Goal: Information Seeking & Learning: Compare options

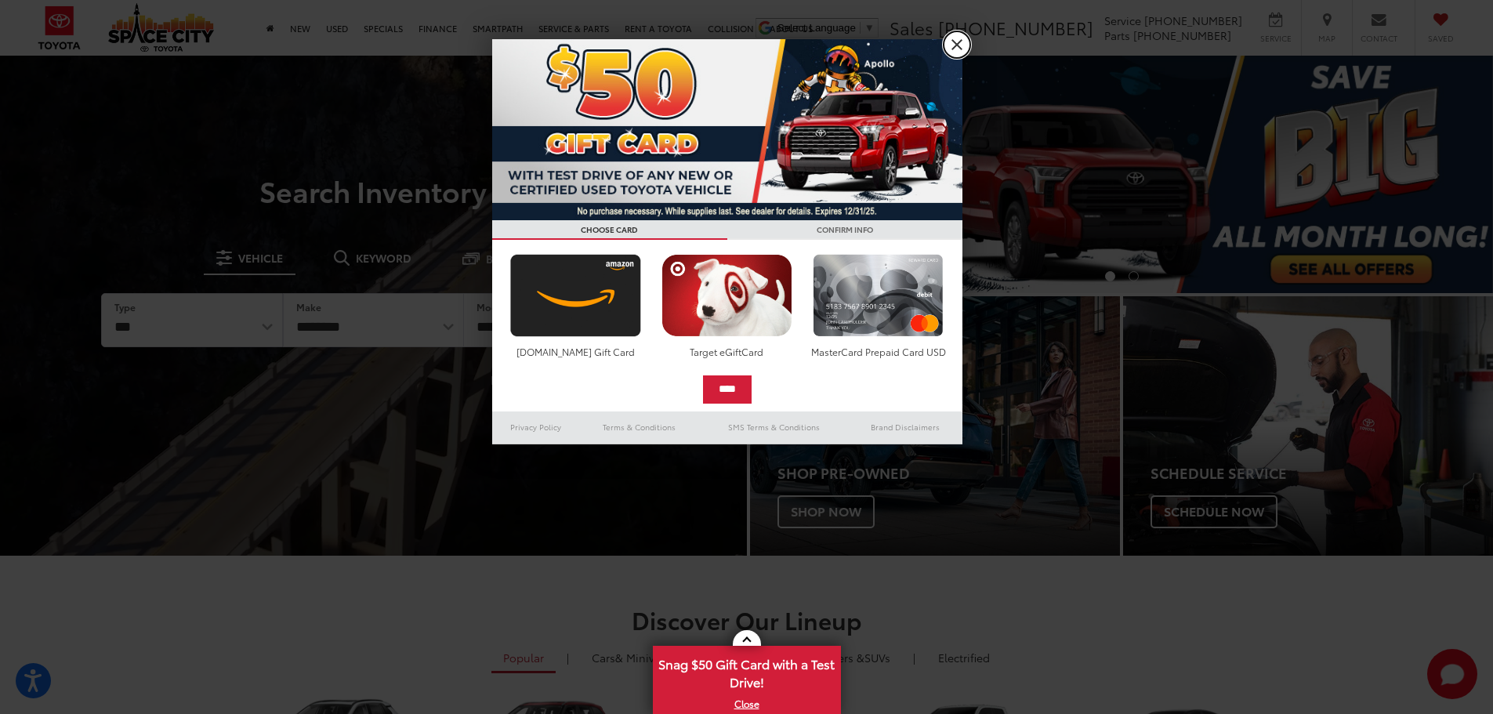
click at [954, 42] on link "X" at bounding box center [957, 44] width 27 height 27
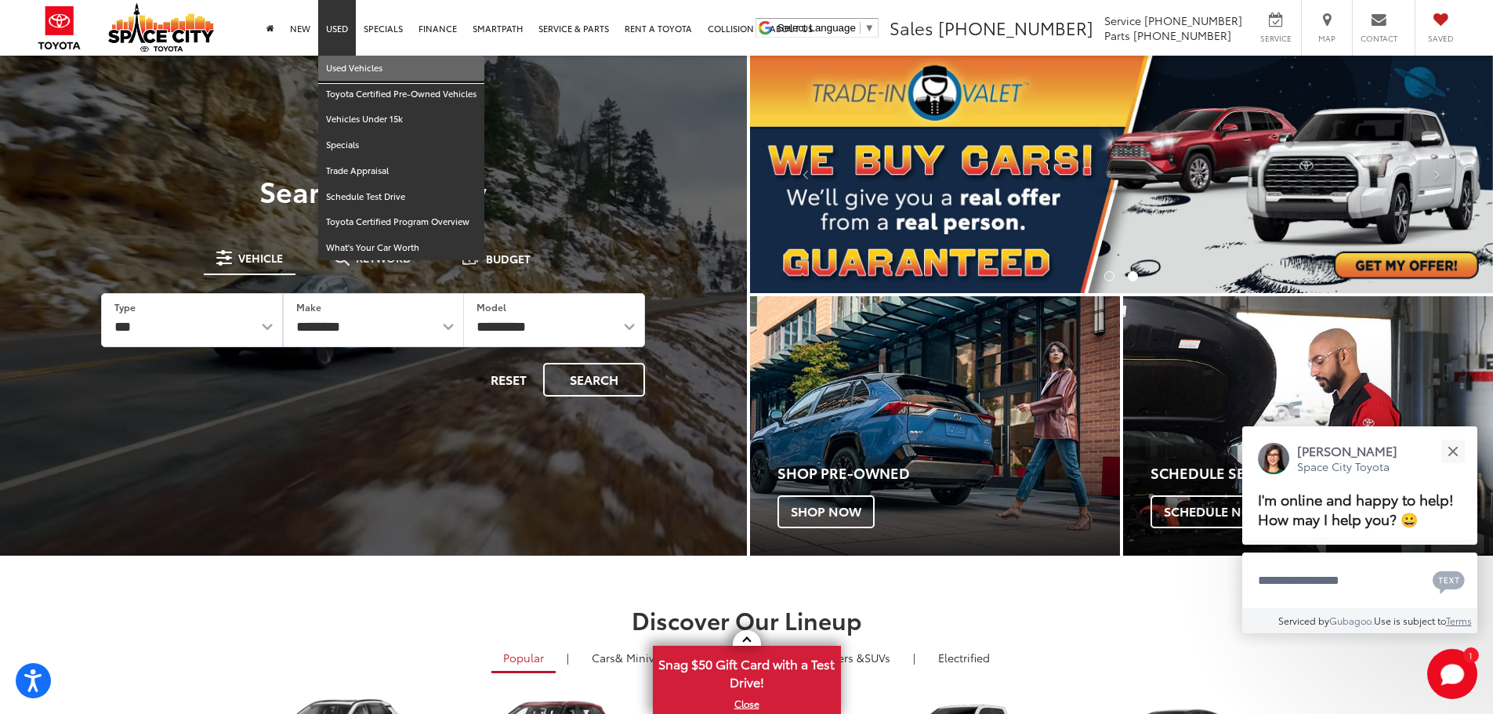
click at [338, 65] on link "Used Vehicles" at bounding box center [401, 69] width 166 height 26
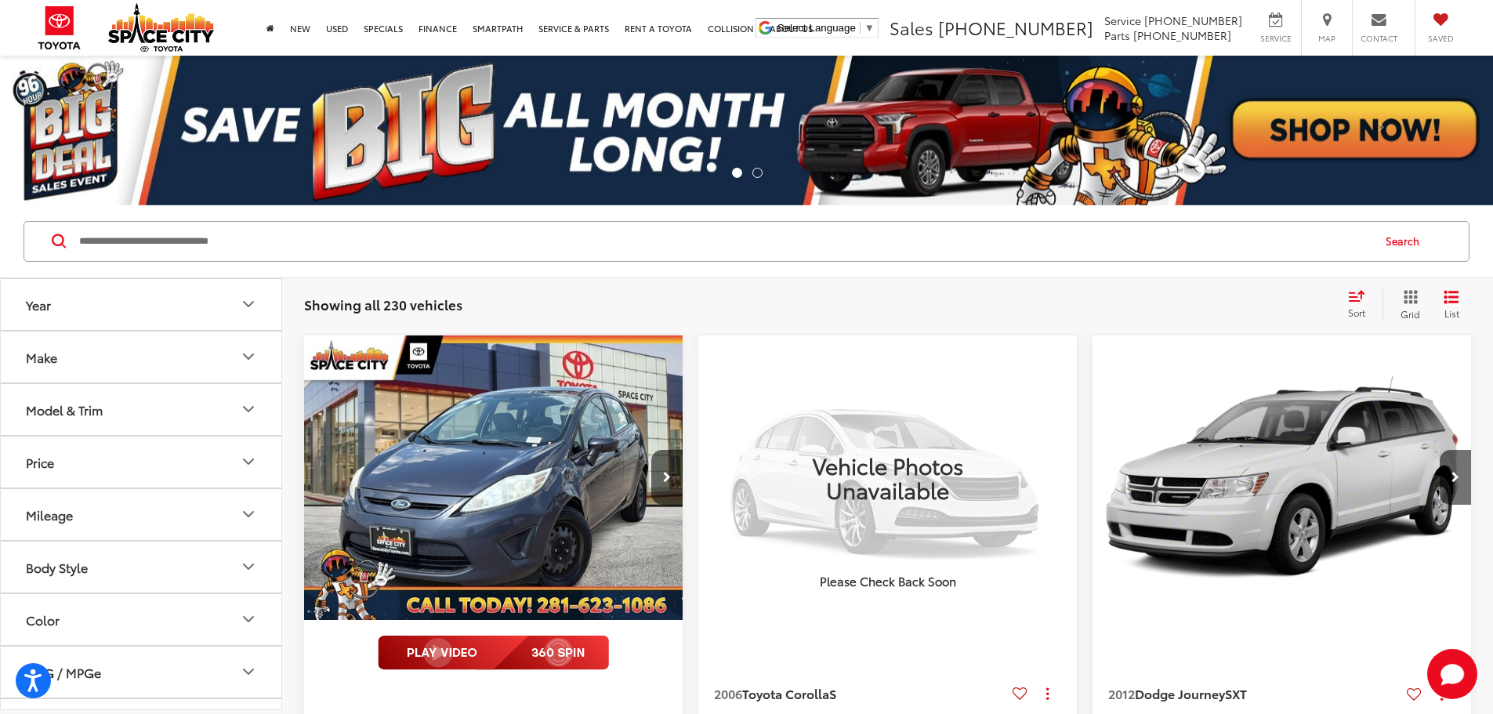
click at [251, 347] on icon "Make" at bounding box center [248, 356] width 19 height 19
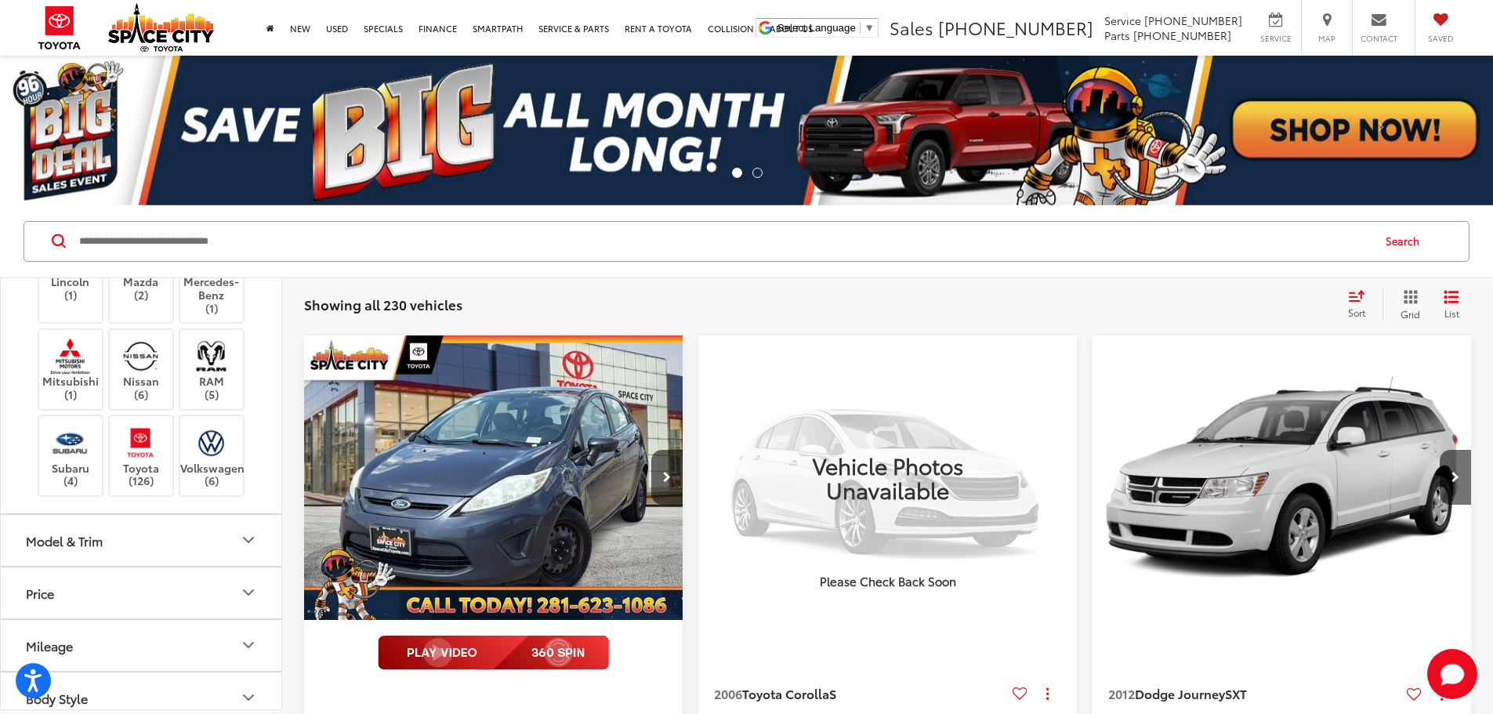
scroll to position [392, 0]
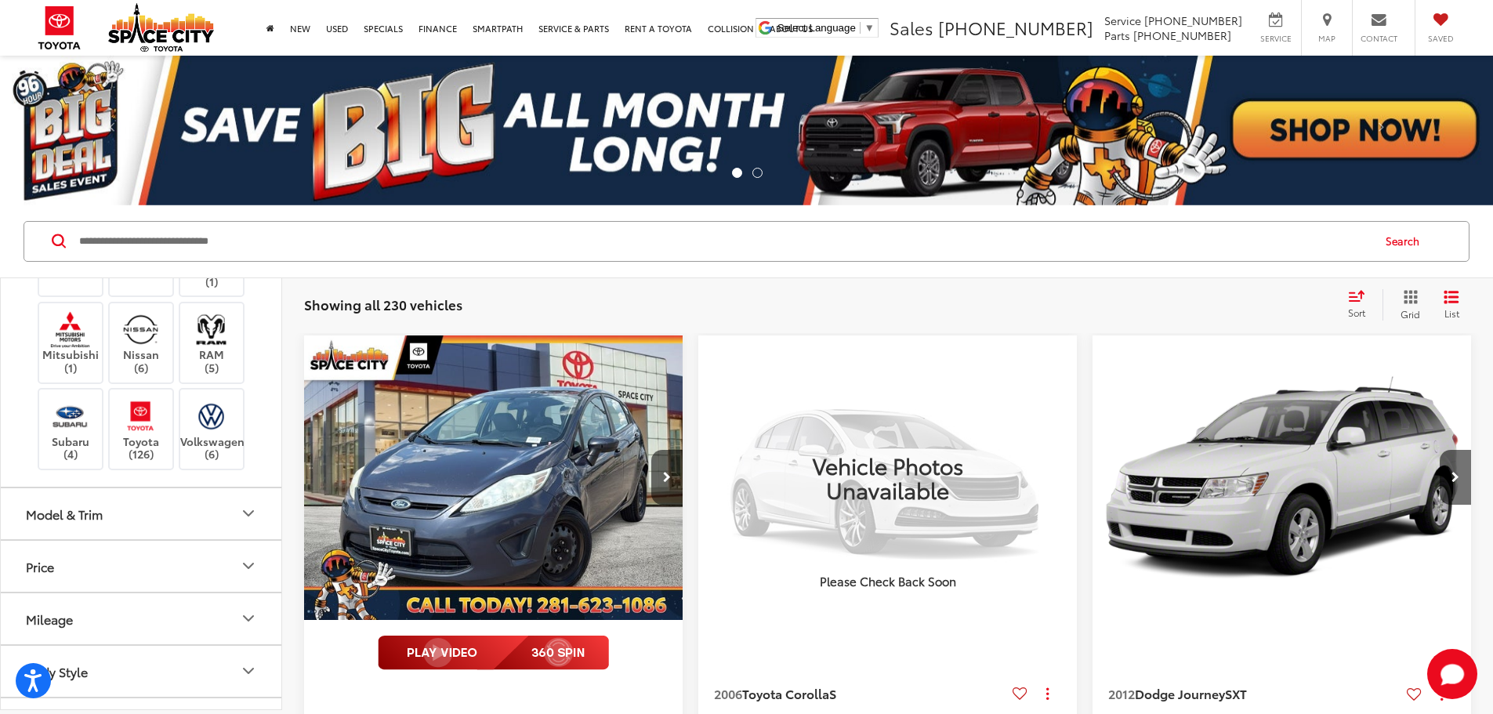
click at [212, 199] on img at bounding box center [212, 199] width 0 height 0
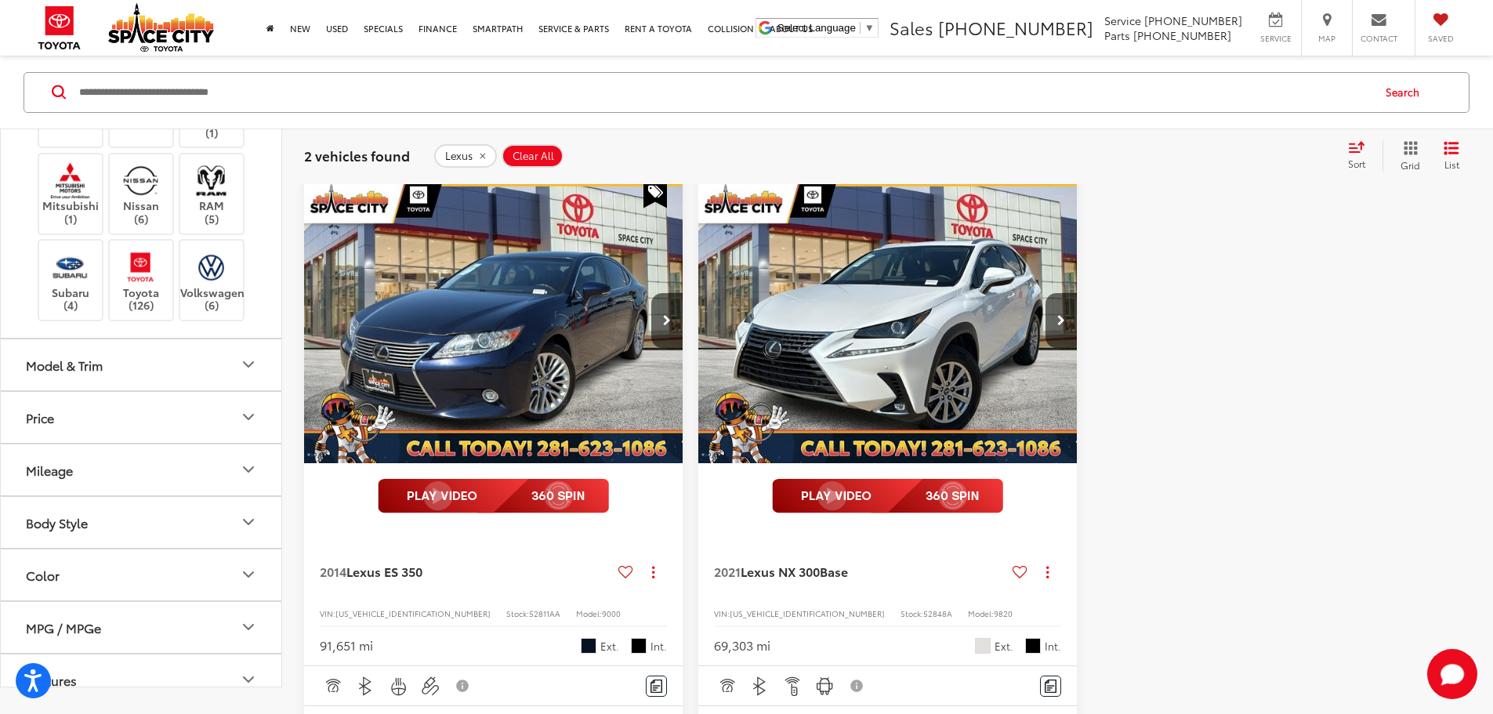
scroll to position [78, 0]
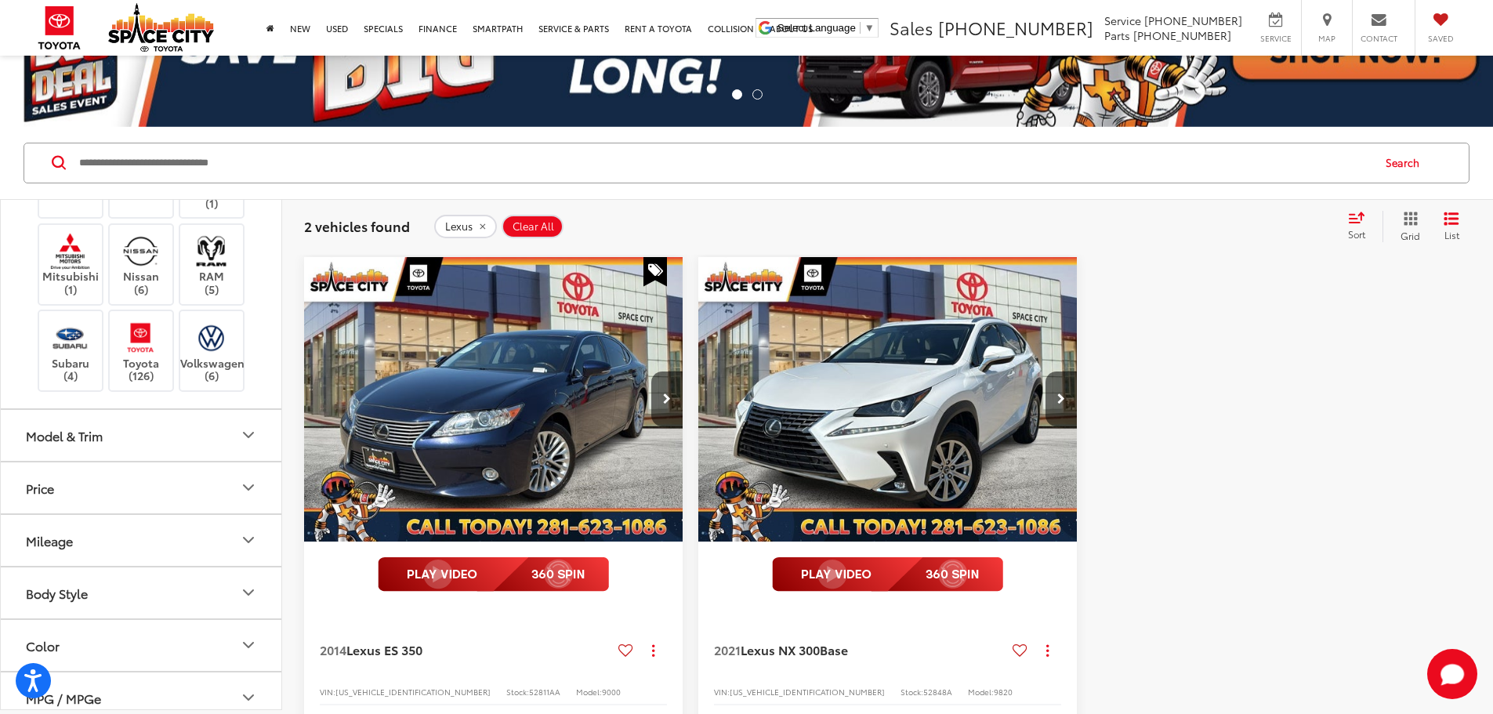
click at [469, 347] on img "2014 Lexus ES 350 350 0" at bounding box center [493, 400] width 381 height 286
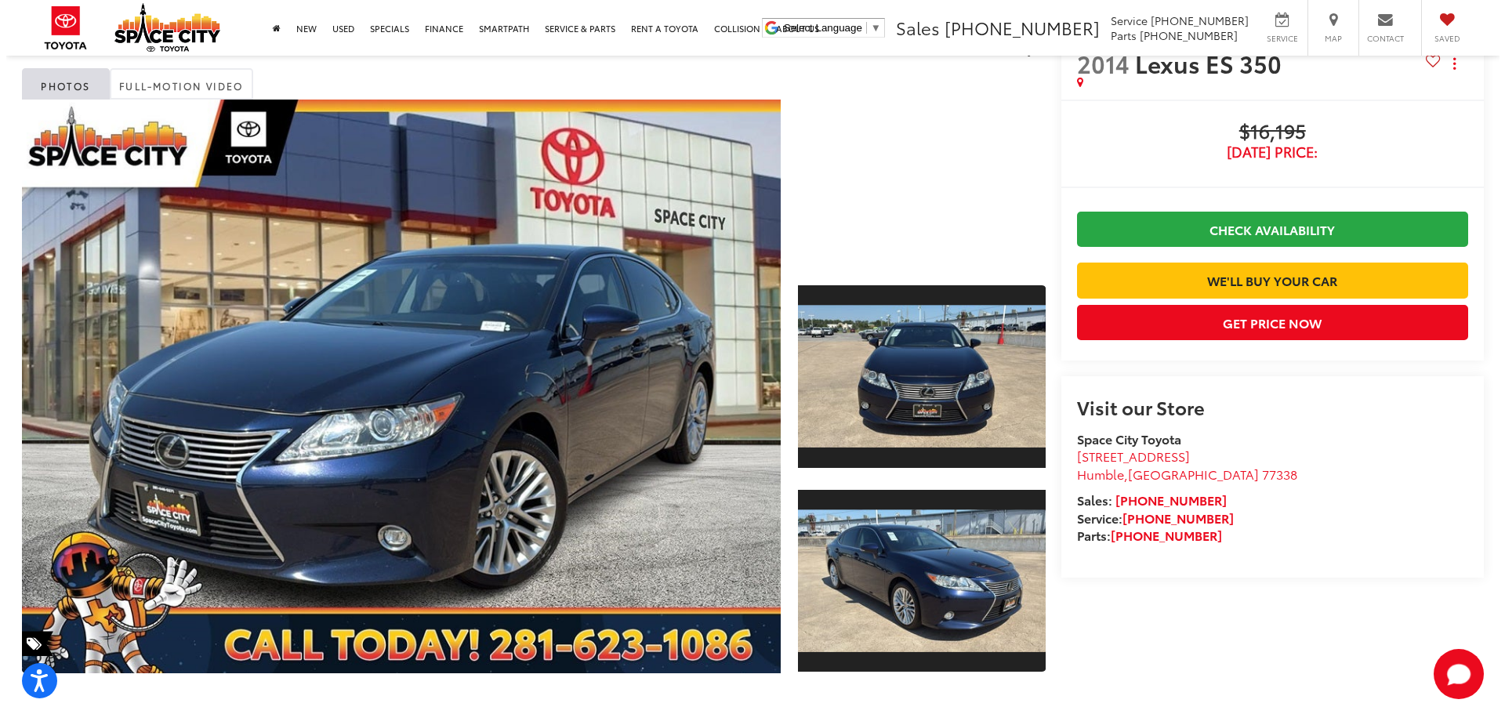
scroll to position [78, 0]
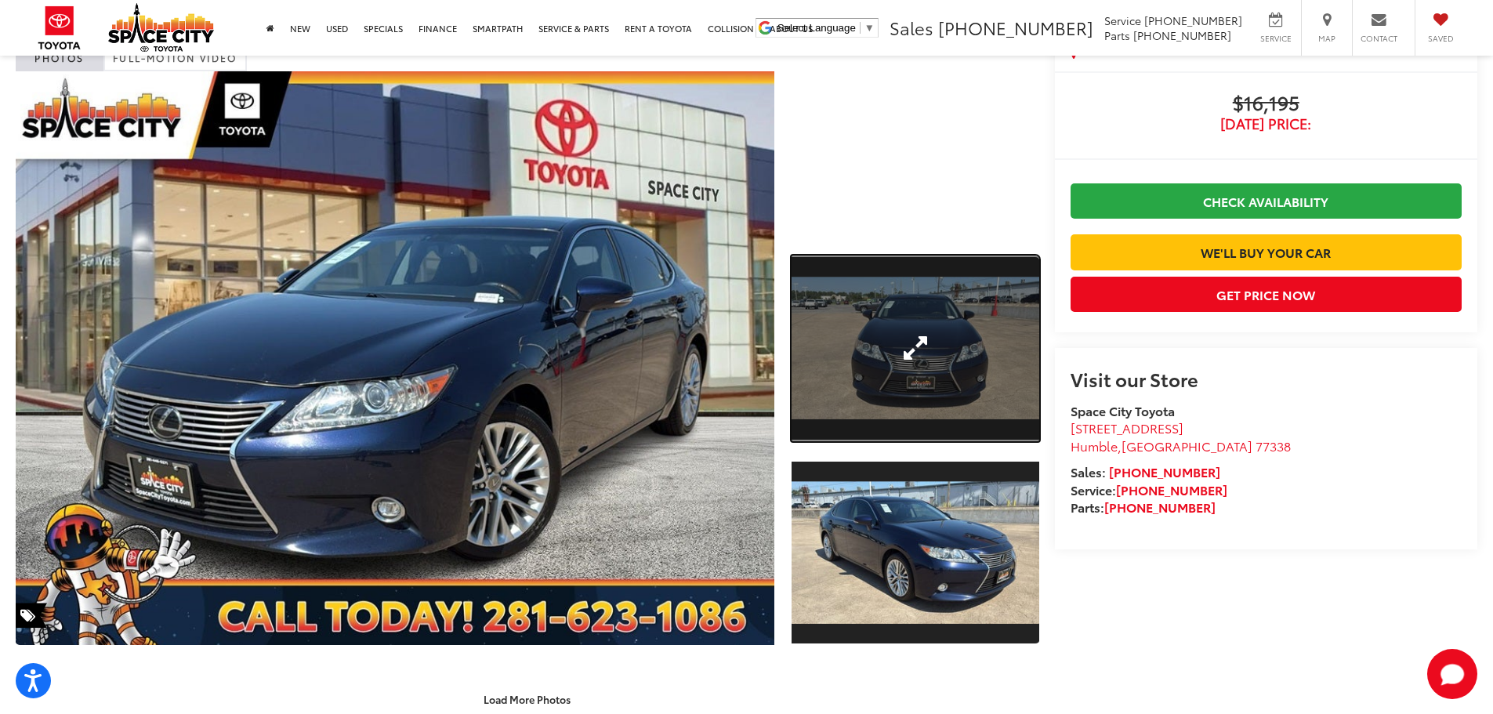
click at [908, 361] on link "Expand Photo 1" at bounding box center [916, 349] width 248 height 186
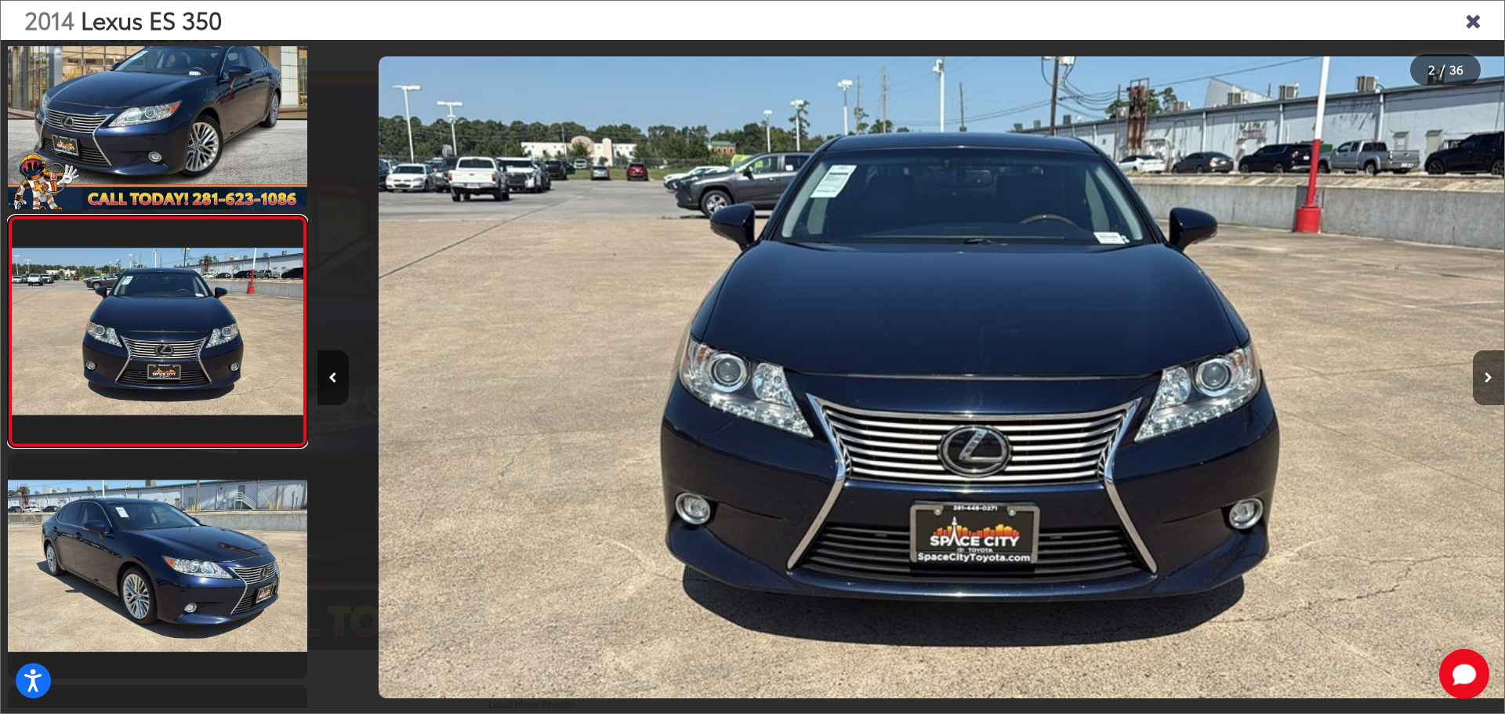
scroll to position [0, 1187]
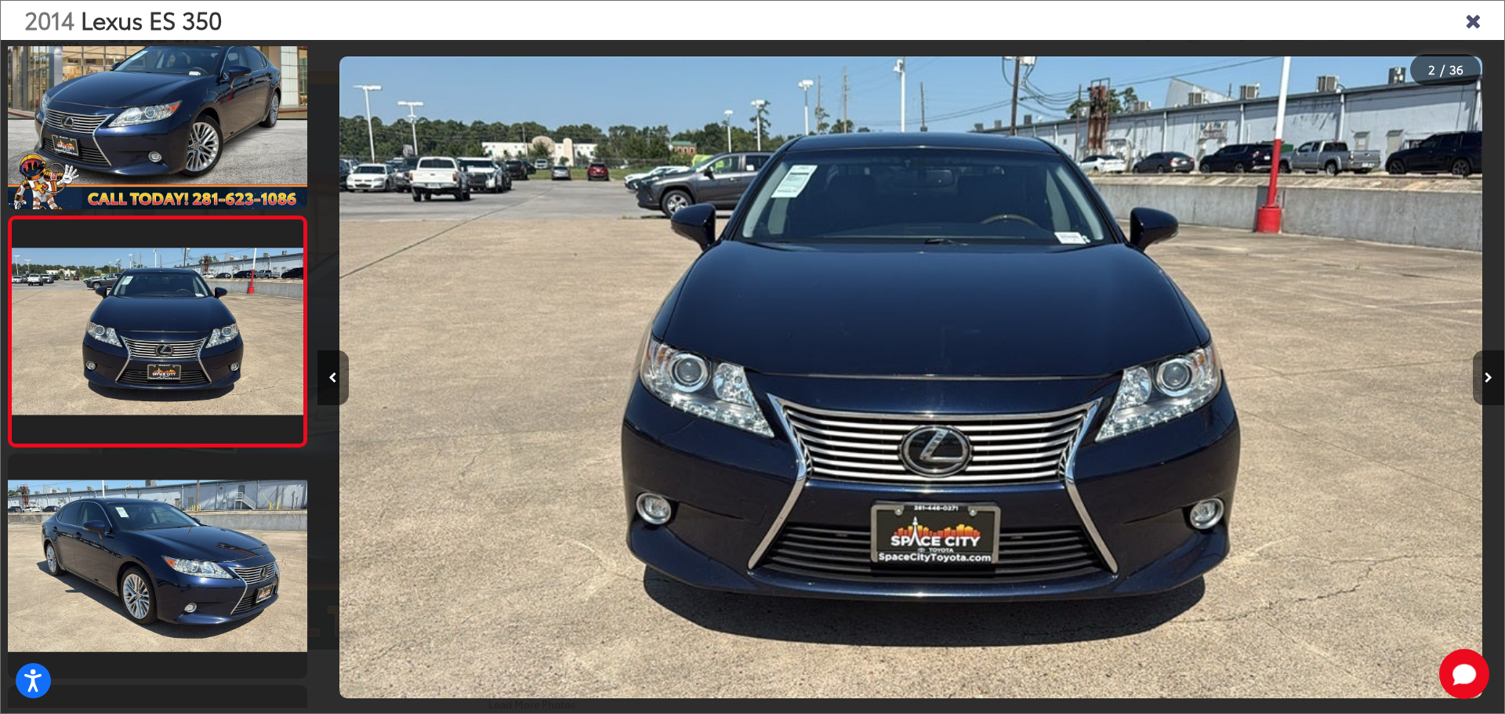
click at [1481, 378] on button "Next image" at bounding box center [1488, 377] width 31 height 55
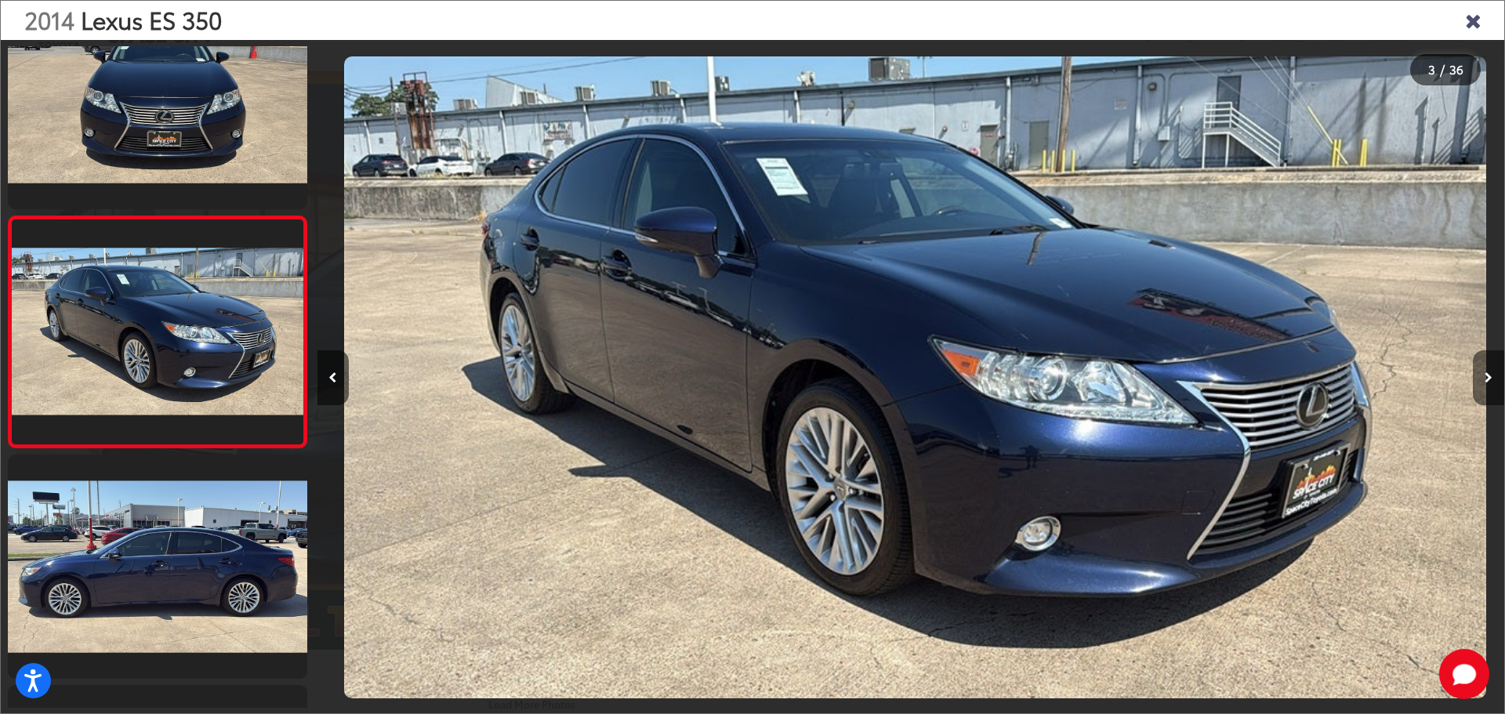
scroll to position [0, 2374]
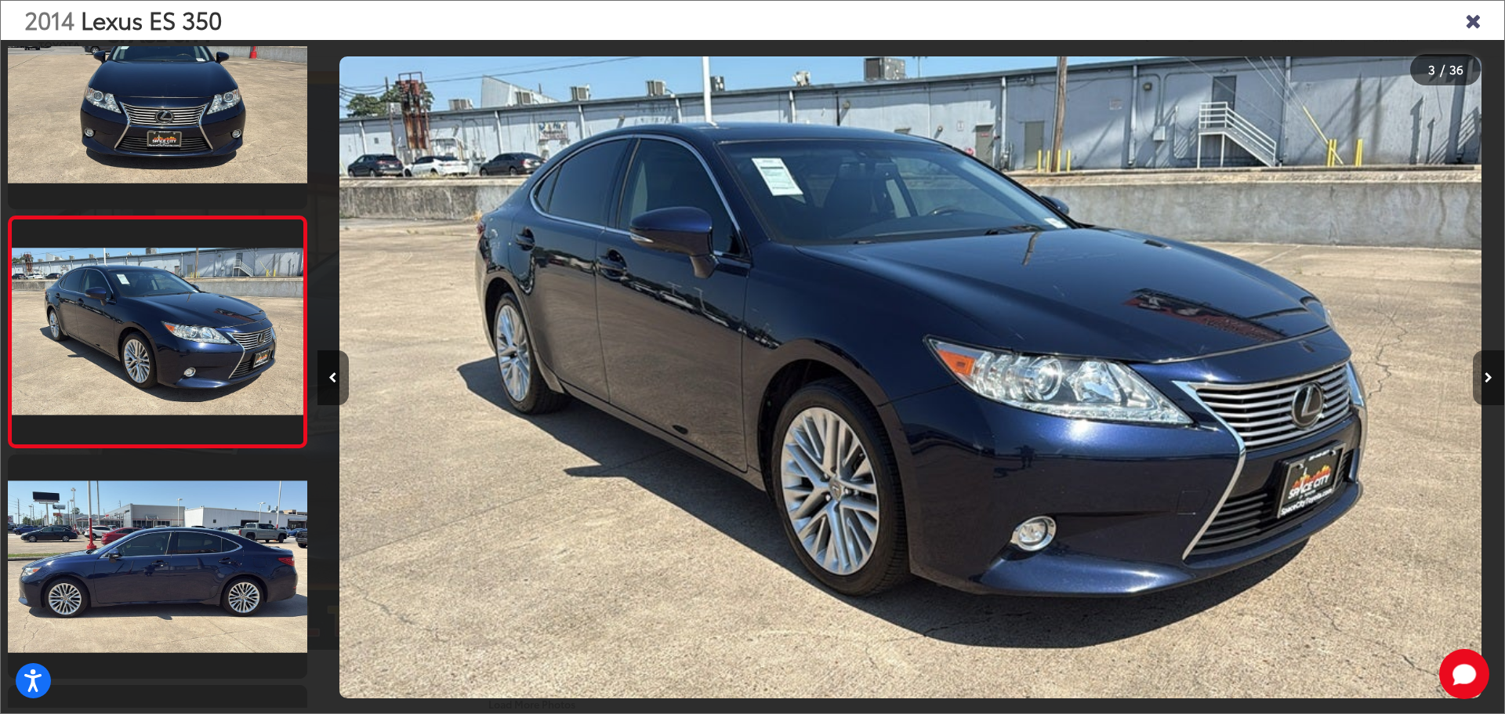
click at [1481, 378] on button "Next image" at bounding box center [1488, 377] width 31 height 55
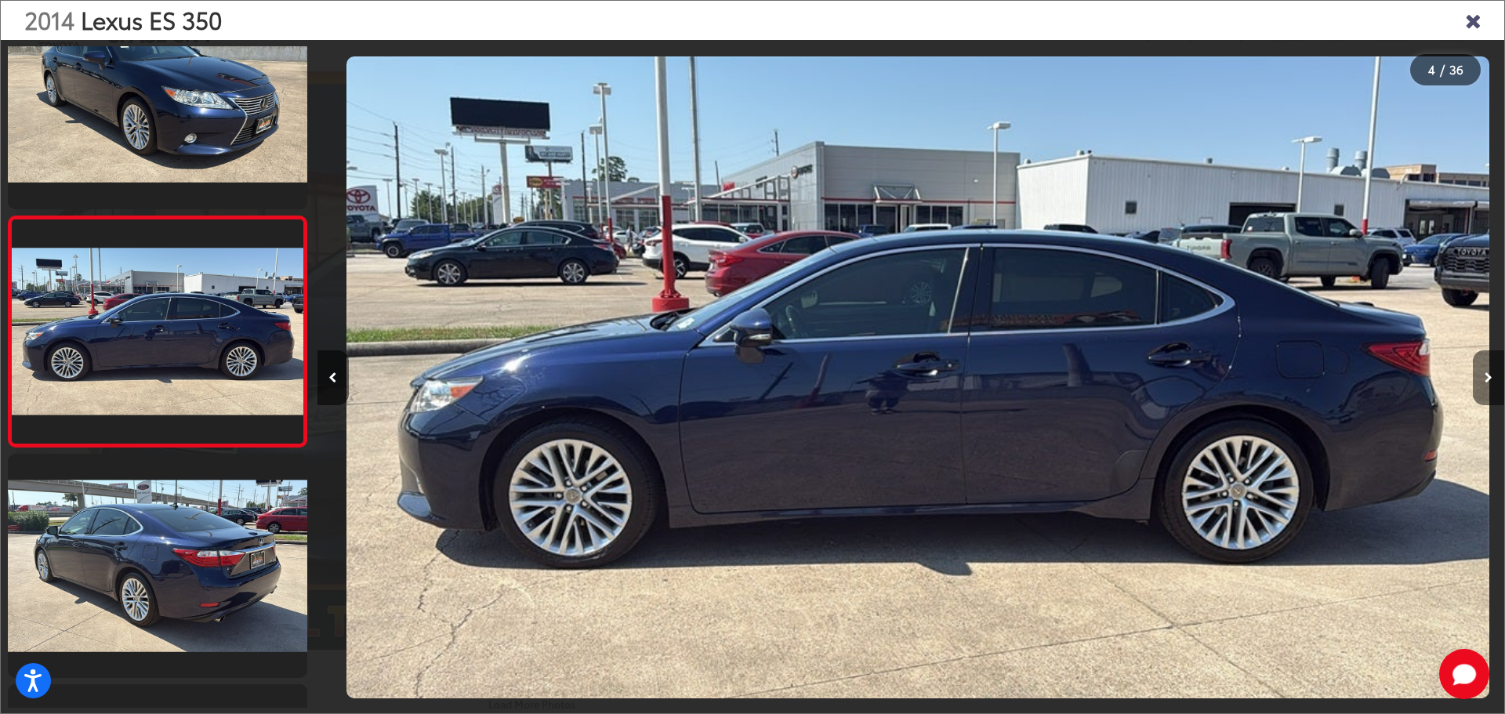
scroll to position [0, 3561]
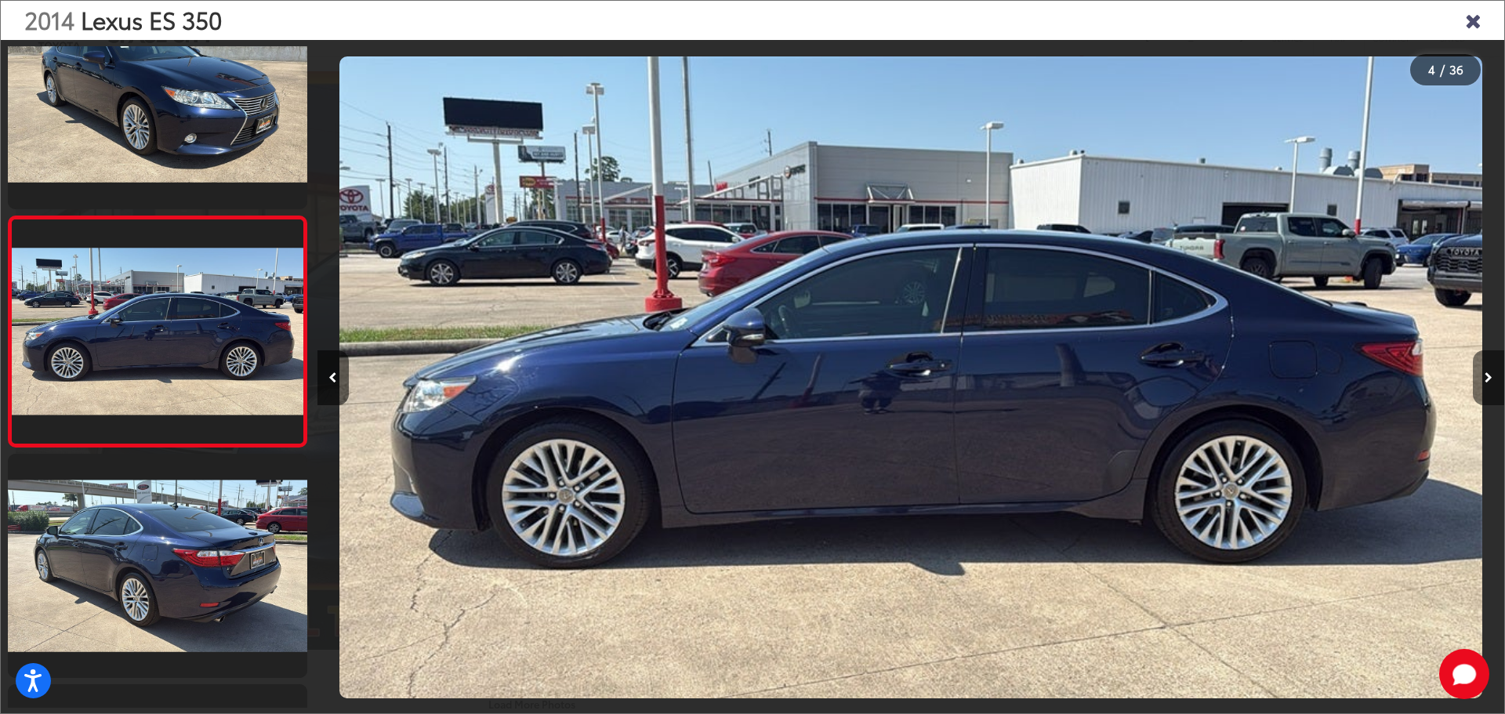
click at [1481, 378] on button "Next image" at bounding box center [1488, 377] width 31 height 55
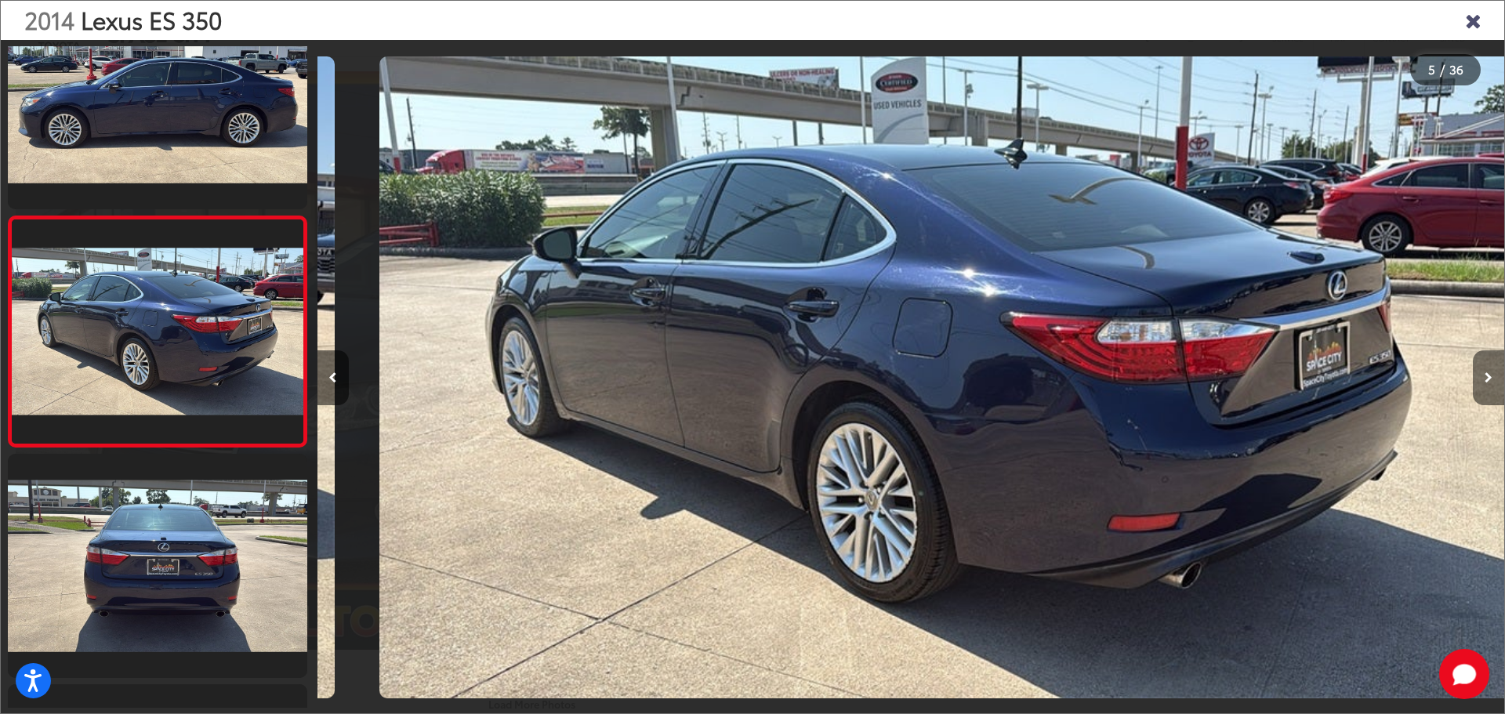
scroll to position [0, 4748]
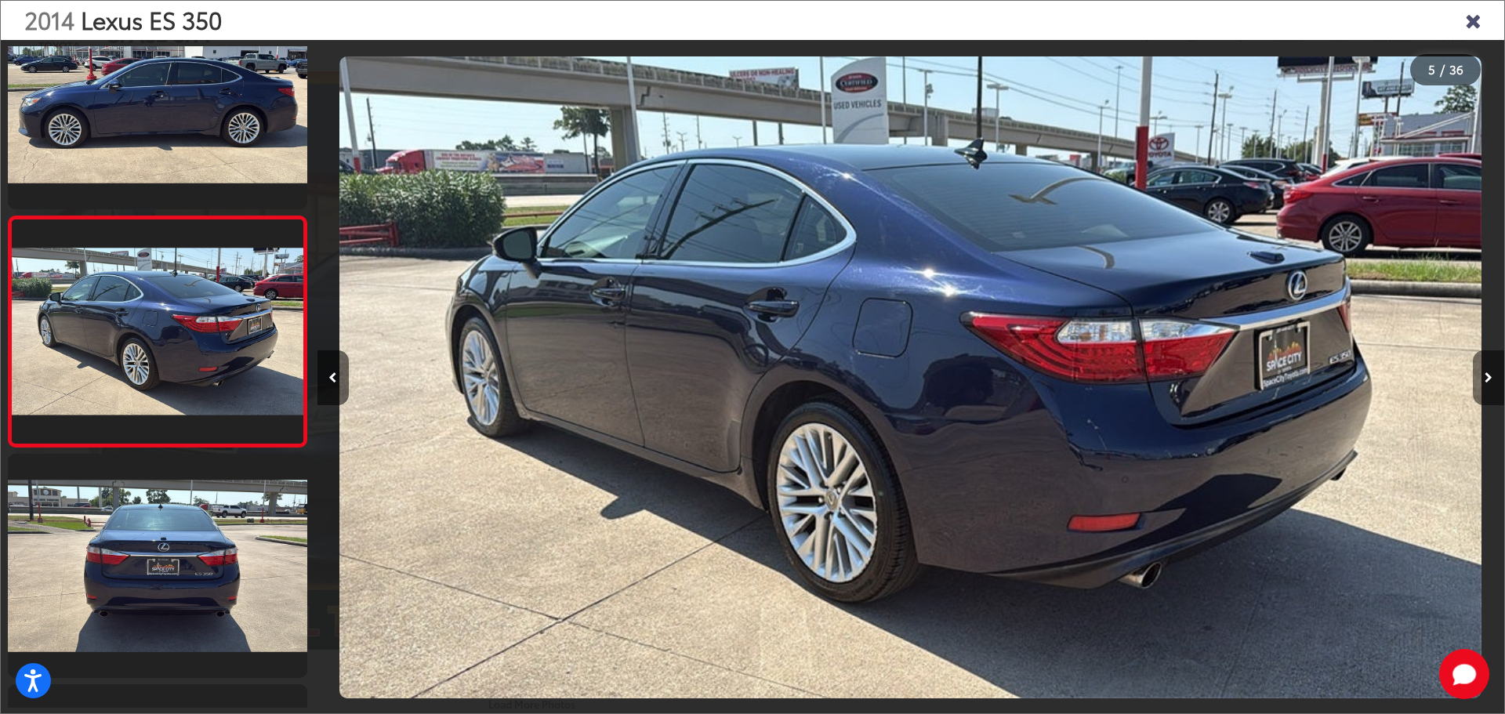
click at [1481, 378] on button "Next image" at bounding box center [1488, 377] width 31 height 55
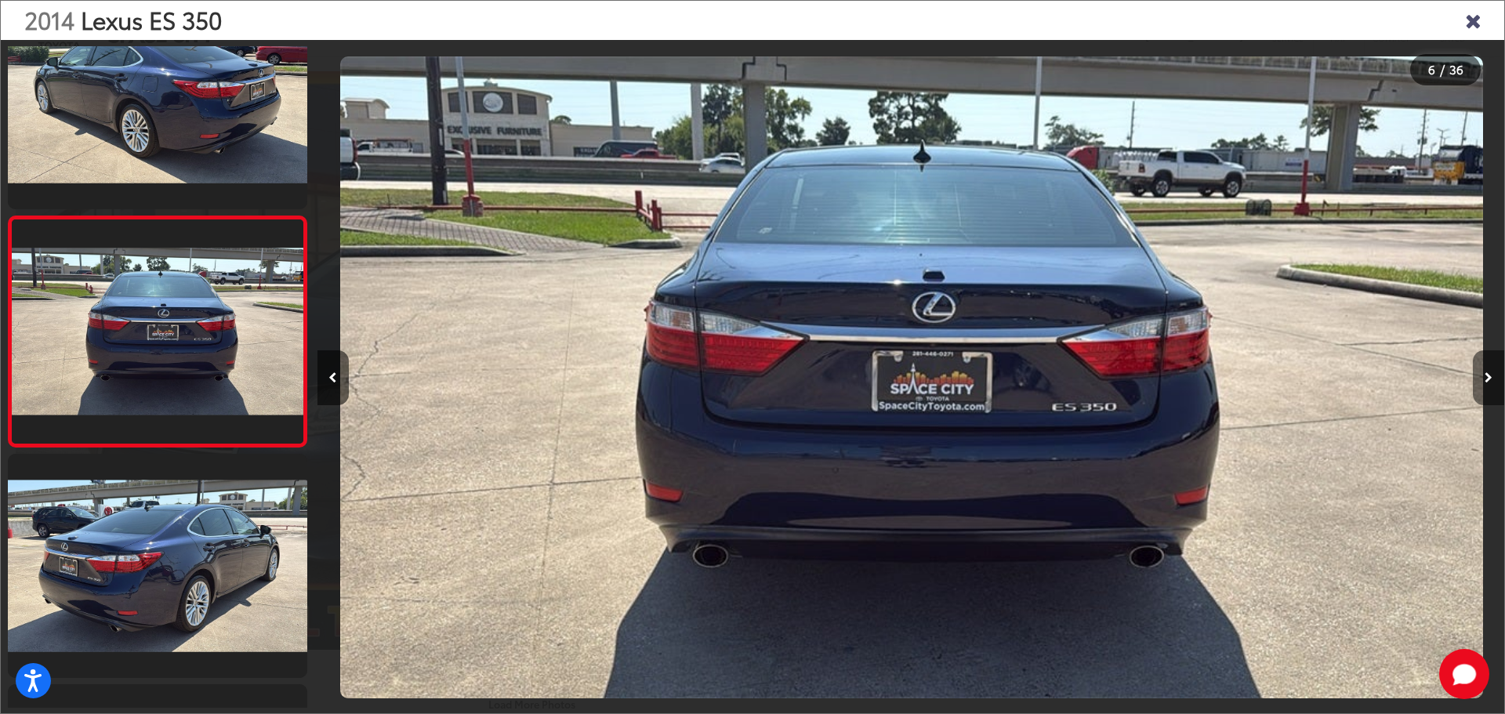
scroll to position [0, 5935]
click at [1481, 378] on button "Next image" at bounding box center [1488, 377] width 31 height 55
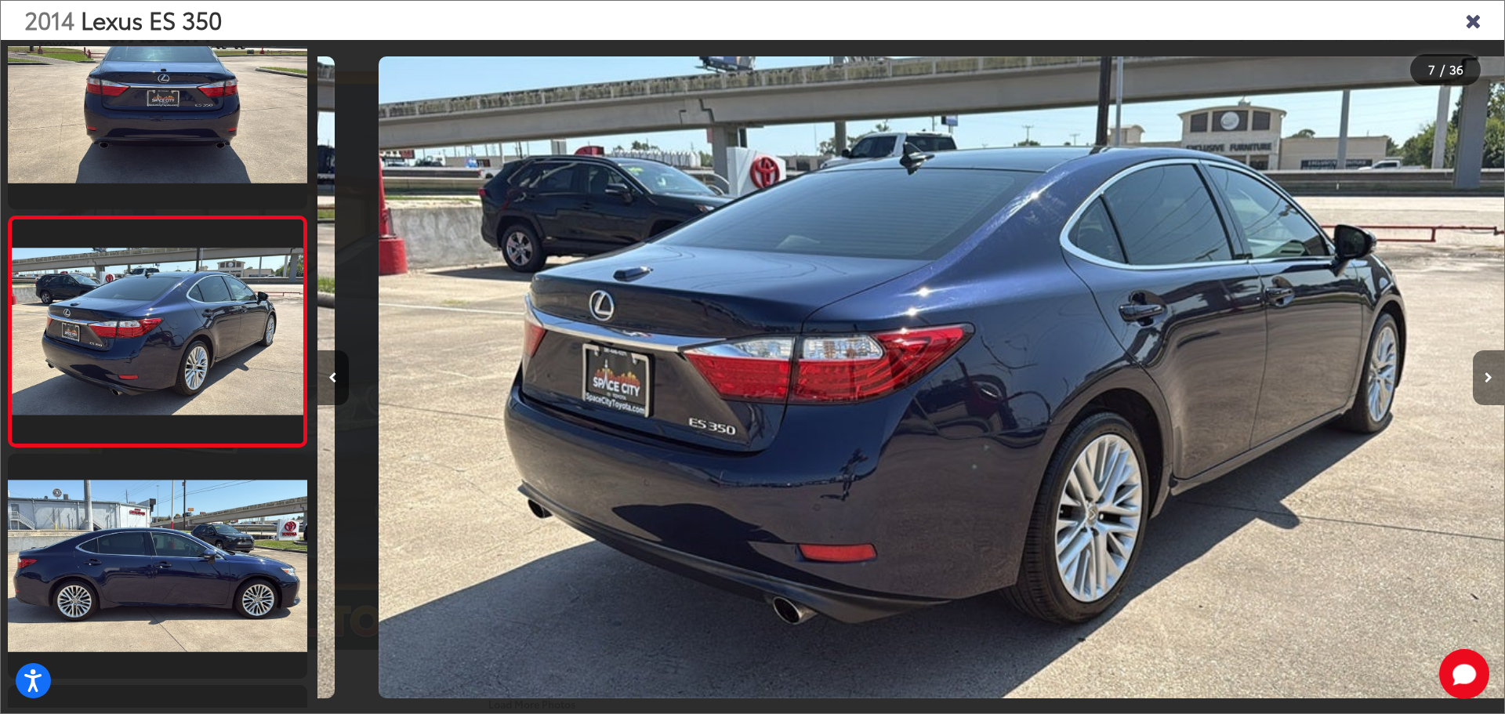
scroll to position [0, 7122]
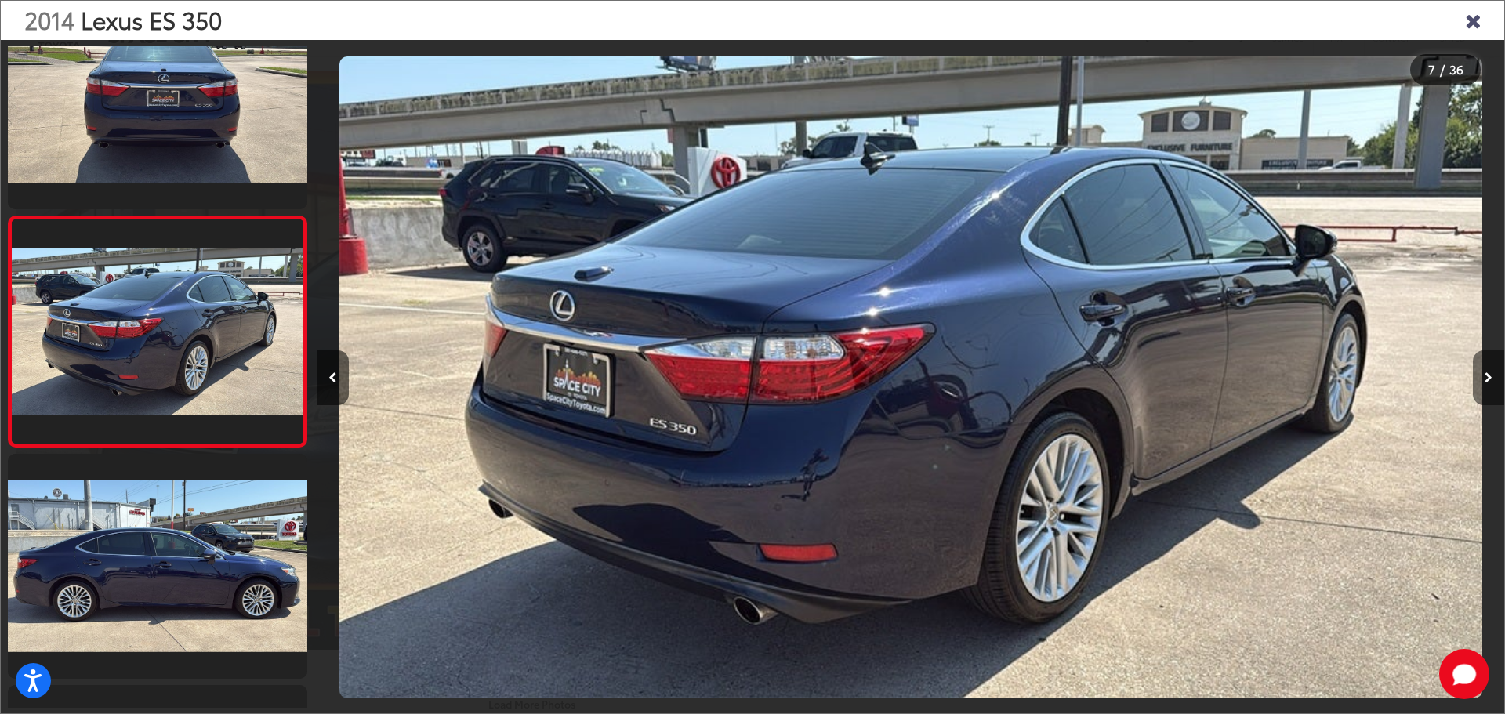
click at [1481, 378] on button "Next image" at bounding box center [1488, 377] width 31 height 55
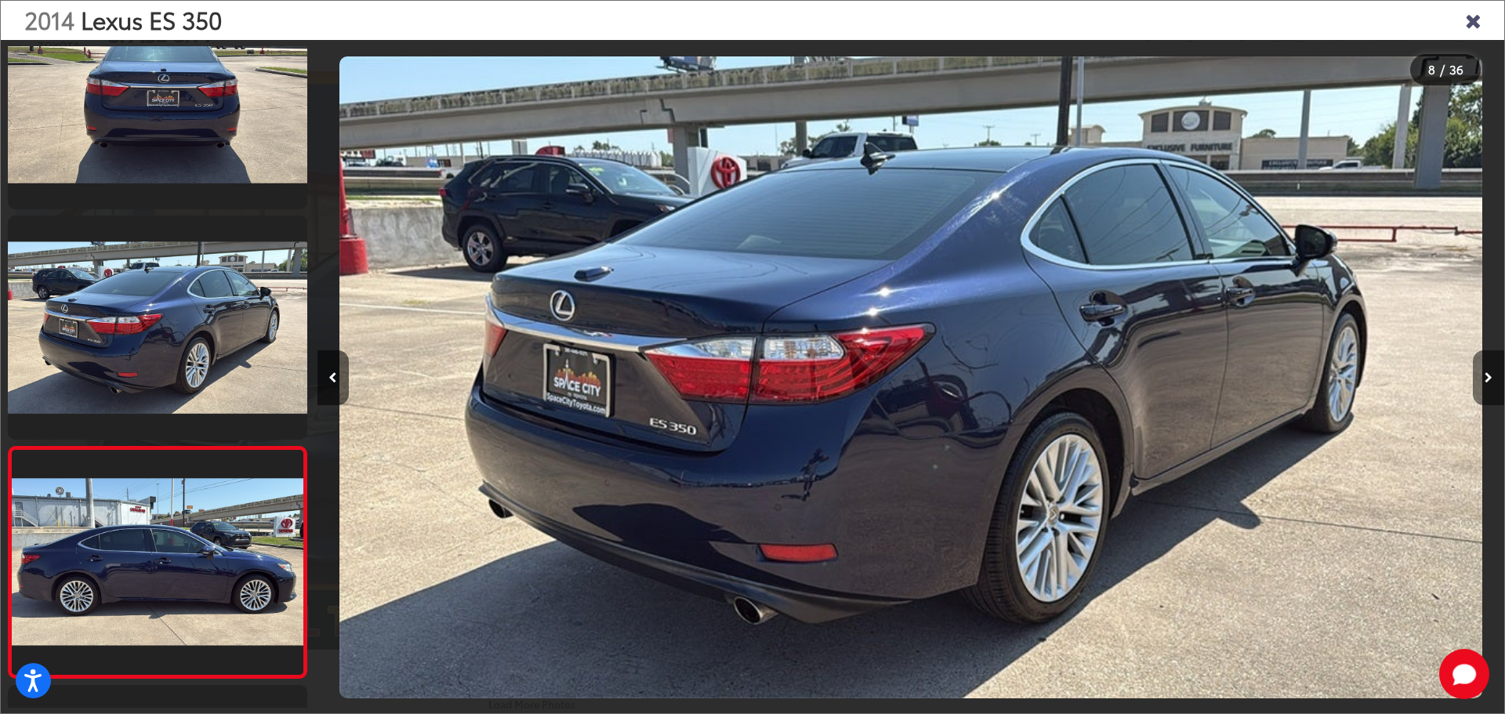
scroll to position [0, 0]
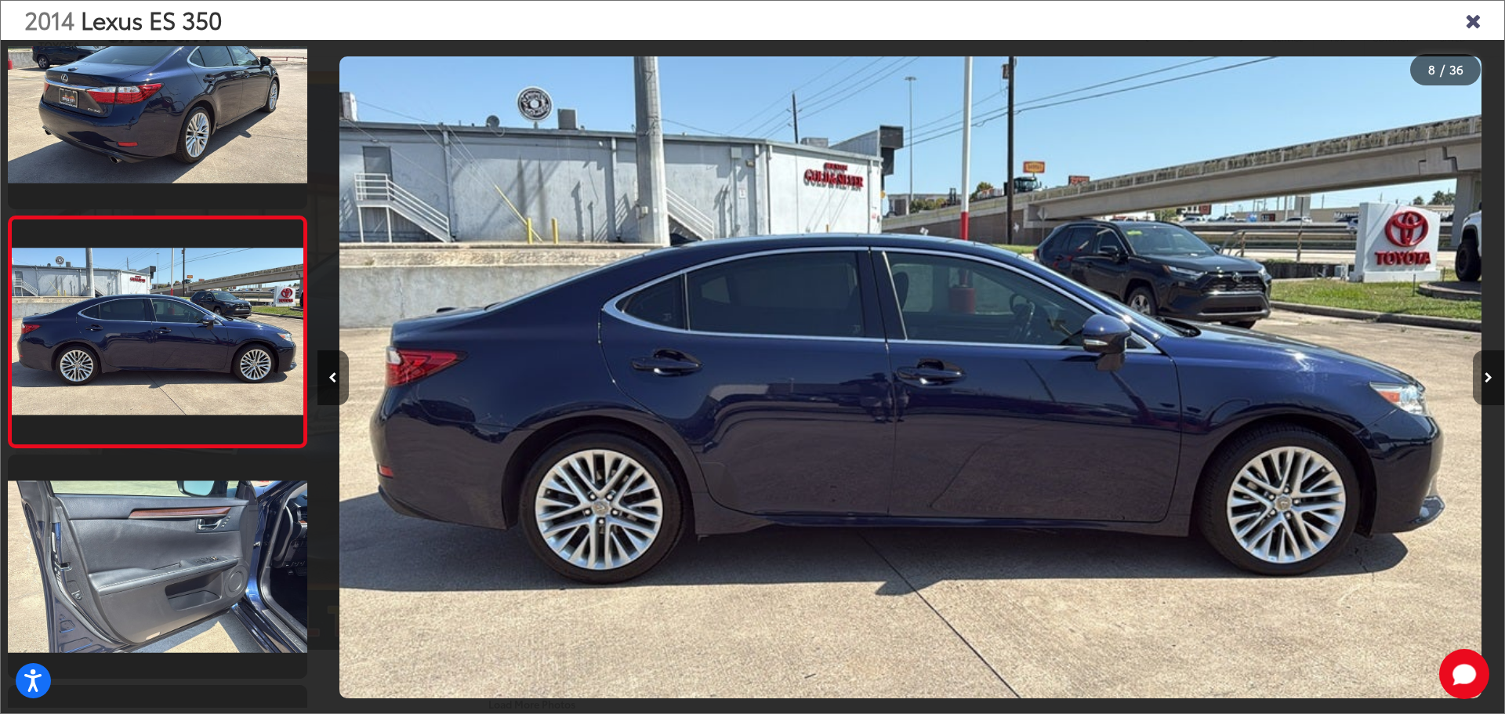
click at [1481, 378] on button "Next image" at bounding box center [1488, 377] width 31 height 55
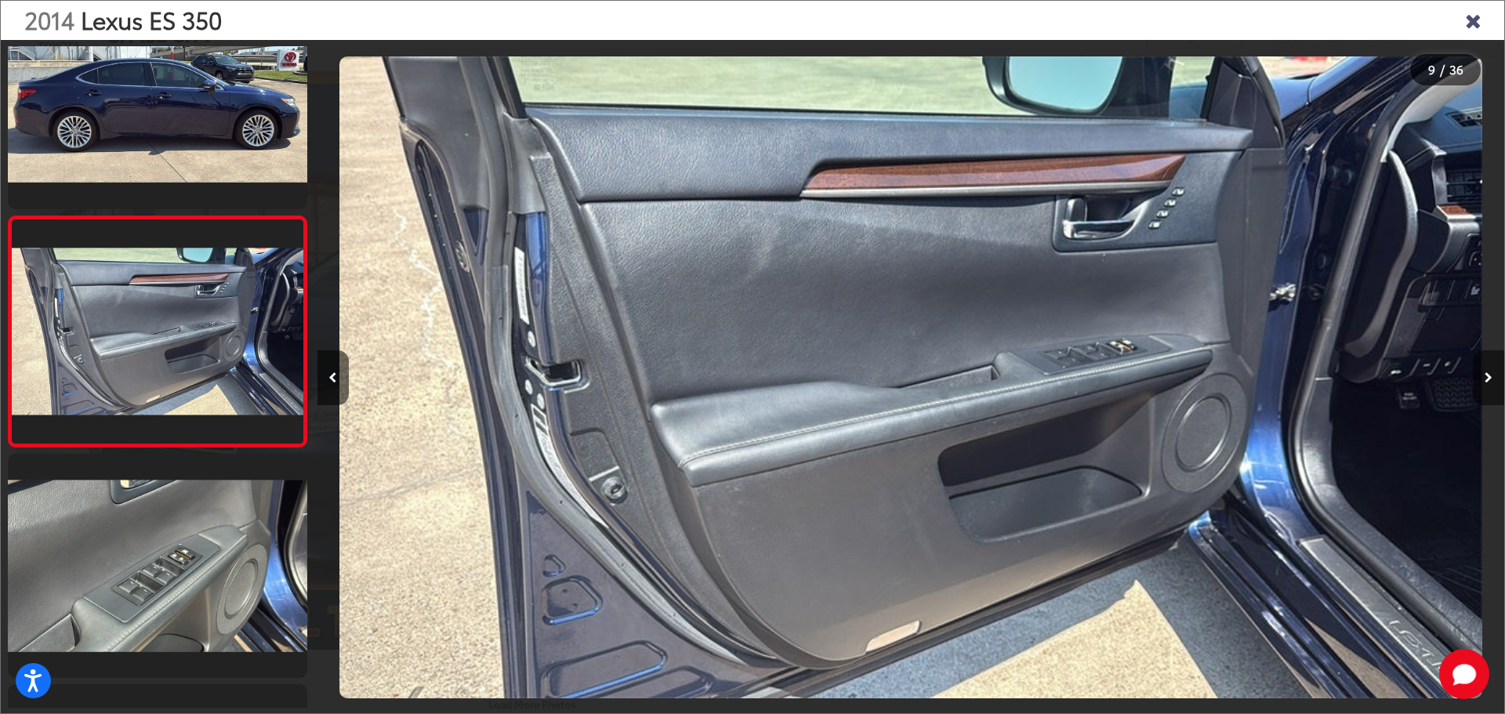
click at [1483, 374] on button "Next image" at bounding box center [1488, 377] width 31 height 55
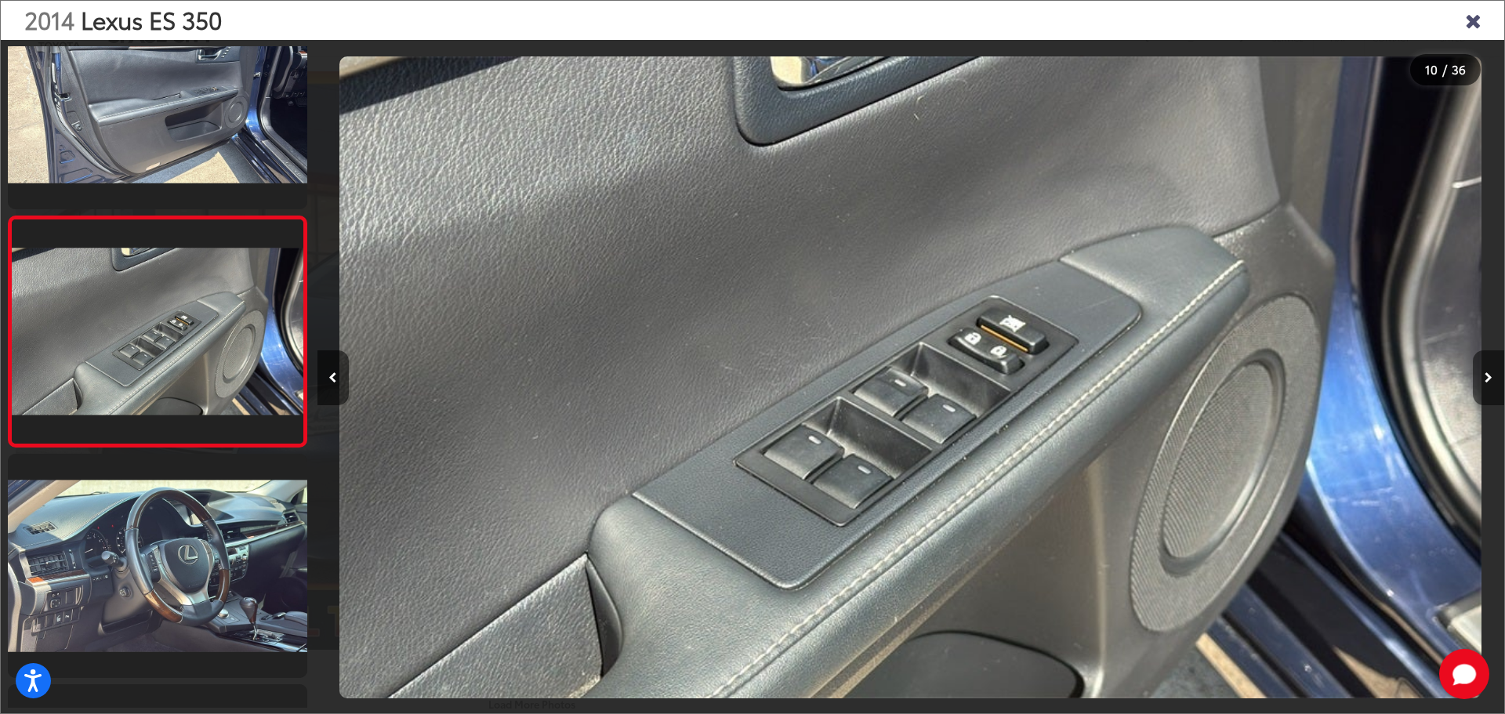
click at [1483, 374] on button "Next image" at bounding box center [1488, 377] width 31 height 55
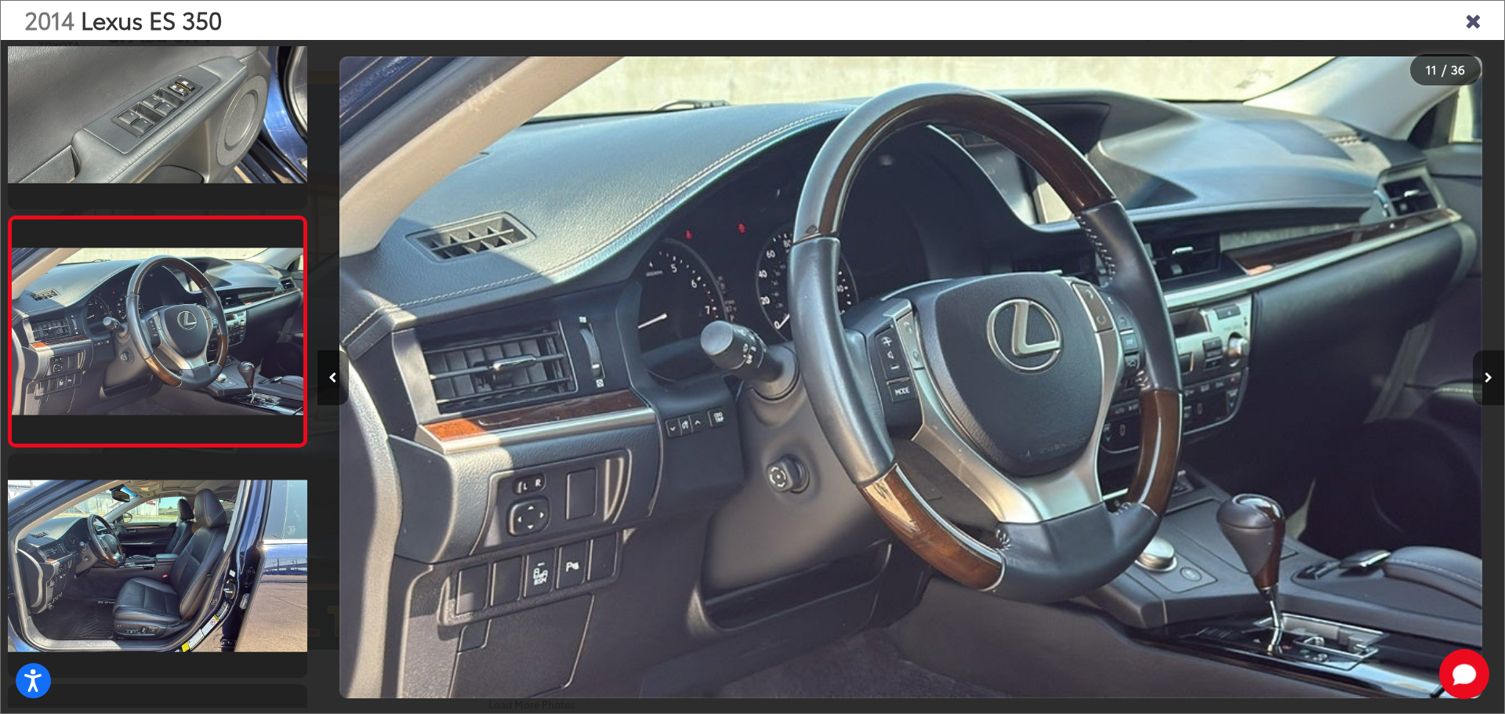
click at [1483, 374] on button "Next image" at bounding box center [1488, 377] width 31 height 55
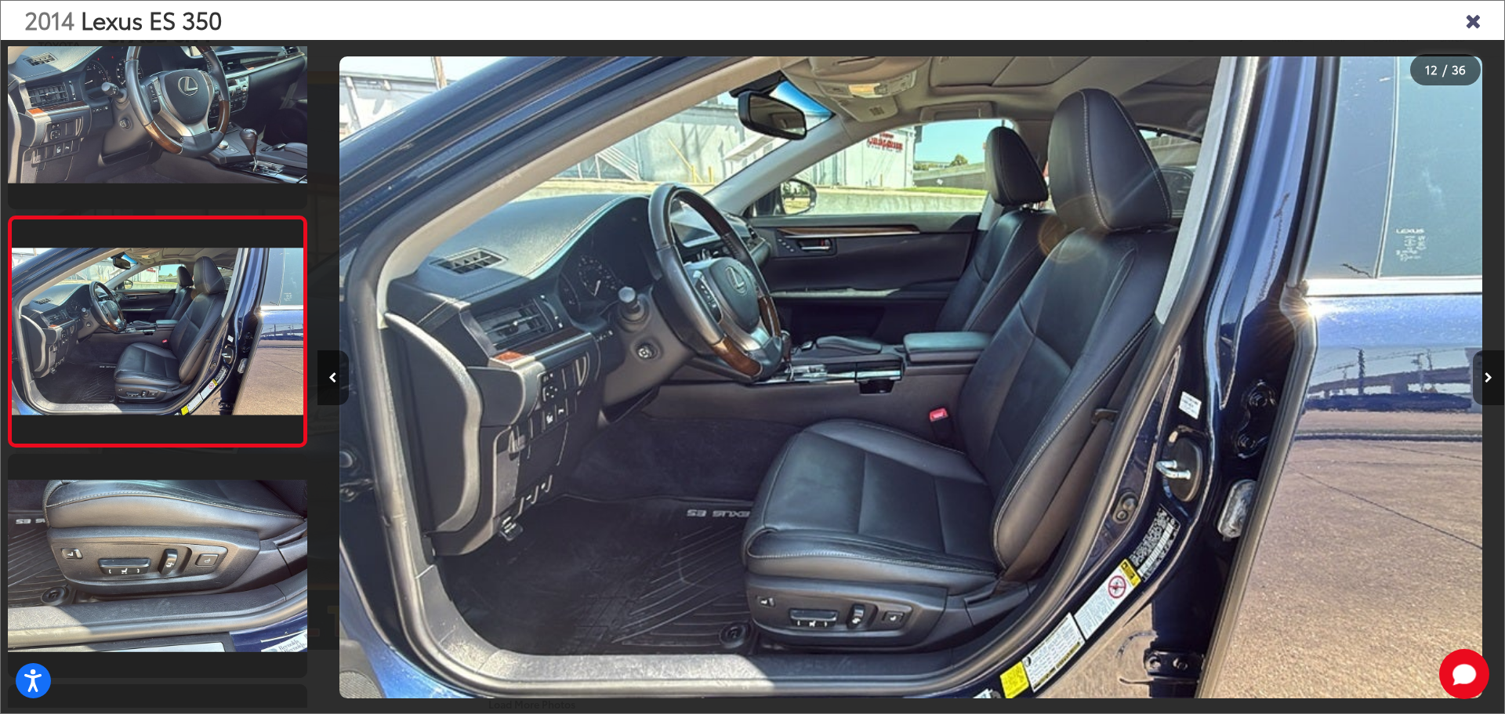
click at [1483, 374] on button "Next image" at bounding box center [1488, 377] width 31 height 55
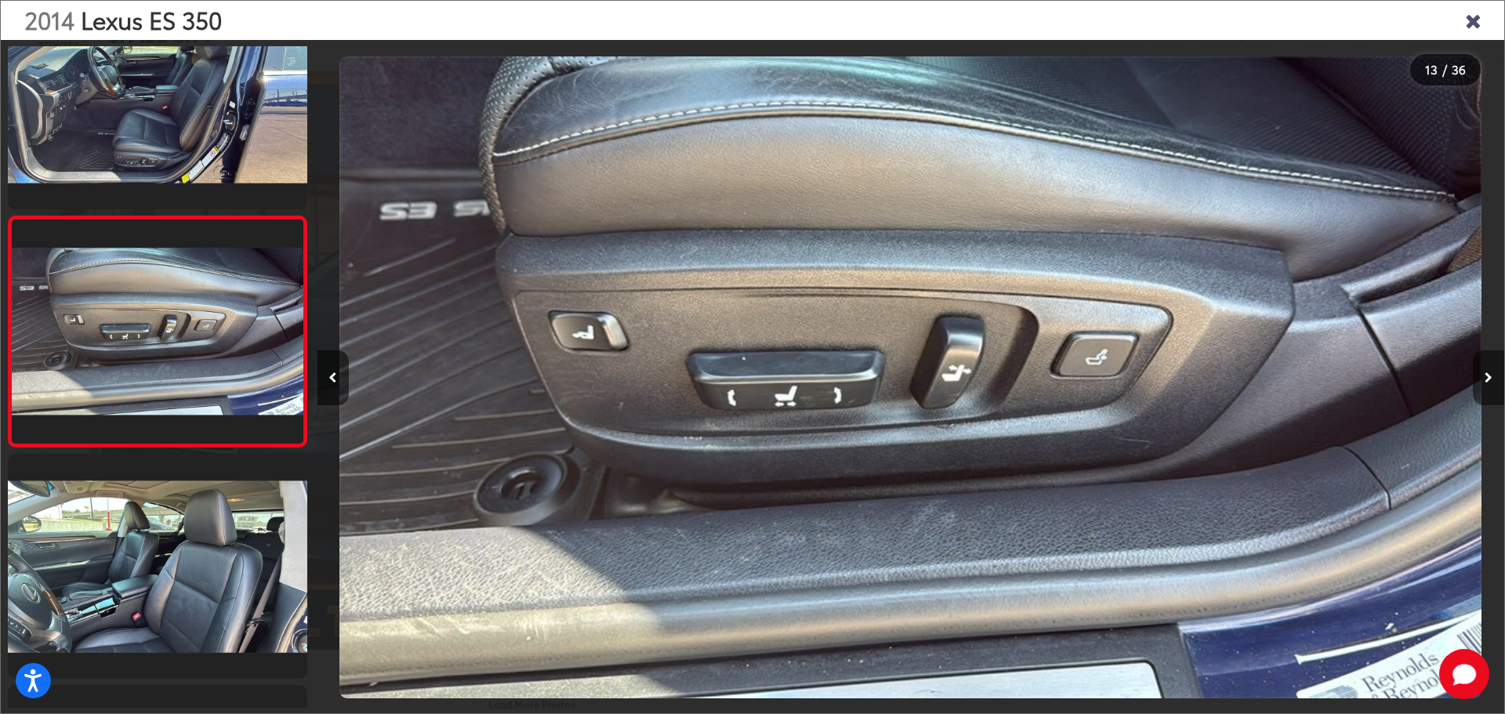
click at [1483, 374] on button "Next image" at bounding box center [1488, 377] width 31 height 55
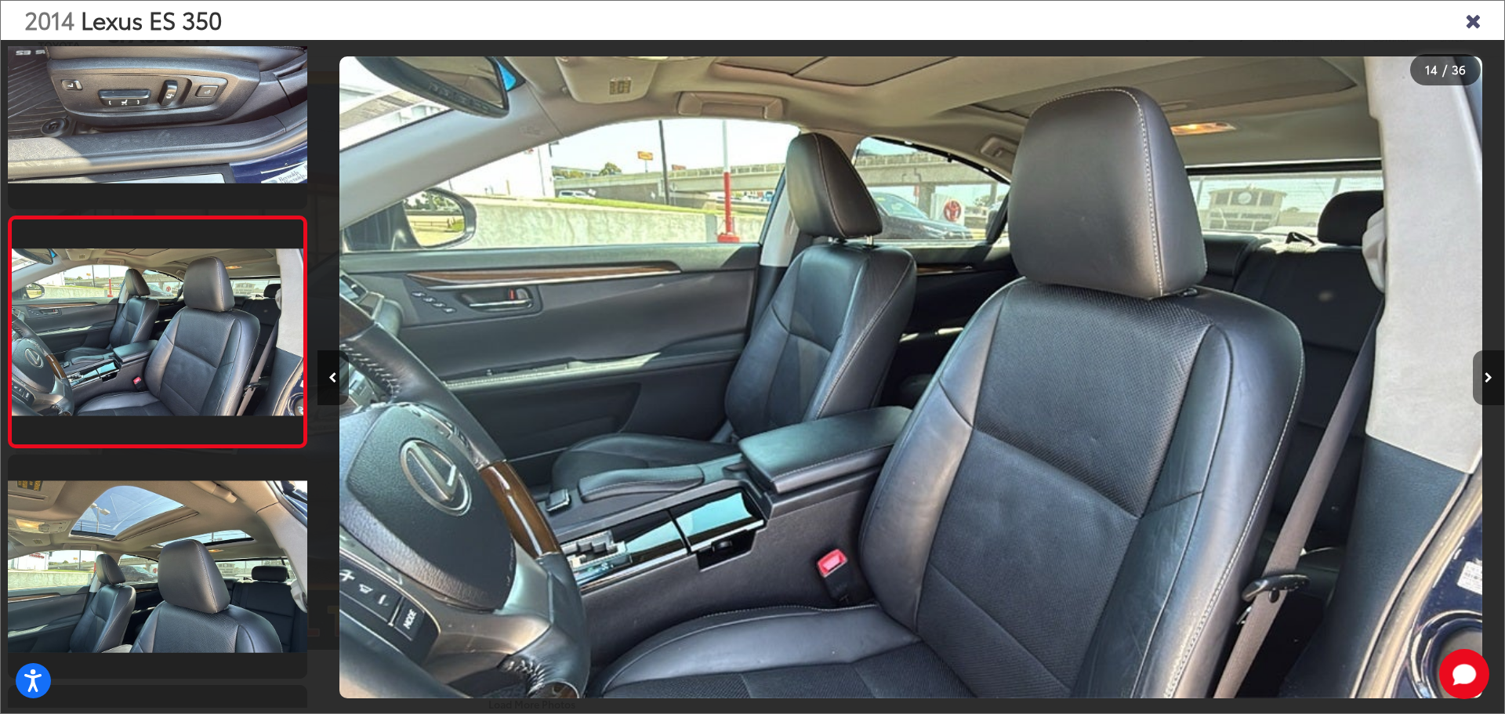
click at [1483, 374] on button "Next image" at bounding box center [1488, 377] width 31 height 55
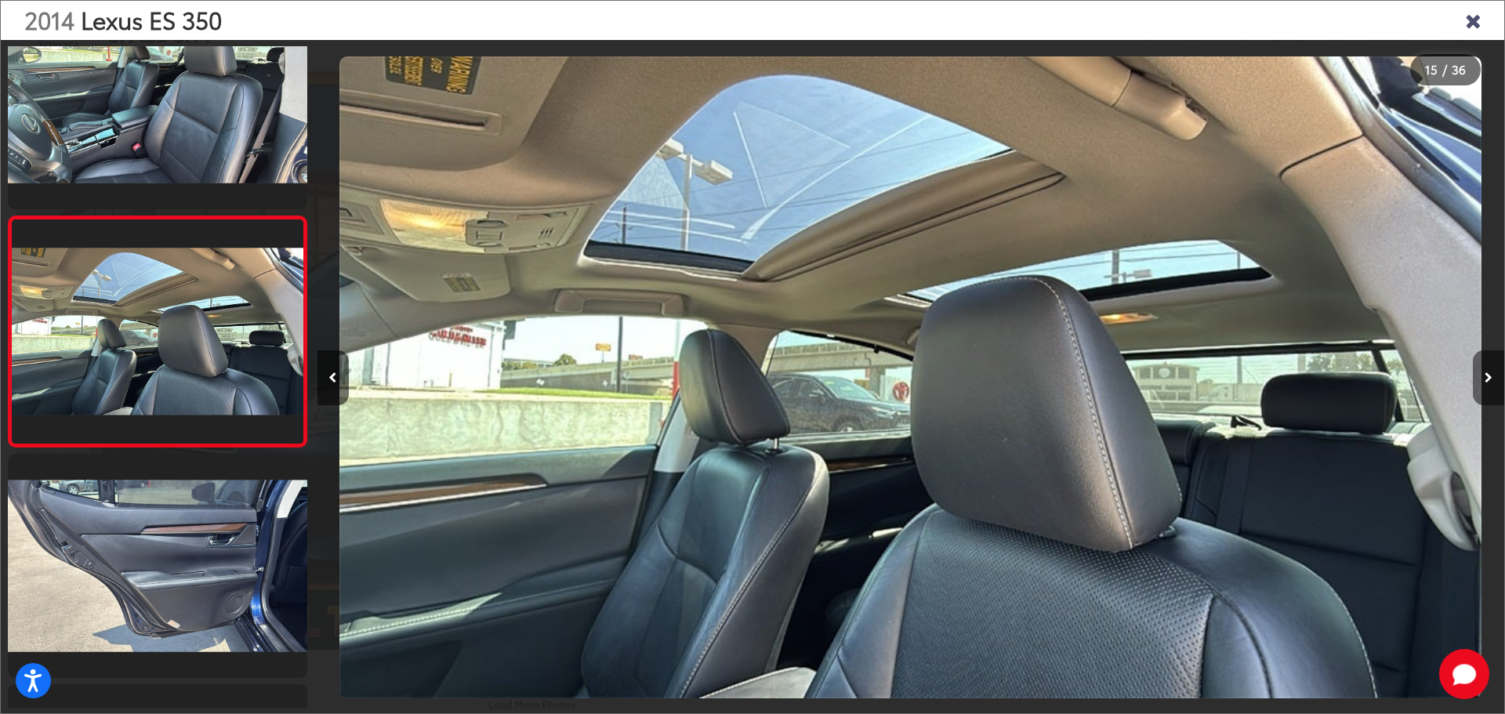
click at [1483, 374] on button "Next image" at bounding box center [1488, 377] width 31 height 55
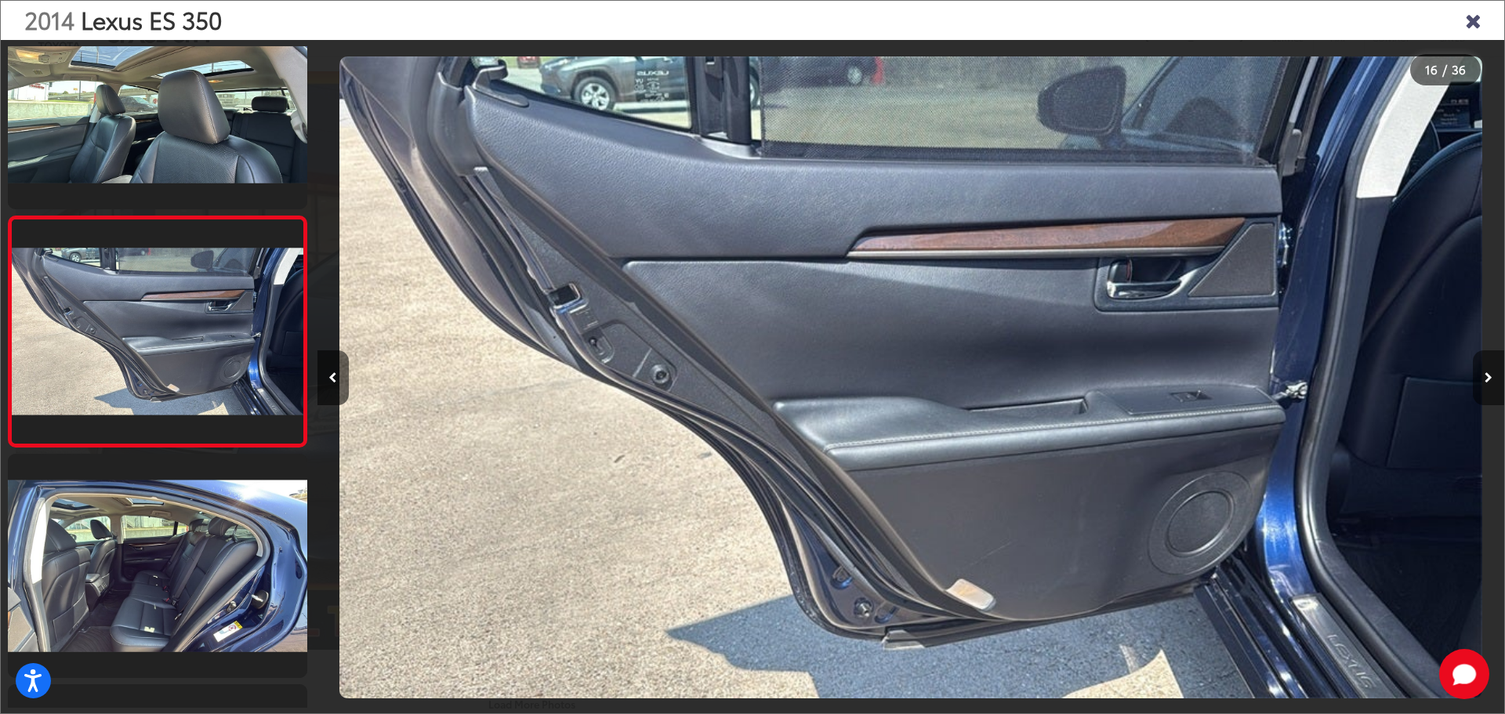
click at [1483, 374] on button "Next image" at bounding box center [1488, 377] width 31 height 55
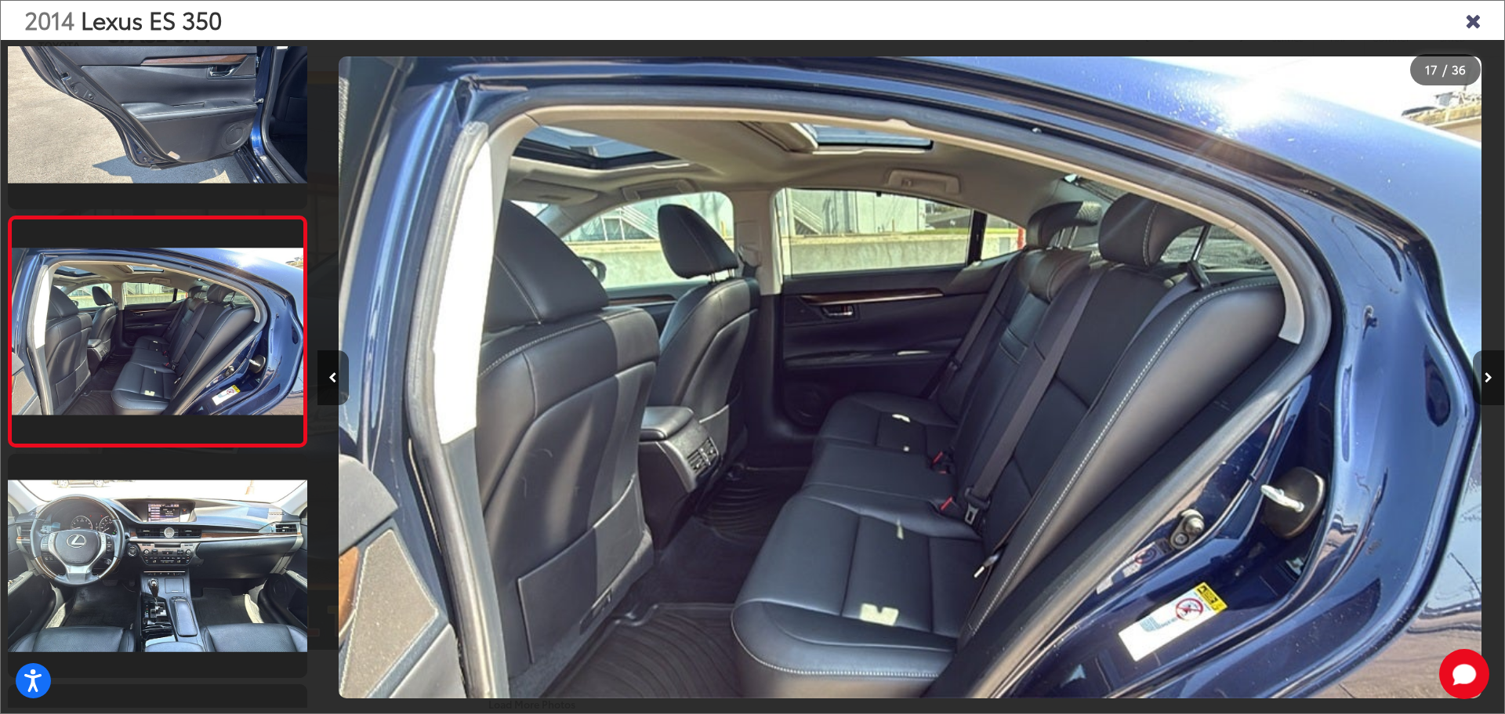
click at [1492, 369] on button "Next image" at bounding box center [1488, 377] width 31 height 55
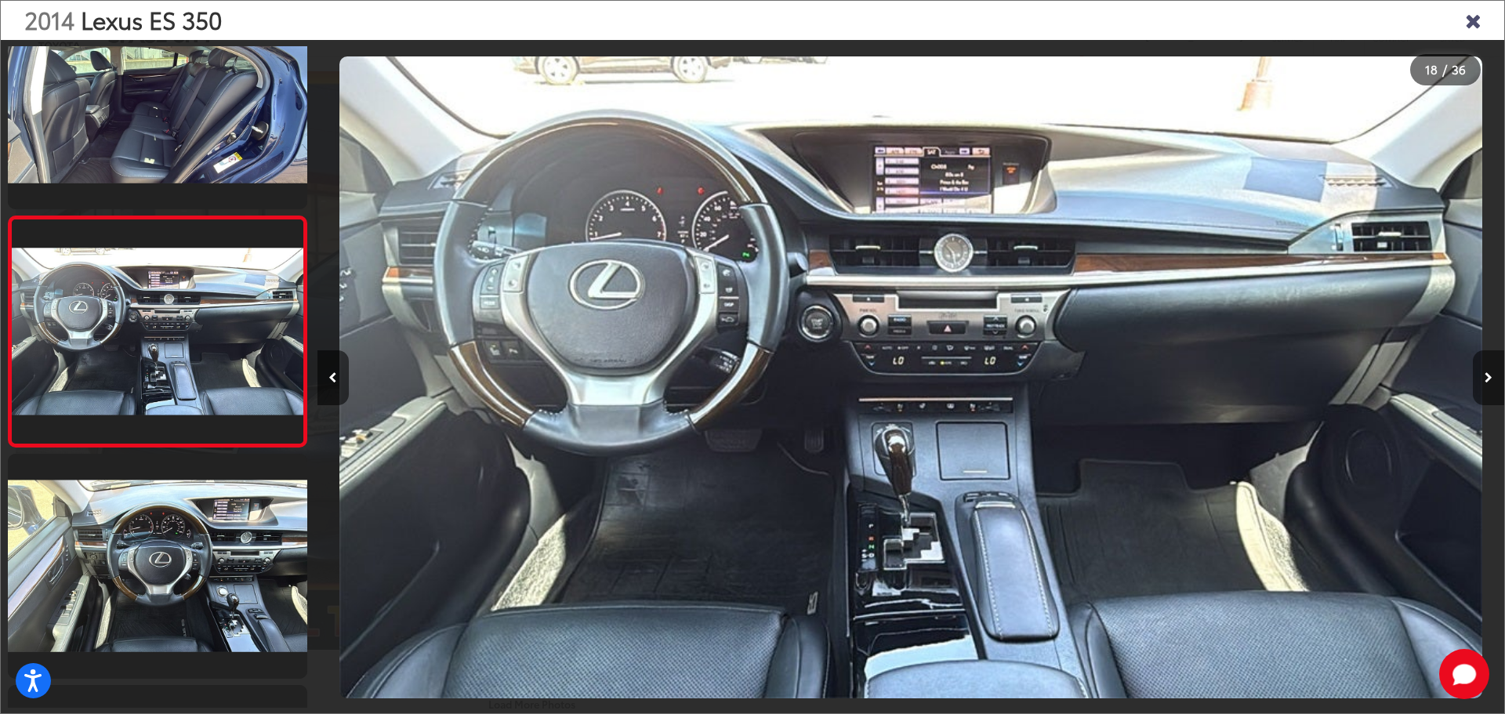
click at [1492, 369] on button "Next image" at bounding box center [1488, 377] width 31 height 55
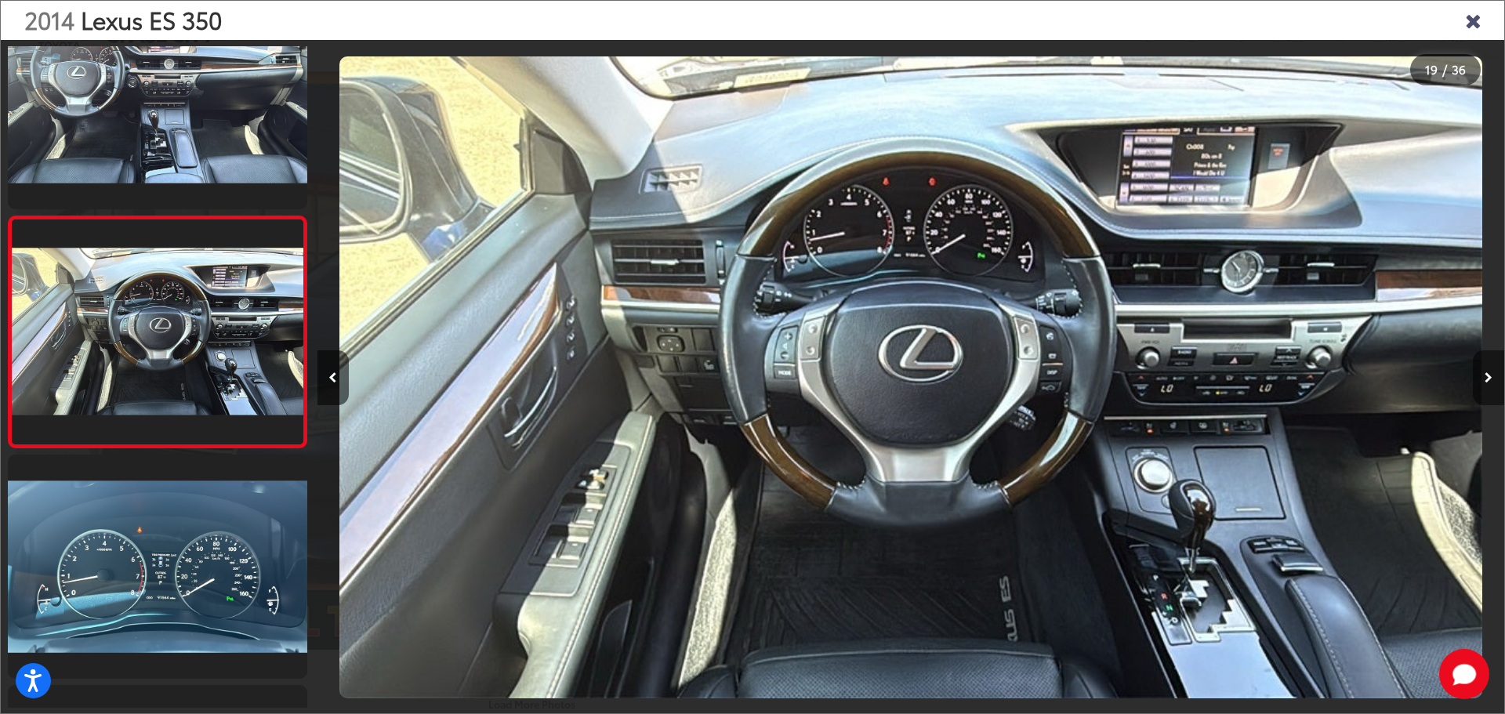
click at [1492, 369] on button "Next image" at bounding box center [1488, 377] width 31 height 55
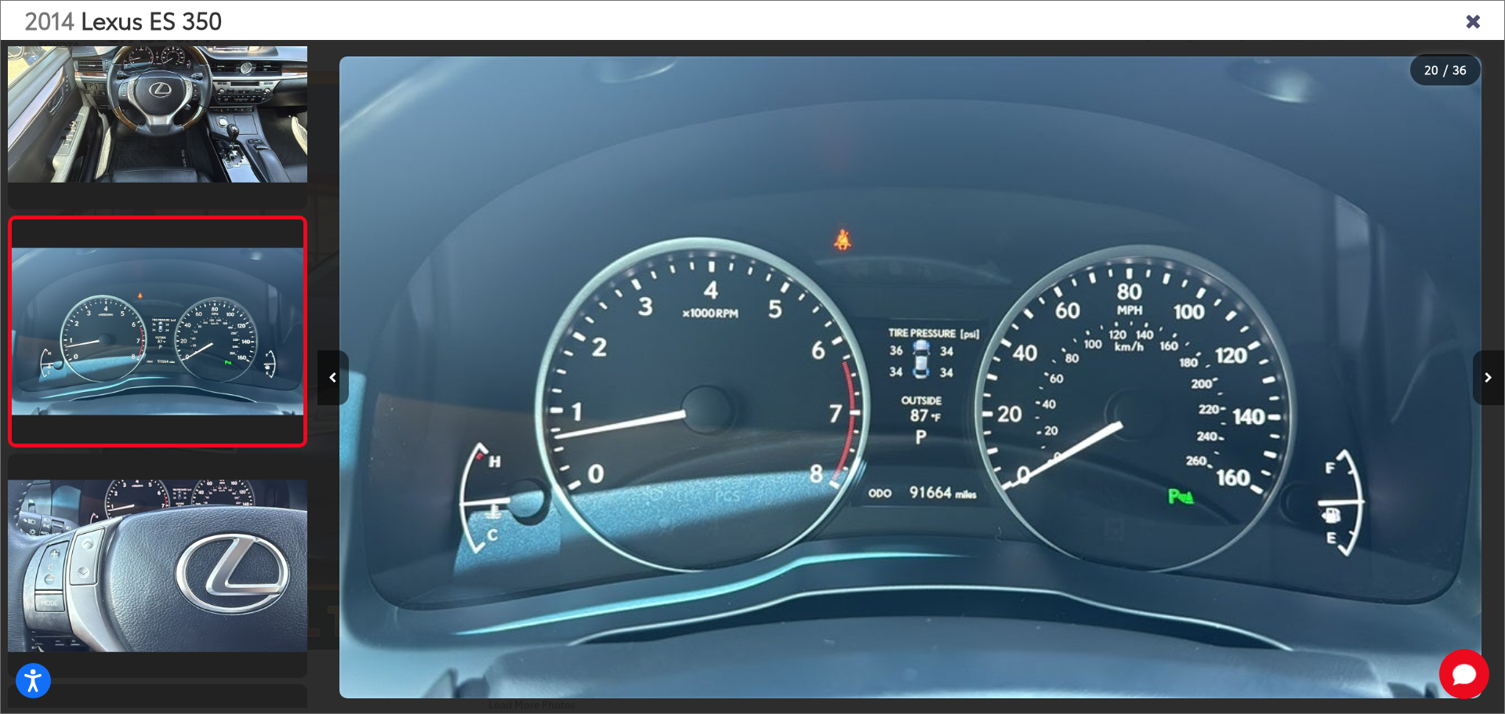
click at [1492, 369] on button "Next image" at bounding box center [1488, 377] width 31 height 55
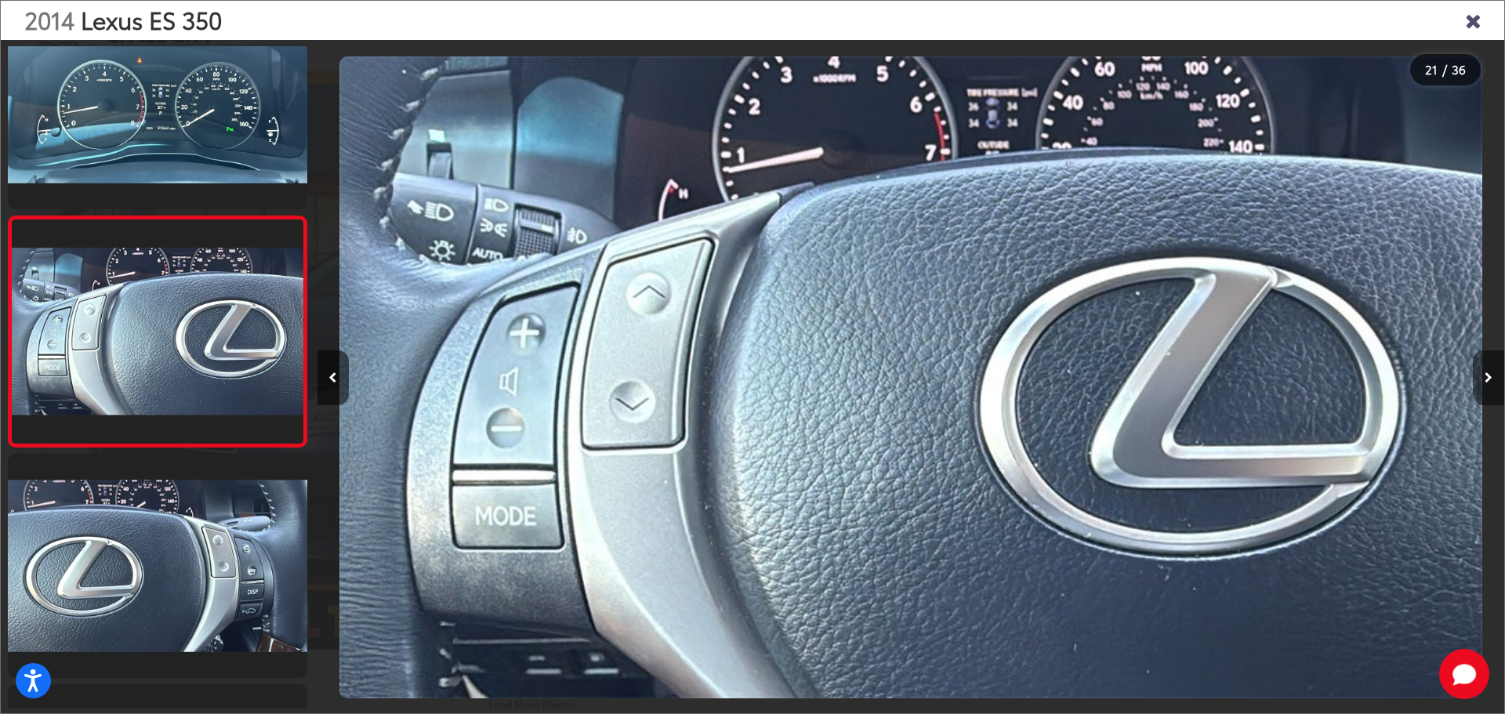
click at [1492, 369] on button "Next image" at bounding box center [1488, 377] width 31 height 55
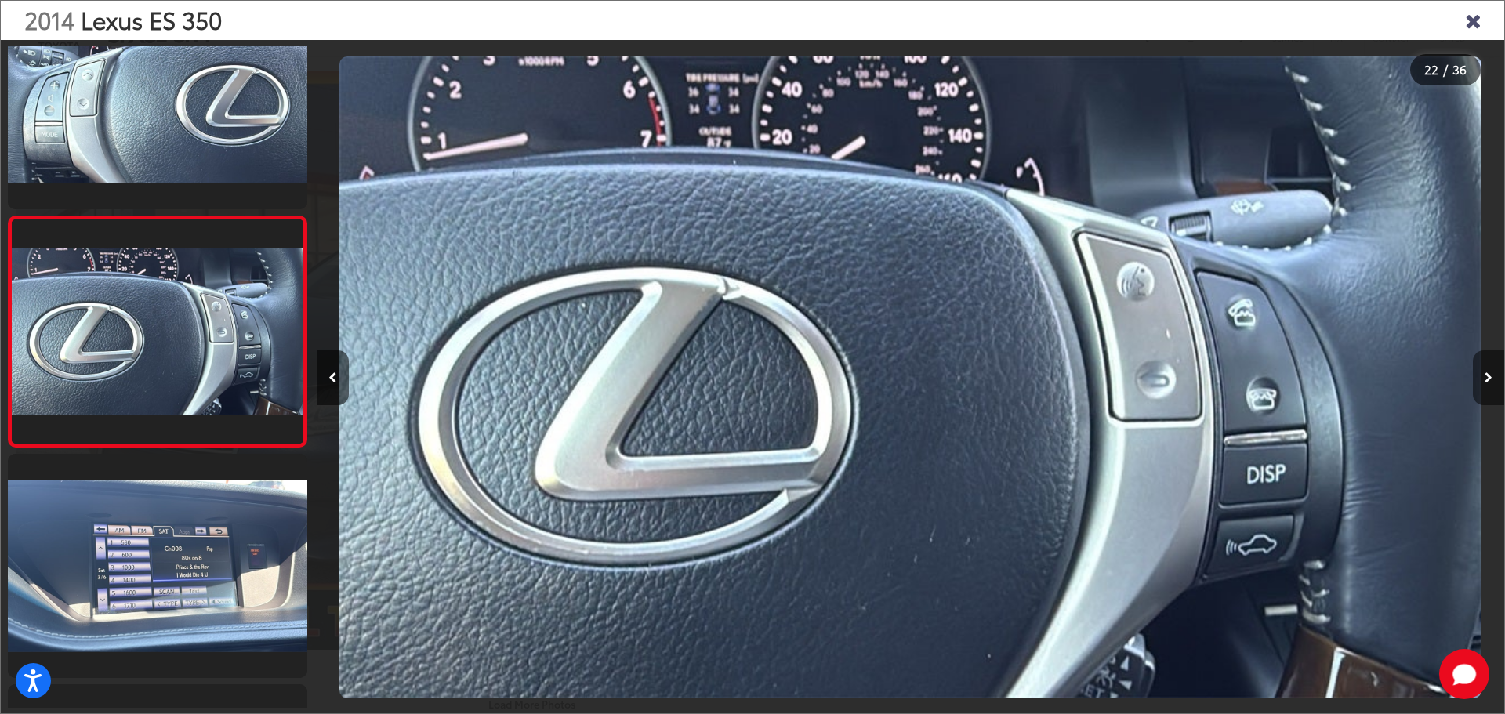
click at [1492, 369] on button "Next image" at bounding box center [1488, 377] width 31 height 55
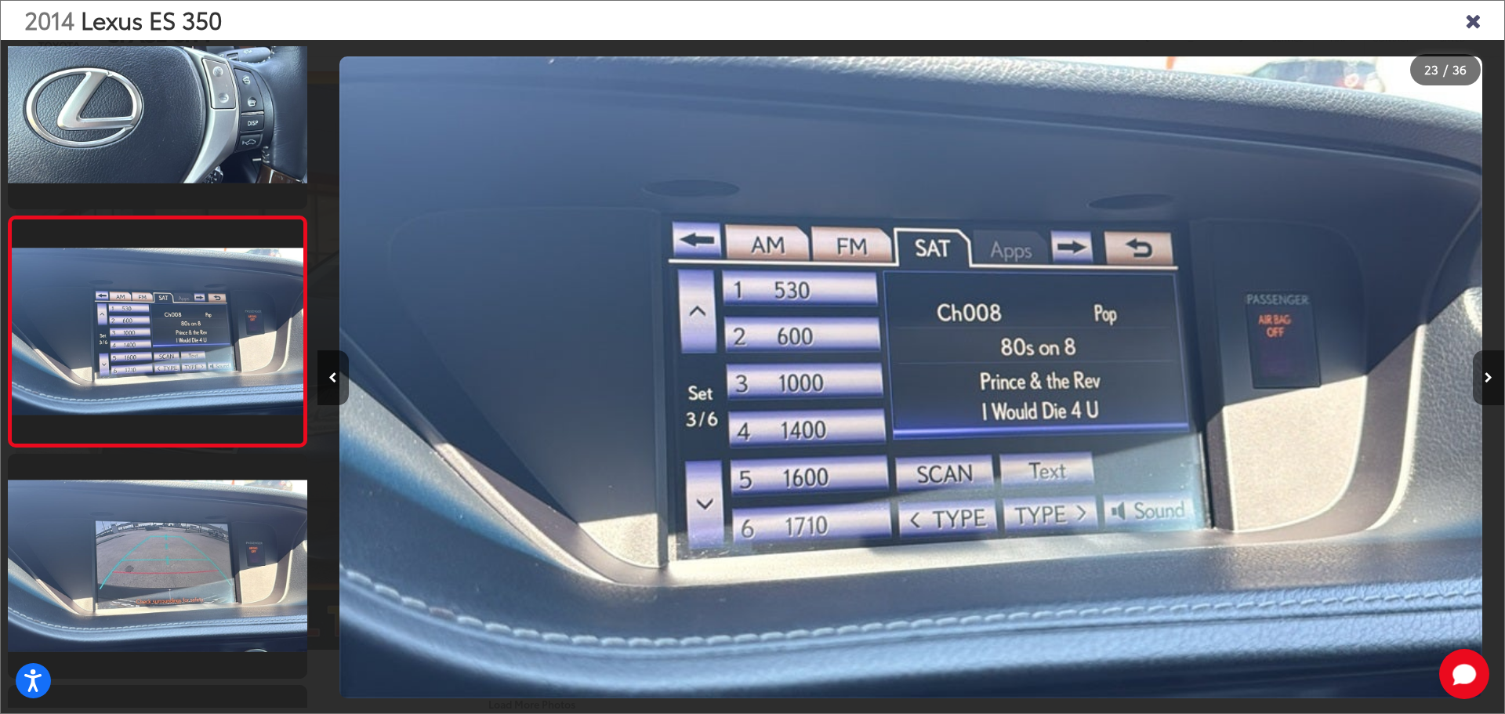
click at [1492, 369] on button "Next image" at bounding box center [1488, 377] width 31 height 55
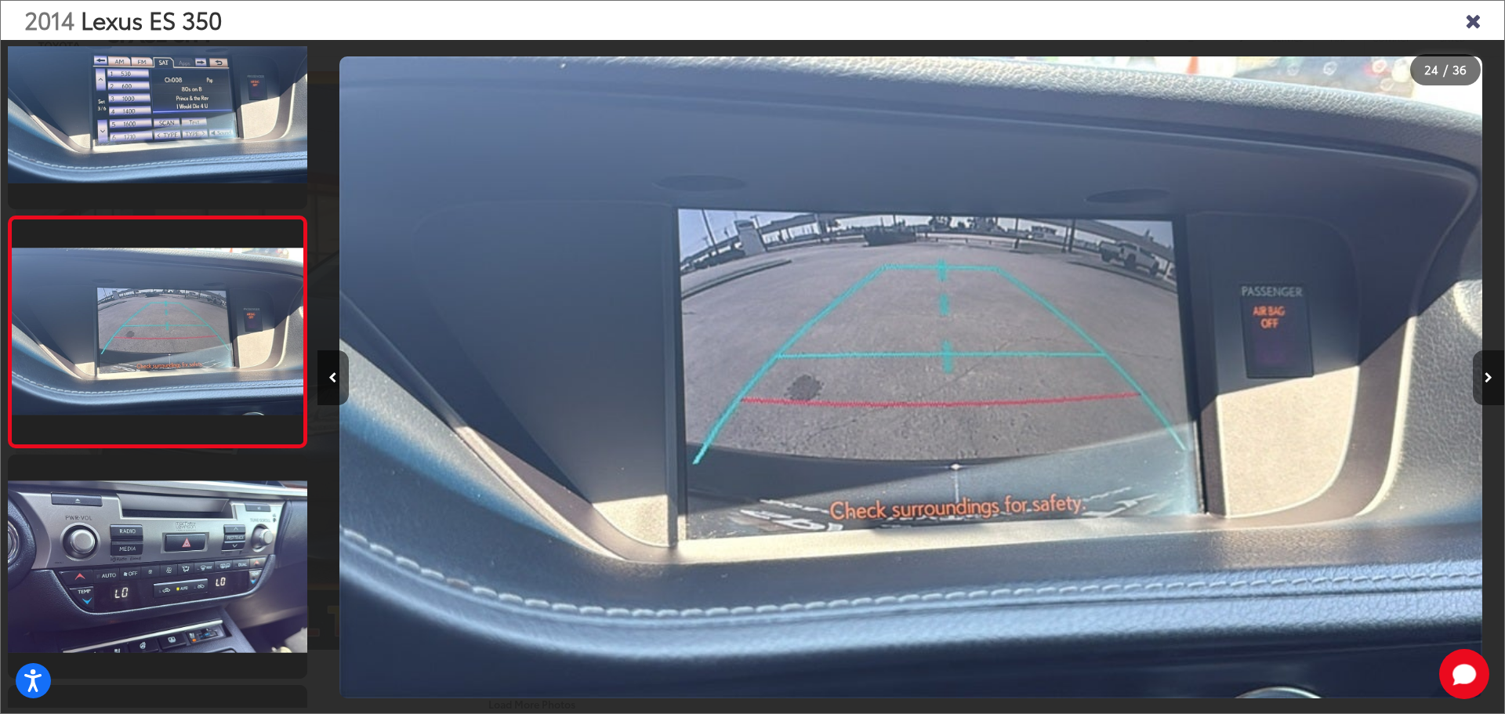
click at [1492, 369] on button "Next image" at bounding box center [1488, 377] width 31 height 55
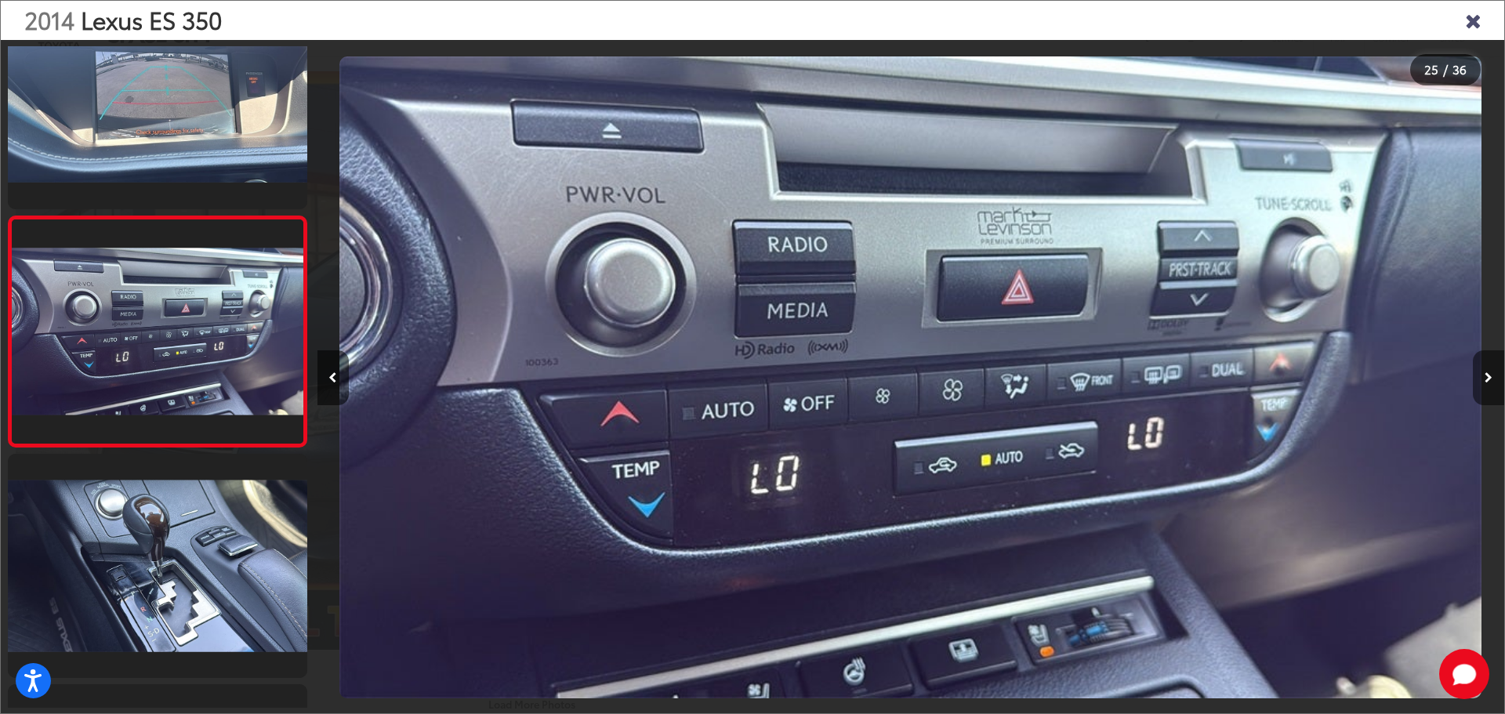
click at [1492, 369] on button "Next image" at bounding box center [1488, 377] width 31 height 55
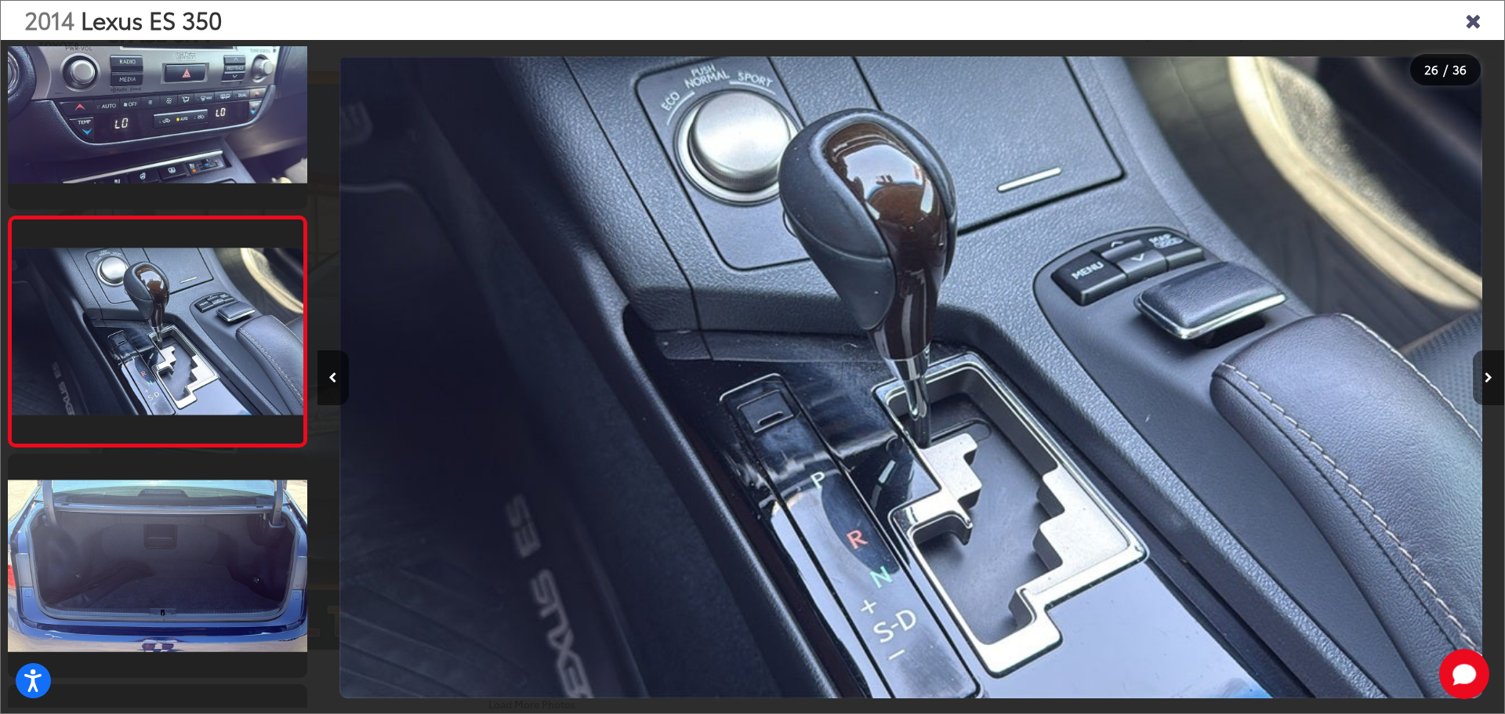
click at [1492, 370] on button "Next image" at bounding box center [1488, 377] width 31 height 55
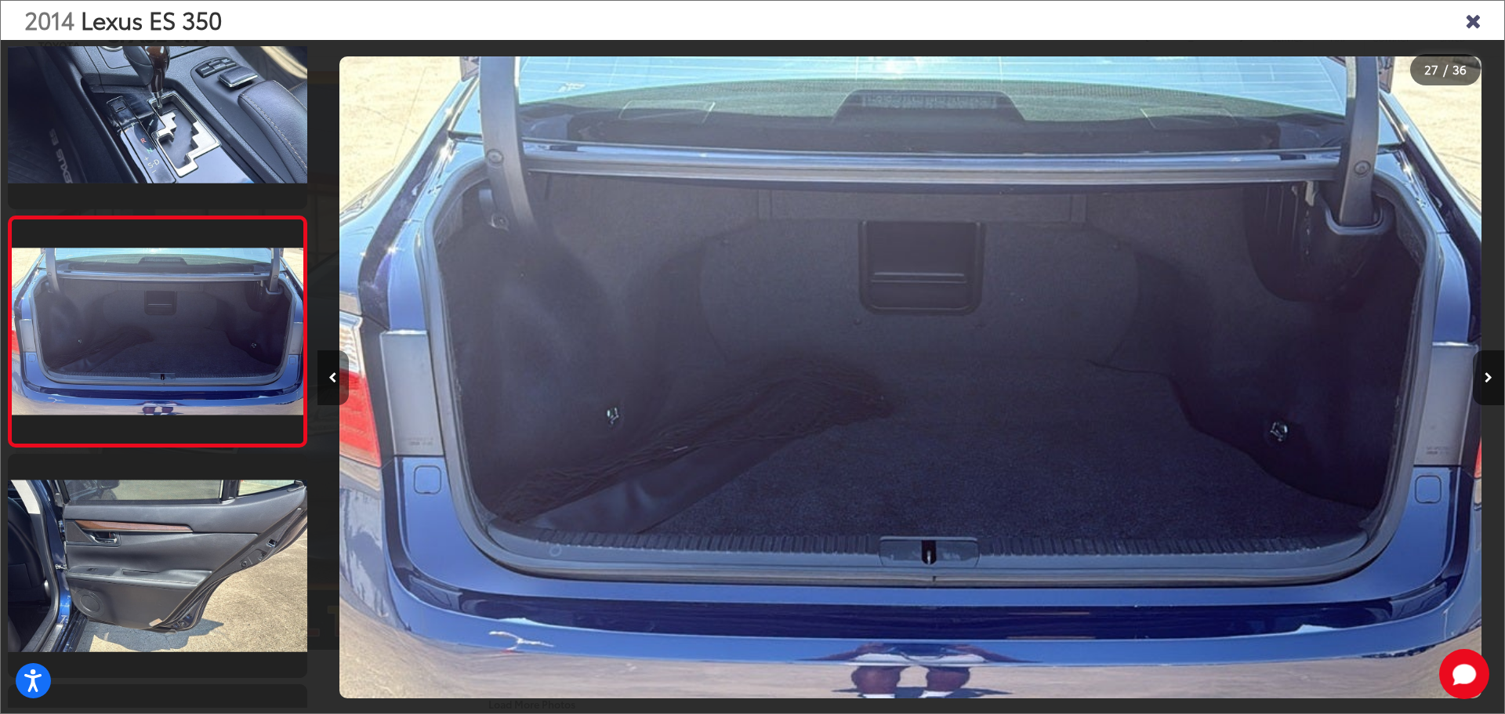
click at [335, 372] on icon "Previous image" at bounding box center [332, 377] width 9 height 11
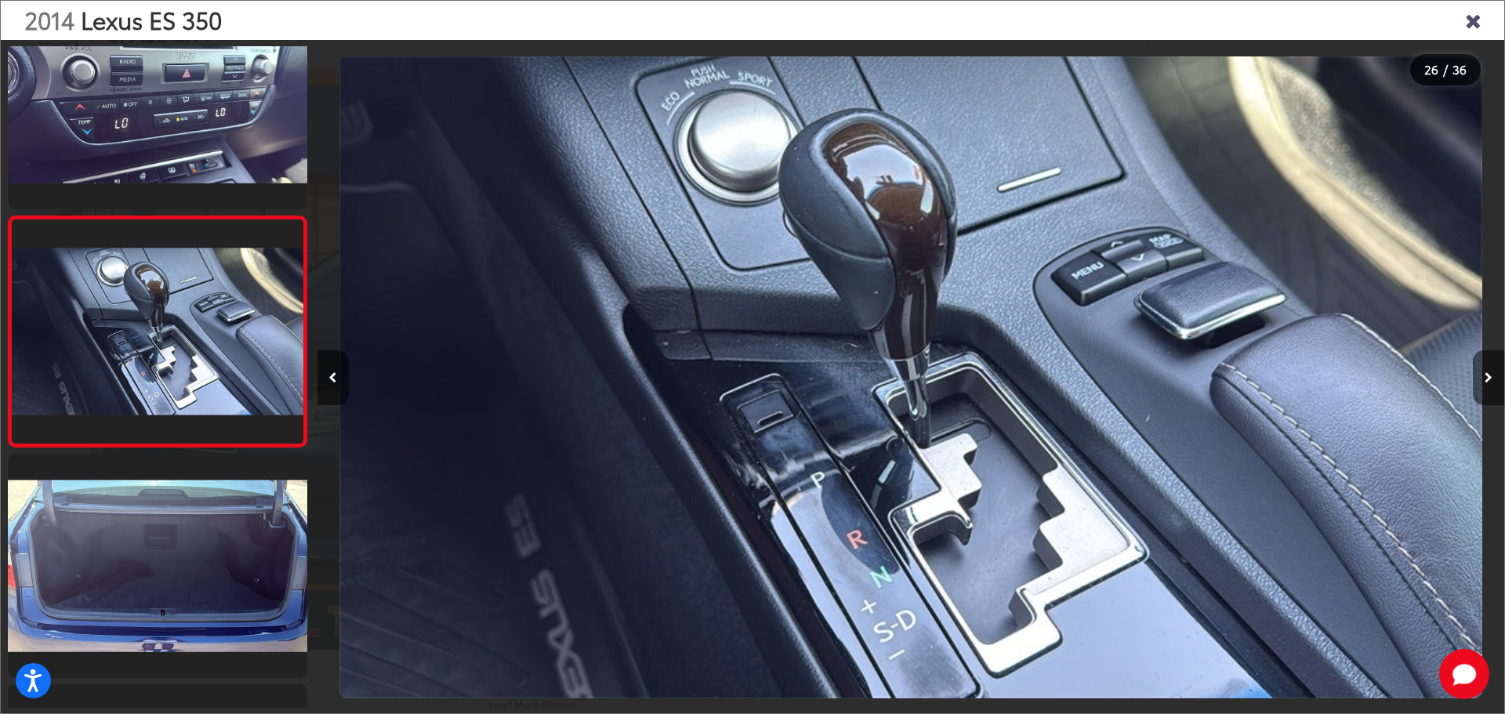
click at [1488, 368] on button "Next image" at bounding box center [1488, 377] width 31 height 55
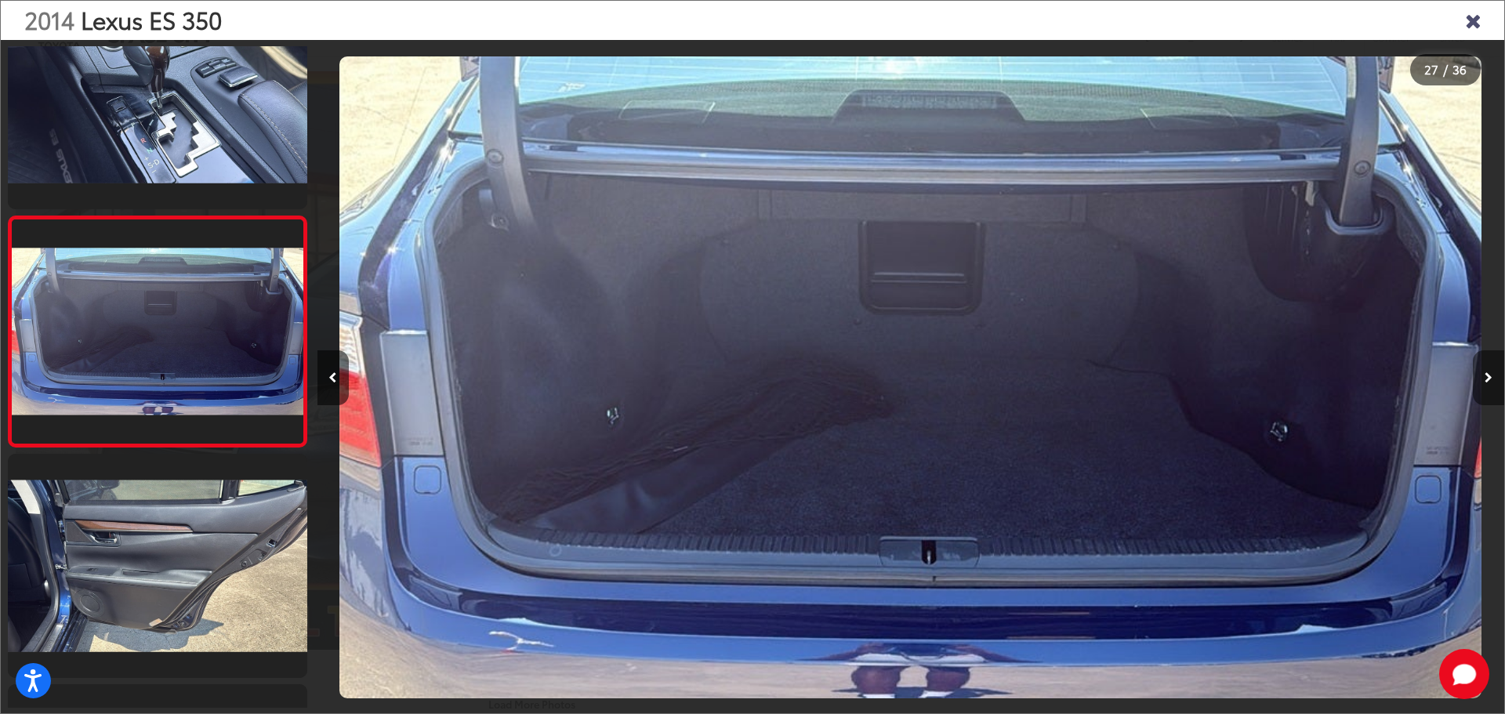
click at [1488, 372] on icon "Next image" at bounding box center [1489, 377] width 8 height 11
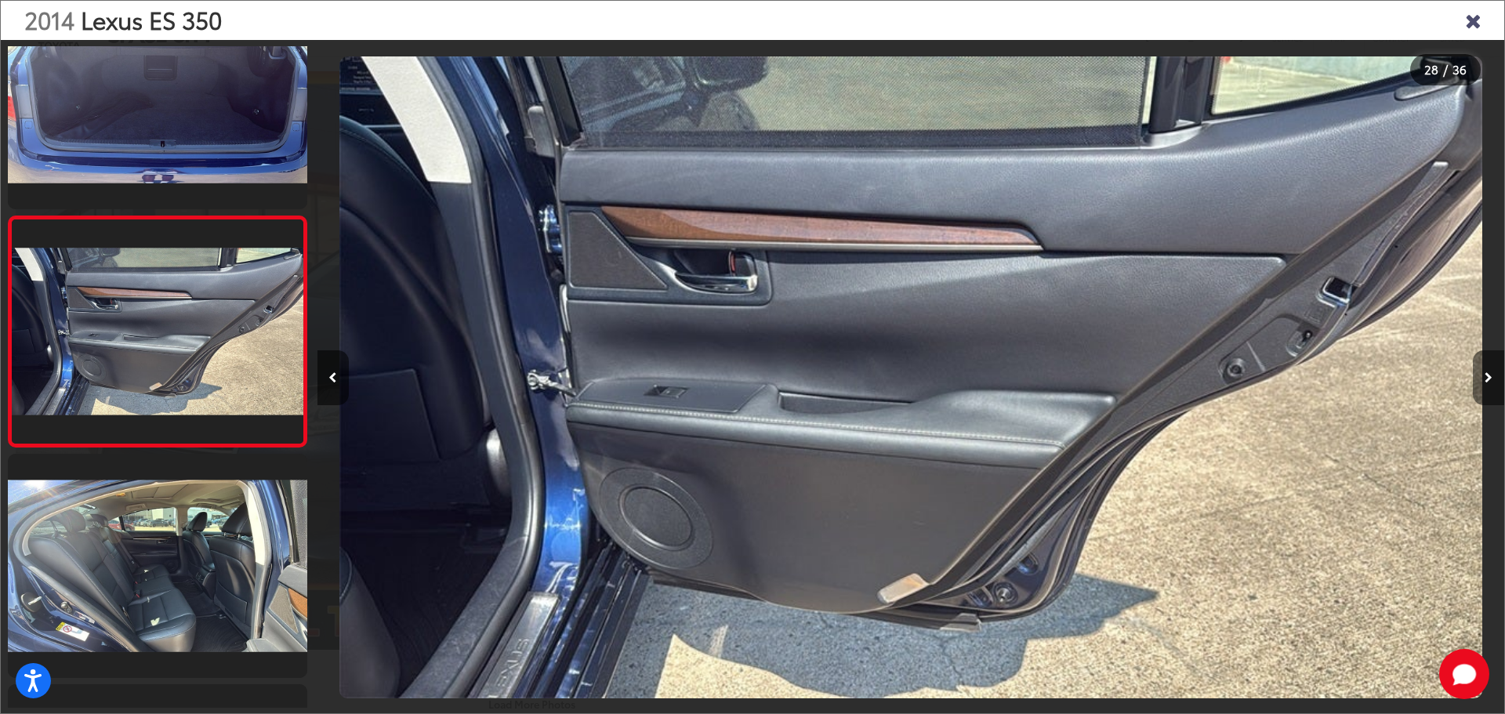
click at [1488, 375] on icon "Next image" at bounding box center [1489, 377] width 8 height 11
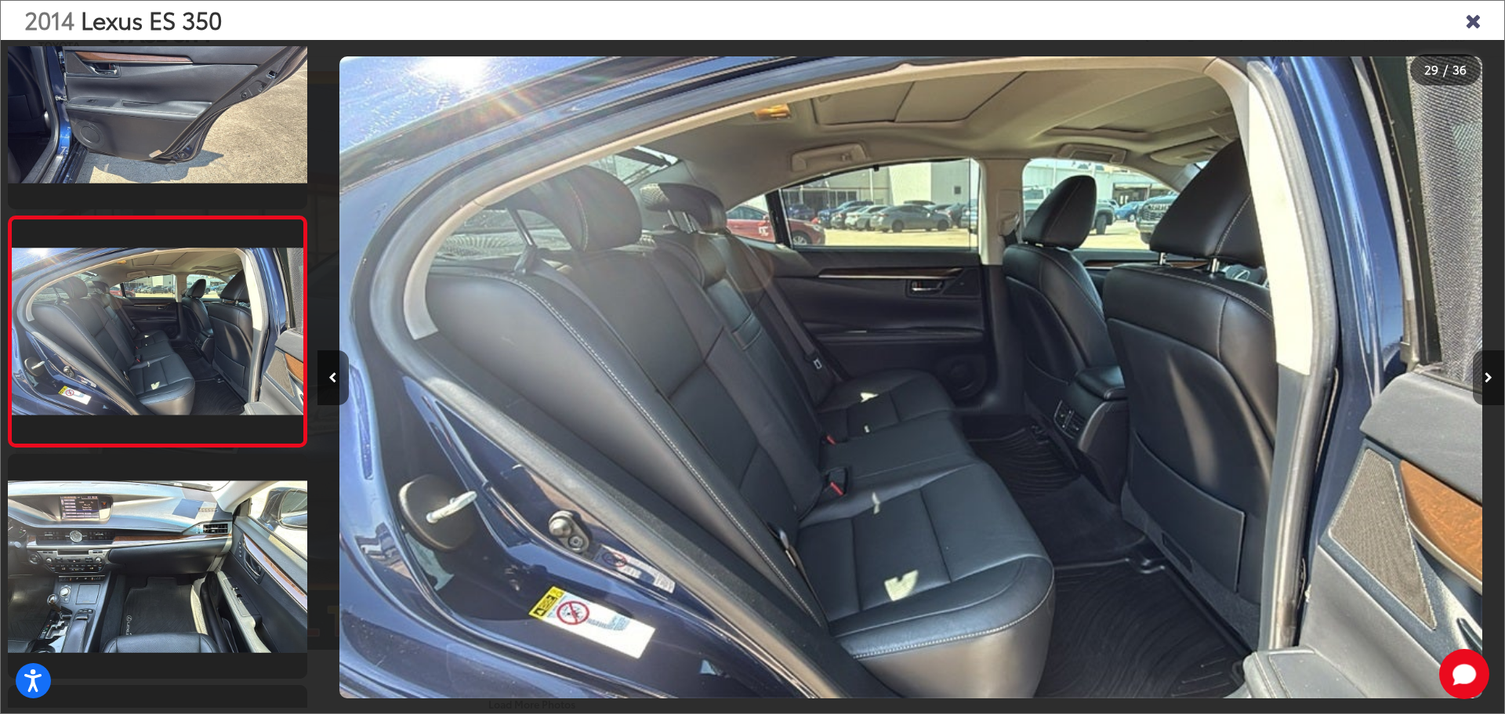
click at [1488, 375] on icon "Next image" at bounding box center [1489, 377] width 8 height 11
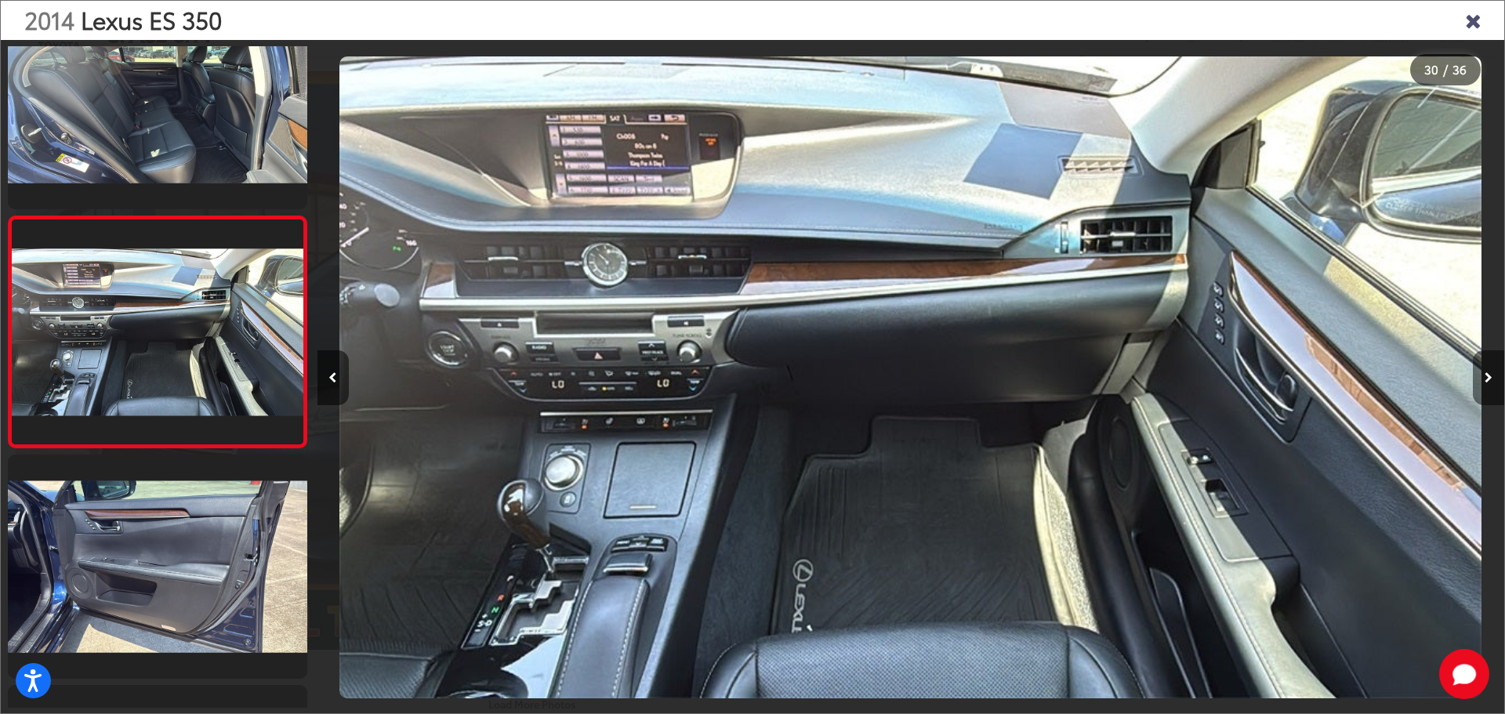
click at [1488, 375] on icon "Next image" at bounding box center [1489, 377] width 8 height 11
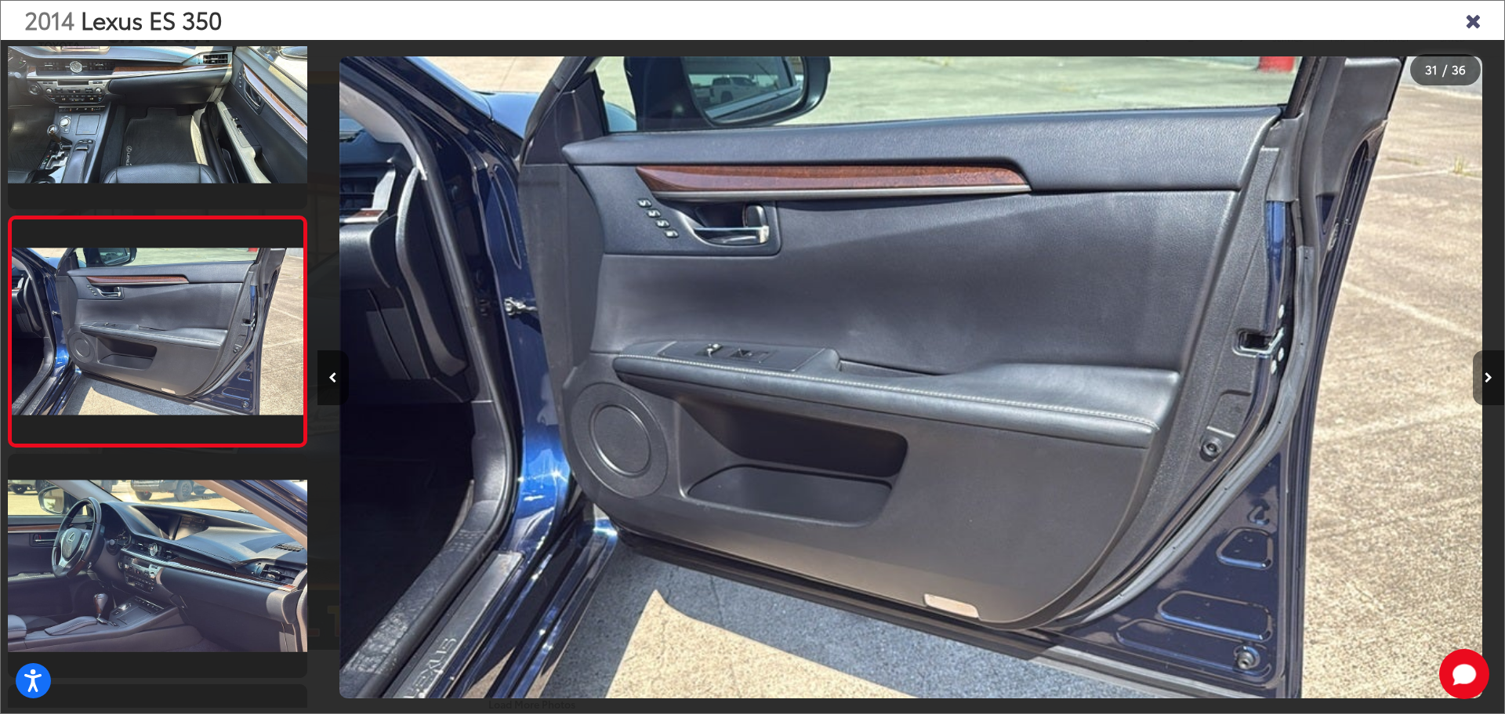
click at [1488, 375] on icon "Next image" at bounding box center [1489, 377] width 8 height 11
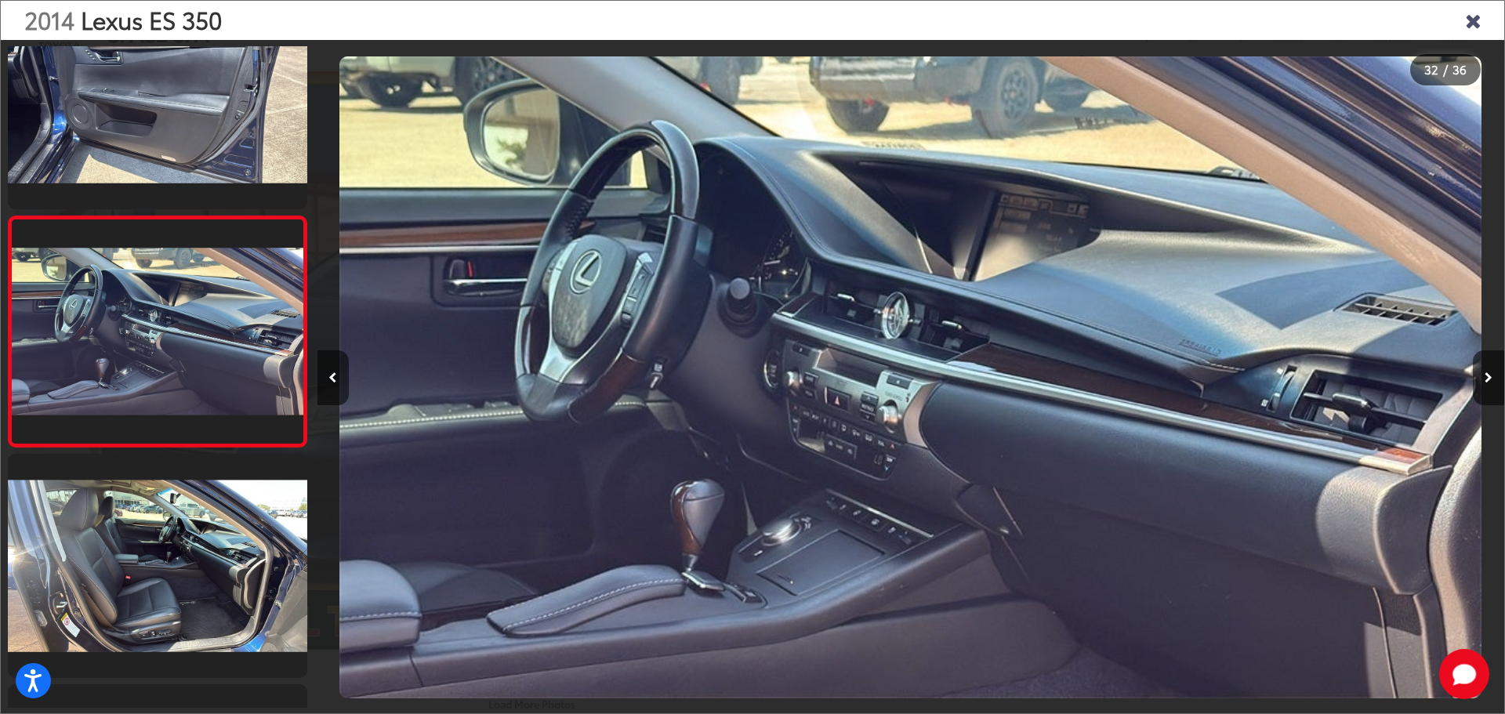
click at [1474, 30] on icon "Close gallery" at bounding box center [1473, 19] width 16 height 20
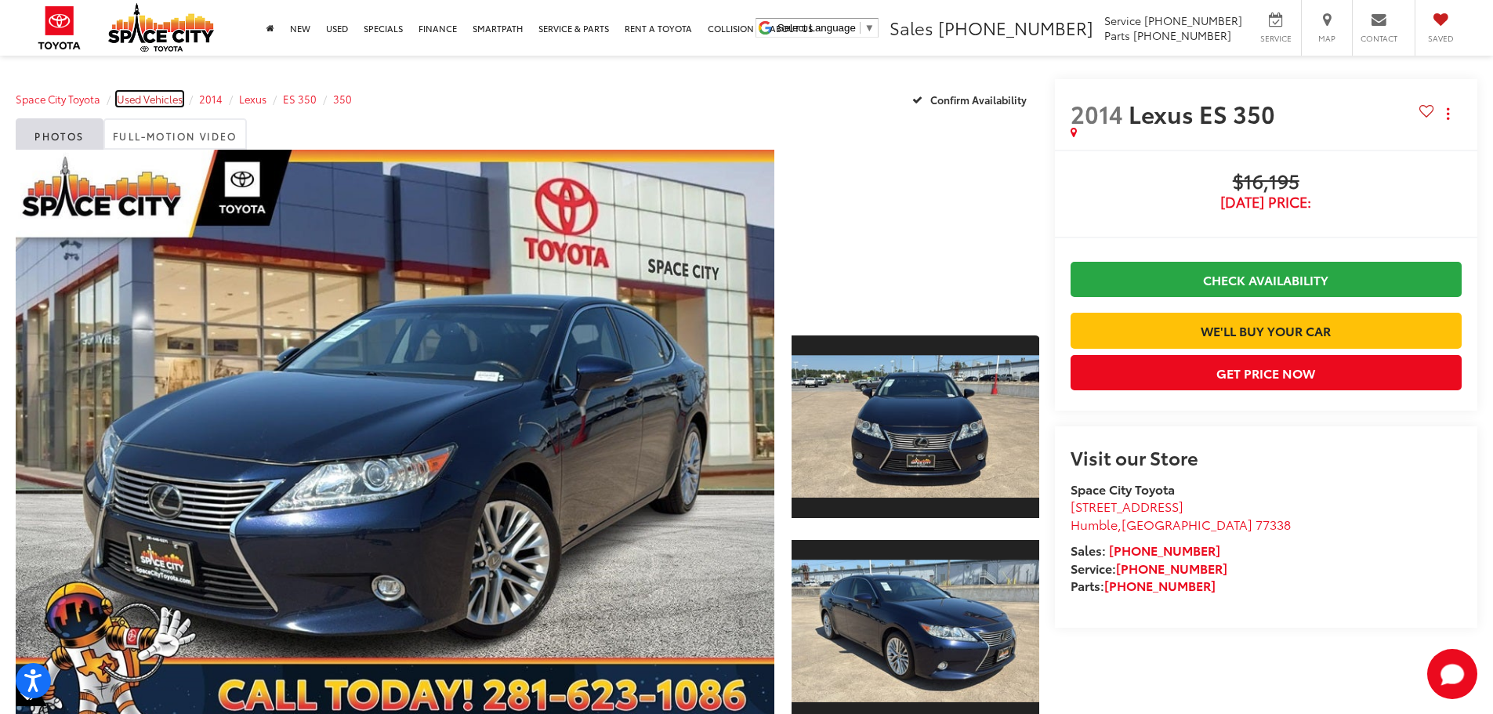
click at [169, 96] on span "Used Vehicles" at bounding box center [150, 99] width 66 height 14
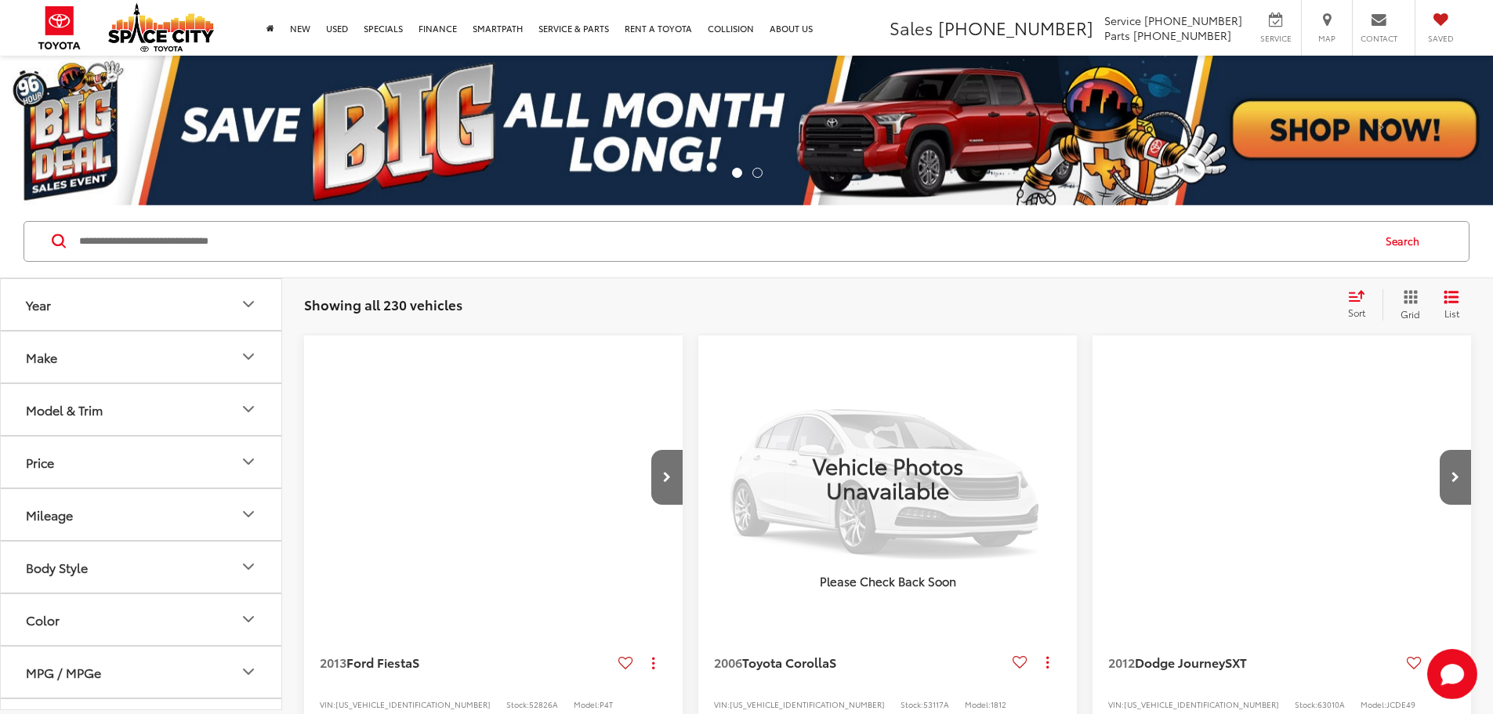
click at [151, 349] on button "Make" at bounding box center [142, 357] width 282 height 51
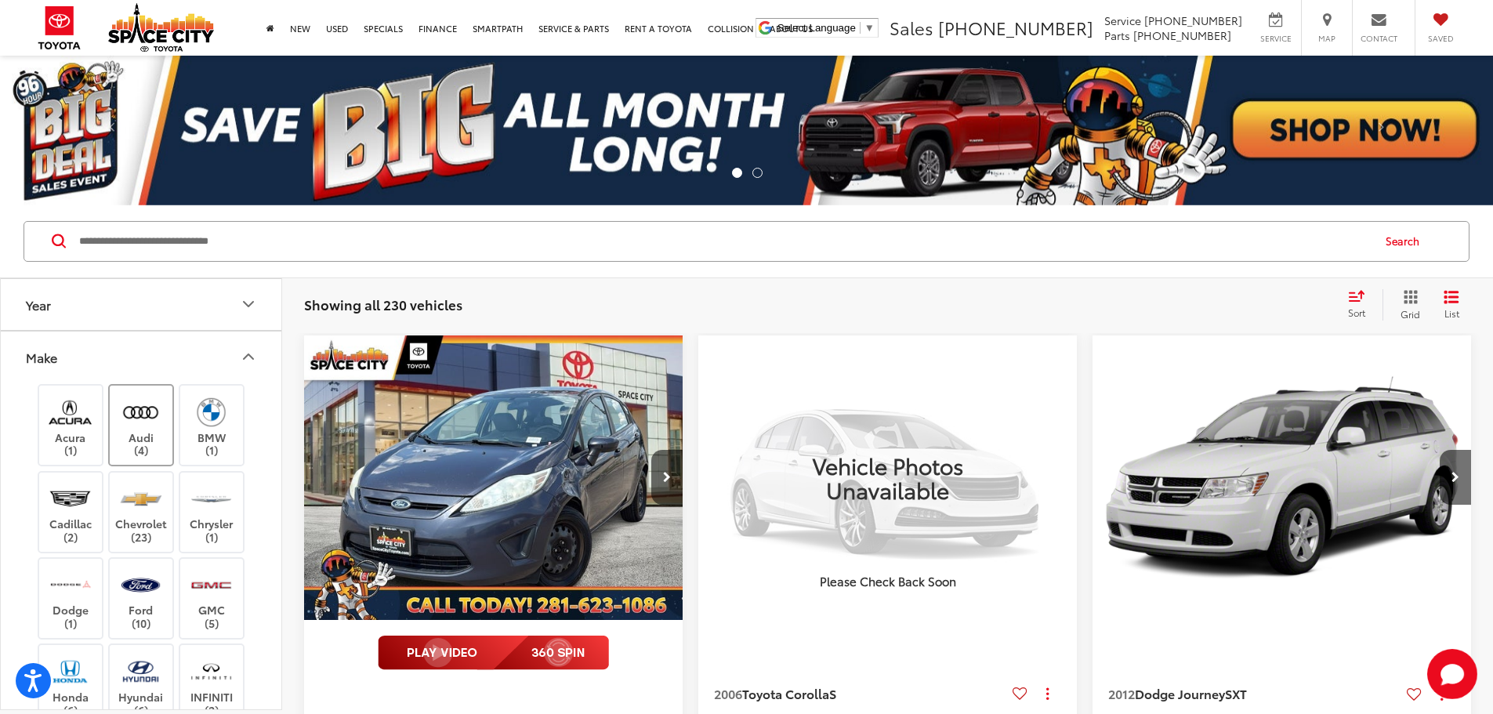
scroll to position [314, 0]
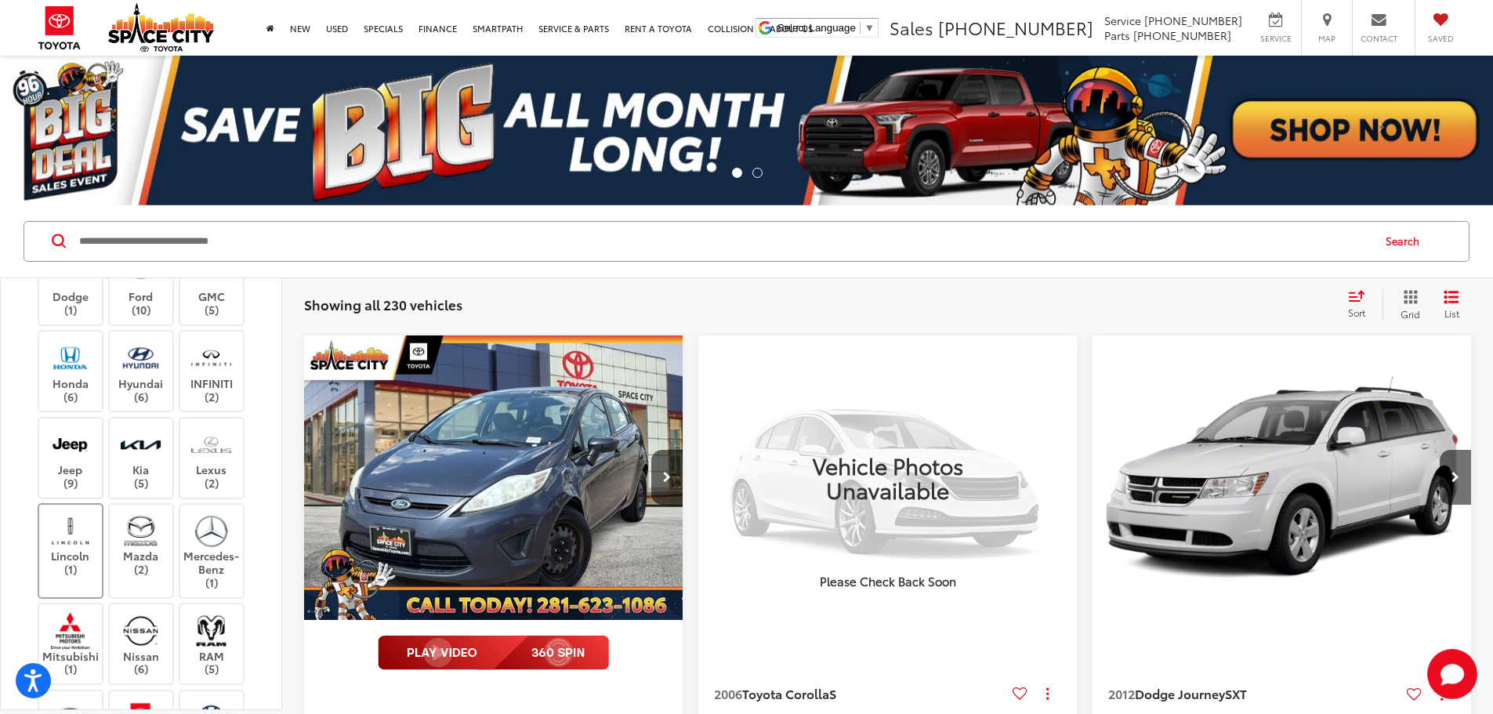
click at [83, 553] on label "Lincoln (1)" at bounding box center [70, 544] width 63 height 63
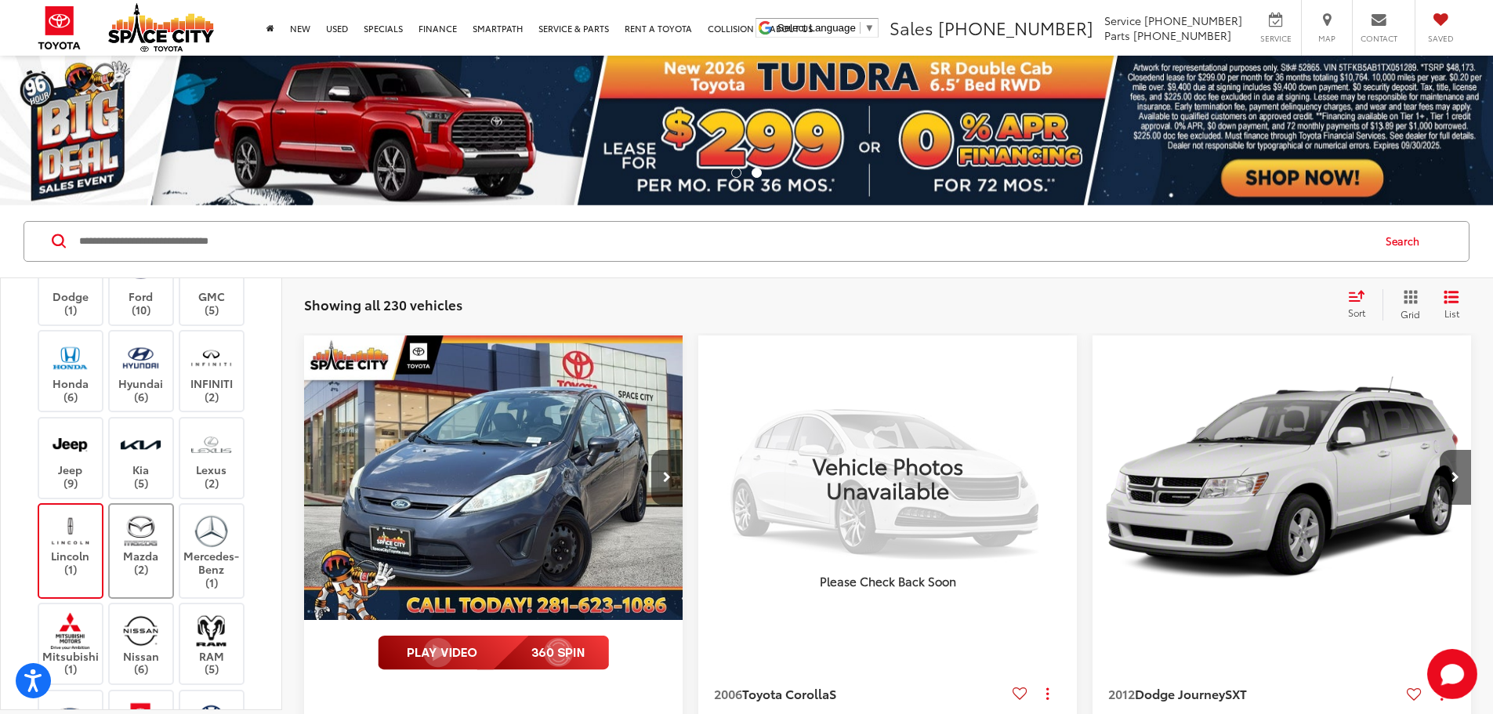
click at [138, 558] on label "Mazda (2)" at bounding box center [141, 544] width 63 height 63
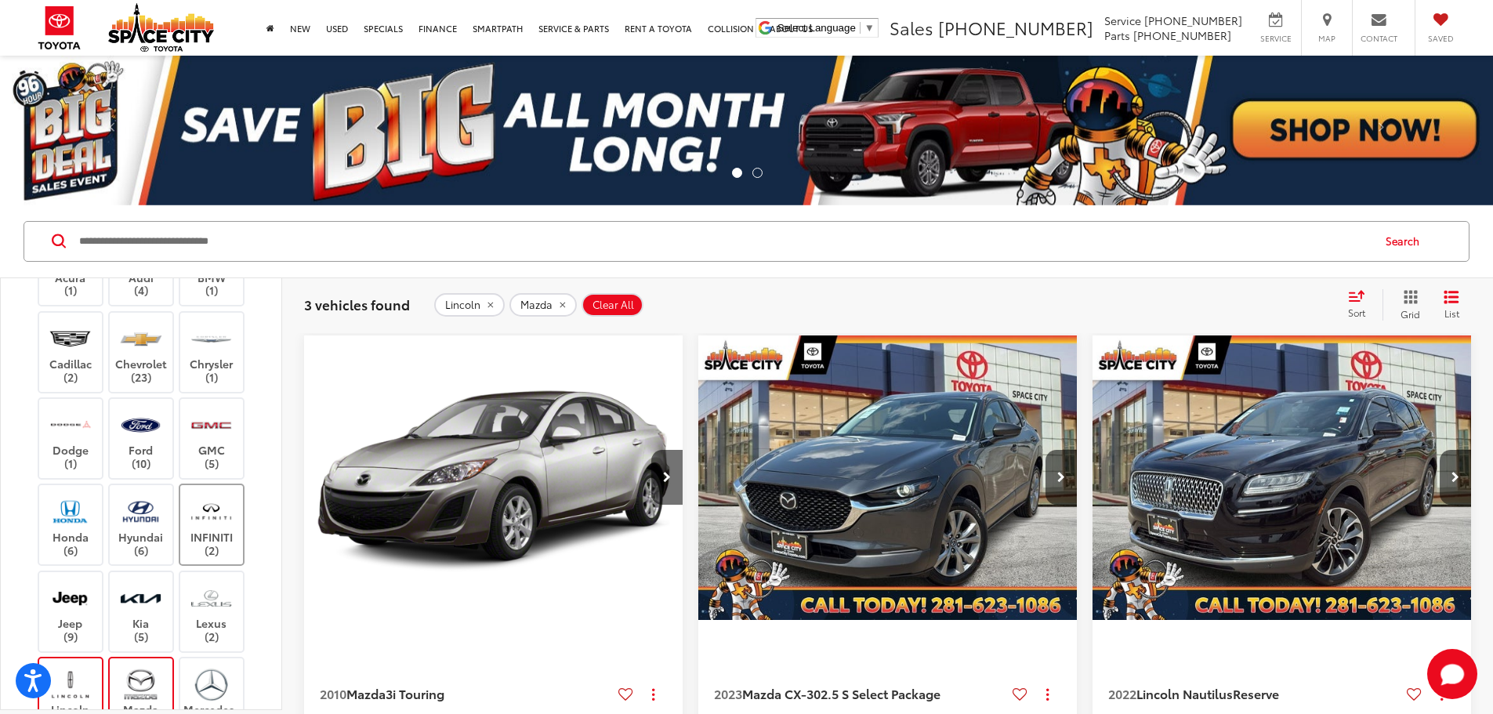
scroll to position [157, 0]
click at [205, 368] on label "Chrysler (1)" at bounding box center [211, 355] width 63 height 63
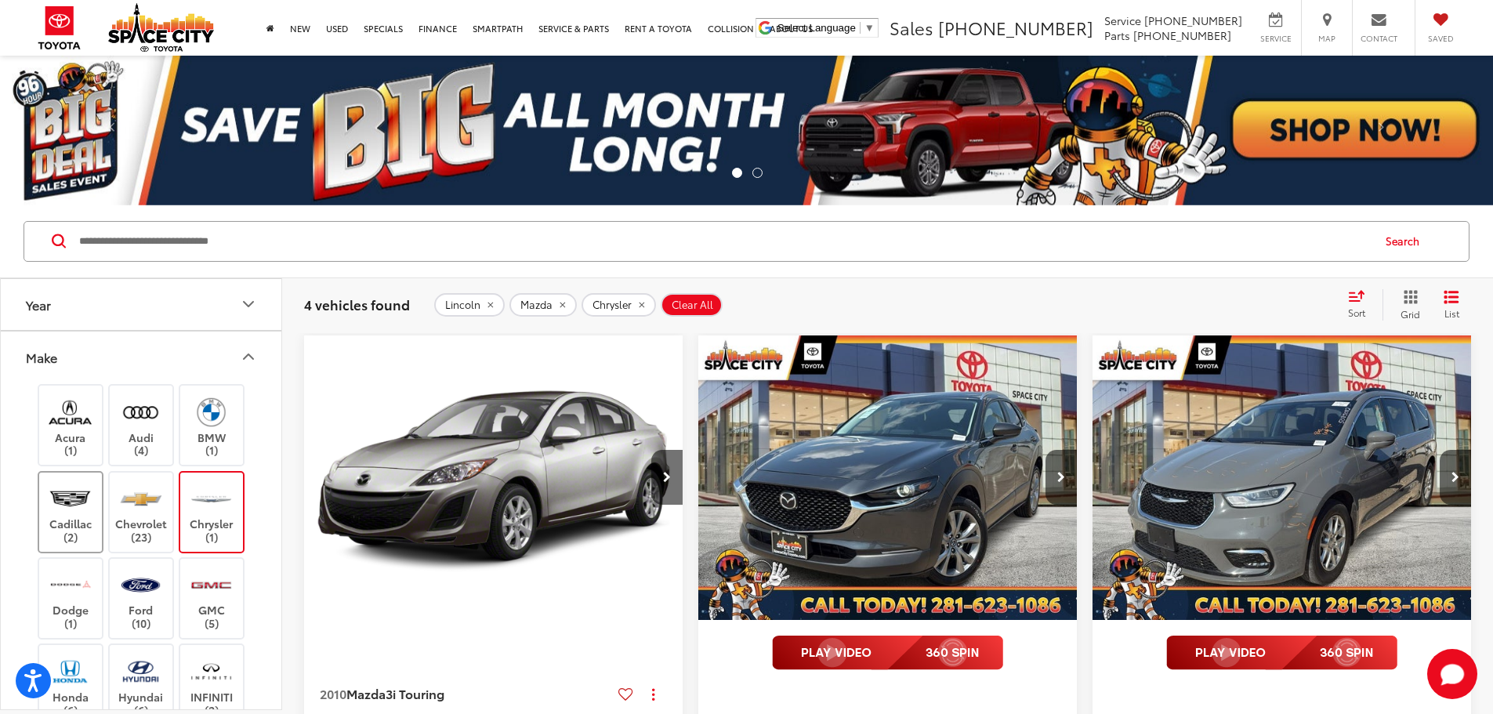
click at [78, 498] on img at bounding box center [70, 498] width 43 height 37
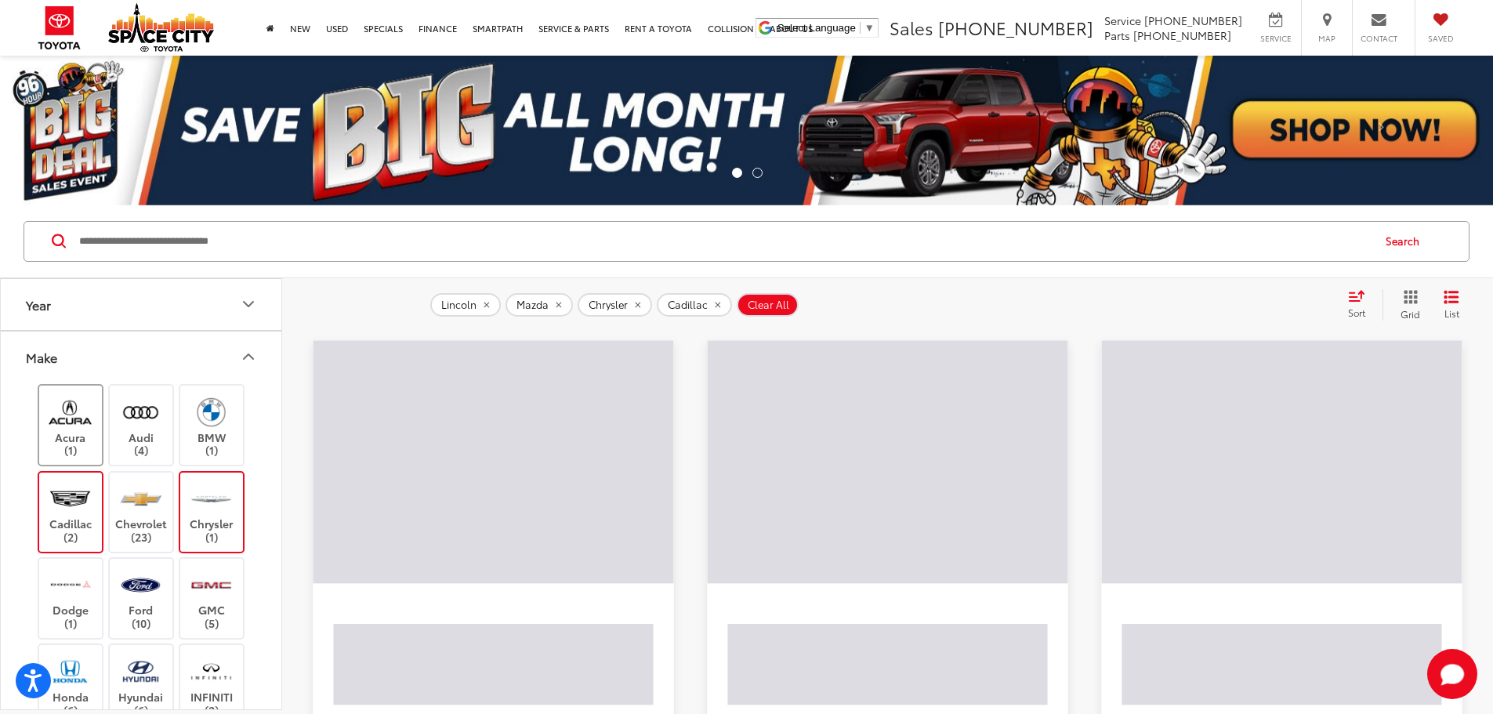
click at [80, 426] on img at bounding box center [70, 411] width 43 height 37
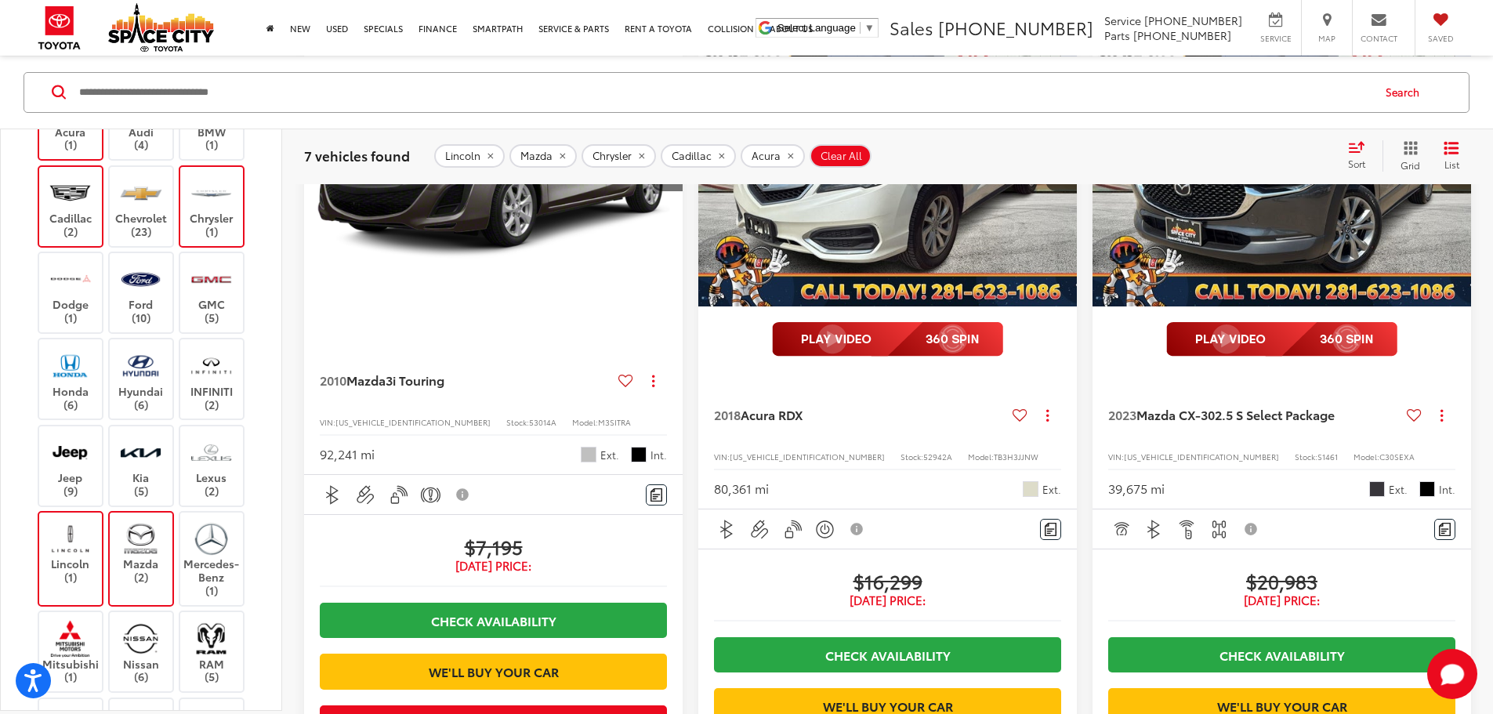
scroll to position [392, 0]
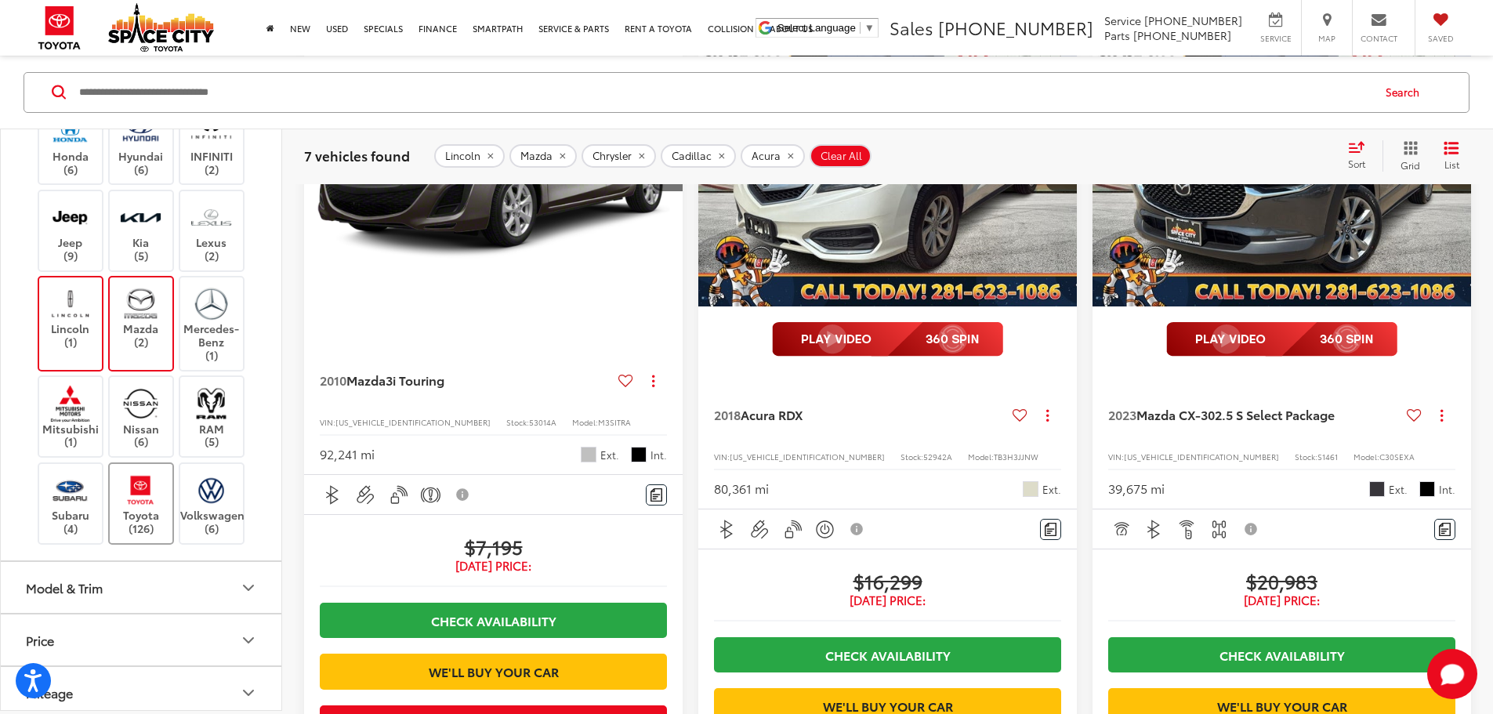
click at [147, 525] on label "Toyota (126)" at bounding box center [141, 502] width 63 height 63
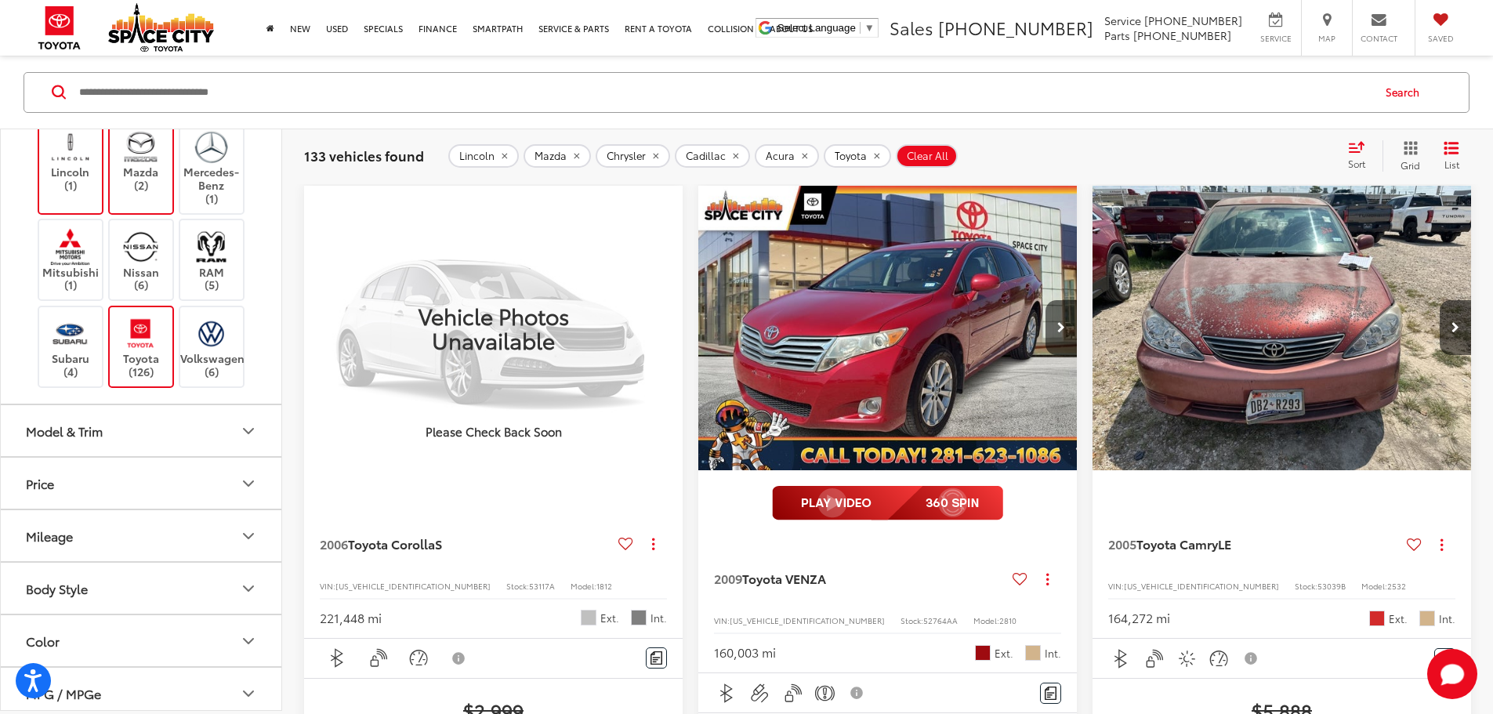
scroll to position [627, 0]
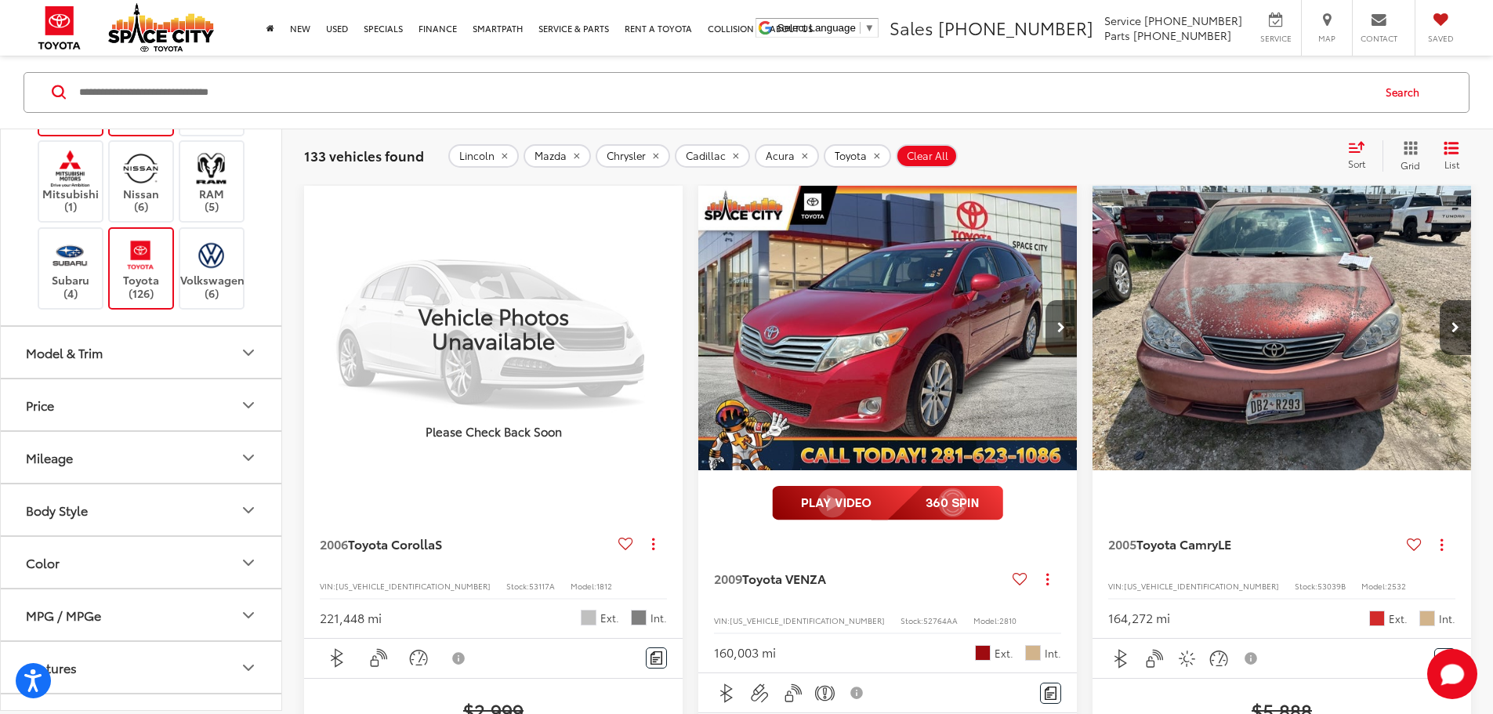
click at [156, 508] on button "Body Style" at bounding box center [142, 509] width 282 height 51
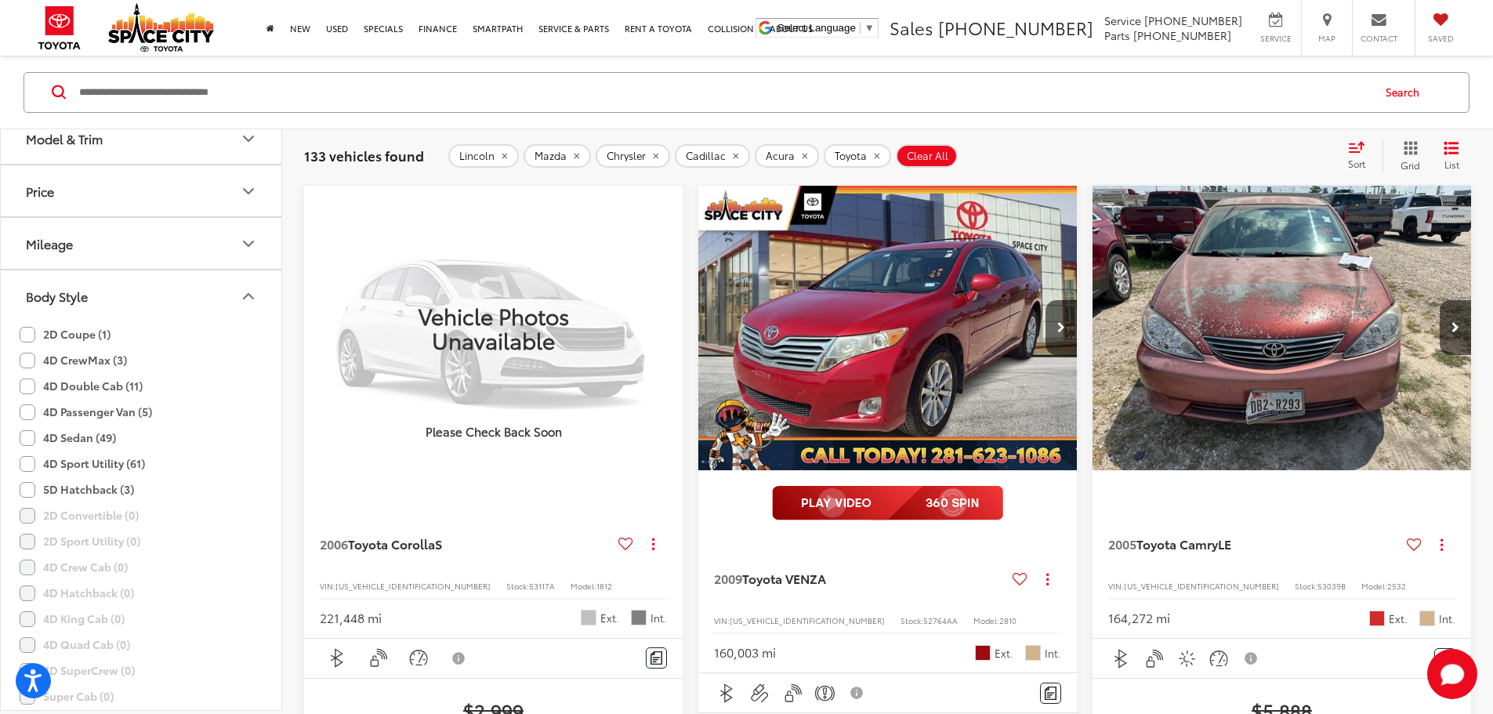
scroll to position [862, 0]
click at [24, 417] on label "4D Sedan (49)" at bounding box center [68, 417] width 96 height 26
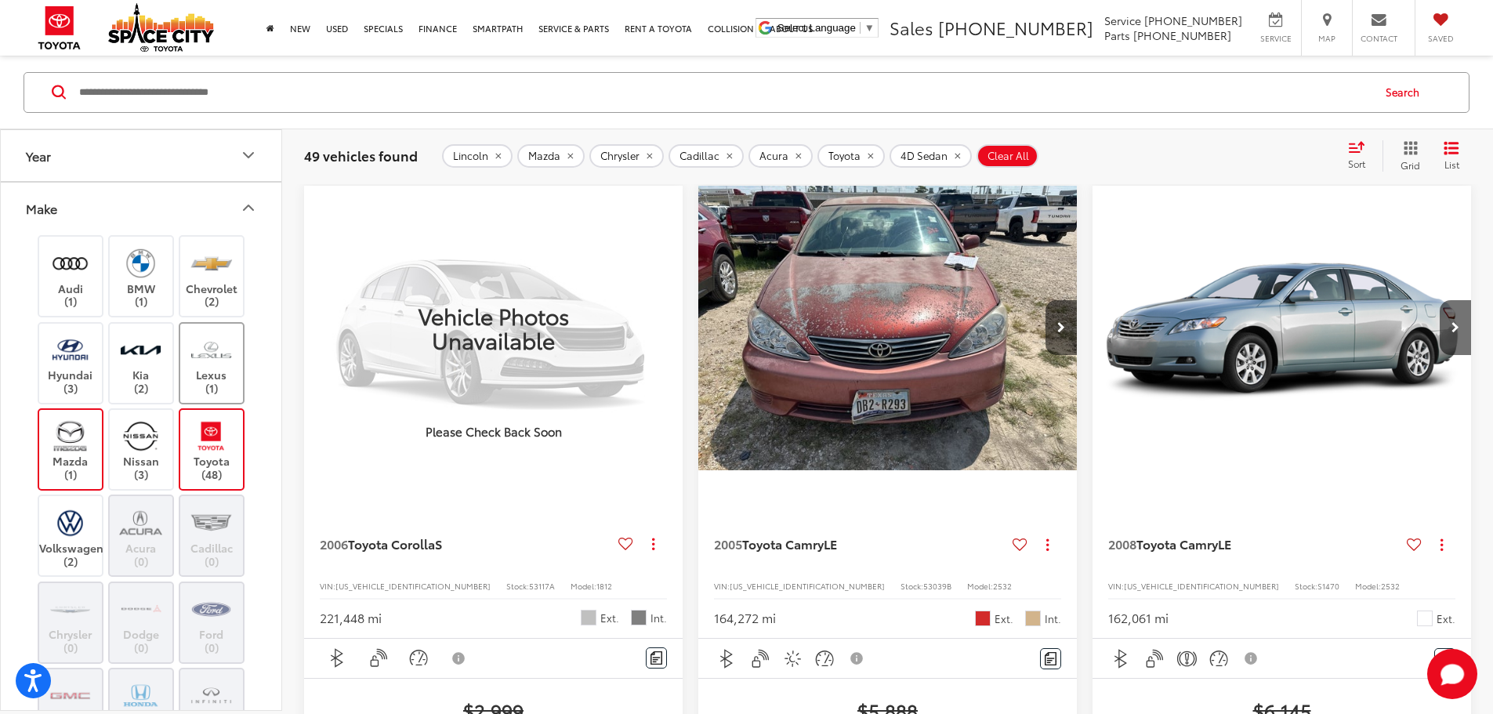
click at [199, 370] on label "Lexus (1)" at bounding box center [211, 362] width 63 height 63
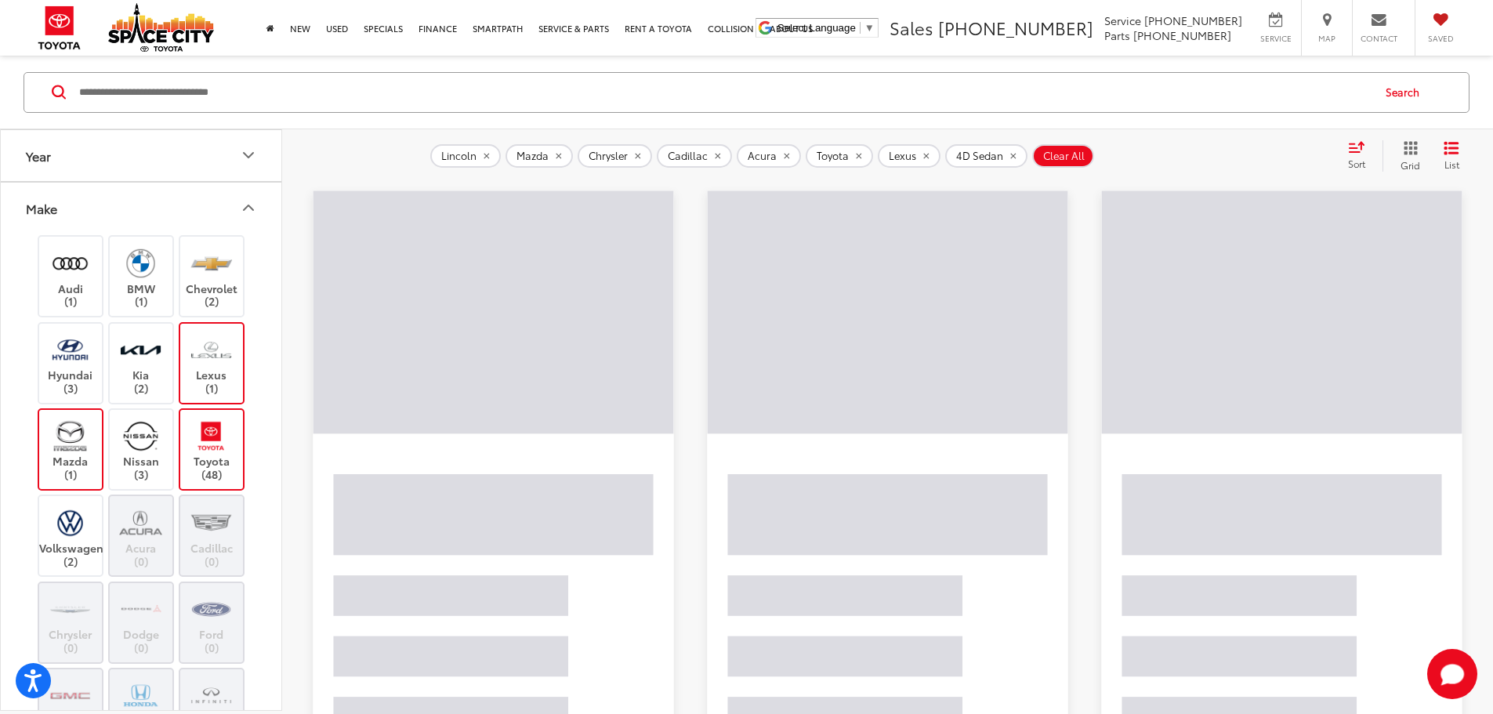
click at [222, 372] on label "Lexus (1)" at bounding box center [211, 362] width 63 height 63
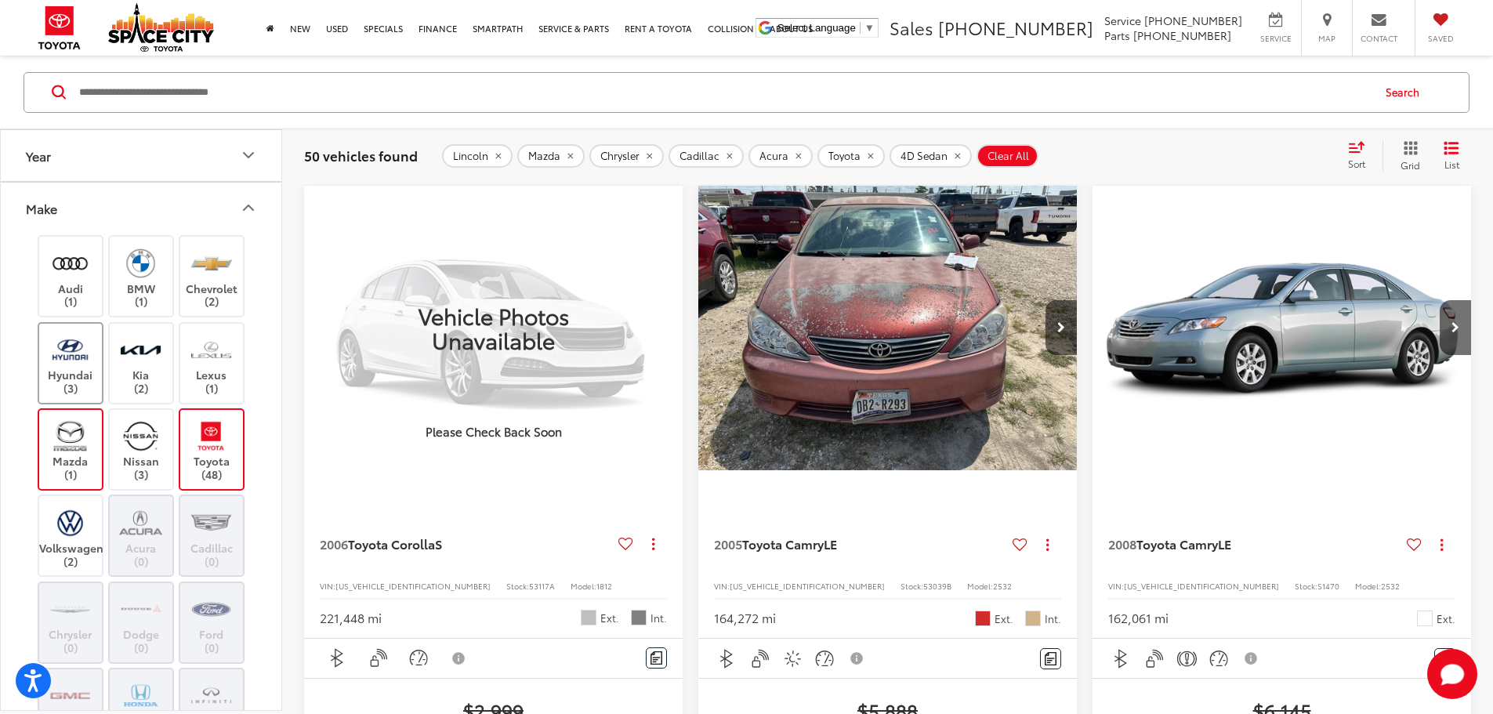
click at [72, 368] on label "Hyundai (3)" at bounding box center [70, 362] width 63 height 63
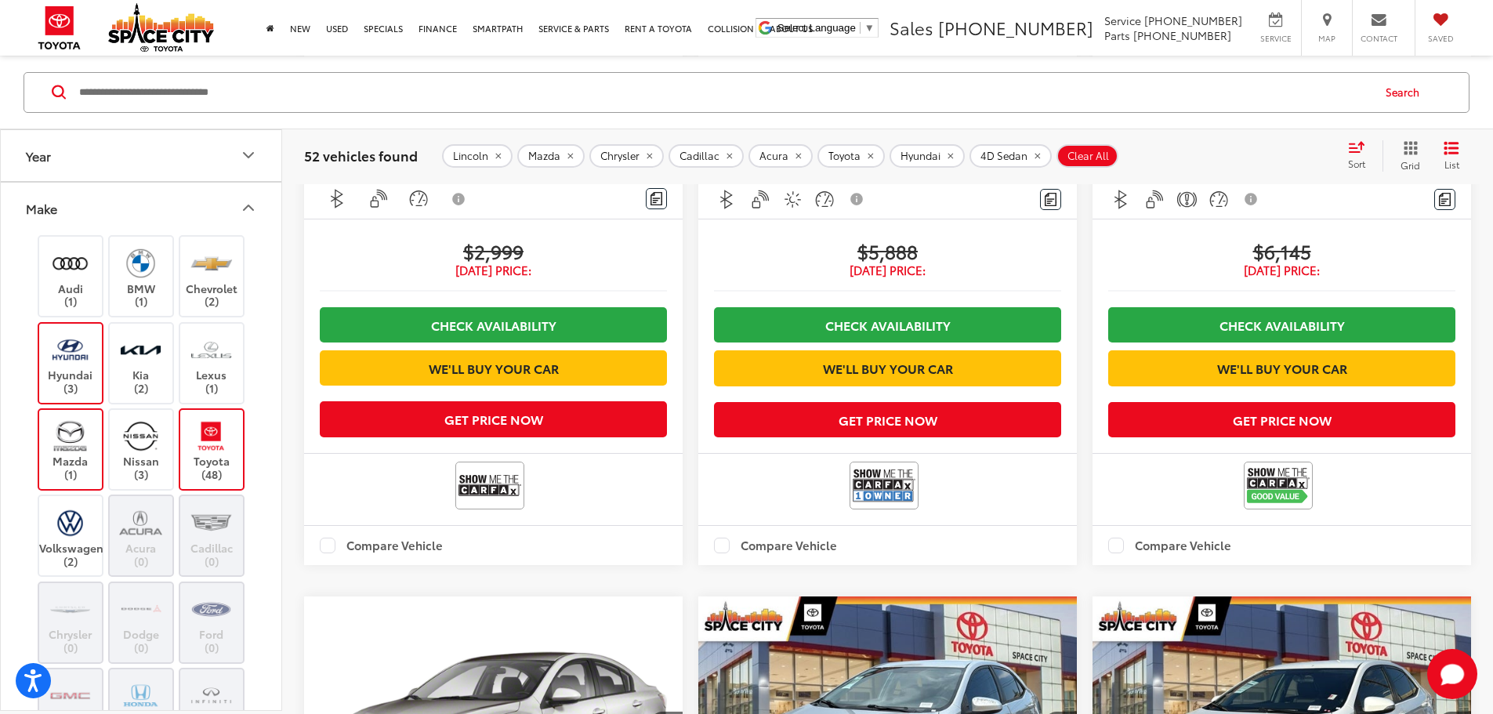
scroll to position [228, 0]
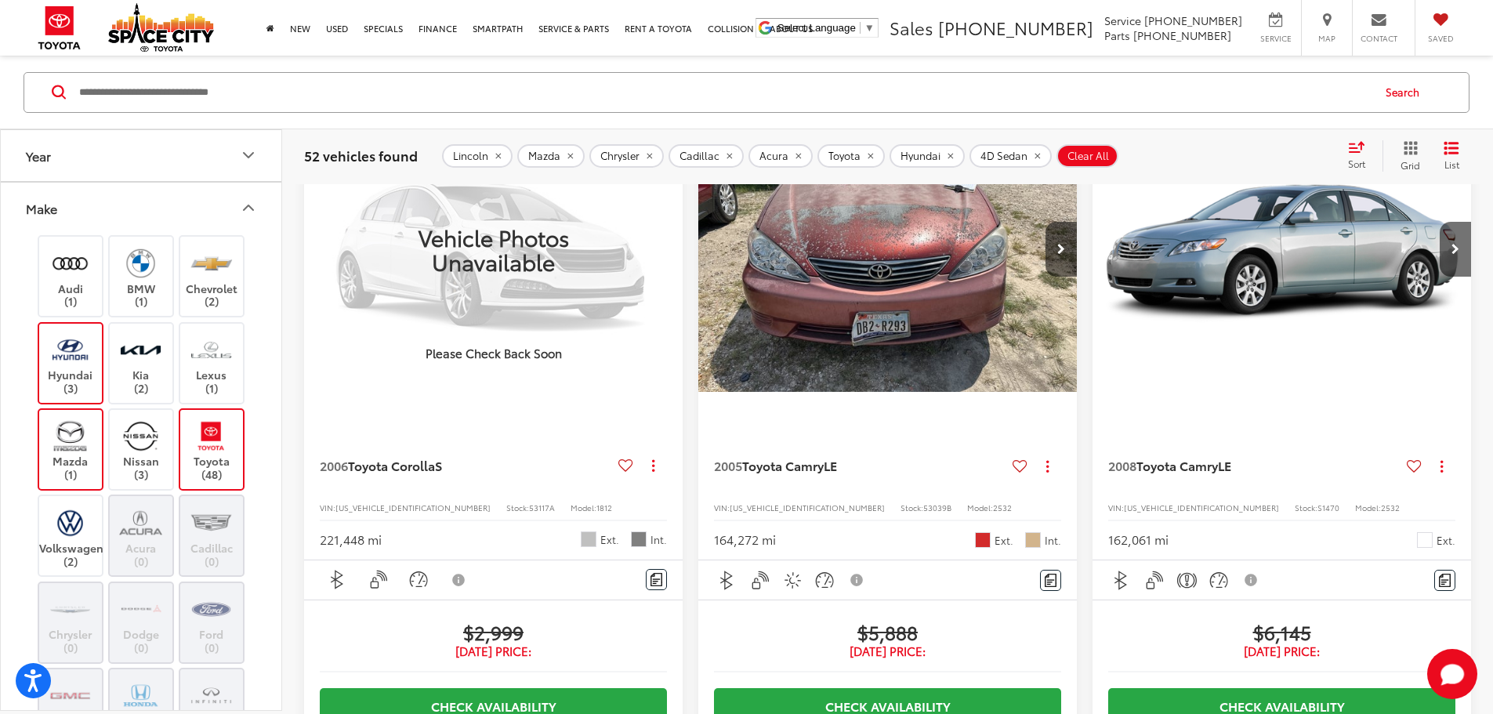
click at [78, 363] on img at bounding box center [70, 349] width 43 height 37
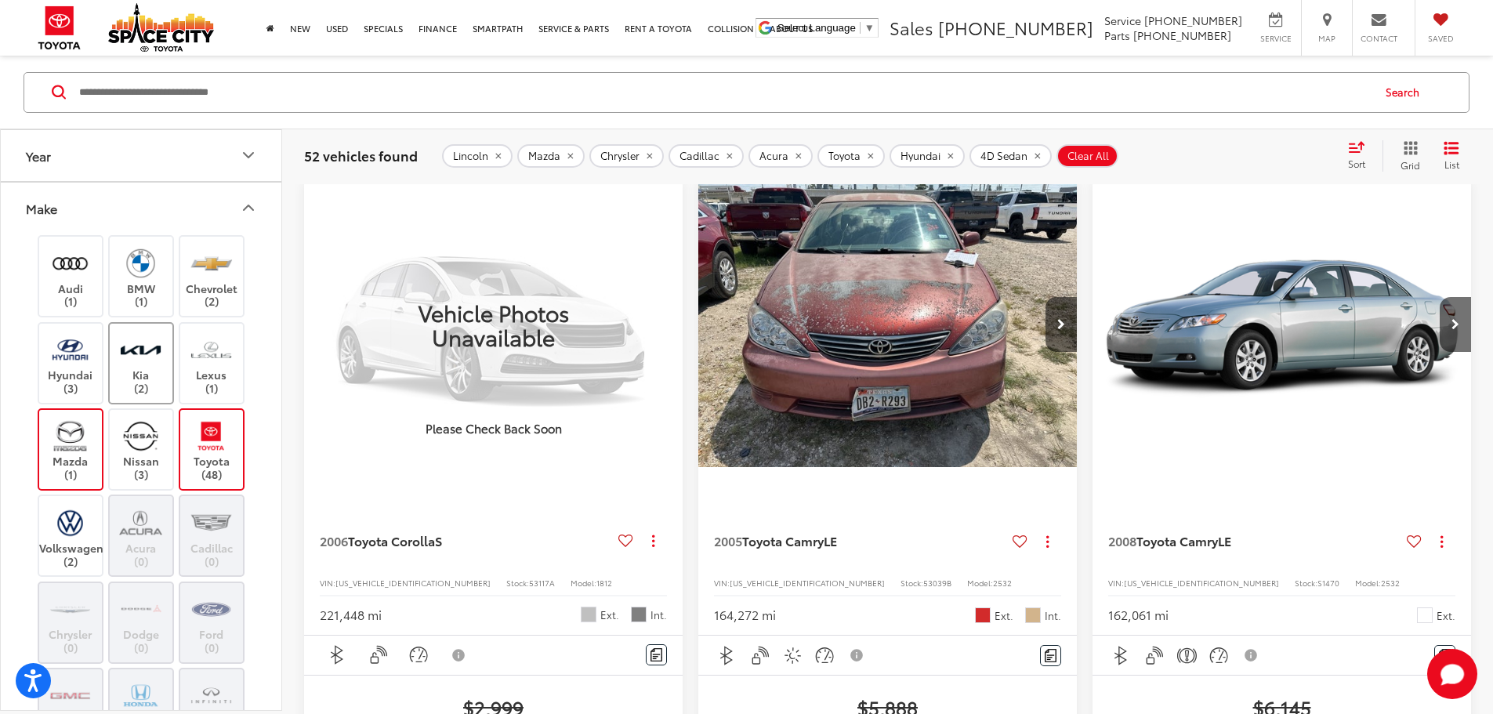
scroll to position [150, 0]
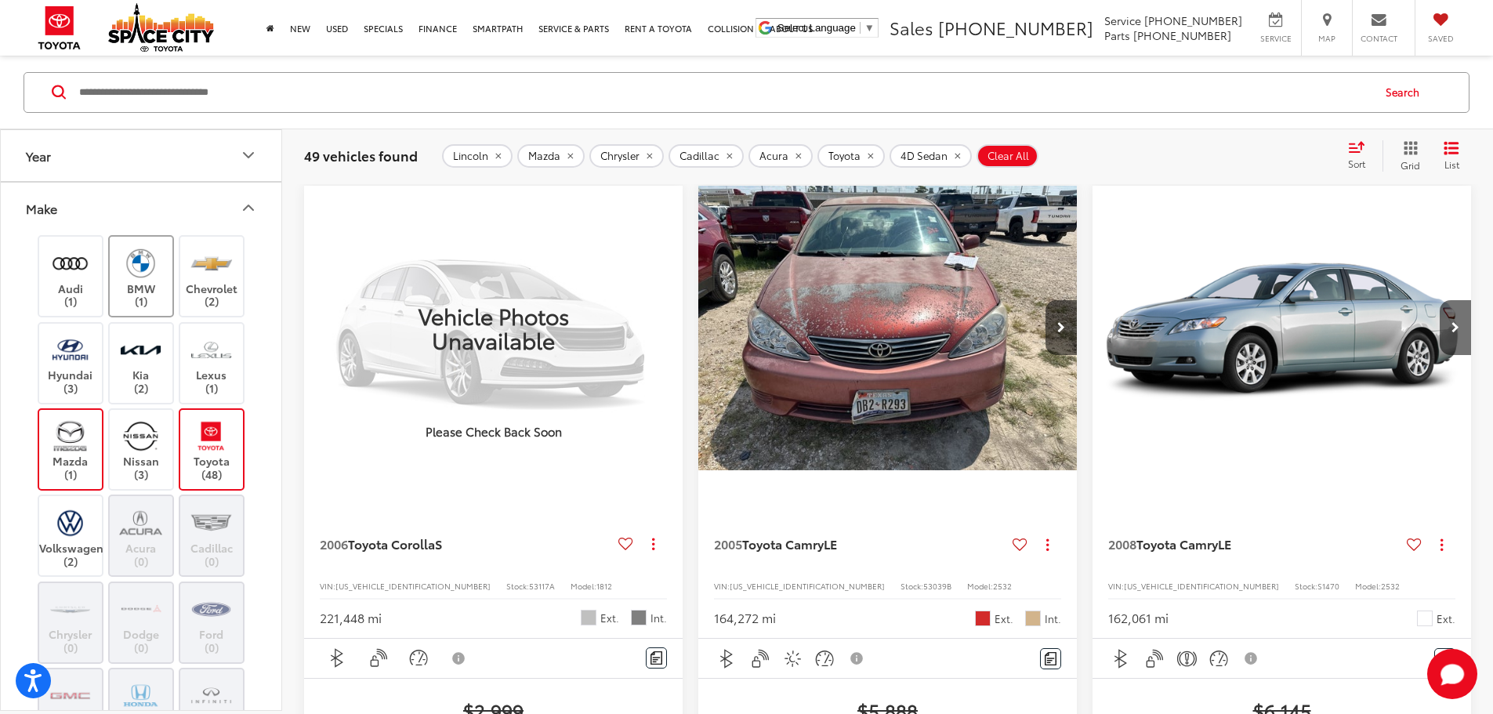
click at [147, 306] on label "BMW (1)" at bounding box center [141, 276] width 63 height 63
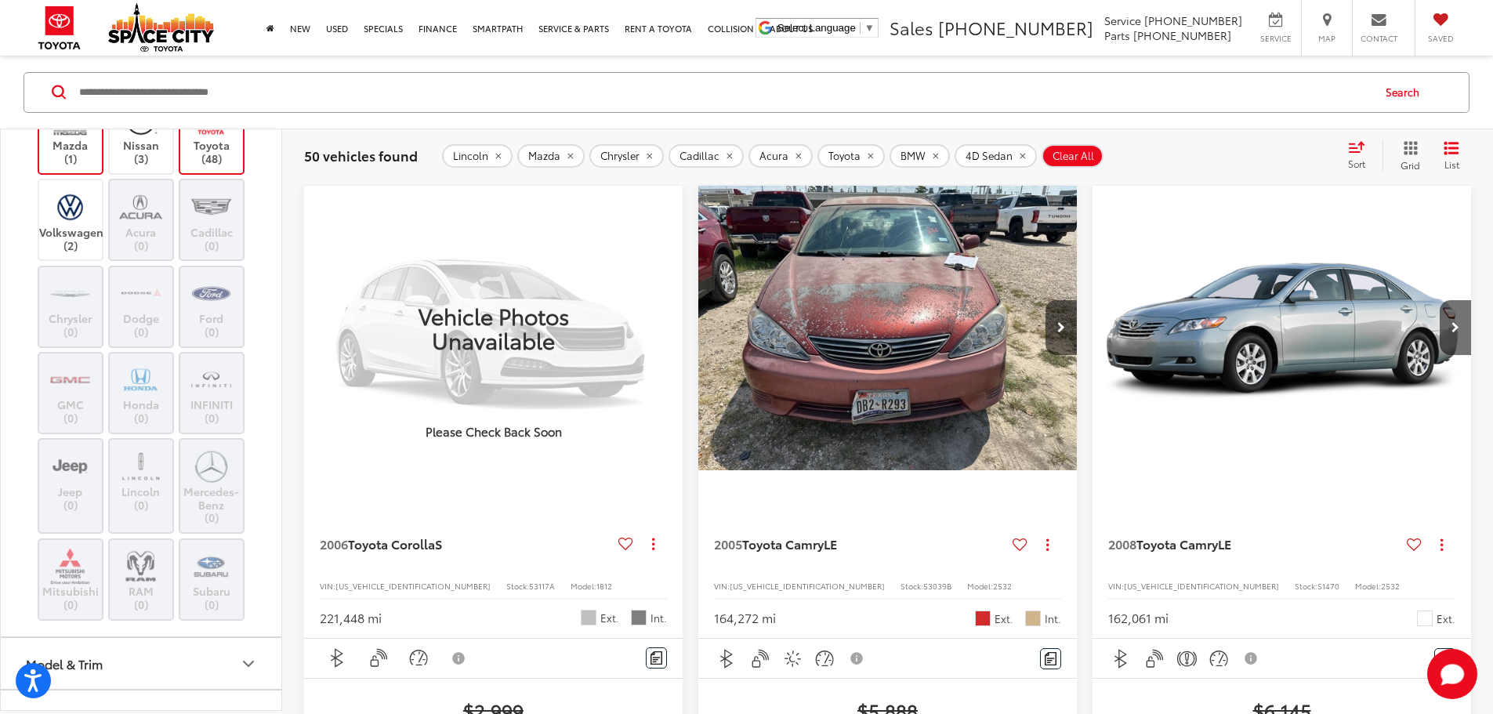
scroll to position [235, 0]
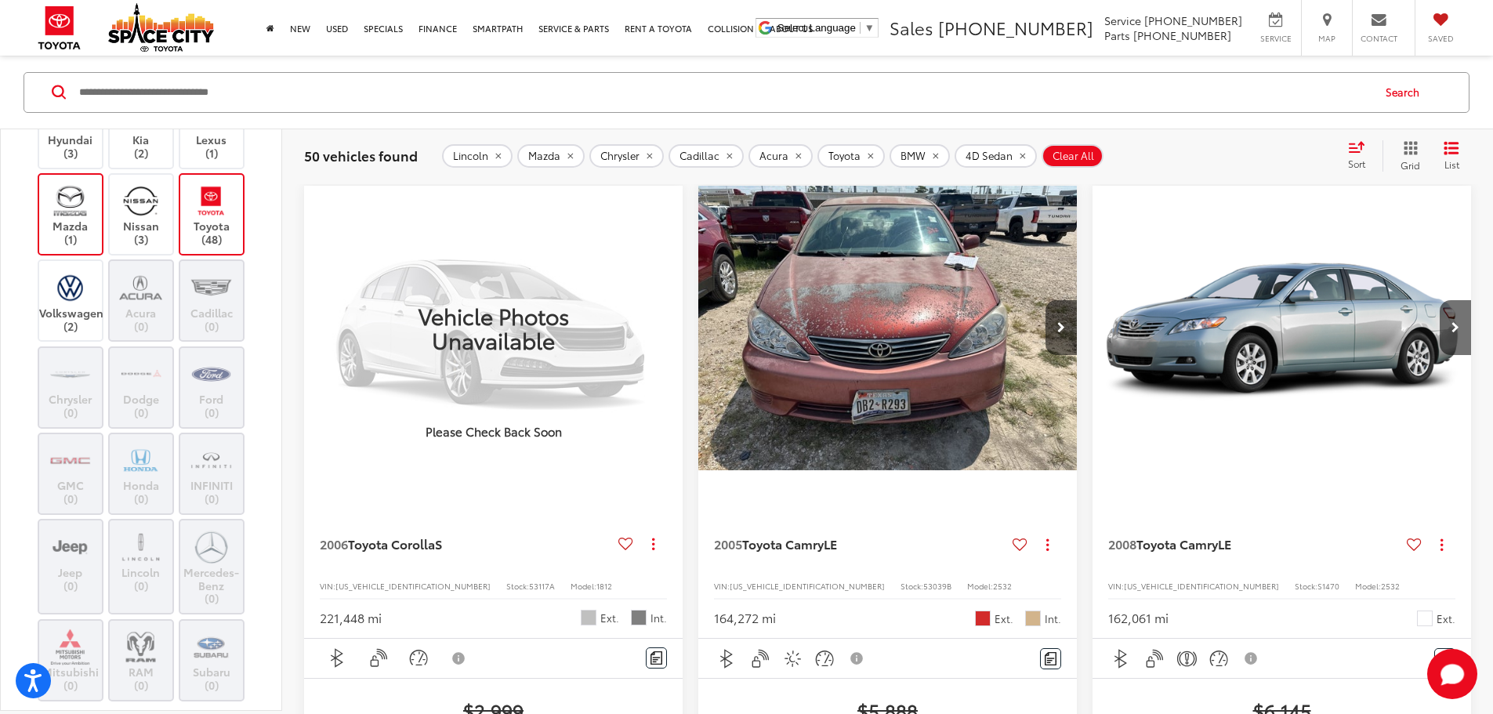
click at [1356, 152] on div "Sort" at bounding box center [1361, 155] width 42 height 31
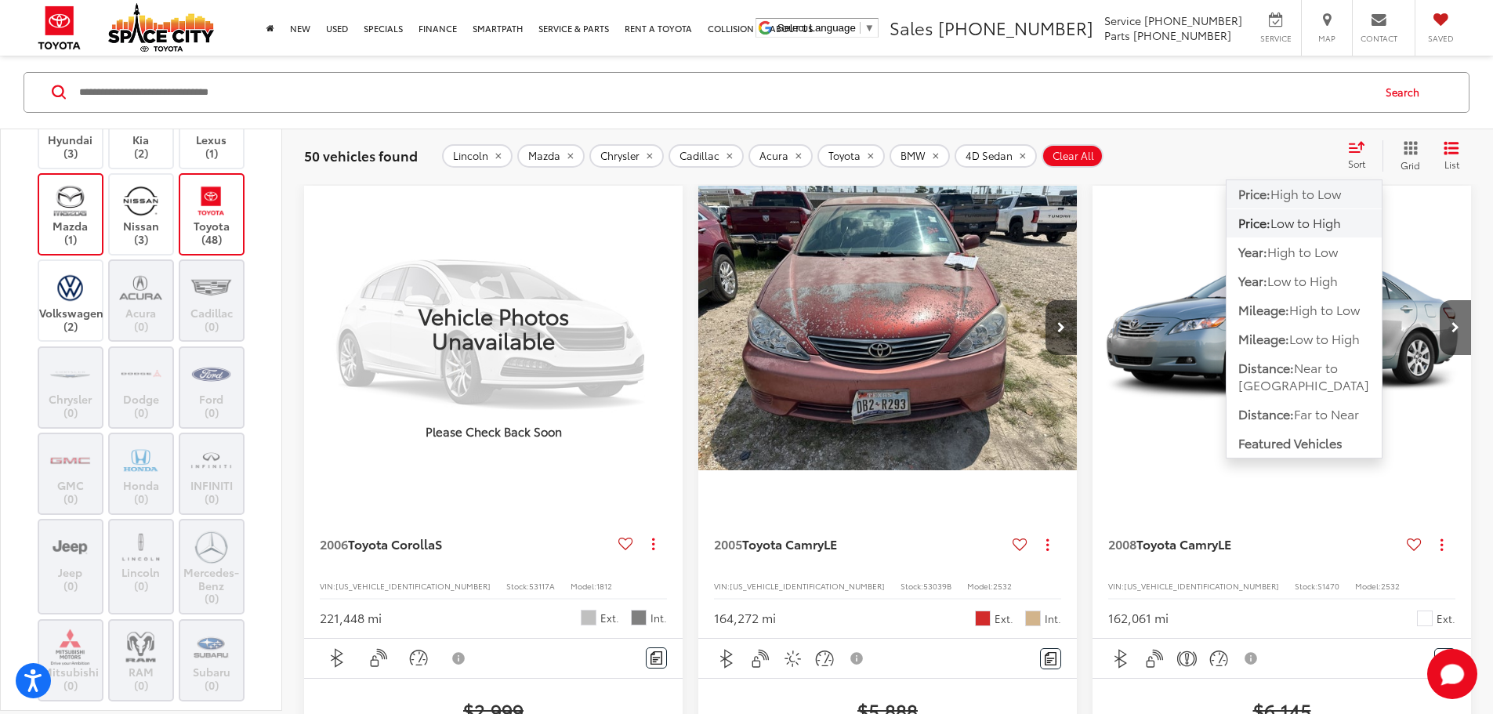
click at [1275, 191] on span "High to Low" at bounding box center [1306, 193] width 71 height 18
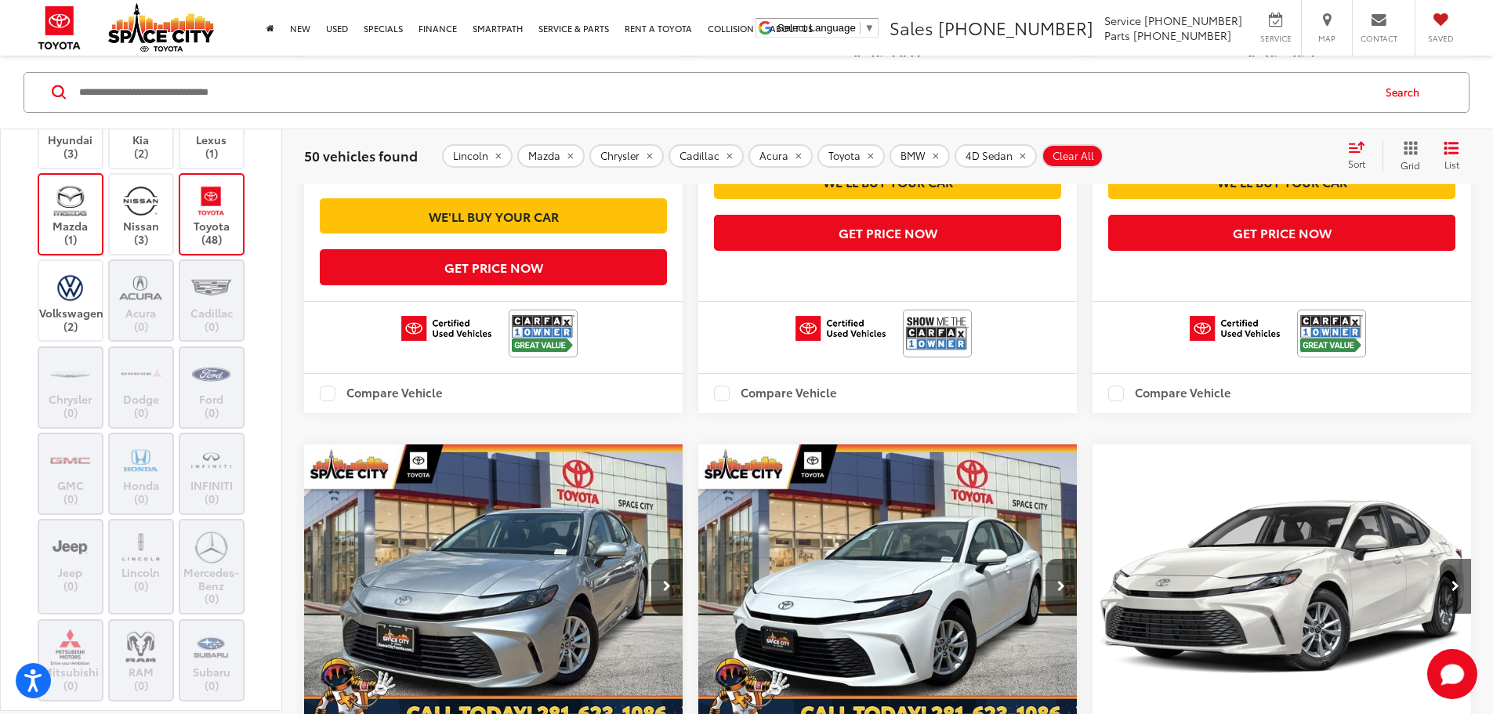
scroll to position [2658, 0]
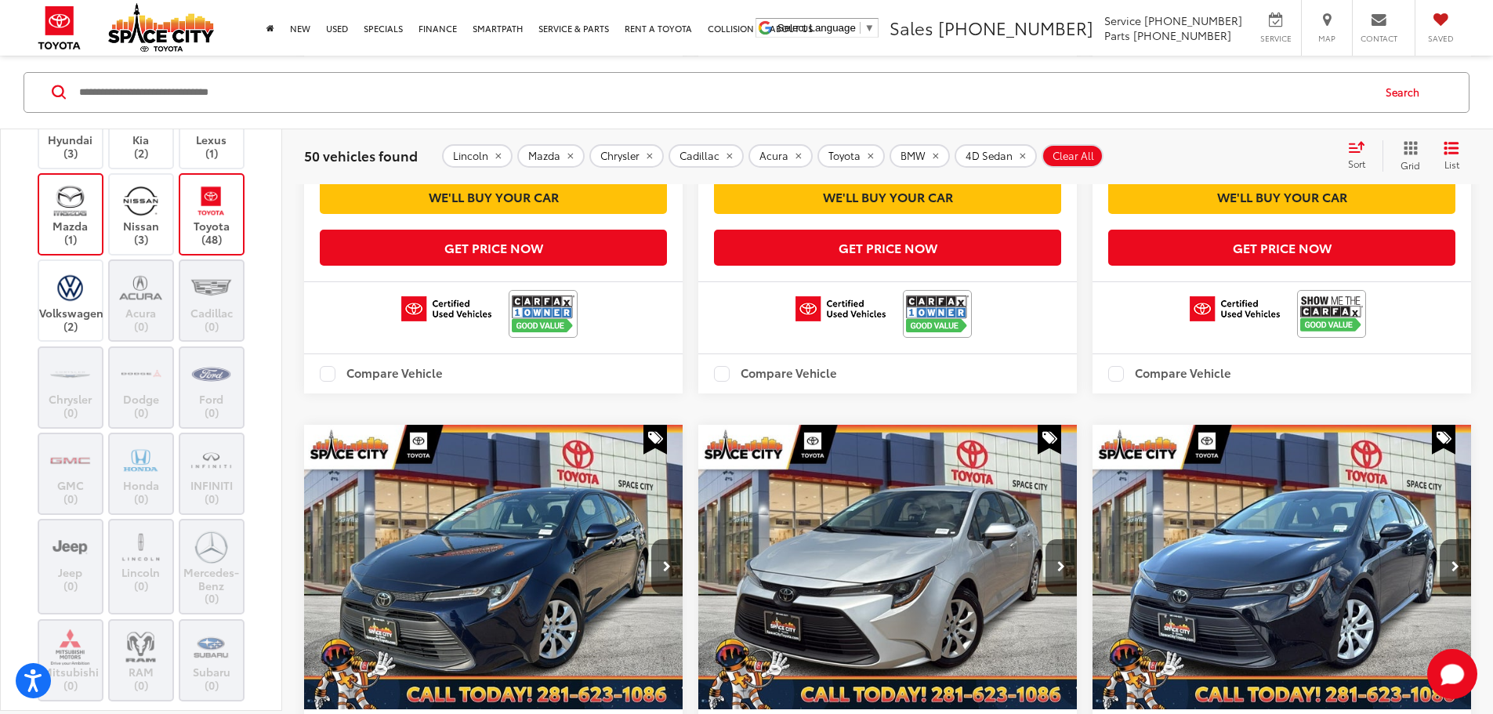
scroll to position [9948, 0]
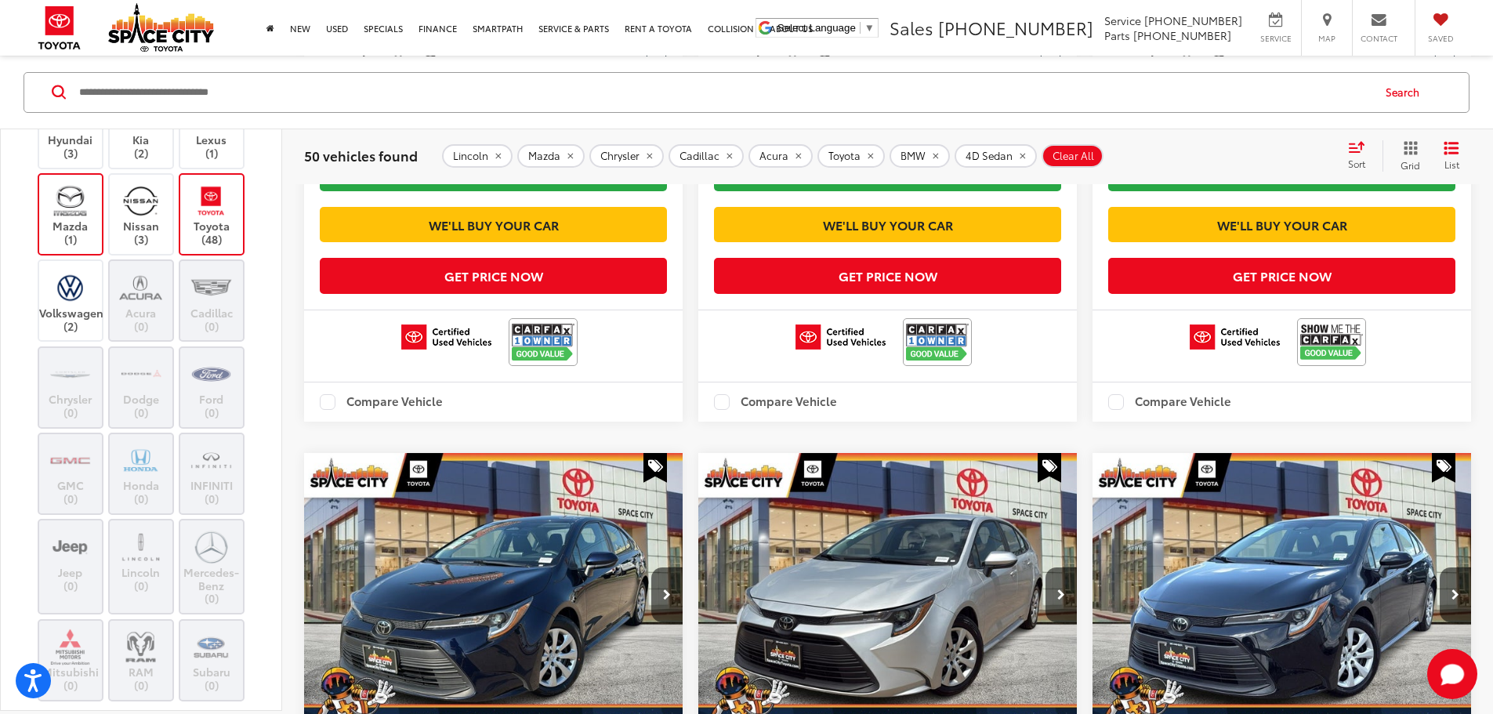
scroll to position [0, 1129]
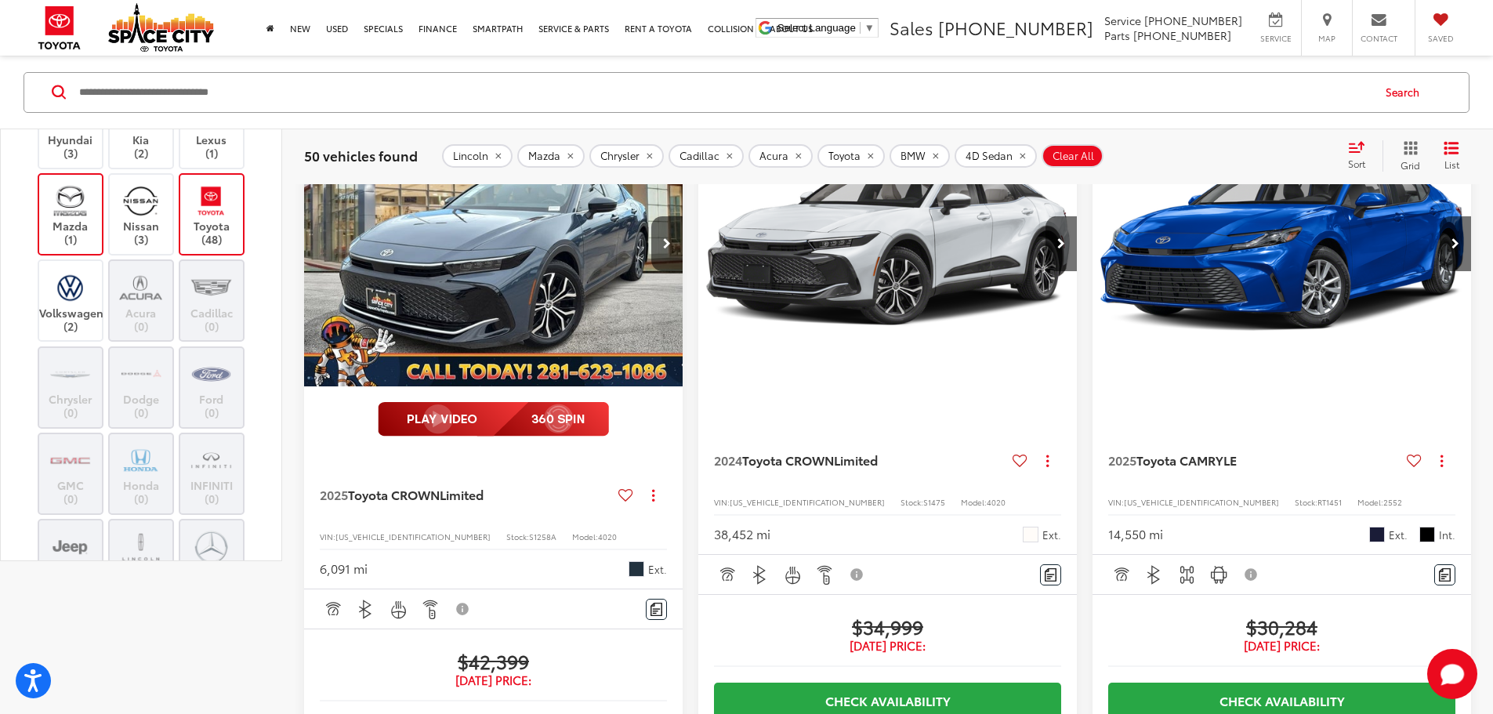
scroll to position [0, 0]
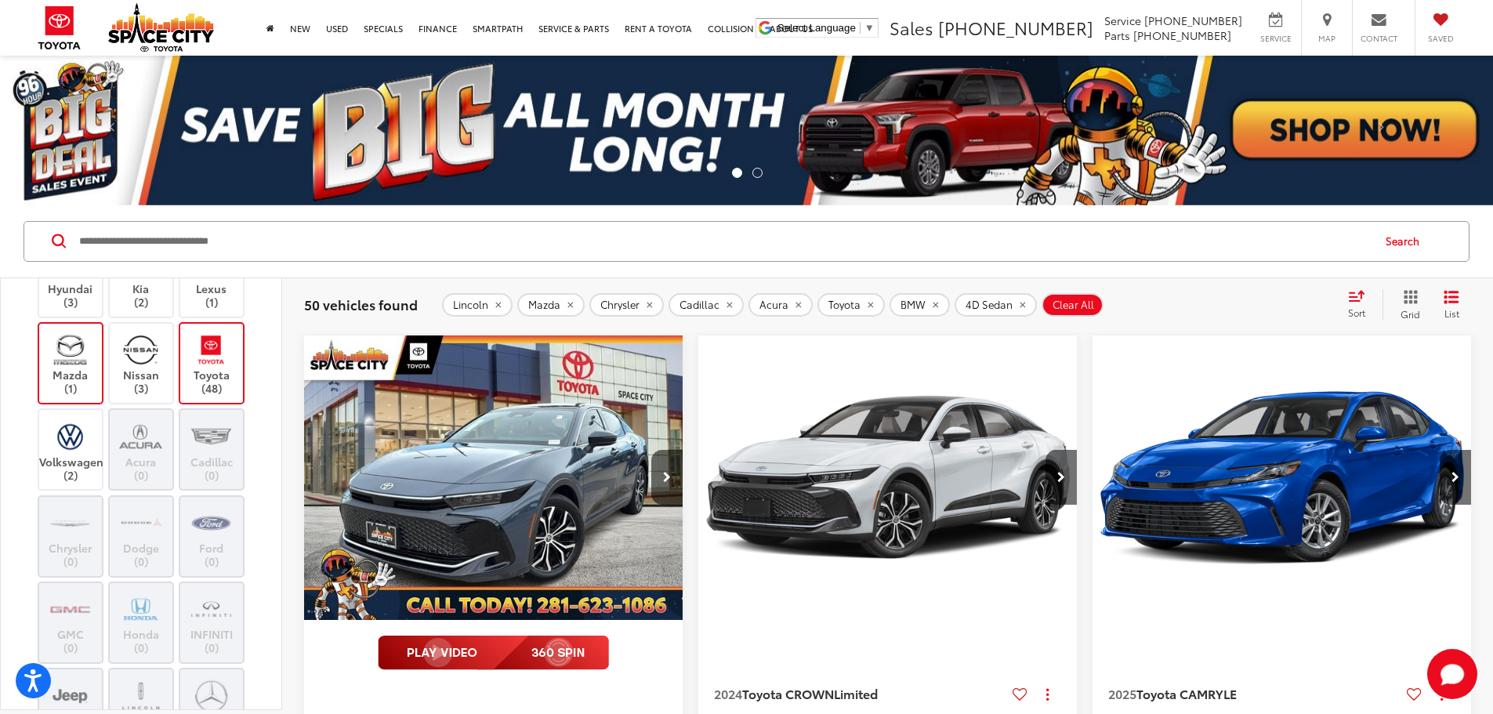
click at [1020, 308] on icon "remove 4D%20Sedan" at bounding box center [1022, 304] width 10 height 9
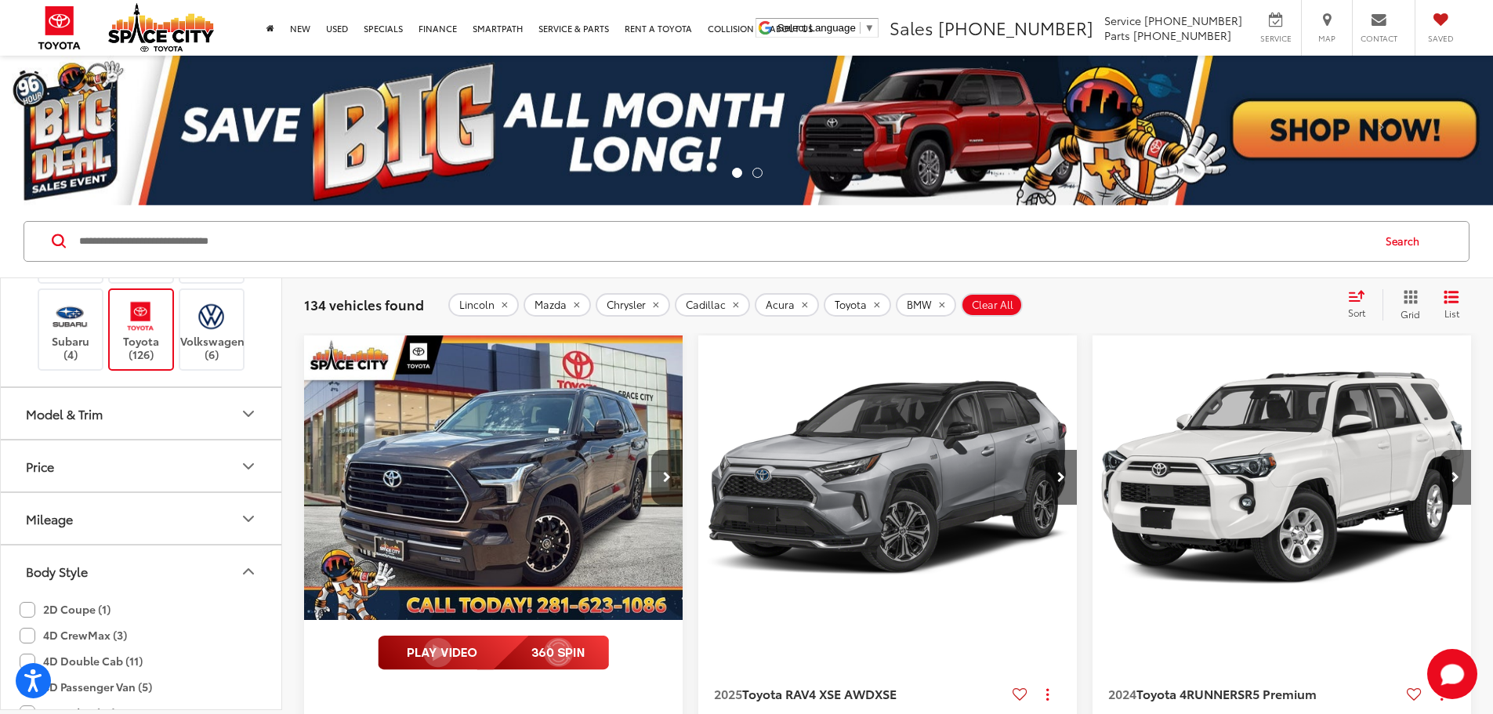
scroll to position [705, 0]
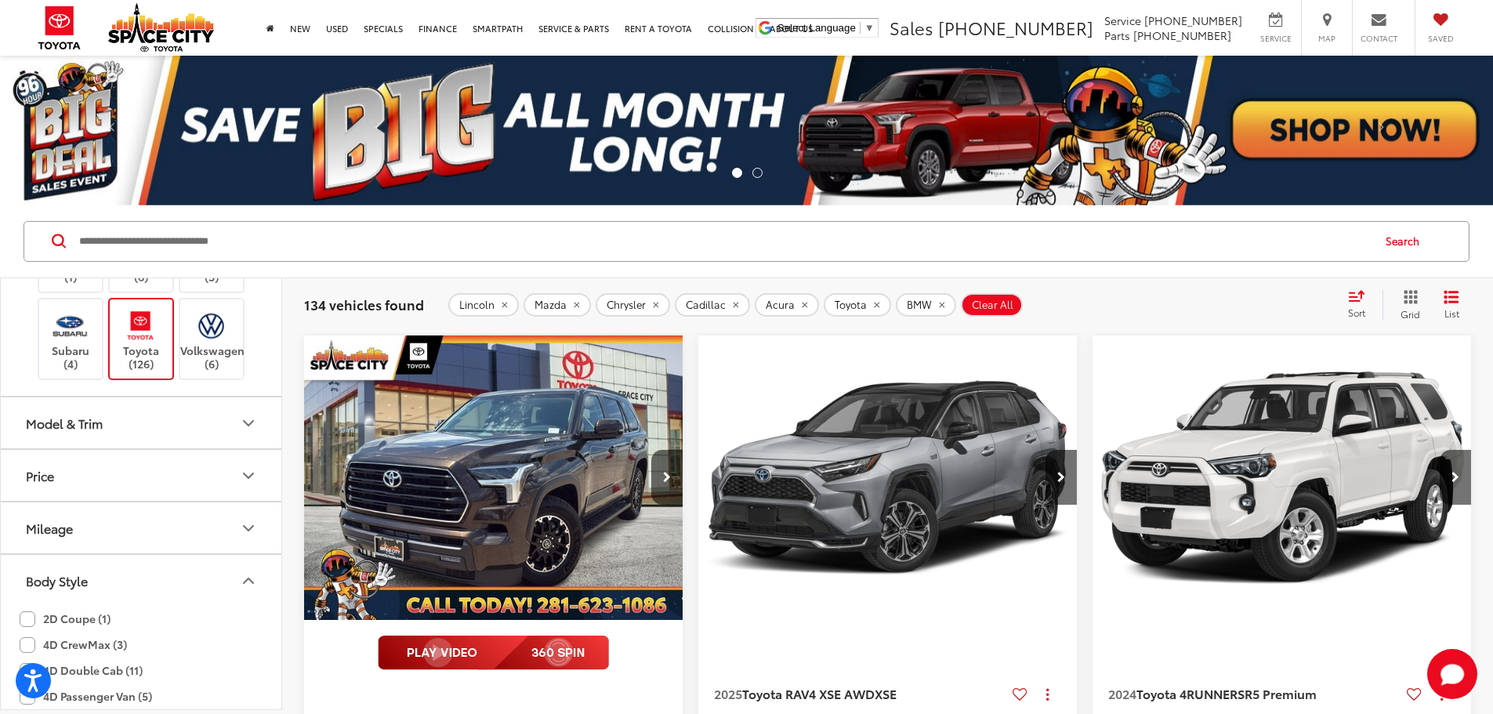
click at [190, 466] on button "Price" at bounding box center [142, 475] width 282 height 51
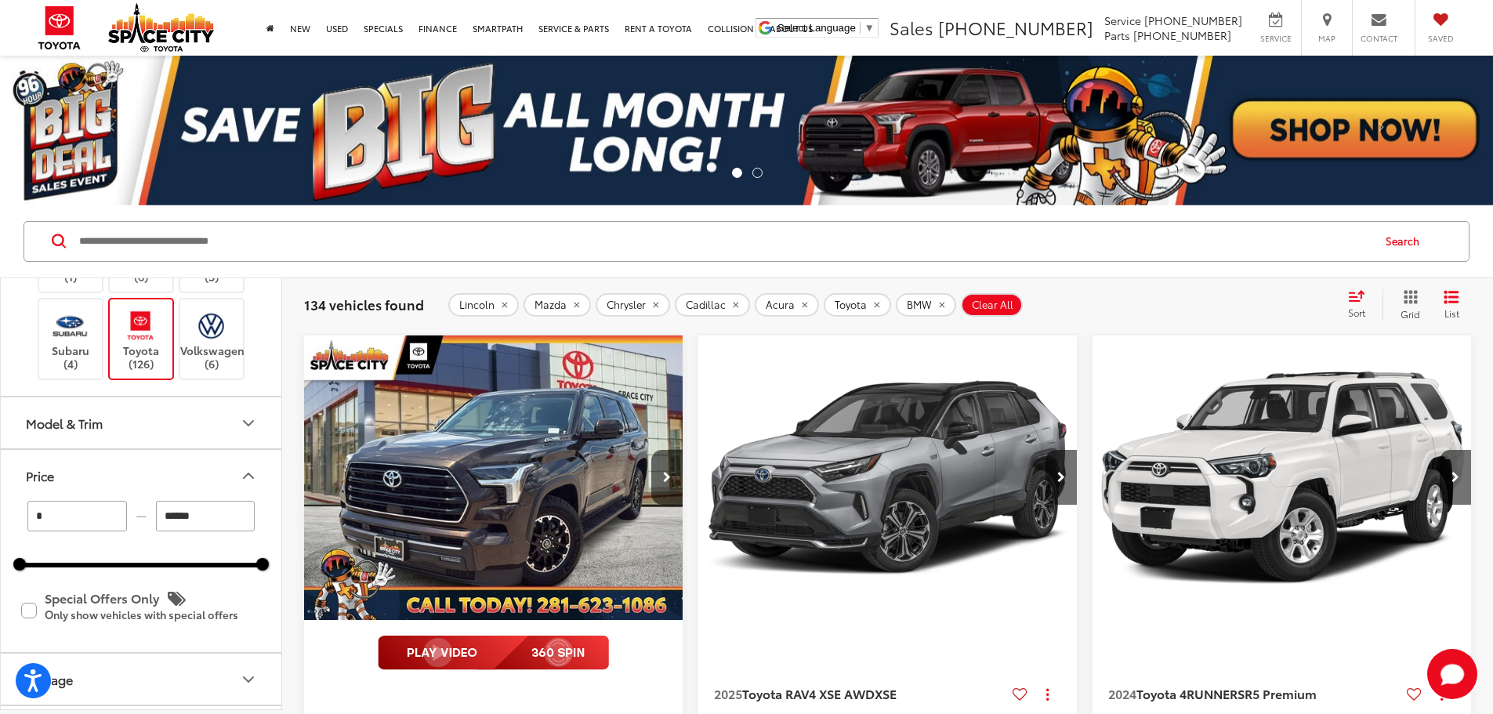
click at [198, 517] on input "******" at bounding box center [206, 516] width 100 height 31
drag, startPoint x: 204, startPoint y: 517, endPoint x: 164, endPoint y: 520, distance: 40.1
click at [164, 520] on input "******" at bounding box center [206, 516] width 100 height 31
type input "******"
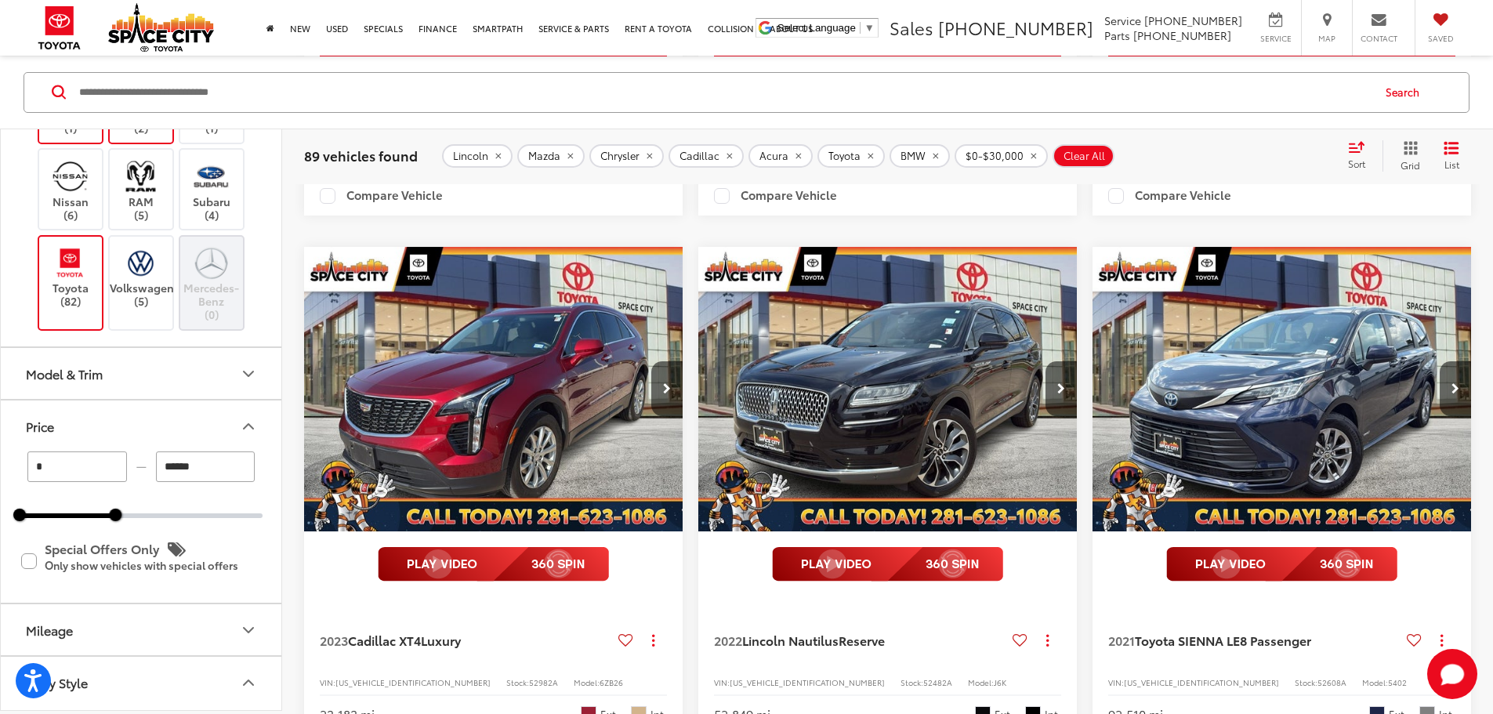
scroll to position [2822, 0]
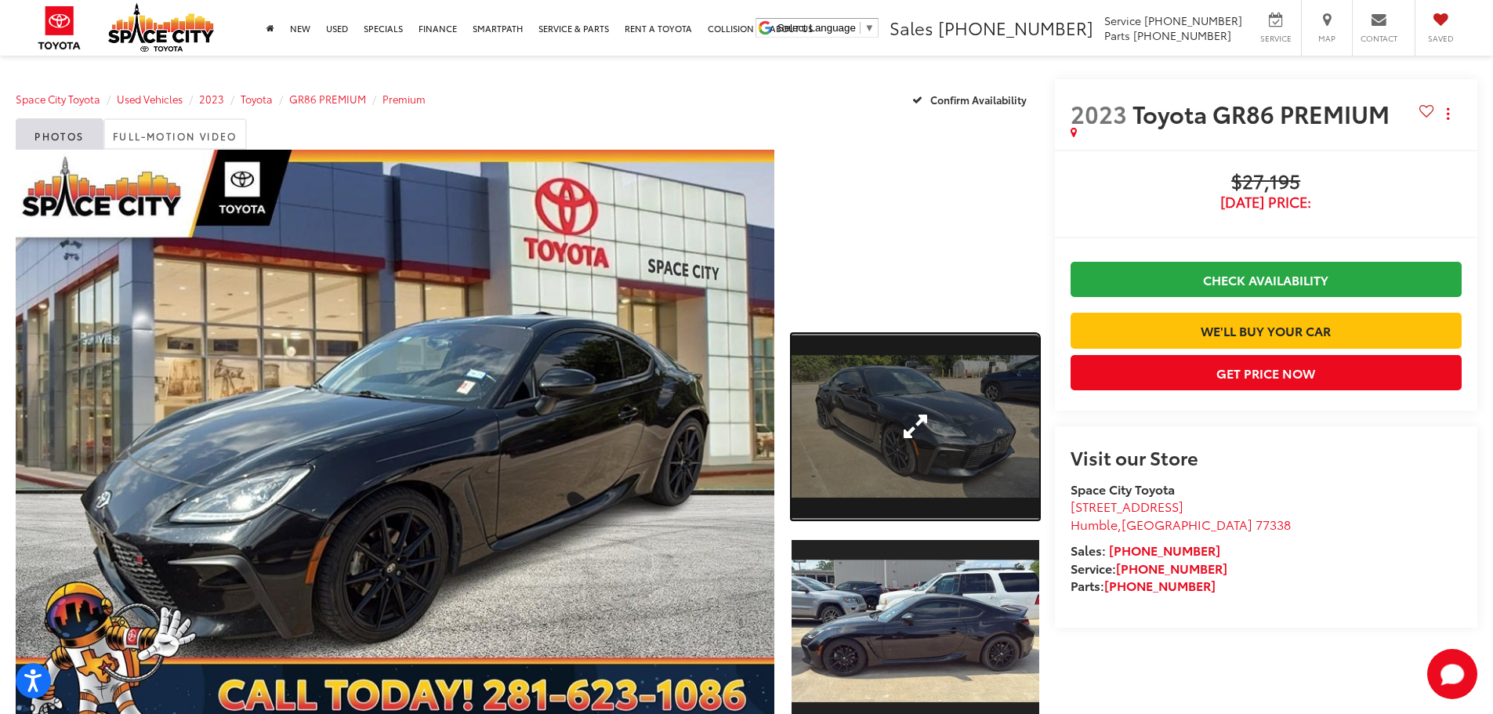
click at [941, 385] on link "Expand Photo 1" at bounding box center [916, 427] width 248 height 186
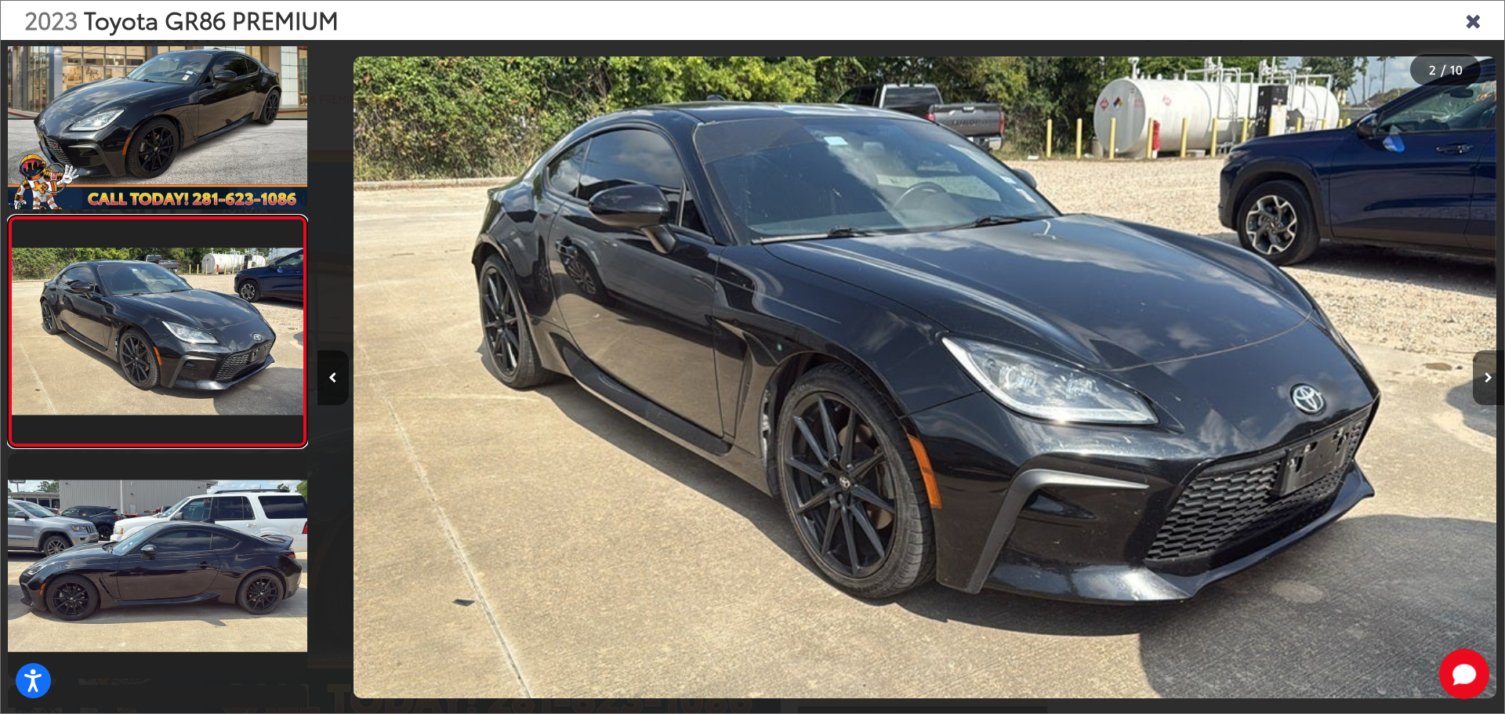
scroll to position [0, 1187]
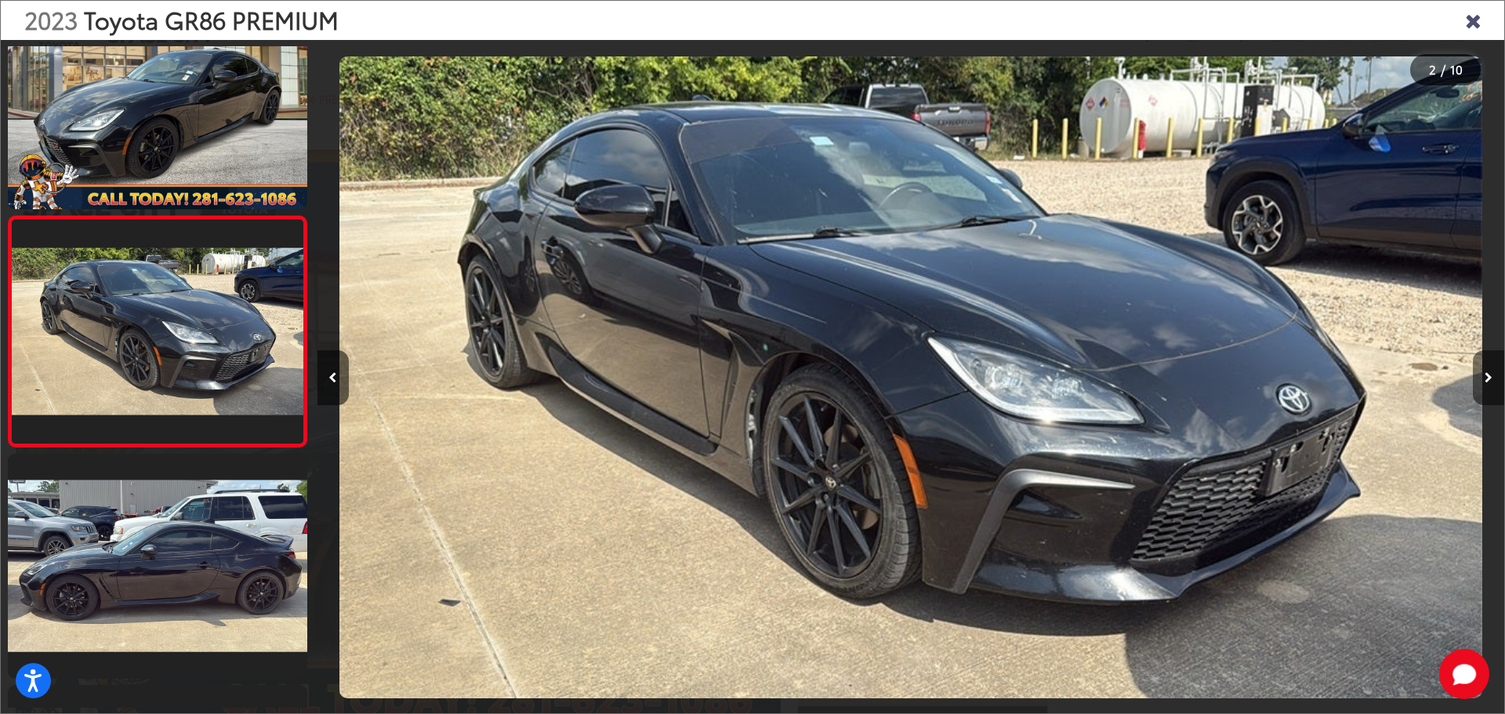
click at [1485, 379] on icon "Next image" at bounding box center [1489, 377] width 8 height 11
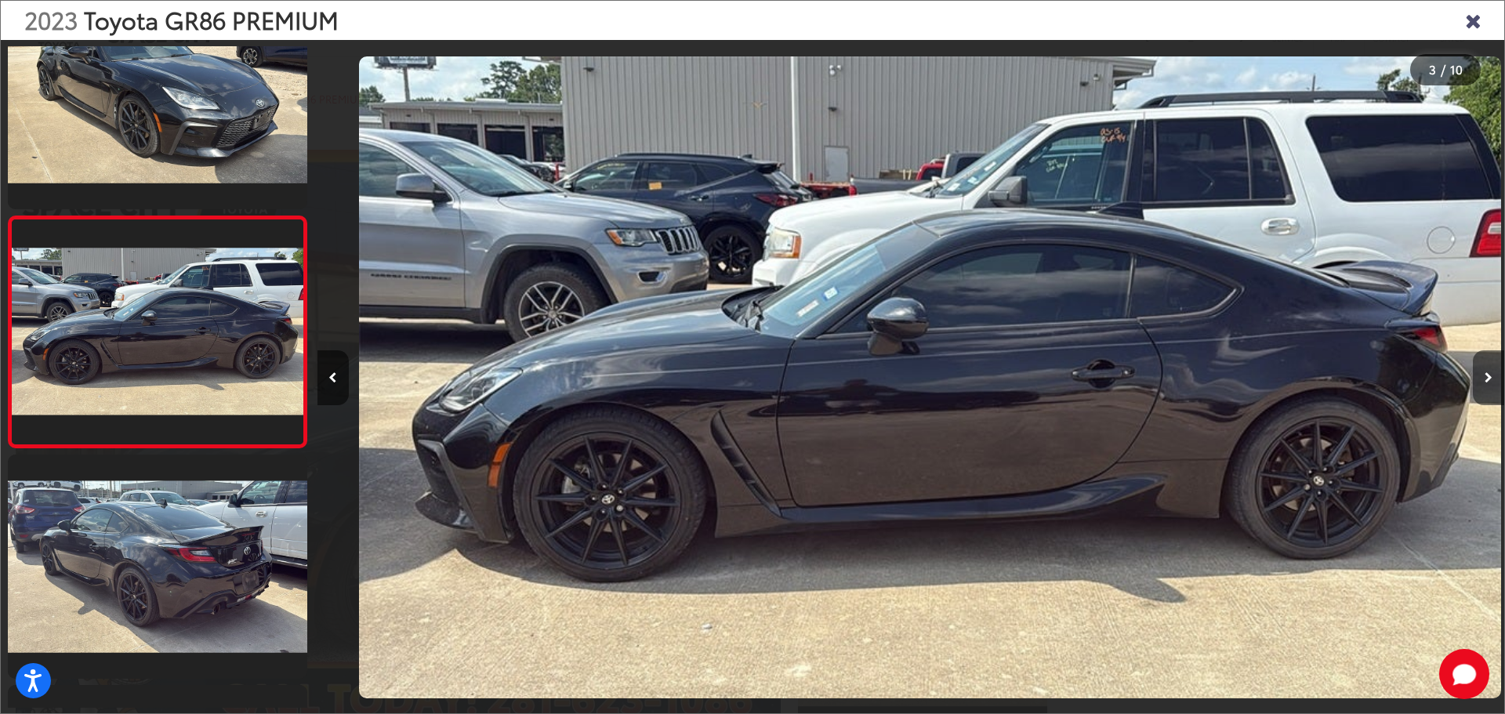
scroll to position [0, 2374]
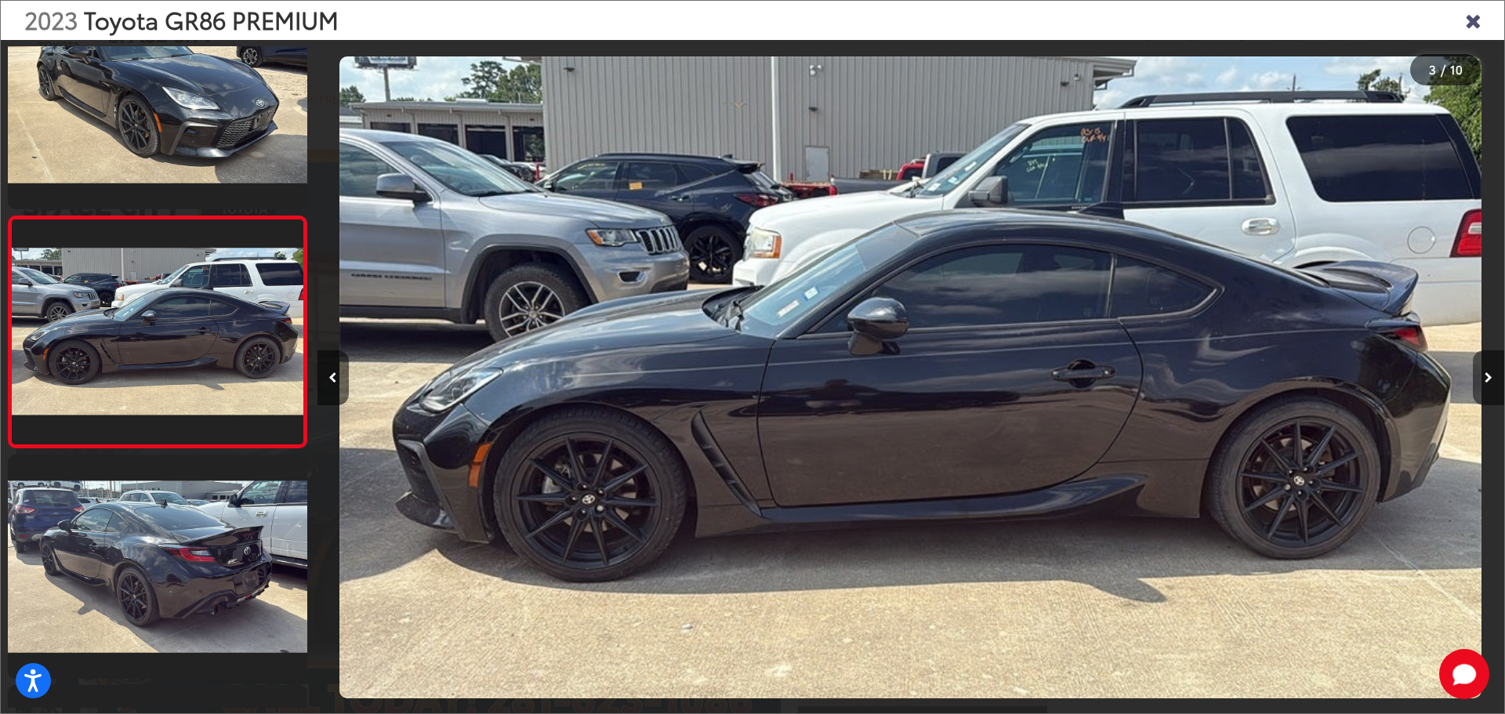
click at [1485, 379] on icon "Next image" at bounding box center [1489, 377] width 8 height 11
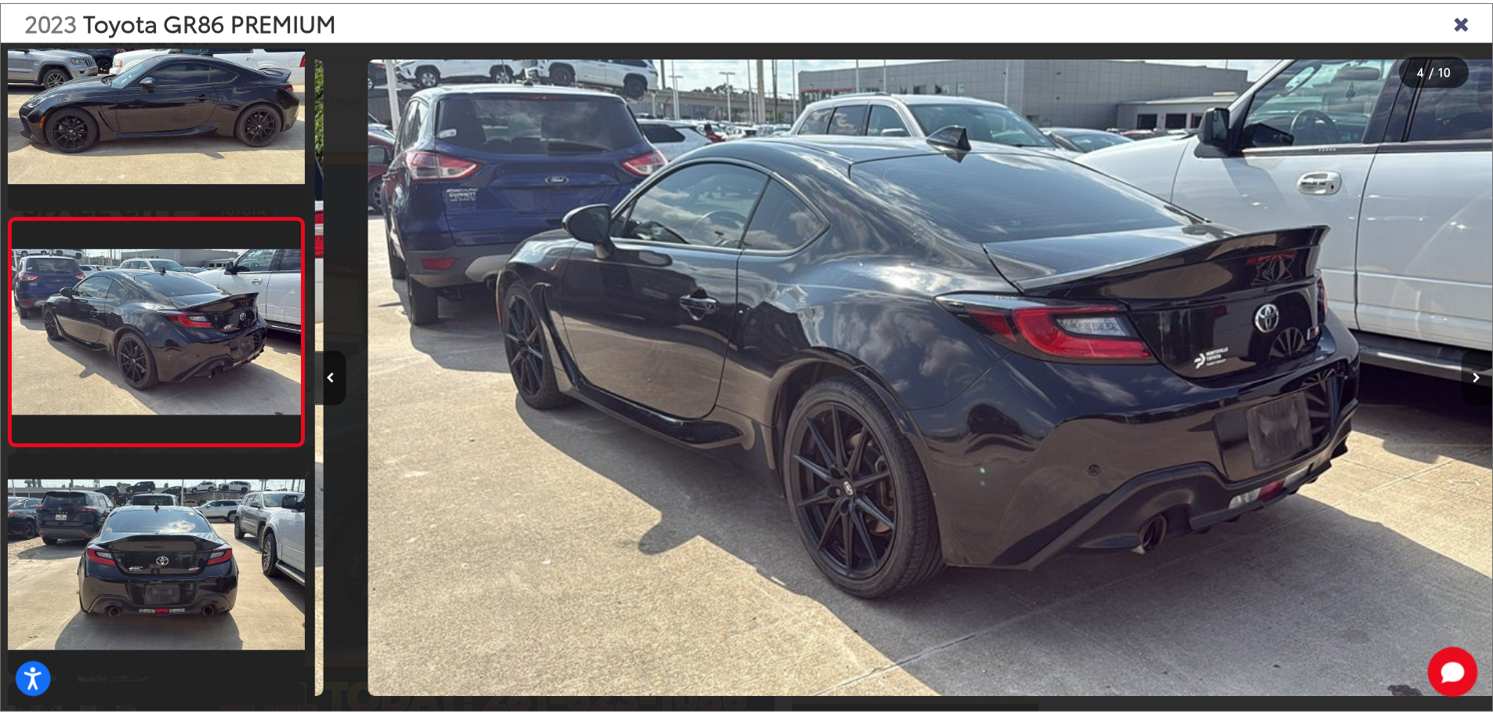
scroll to position [0, 3561]
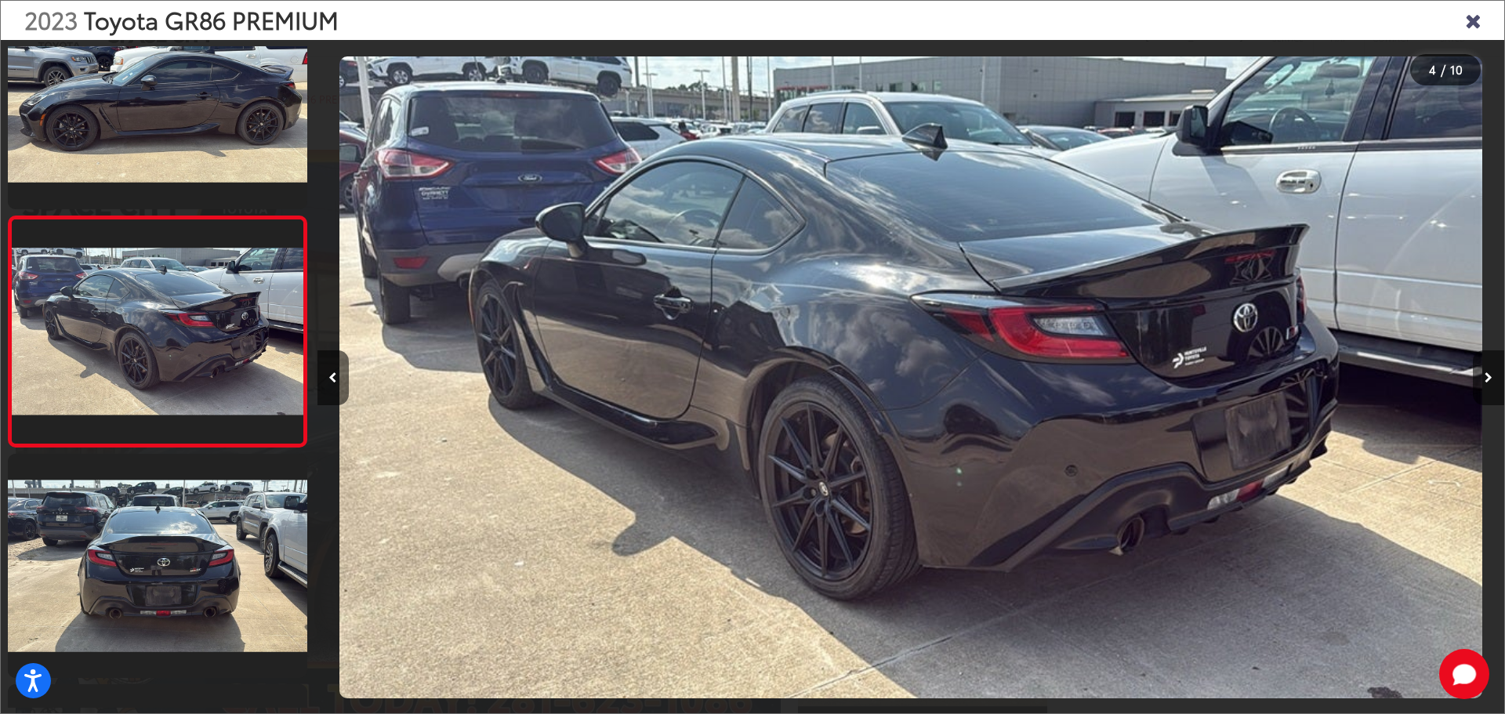
click at [1471, 22] on icon "Close gallery" at bounding box center [1473, 19] width 16 height 20
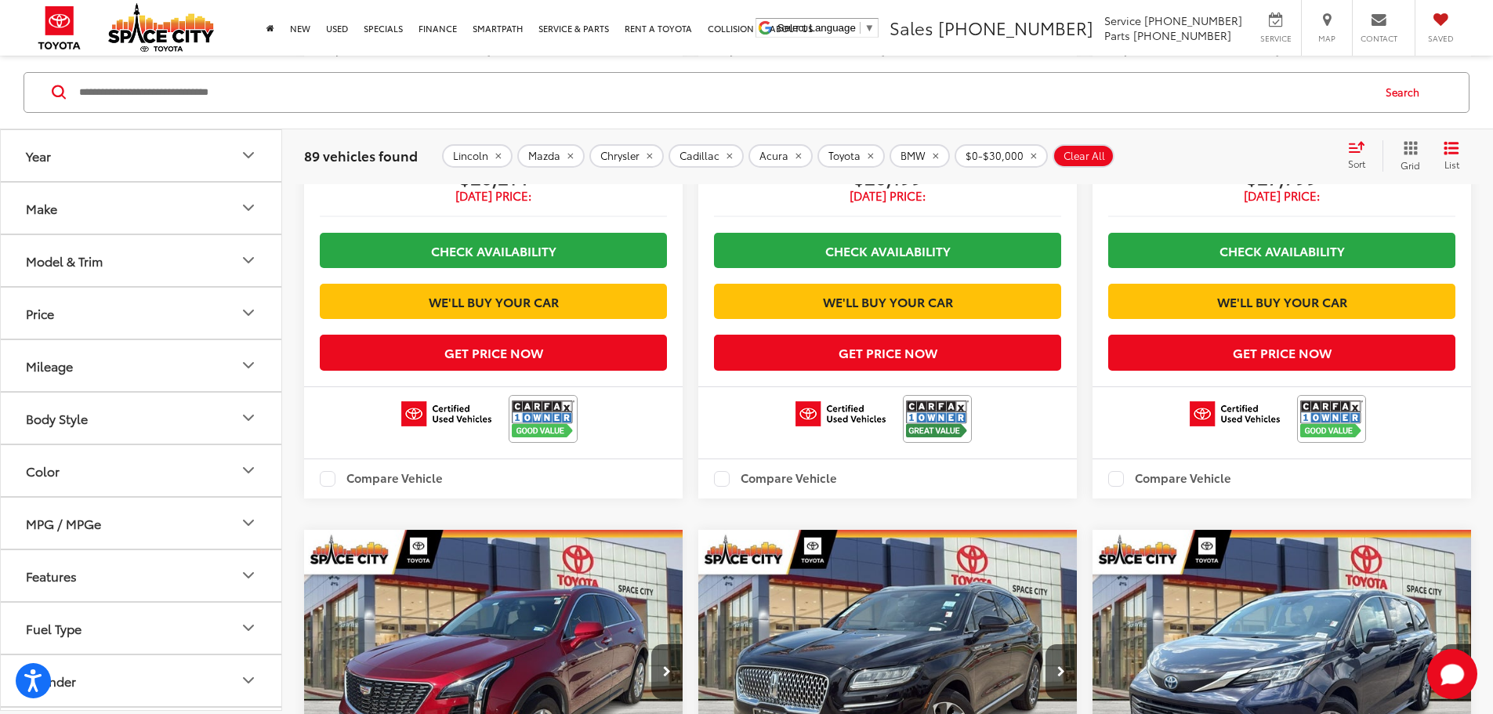
scroll to position [2665, 0]
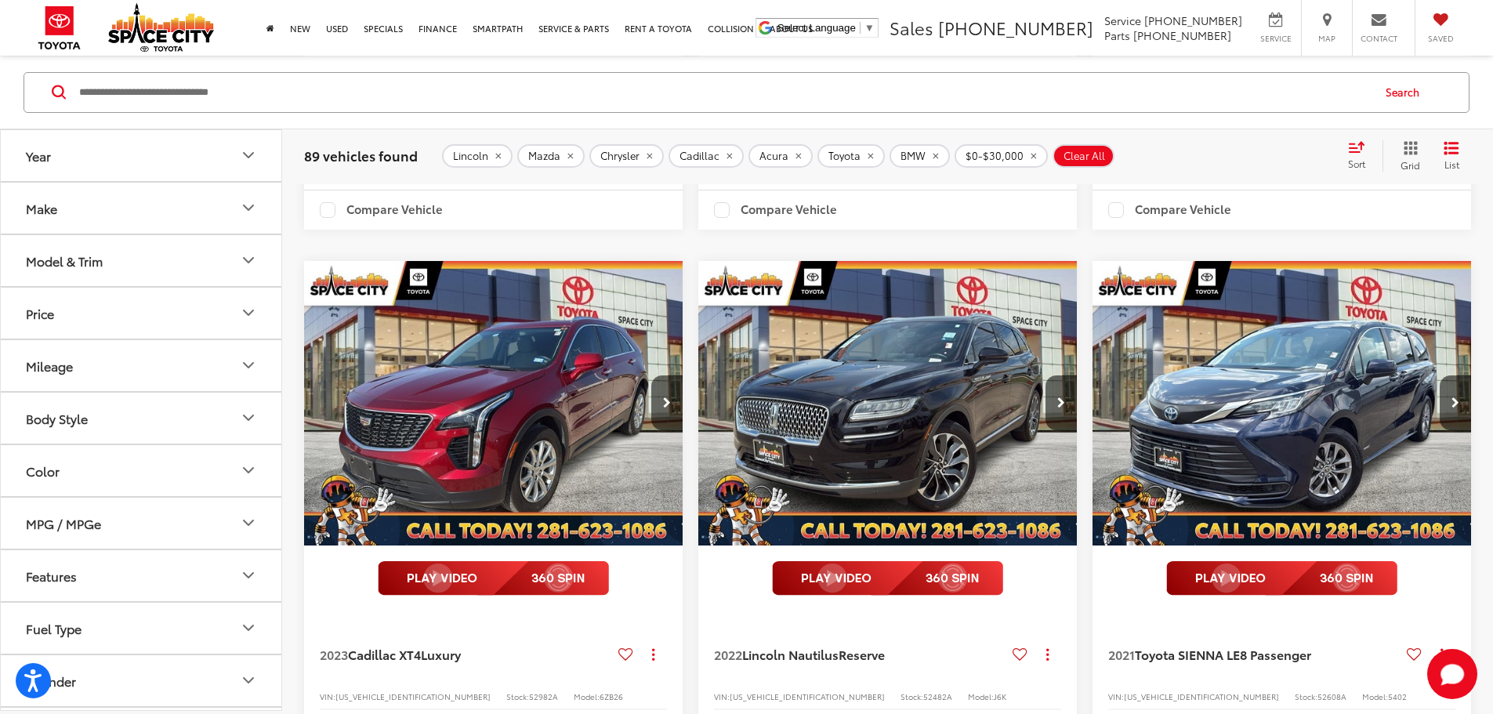
scroll to position [2815, 0]
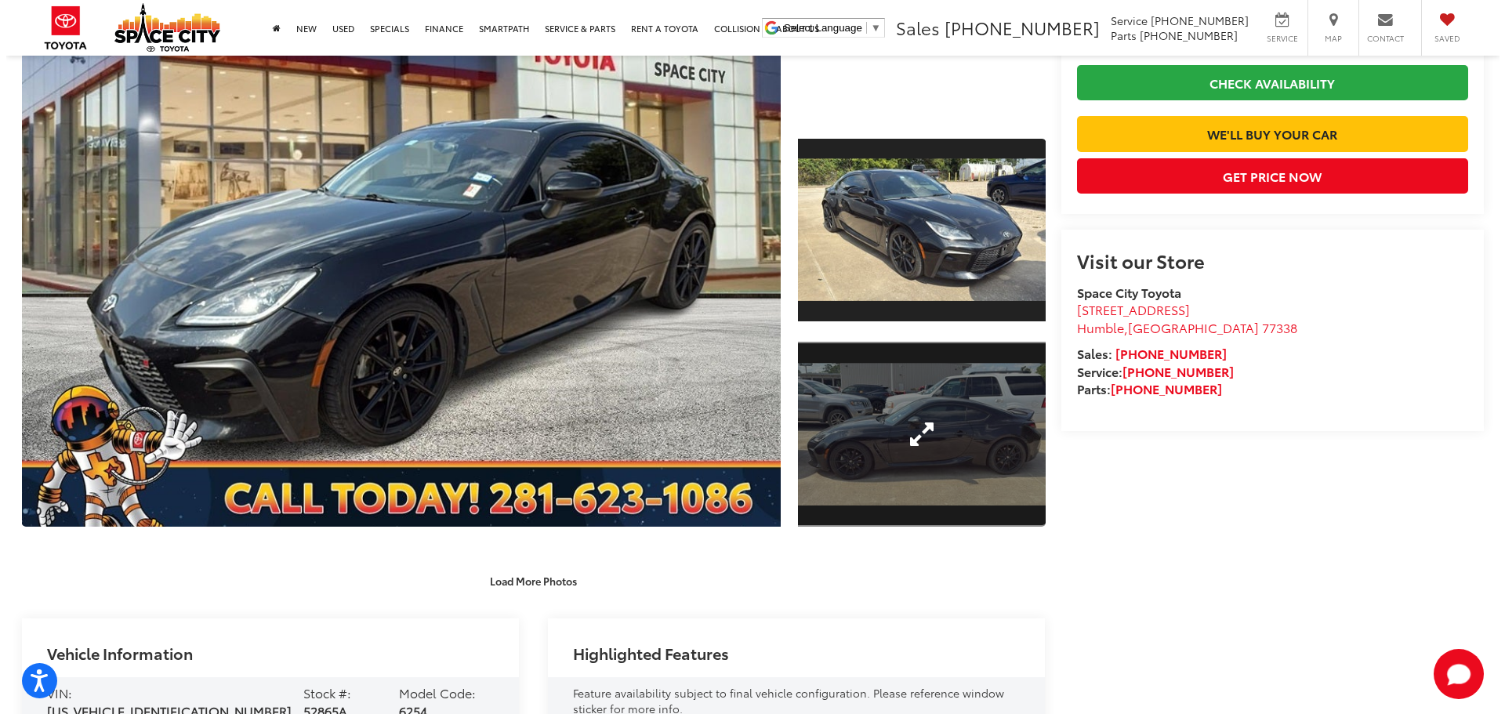
scroll to position [235, 0]
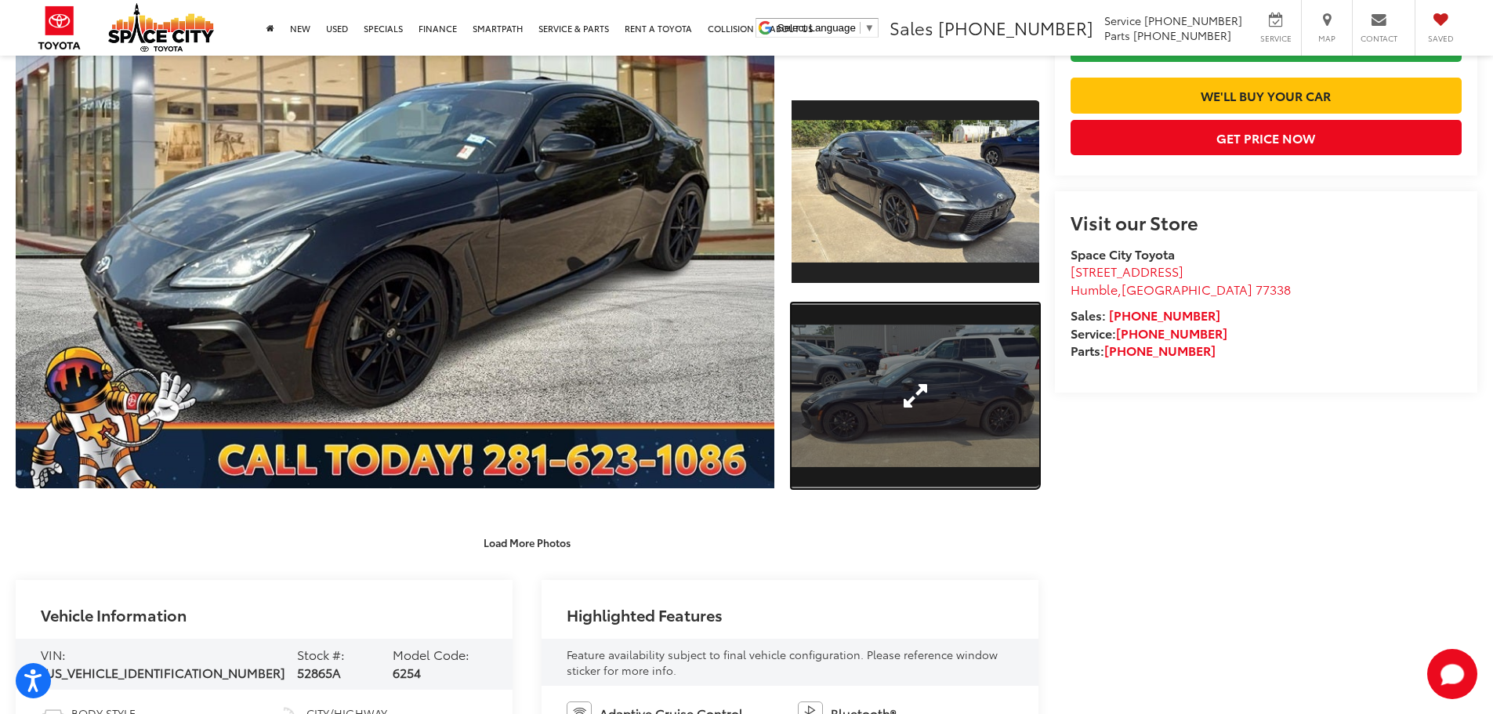
click at [878, 416] on link "Expand Photo 2" at bounding box center [916, 396] width 248 height 186
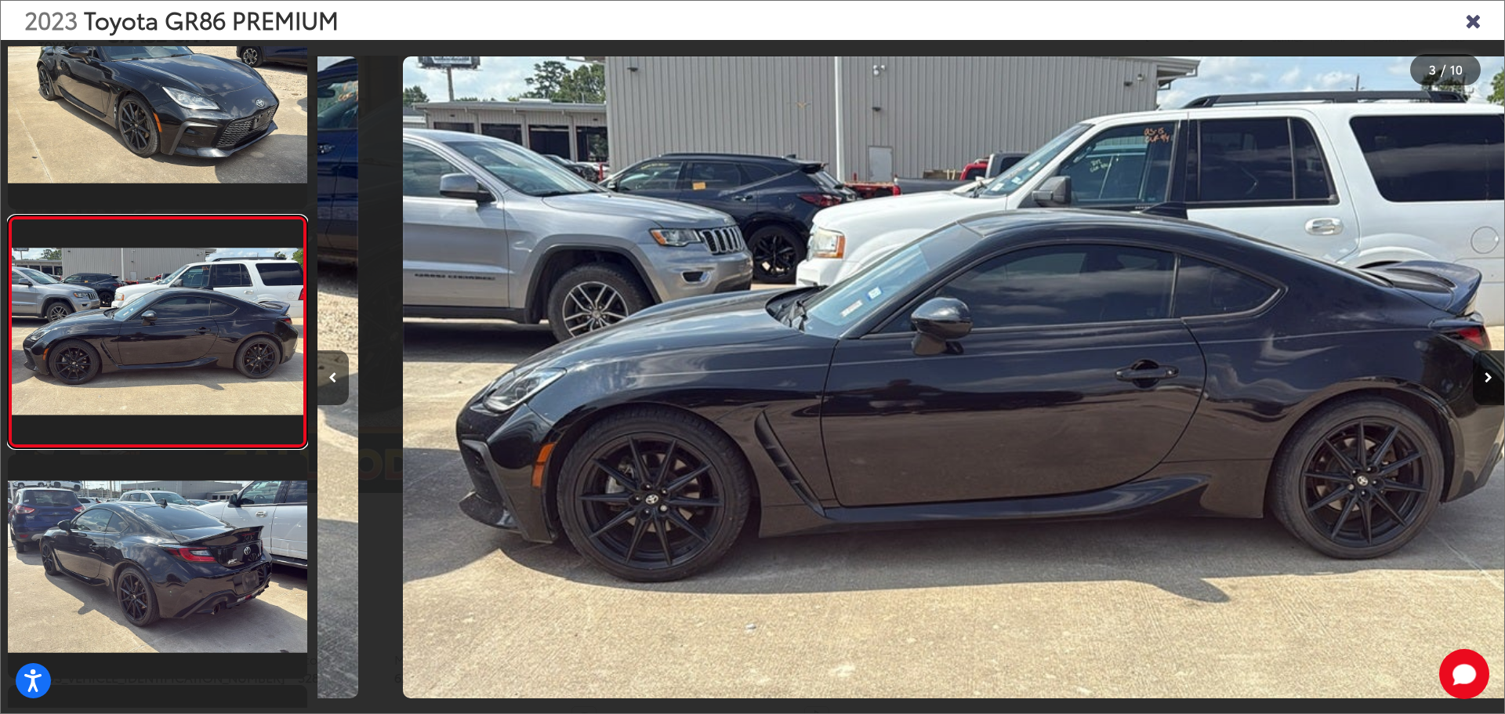
scroll to position [0, 2374]
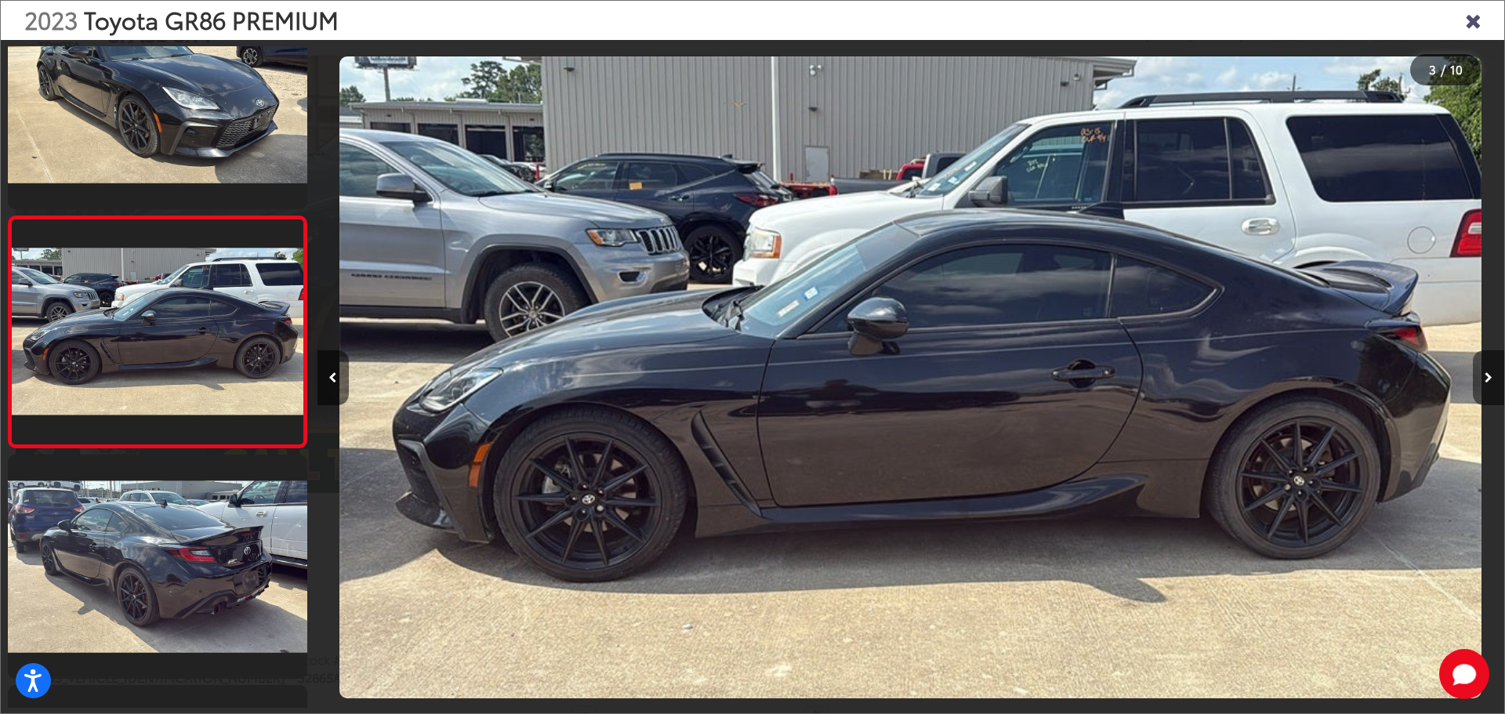
click at [1485, 378] on icon "Next image" at bounding box center [1489, 377] width 8 height 11
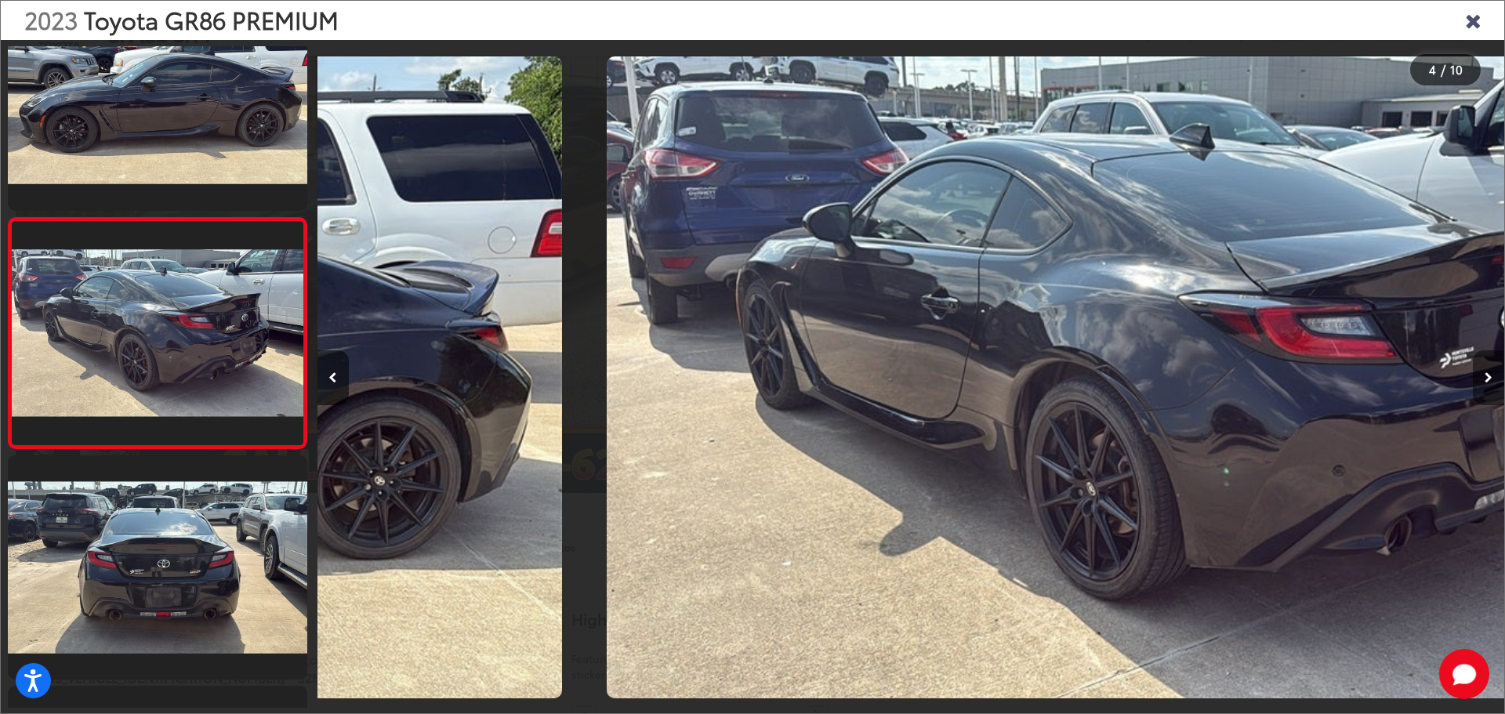
scroll to position [524, 0]
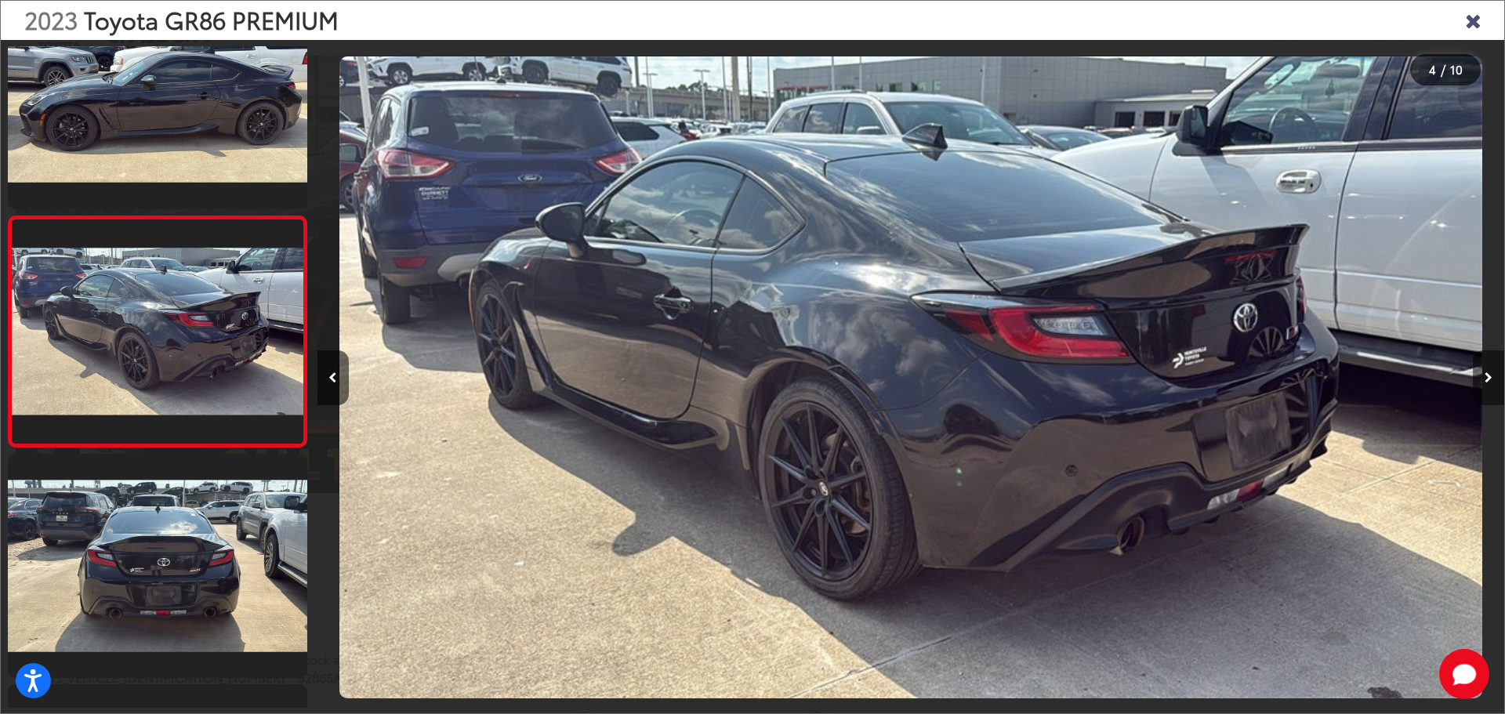
click at [1485, 378] on icon "Next image" at bounding box center [1489, 377] width 8 height 11
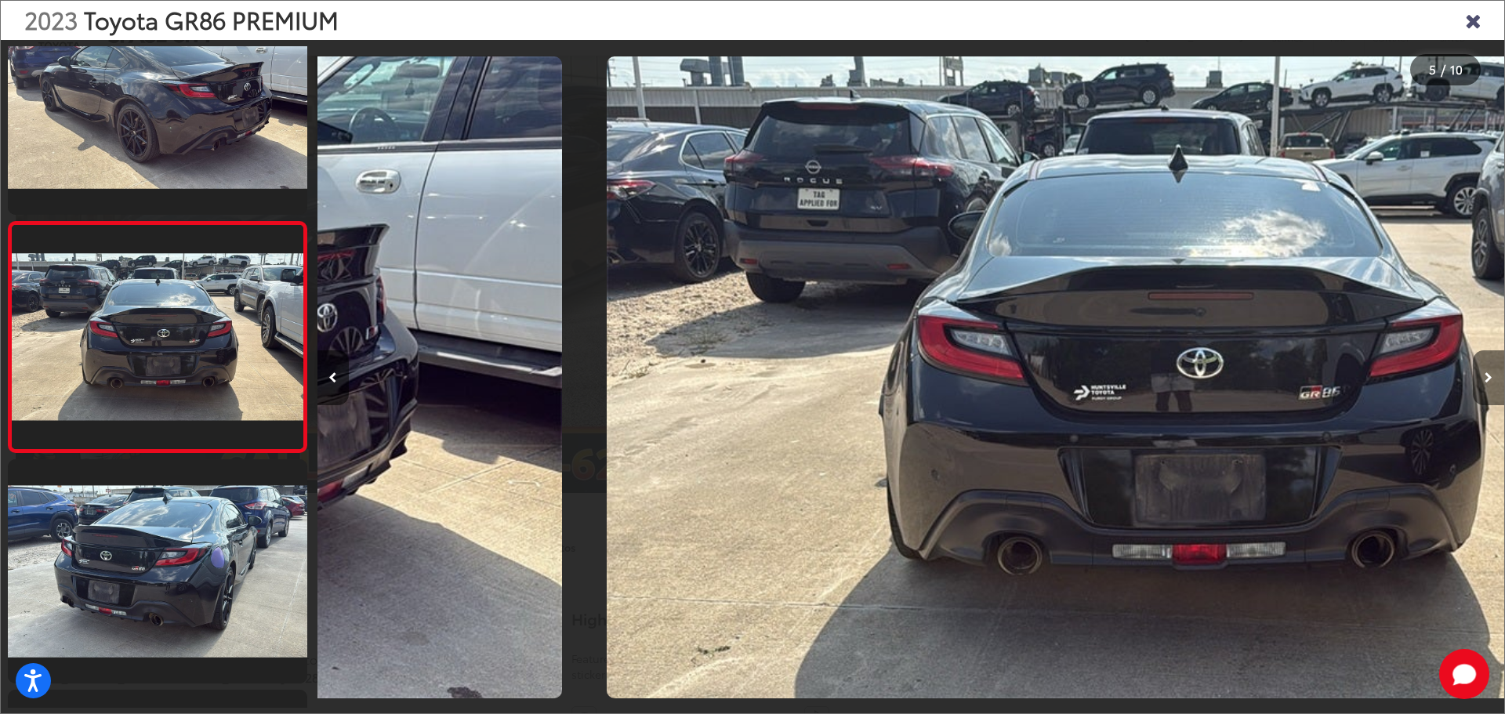
scroll to position [754, 0]
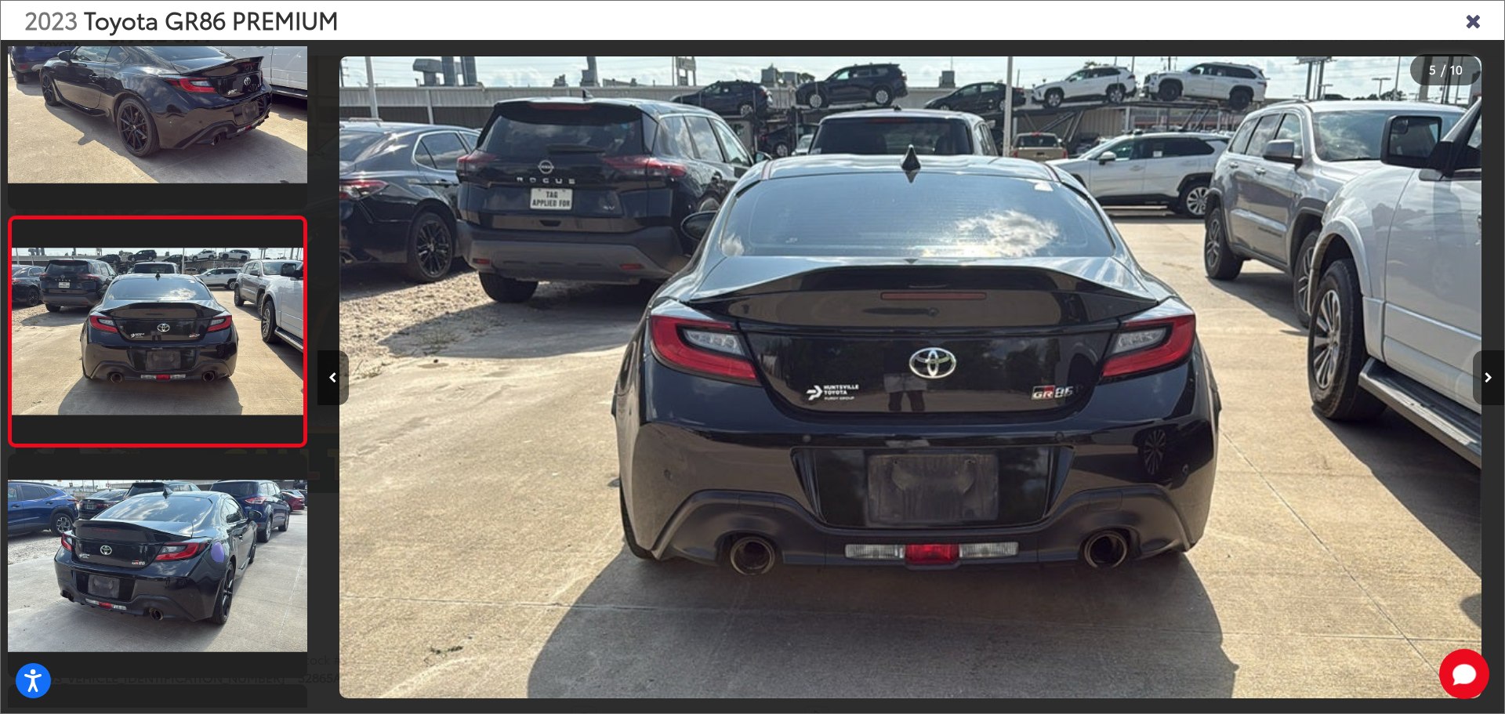
click at [1485, 378] on icon "Next image" at bounding box center [1489, 377] width 8 height 11
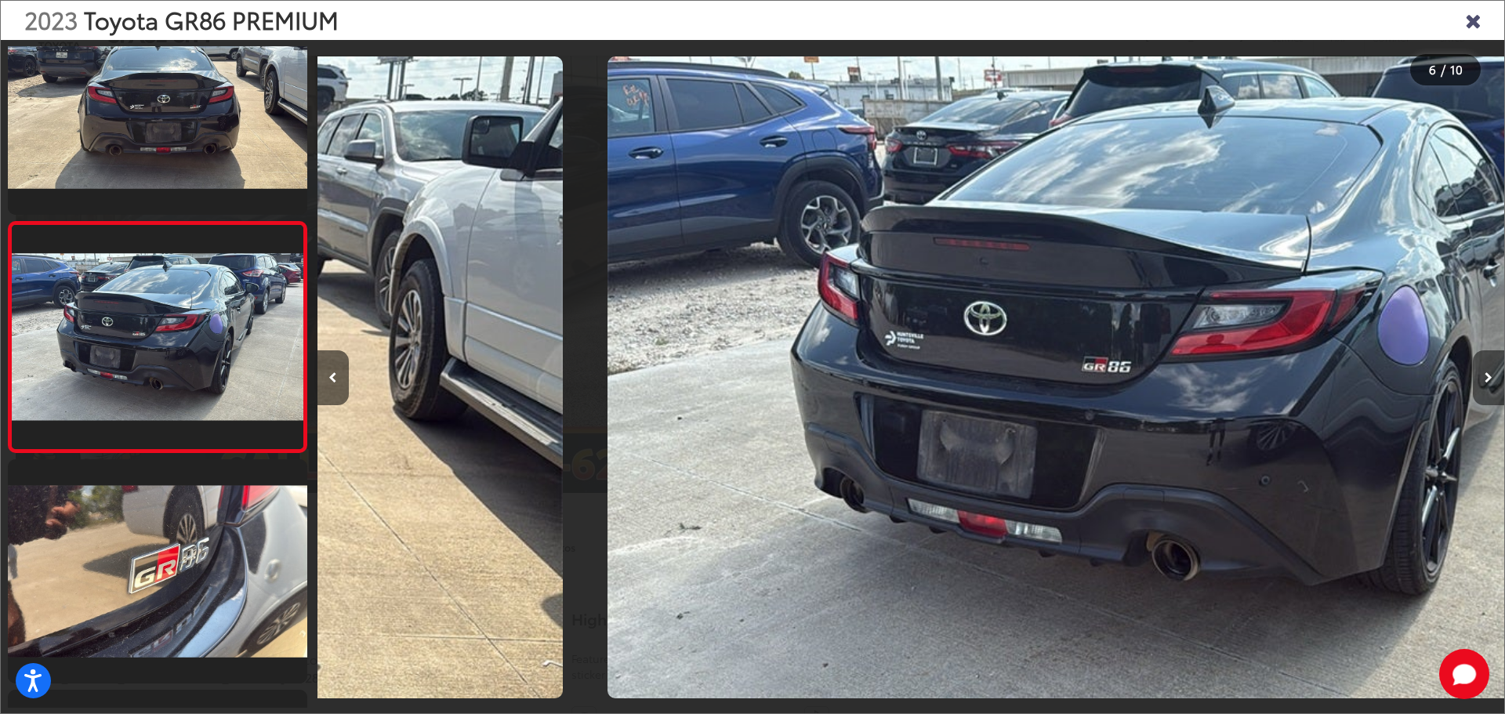
scroll to position [984, 0]
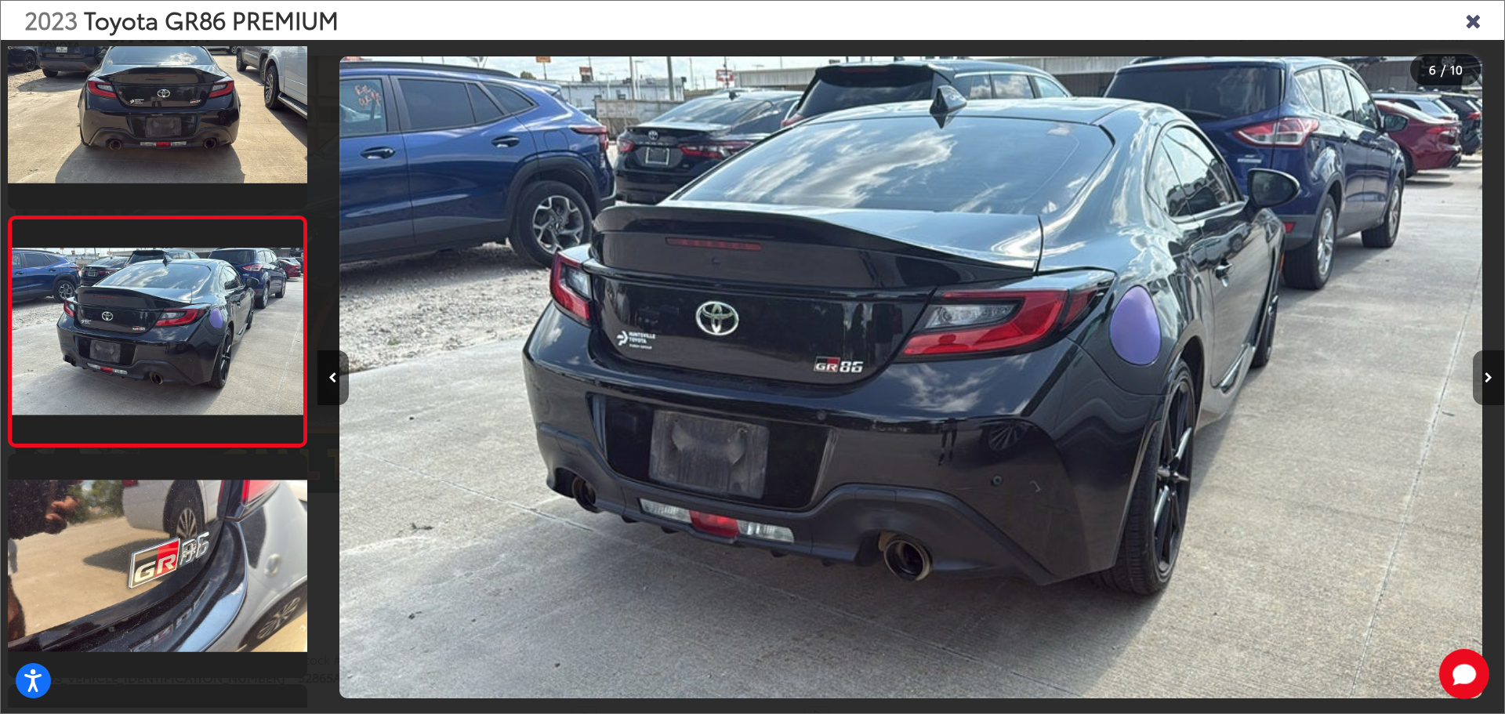
click at [1485, 378] on icon "Next image" at bounding box center [1489, 377] width 8 height 11
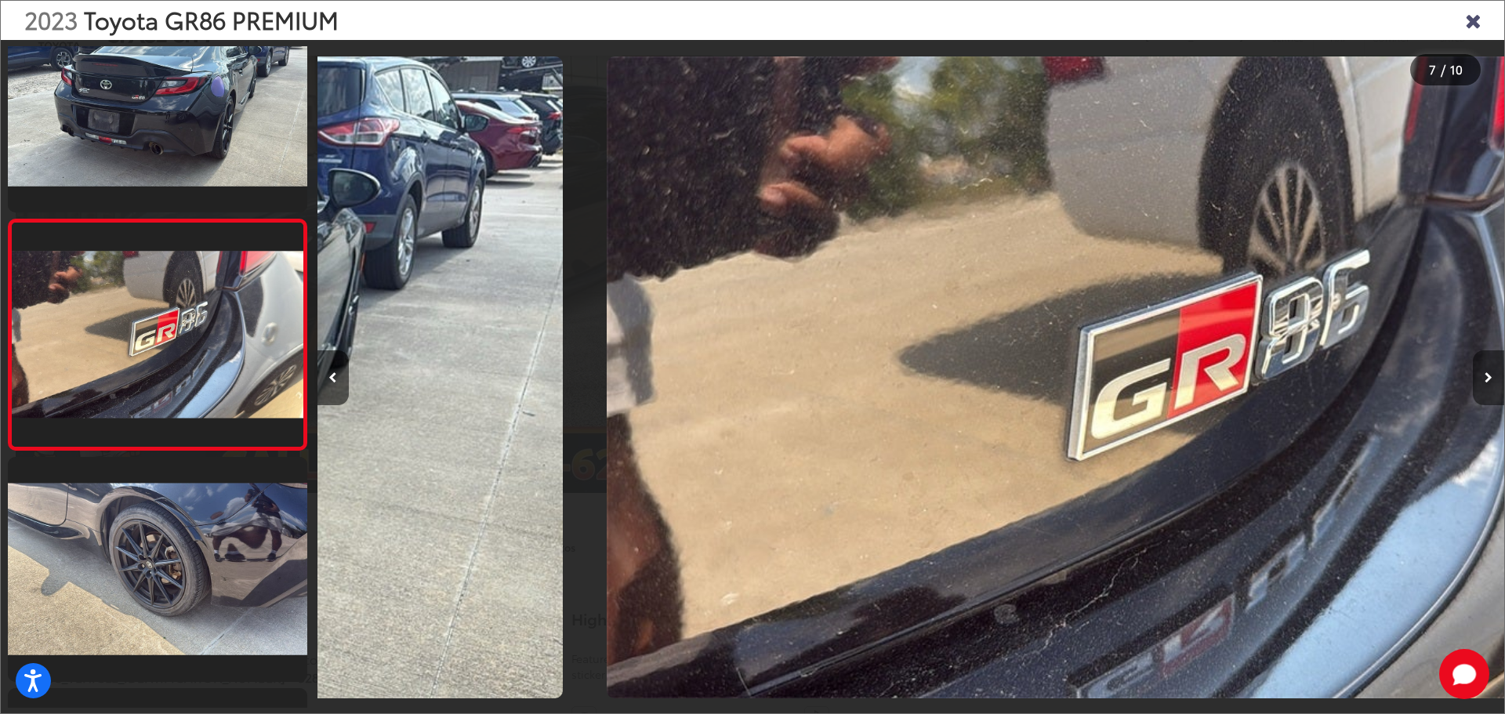
scroll to position [1215, 0]
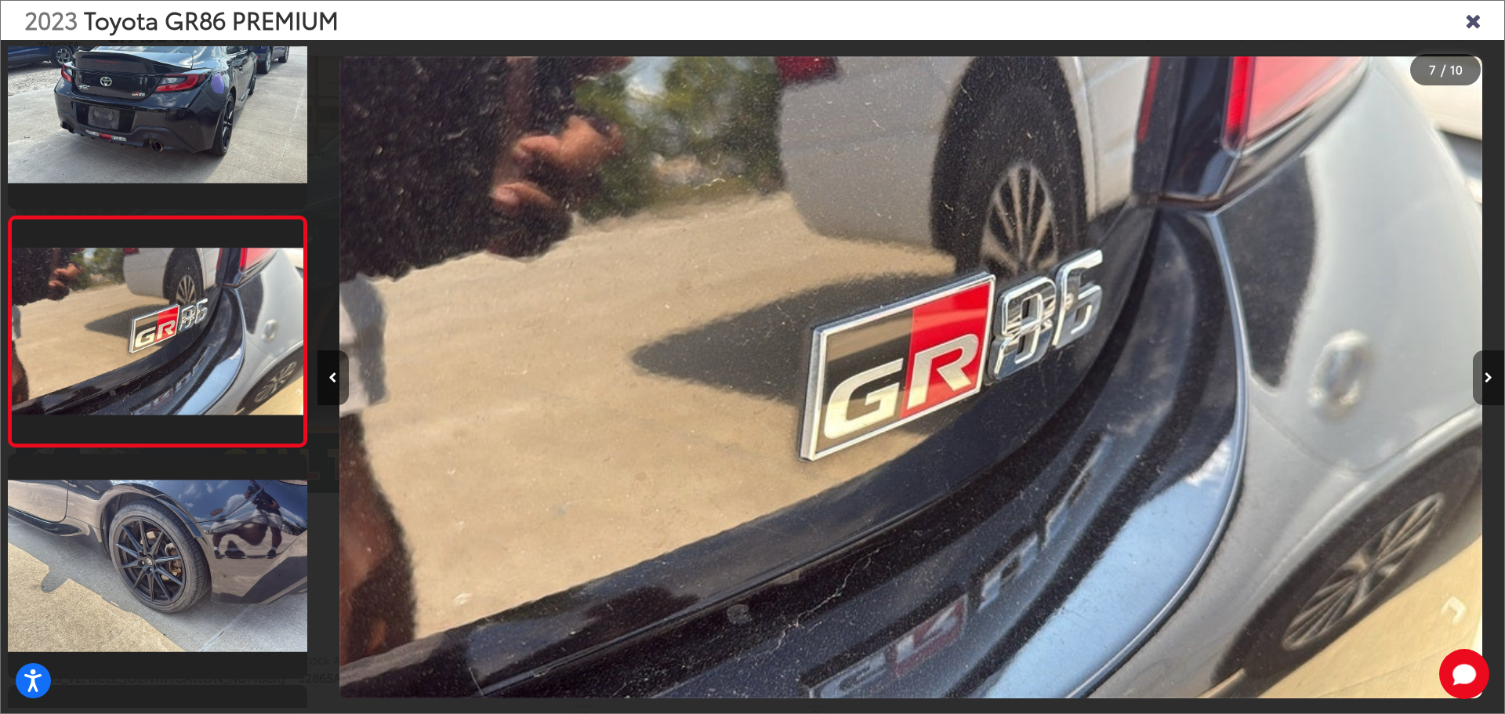
click at [1485, 378] on icon "Next image" at bounding box center [1489, 377] width 8 height 11
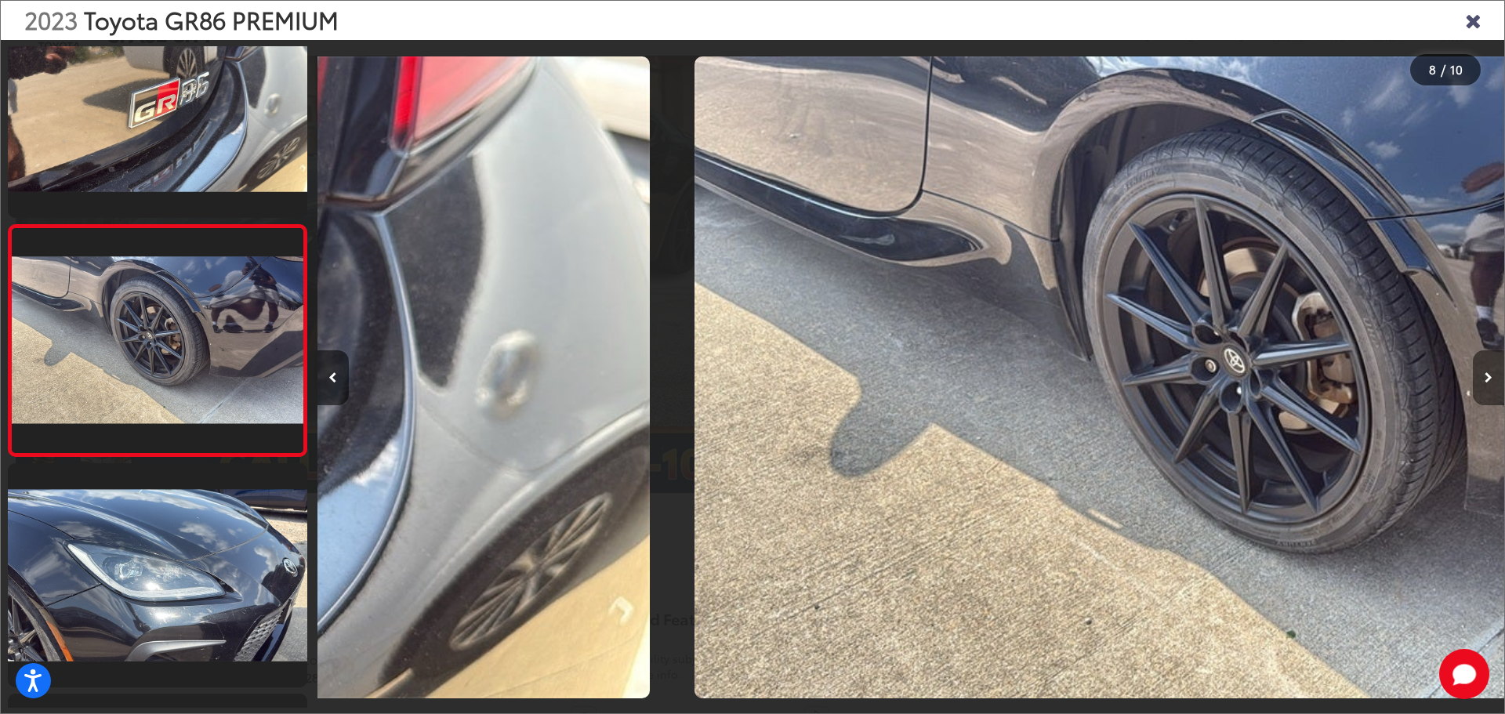
scroll to position [1445, 0]
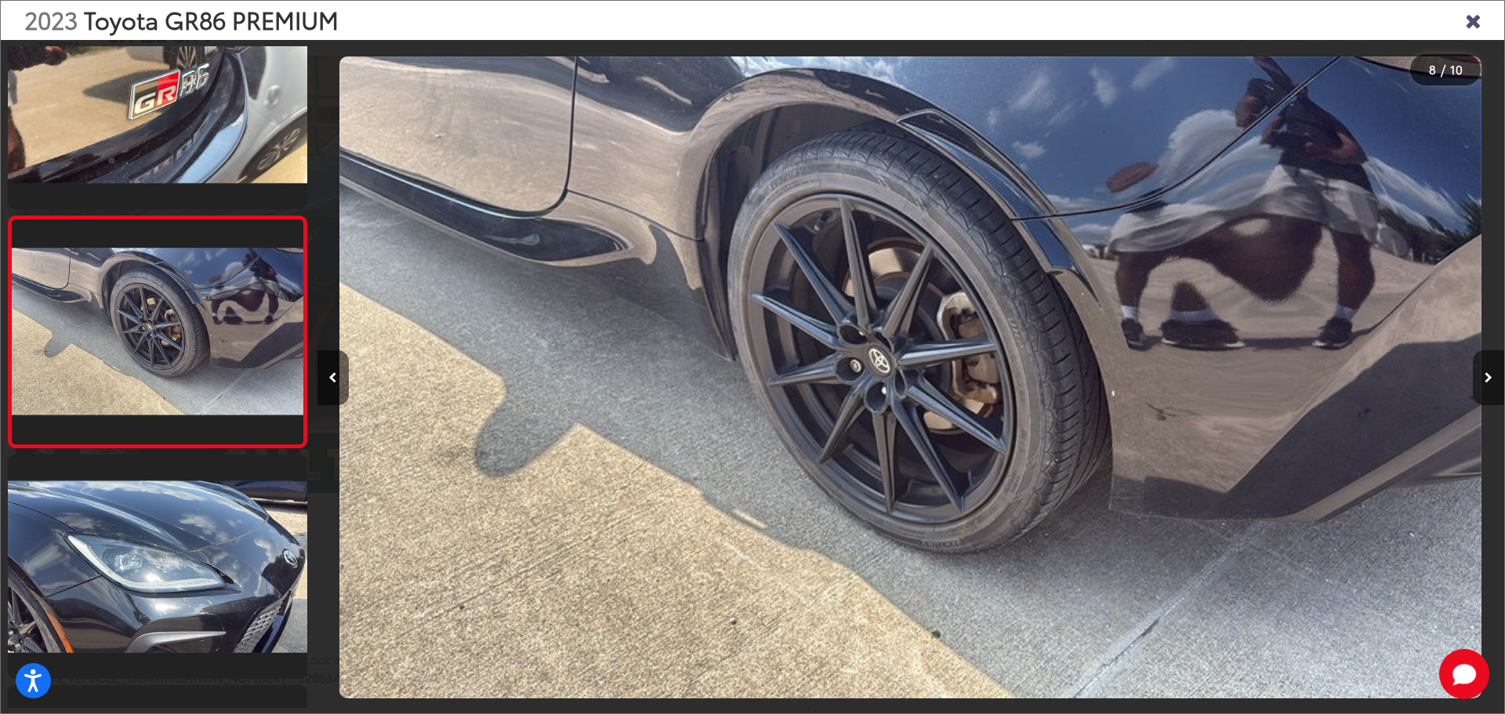
click at [1485, 378] on icon "Next image" at bounding box center [1489, 377] width 8 height 11
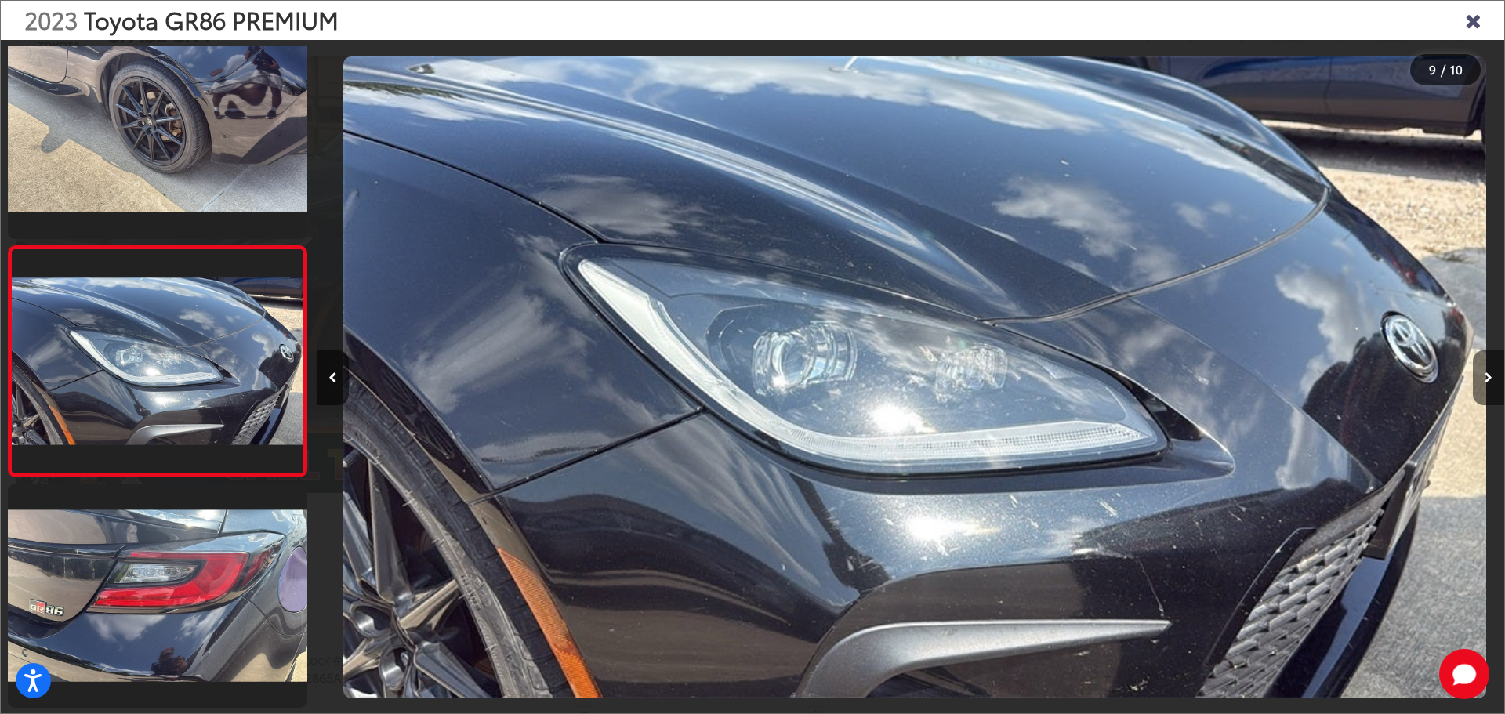
scroll to position [0, 9496]
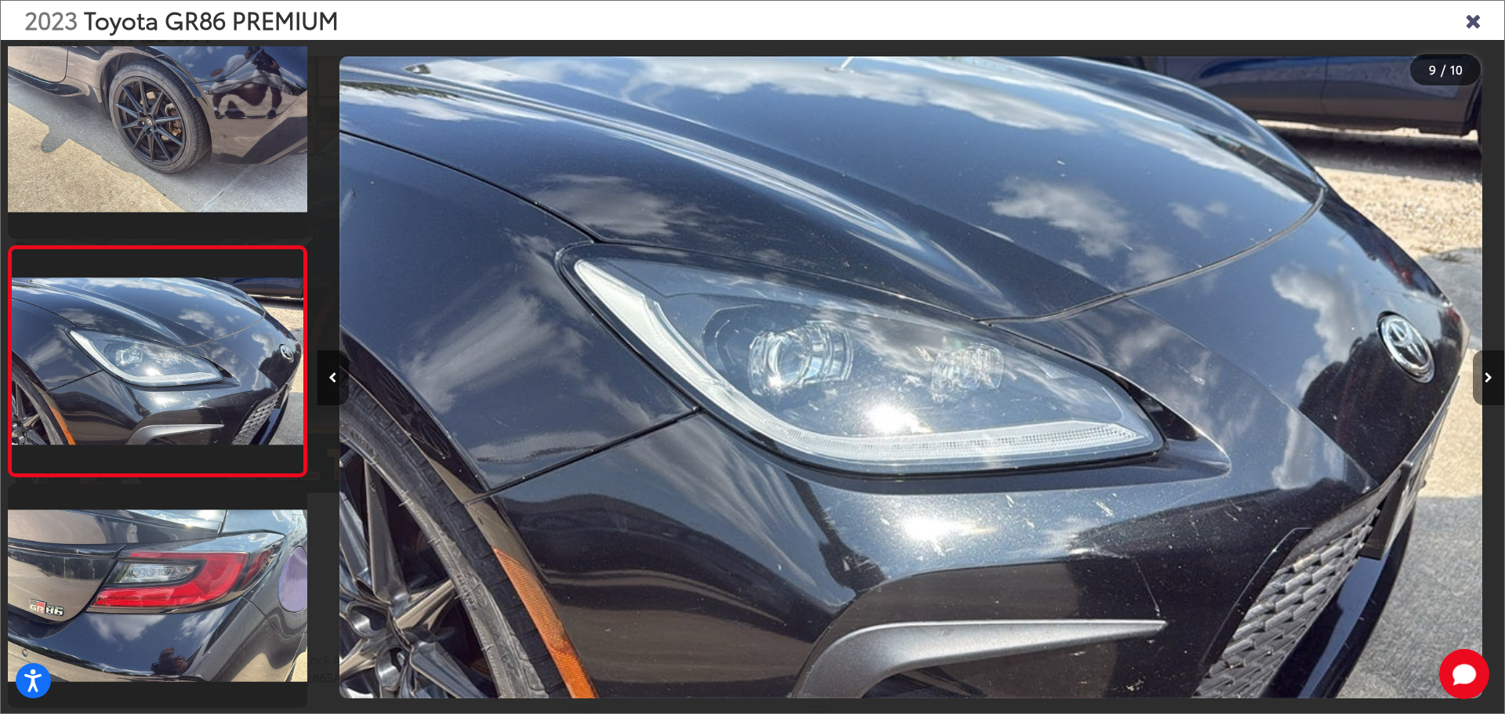
click at [1485, 378] on icon "Next image" at bounding box center [1489, 377] width 8 height 11
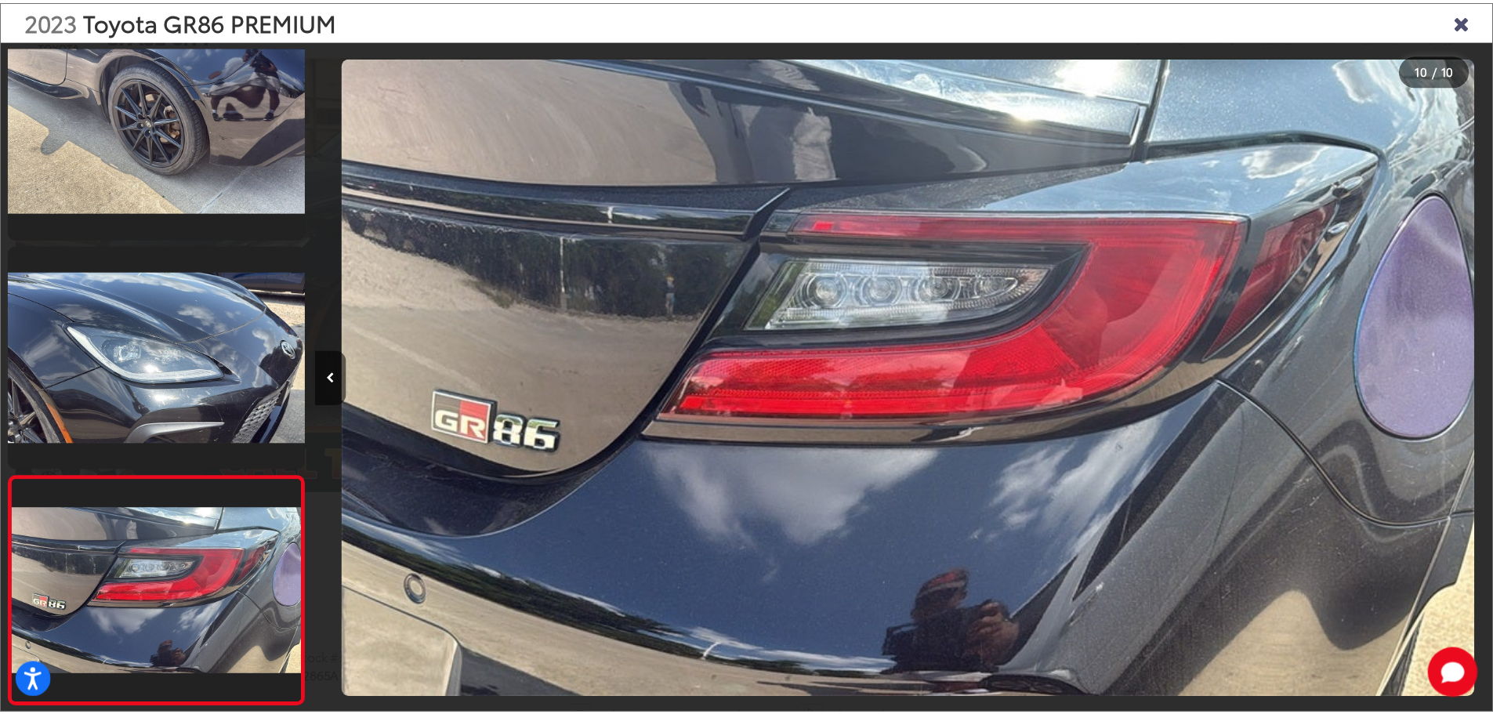
scroll to position [0, 10684]
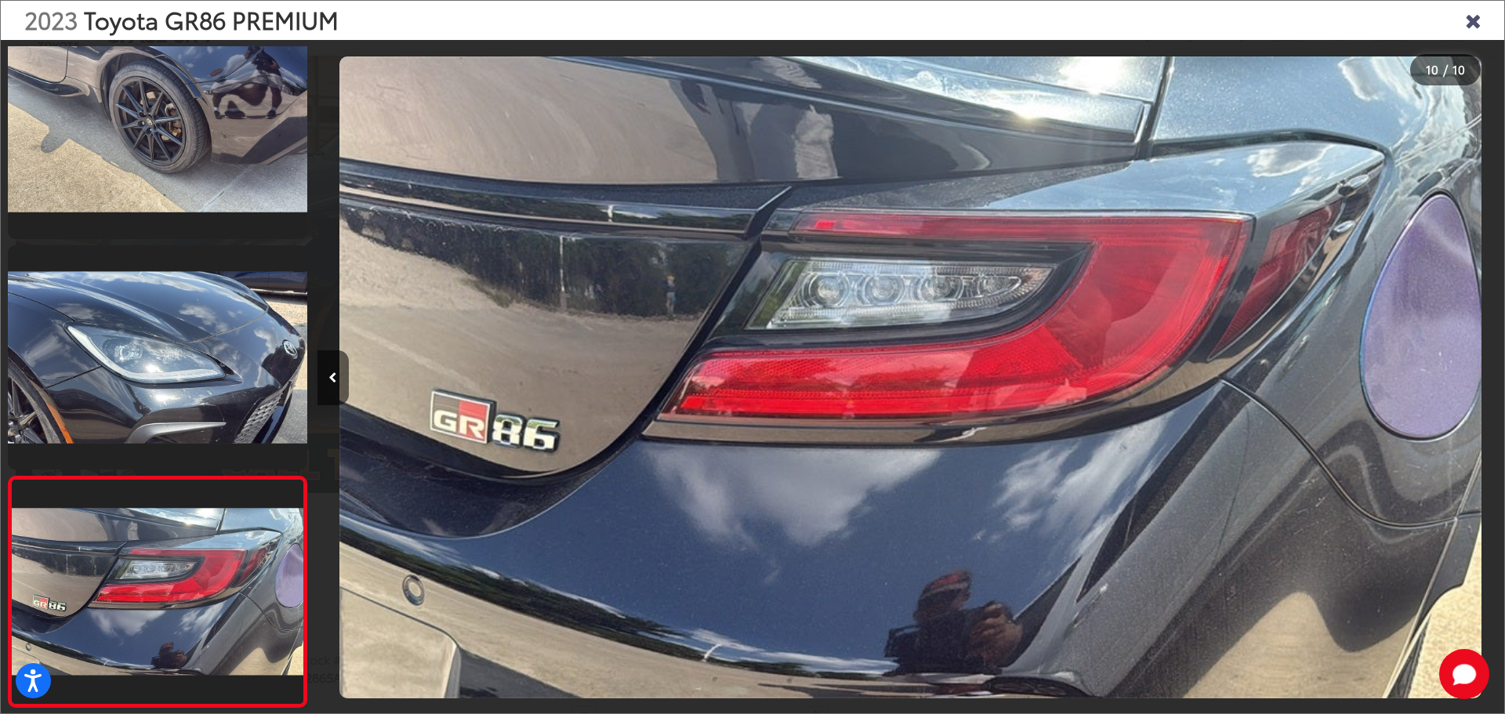
click at [1485, 378] on div at bounding box center [1355, 377] width 297 height 675
click at [1467, 22] on icon "Close gallery" at bounding box center [1473, 19] width 16 height 20
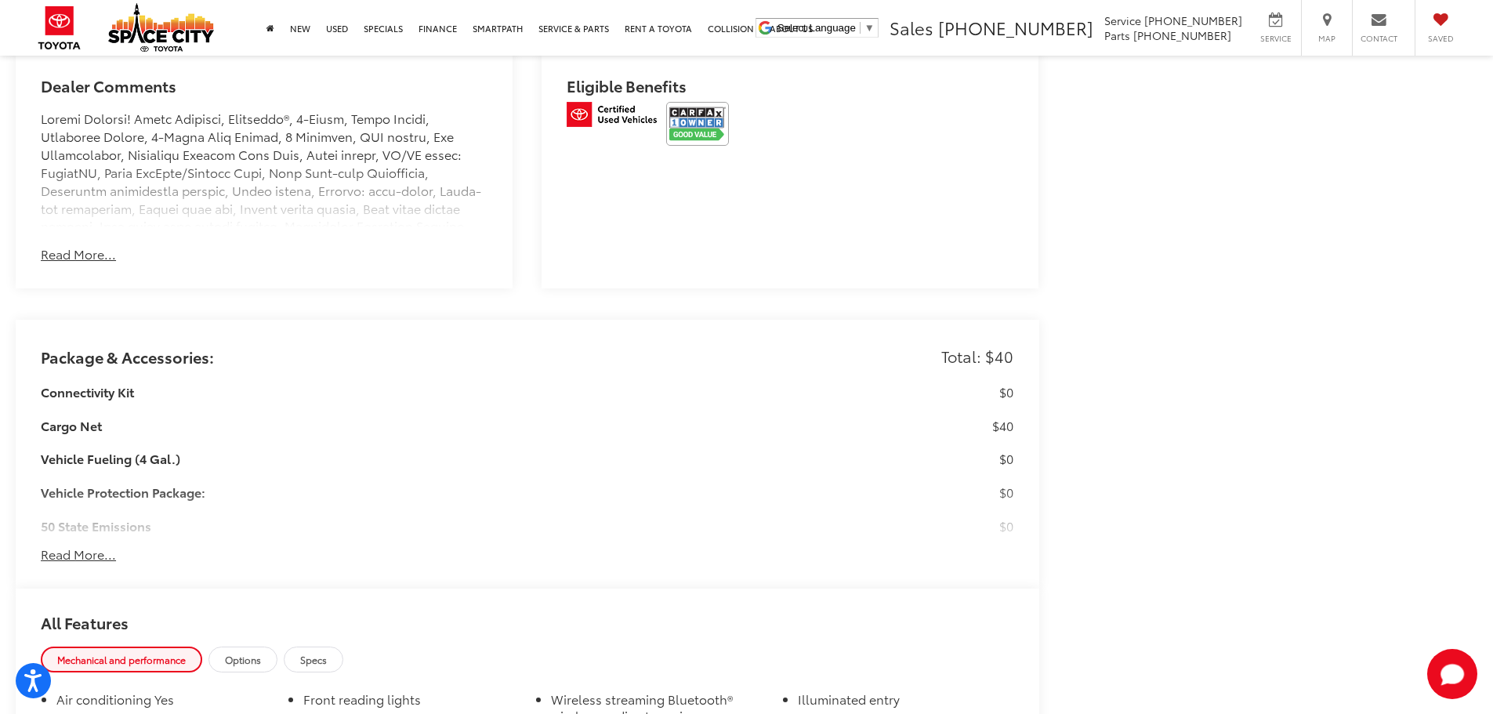
scroll to position [0, 0]
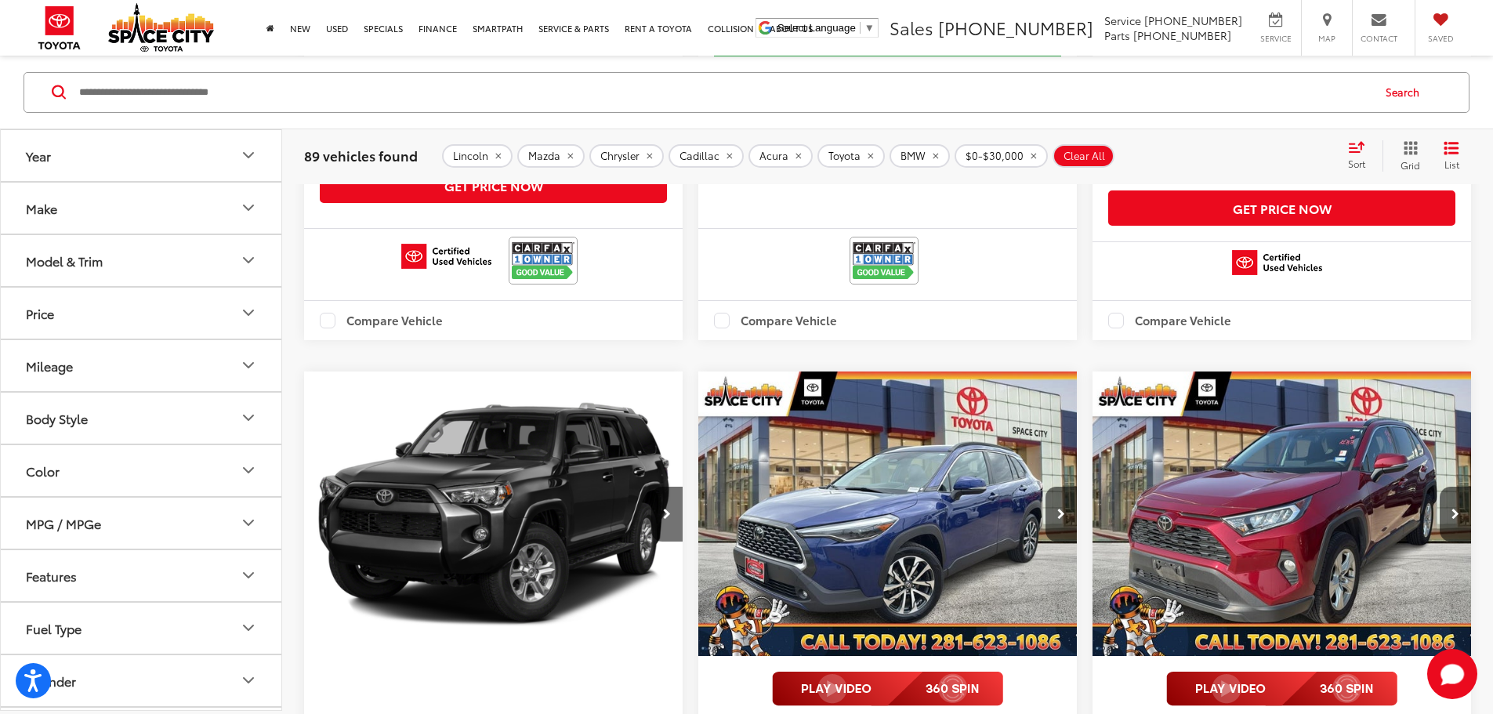
scroll to position [11001, 0]
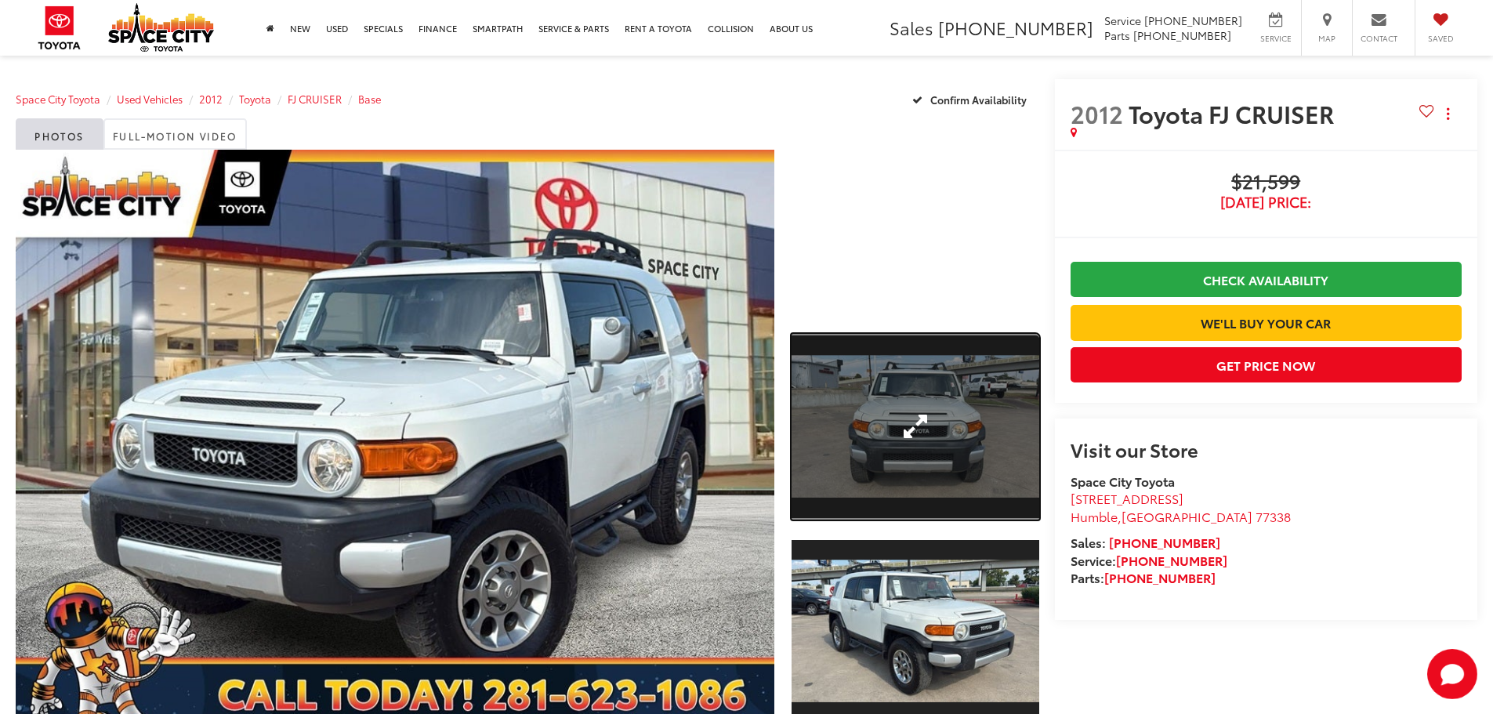
click at [897, 354] on link "Expand Photo 1" at bounding box center [916, 427] width 248 height 186
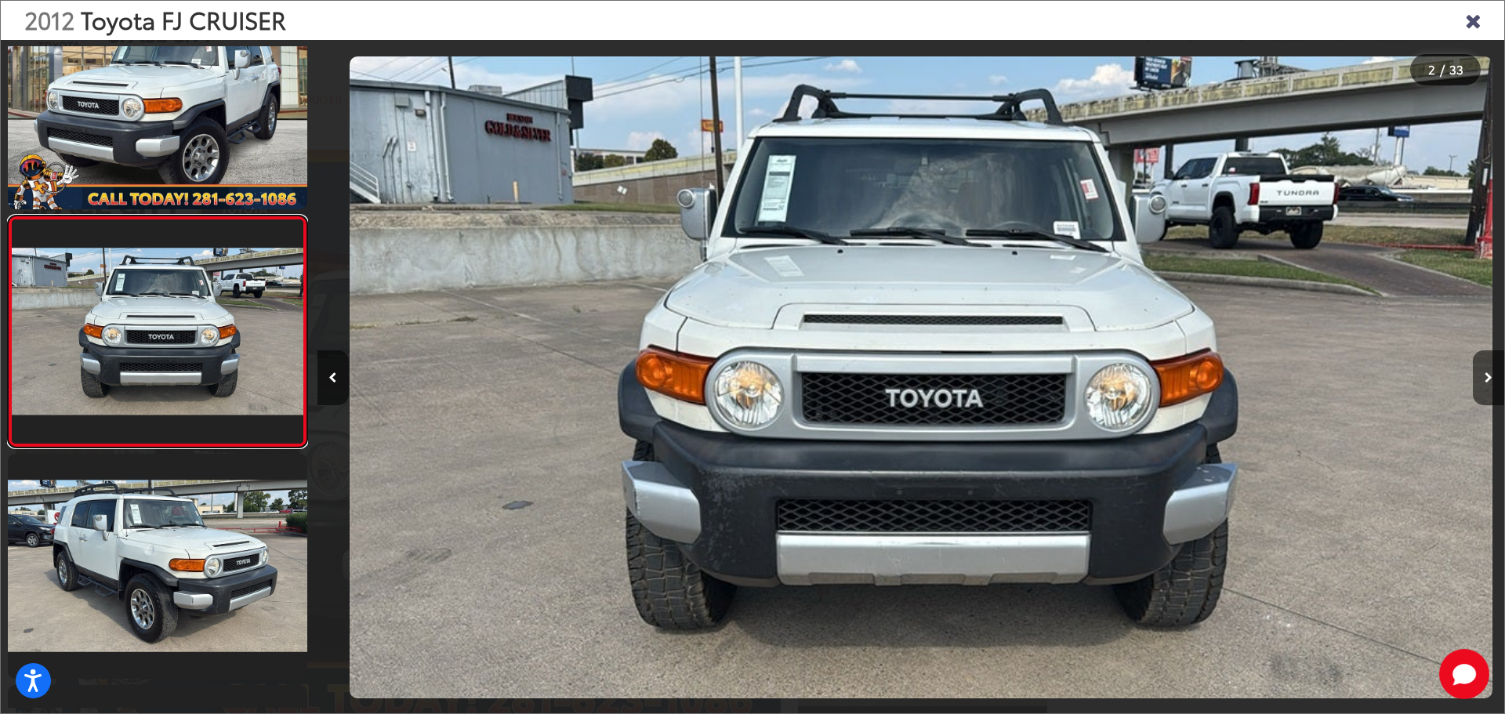
scroll to position [0, 1187]
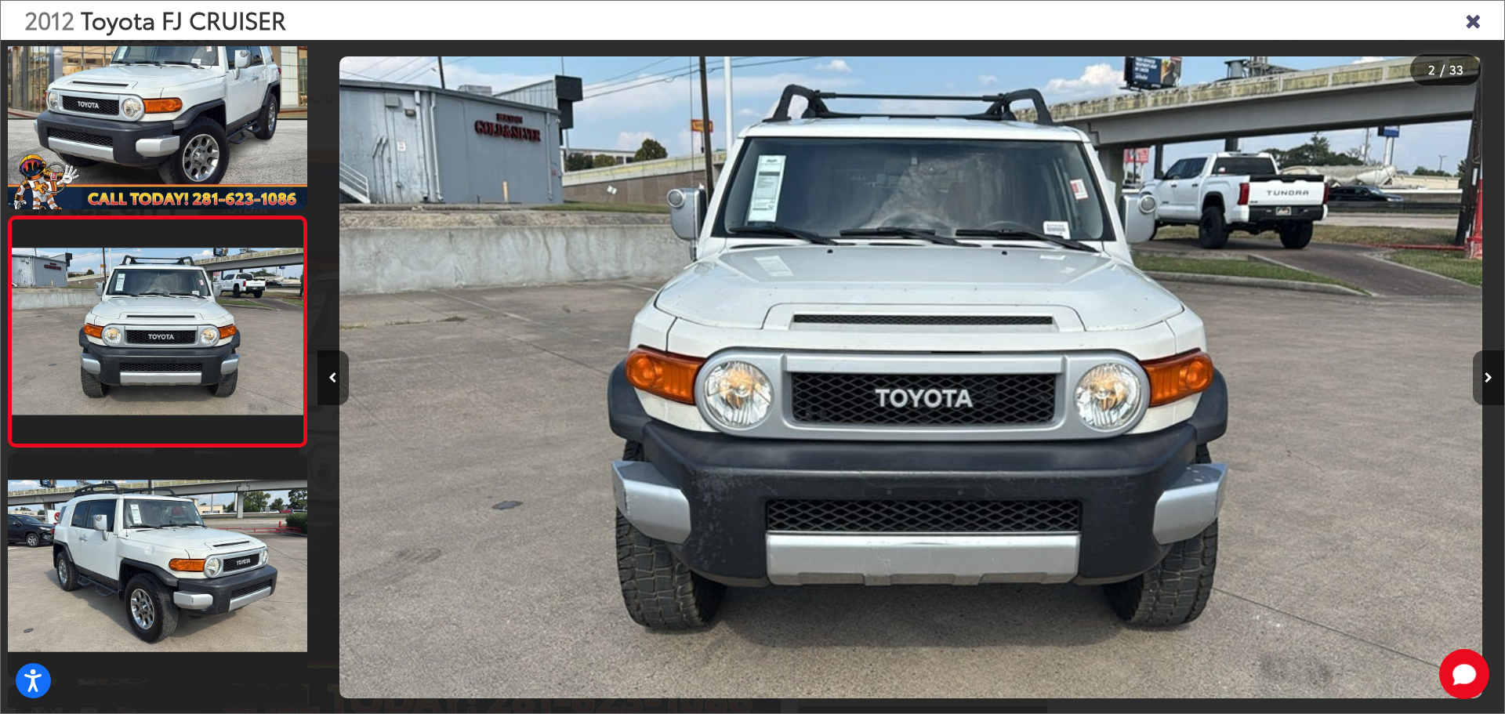
click at [1476, 381] on button "Next image" at bounding box center [1488, 377] width 31 height 55
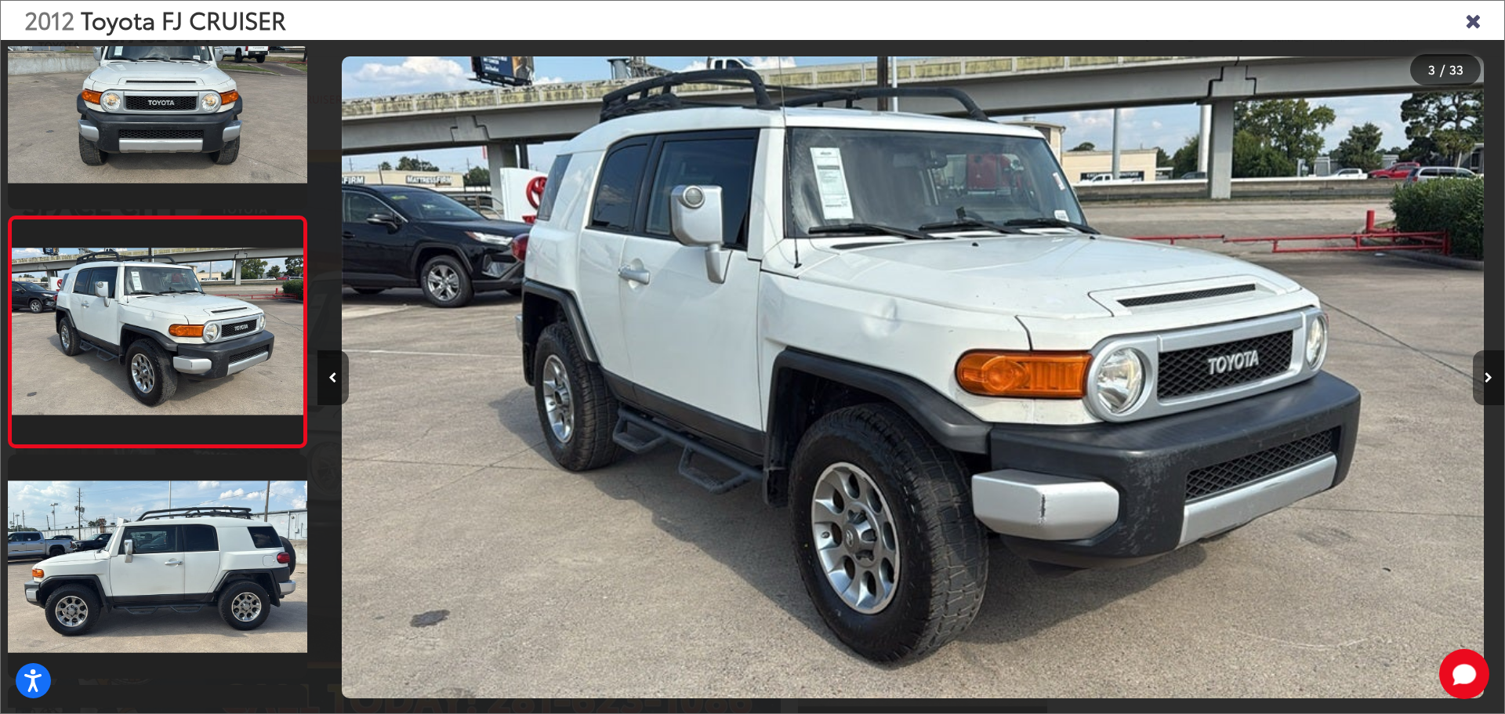
scroll to position [0, 2374]
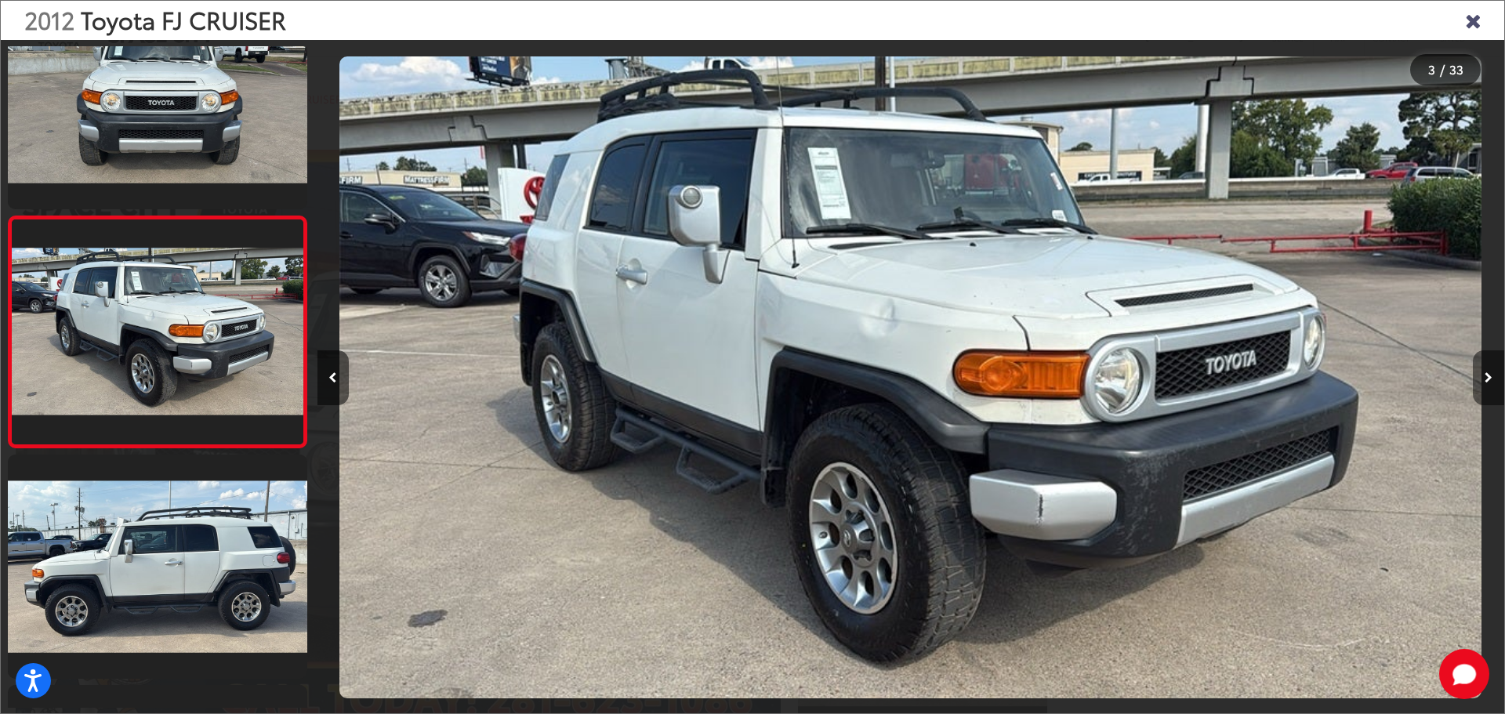
click at [1482, 380] on button "Next image" at bounding box center [1488, 377] width 31 height 55
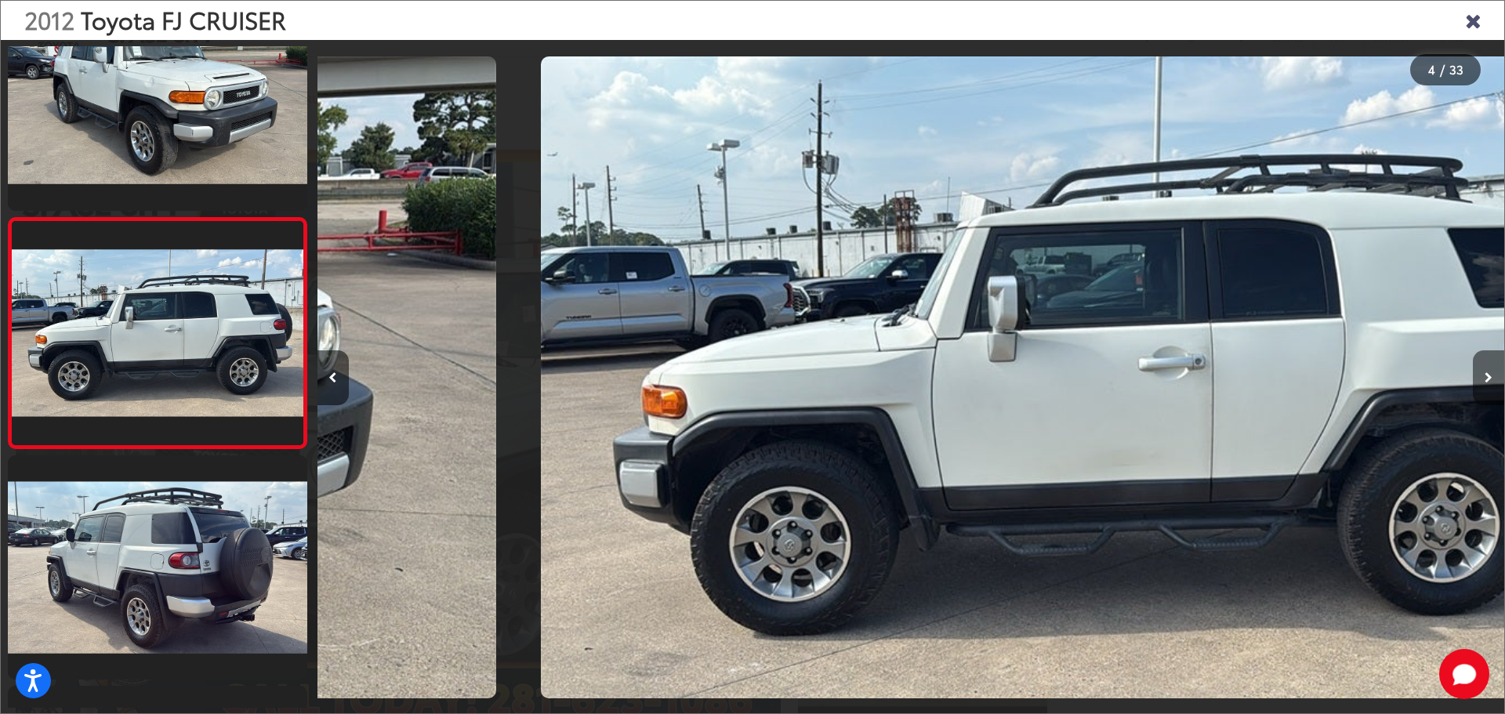
scroll to position [524, 0]
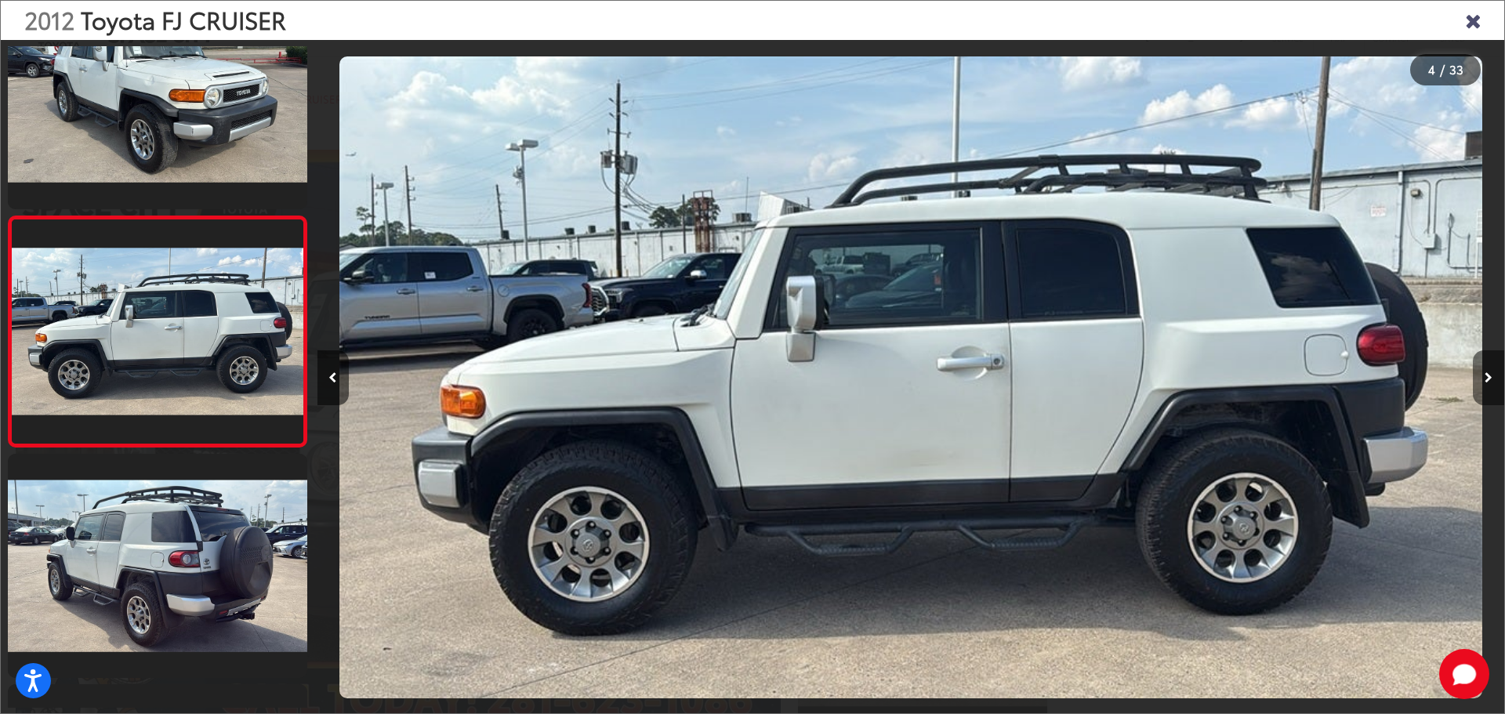
click at [1482, 380] on button "Next image" at bounding box center [1488, 377] width 31 height 55
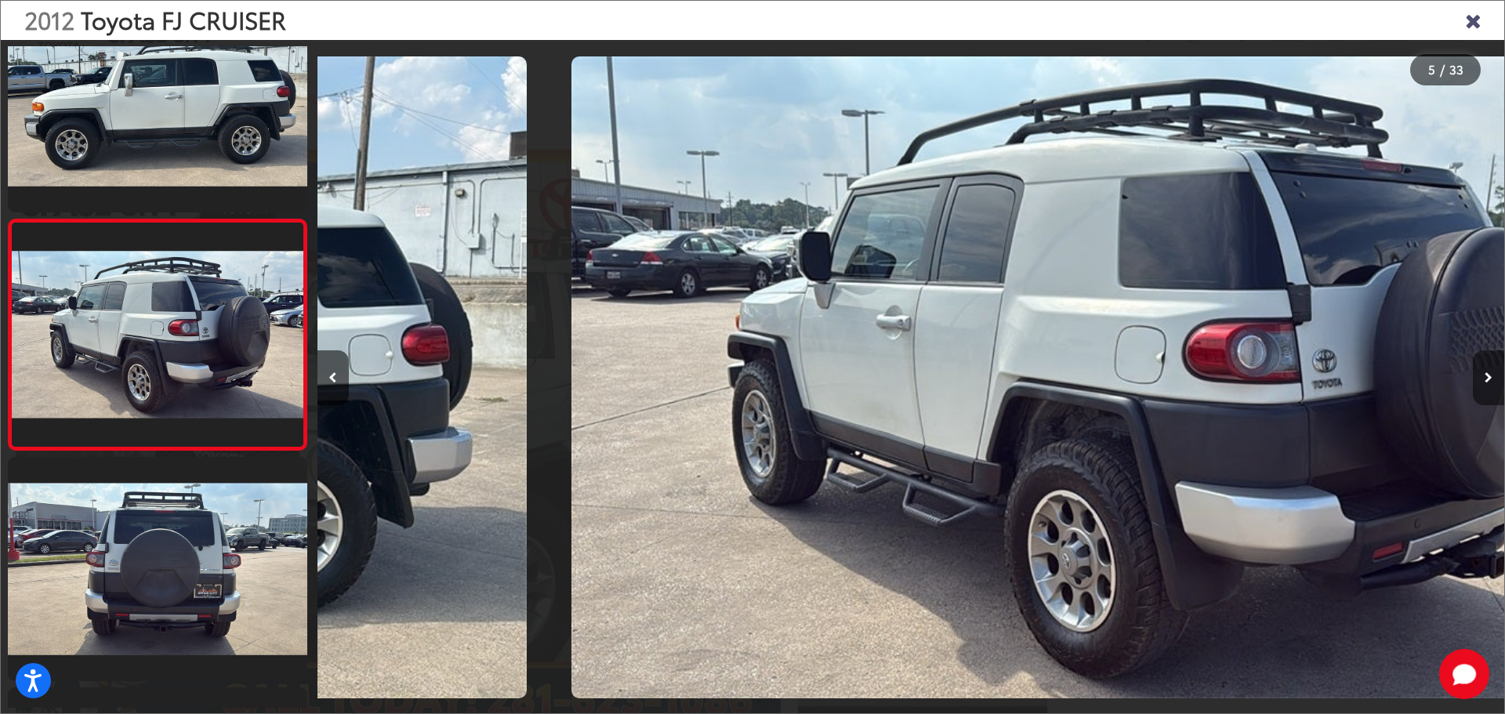
scroll to position [754, 0]
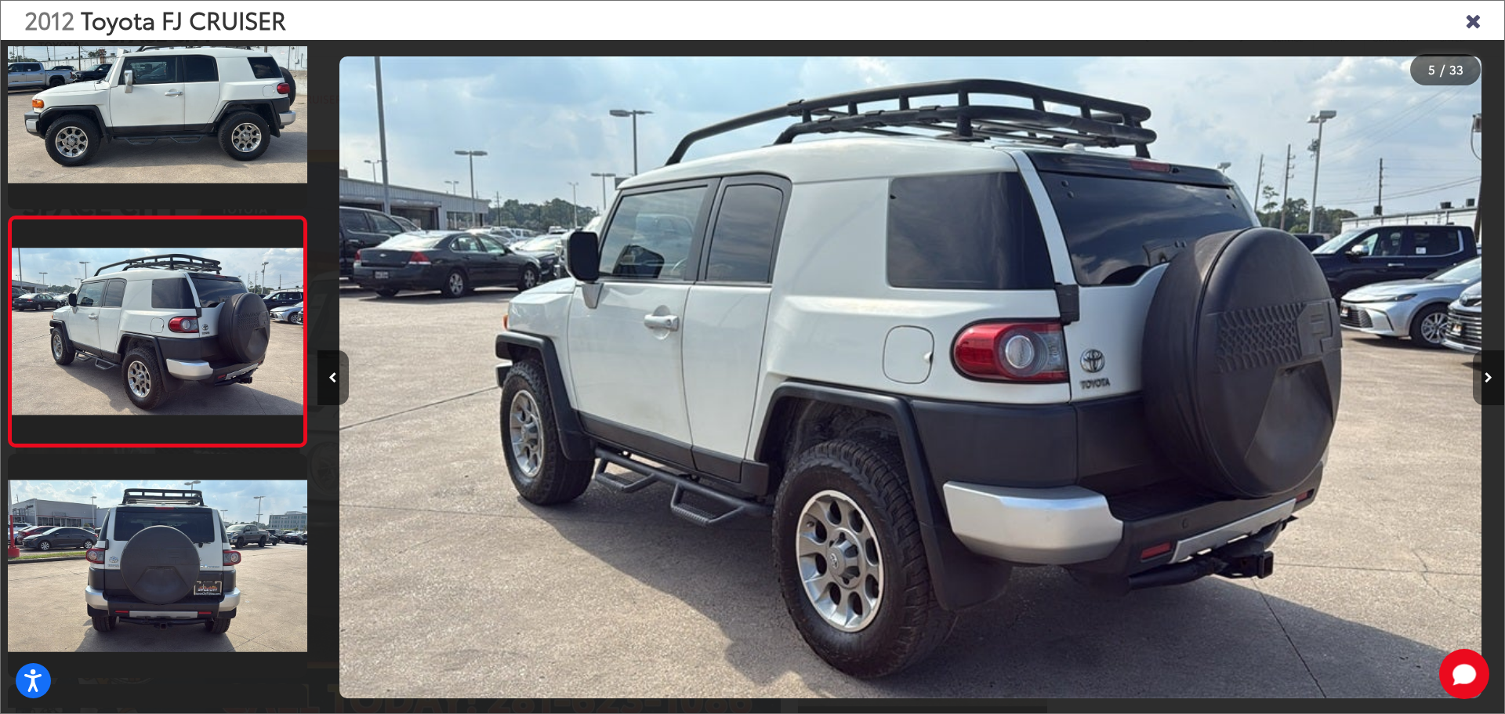
click at [1482, 380] on button "Next image" at bounding box center [1488, 377] width 31 height 55
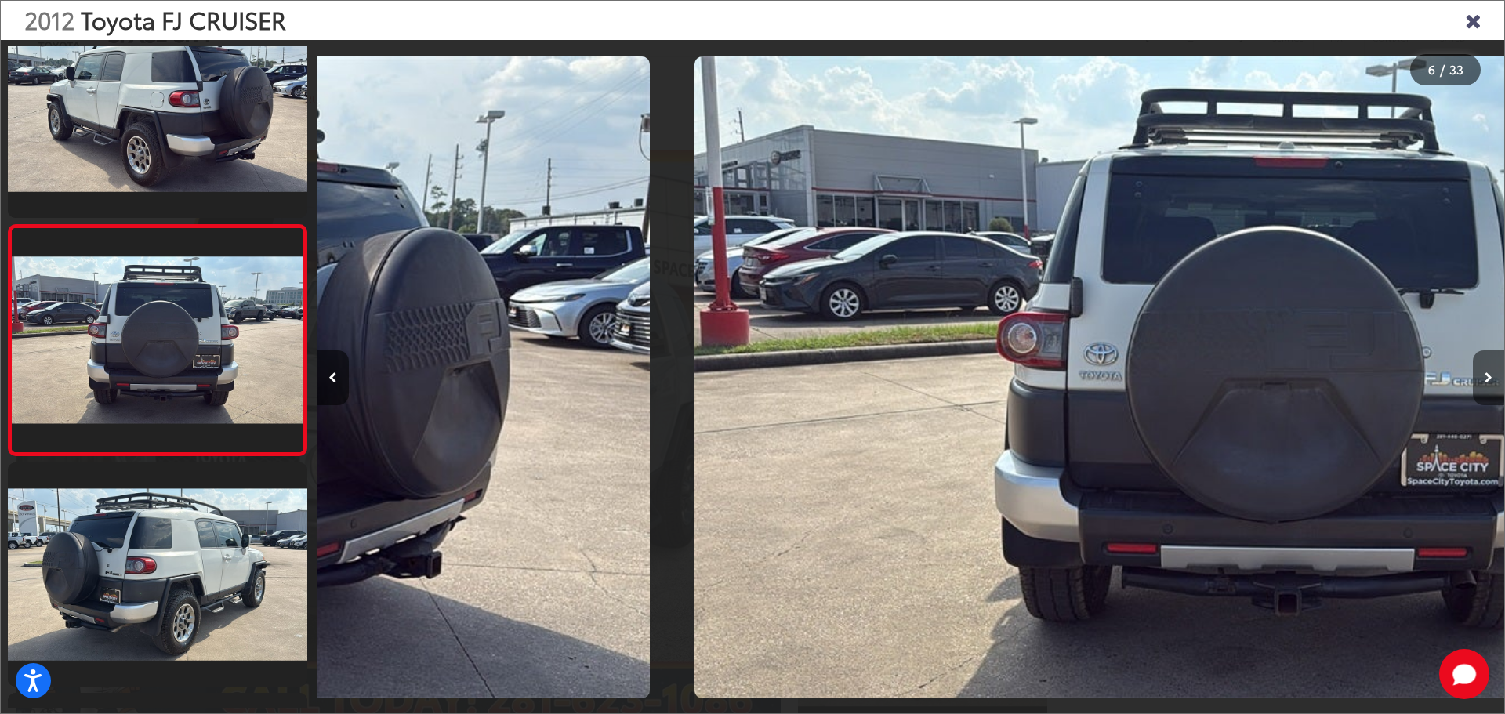
scroll to position [984, 0]
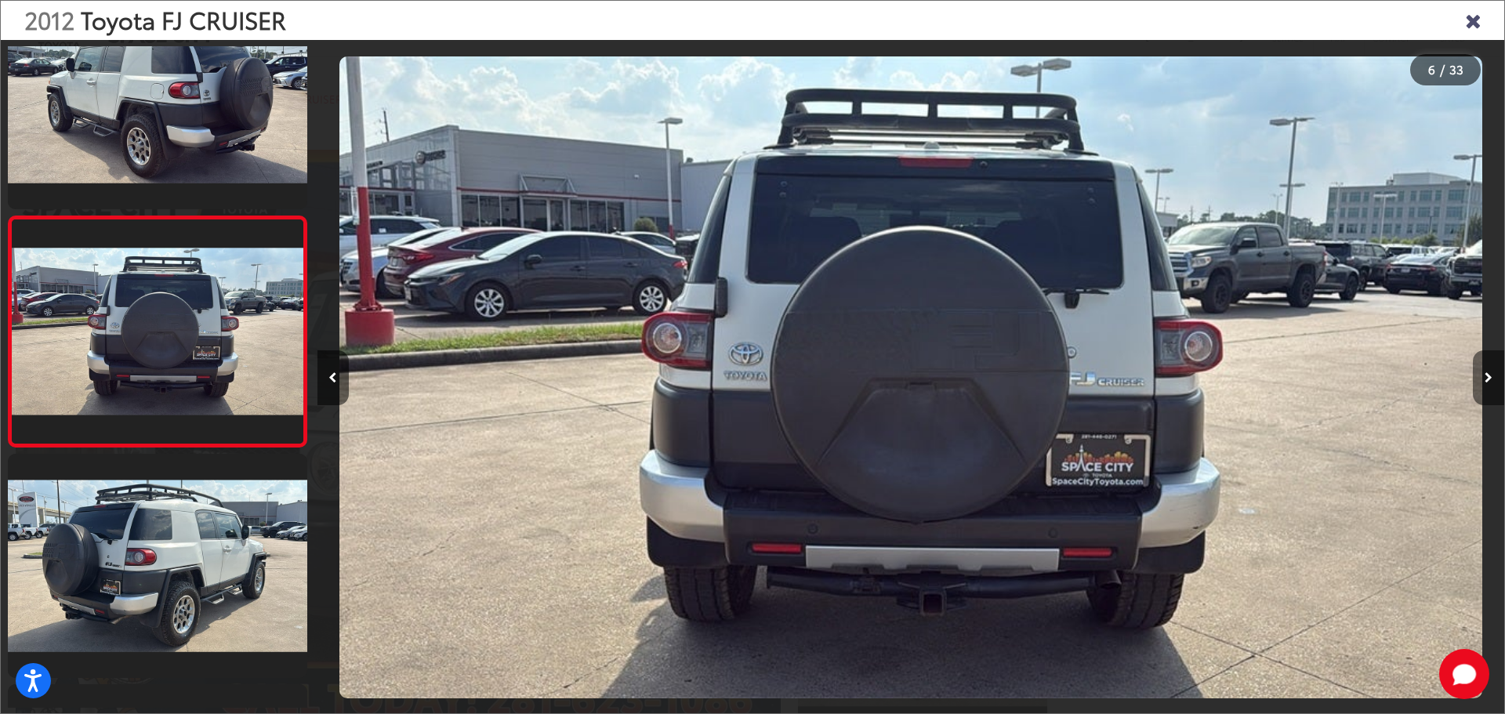
click at [1483, 380] on button "Next image" at bounding box center [1488, 377] width 31 height 55
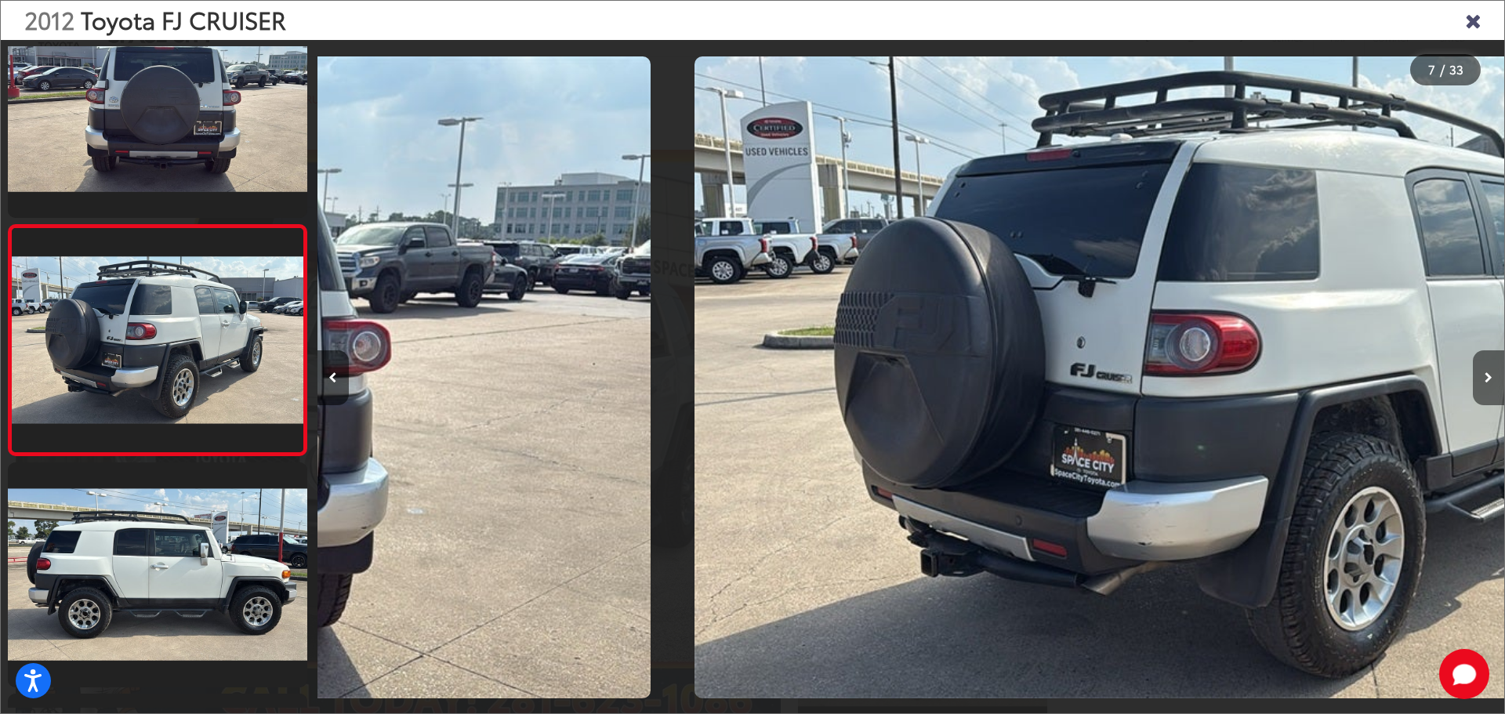
scroll to position [1215, 0]
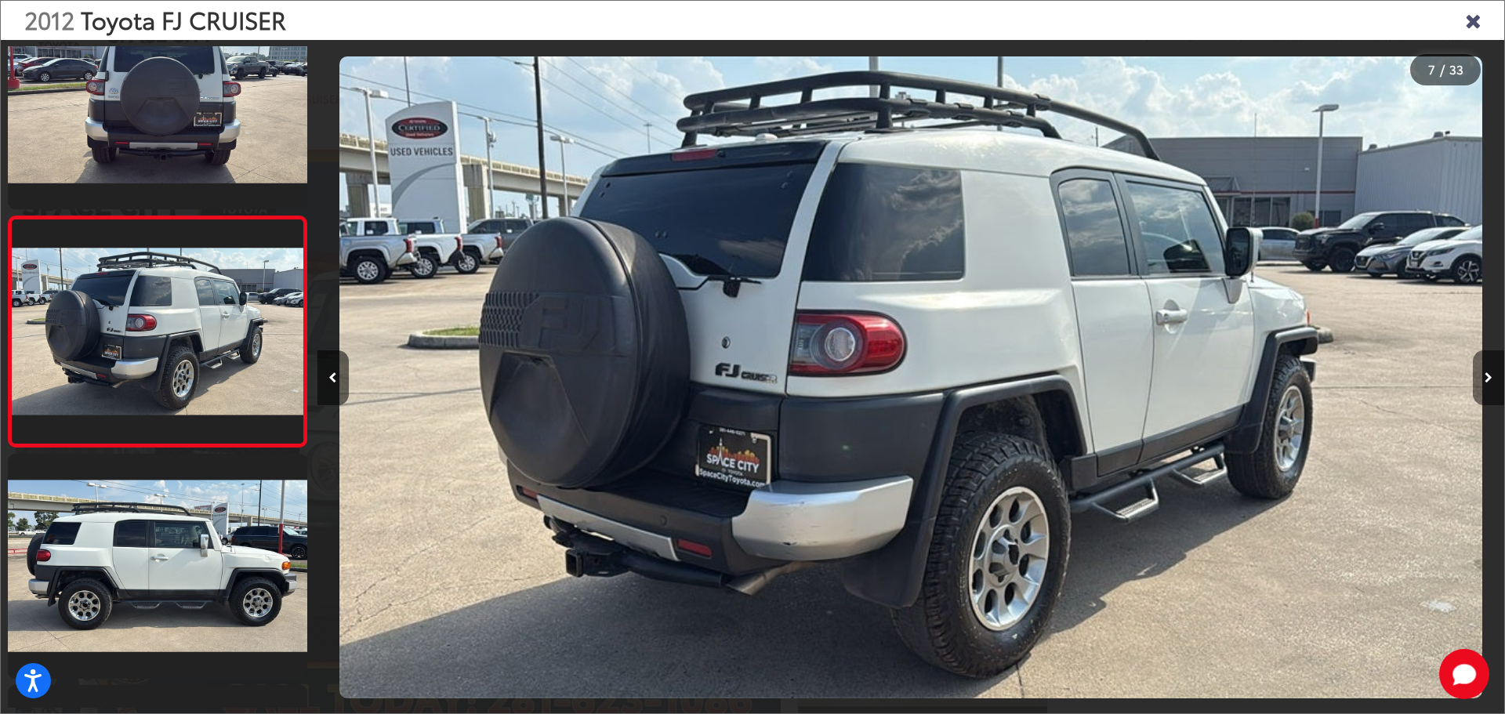
click at [1485, 381] on icon "Next image" at bounding box center [1489, 377] width 8 height 11
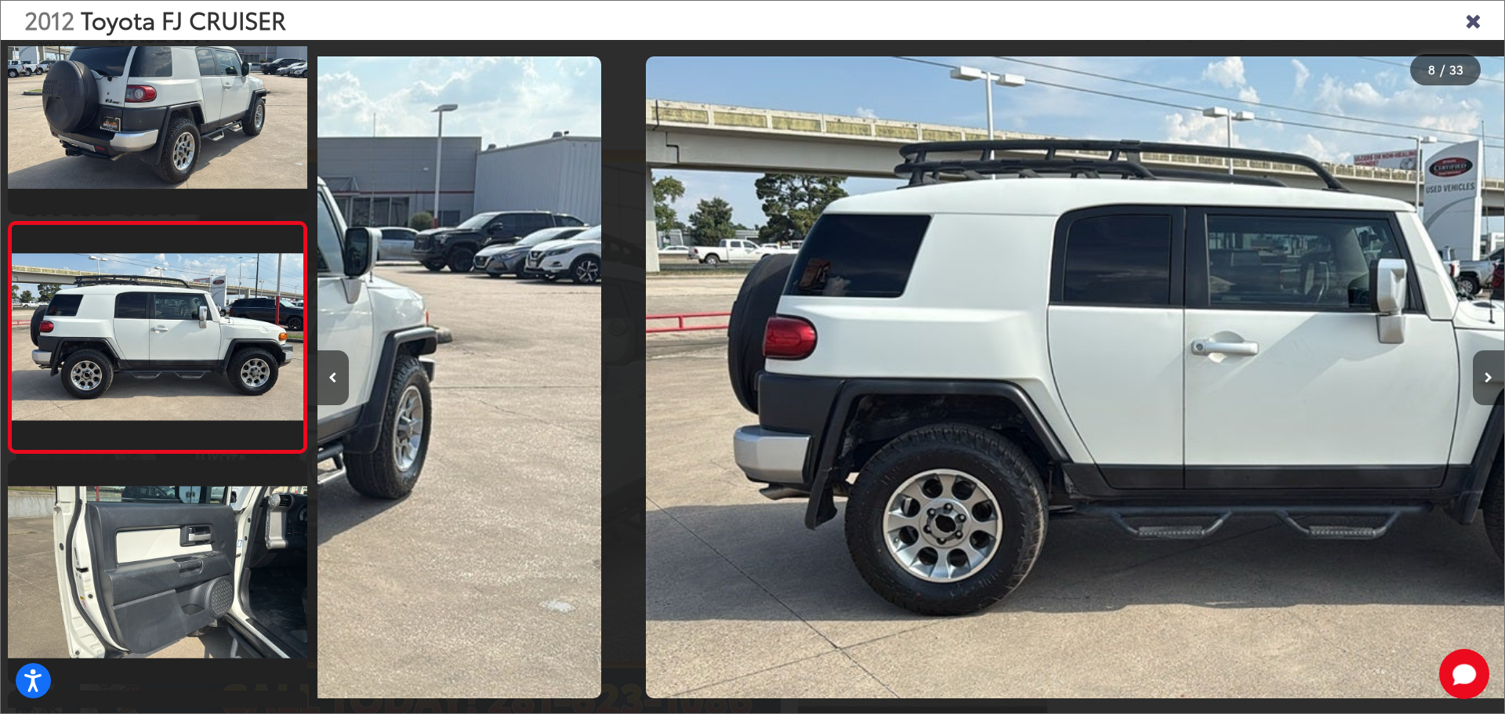
scroll to position [1445, 0]
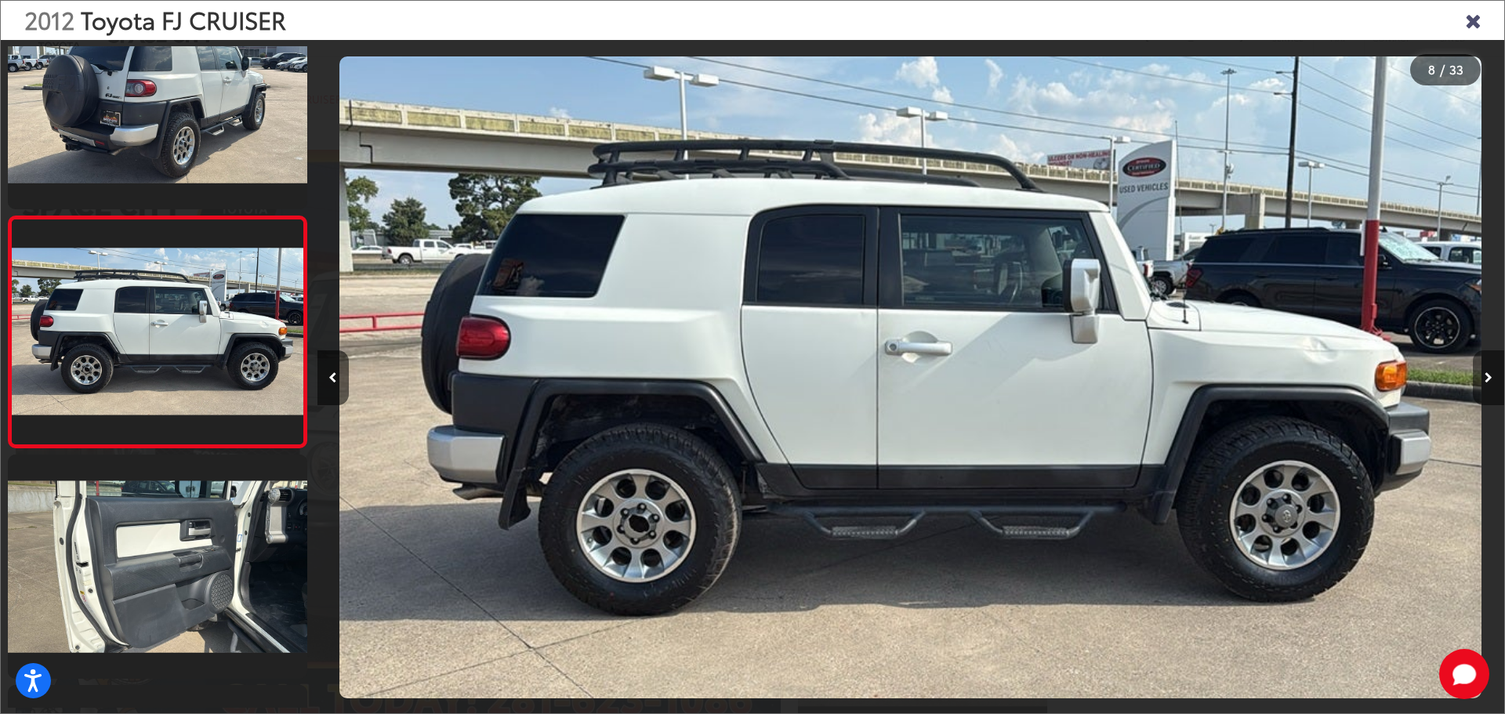
click at [1485, 381] on icon "Next image" at bounding box center [1489, 377] width 8 height 11
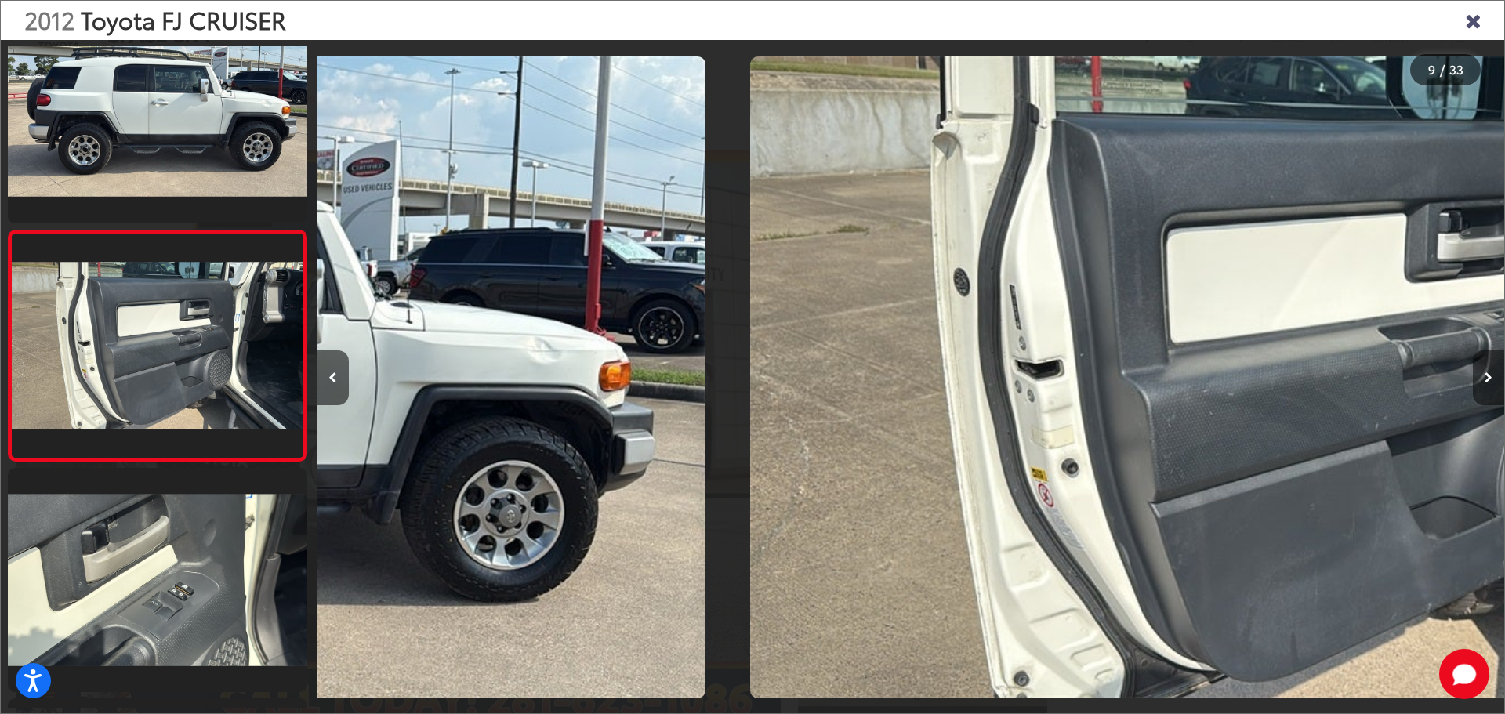
scroll to position [1677, 0]
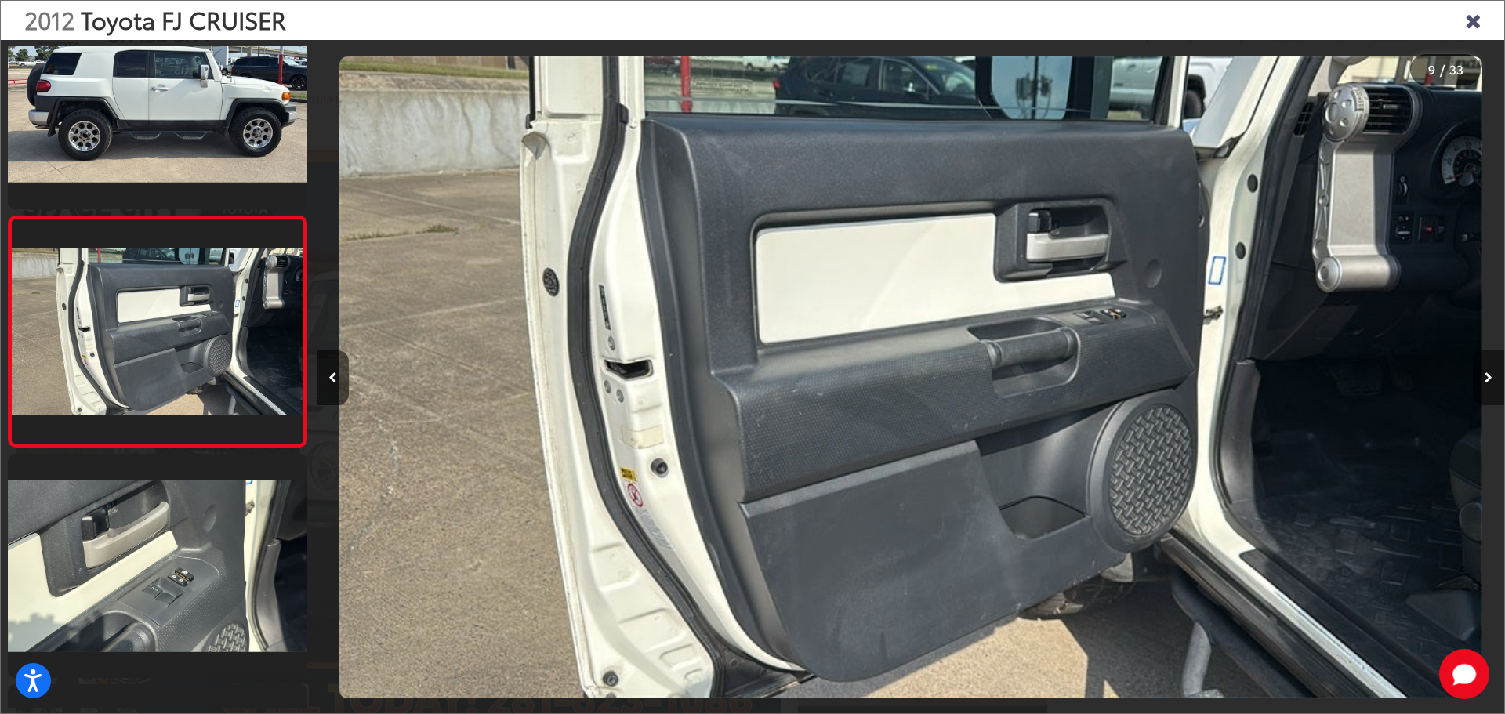
click at [1485, 381] on icon "Next image" at bounding box center [1489, 377] width 8 height 11
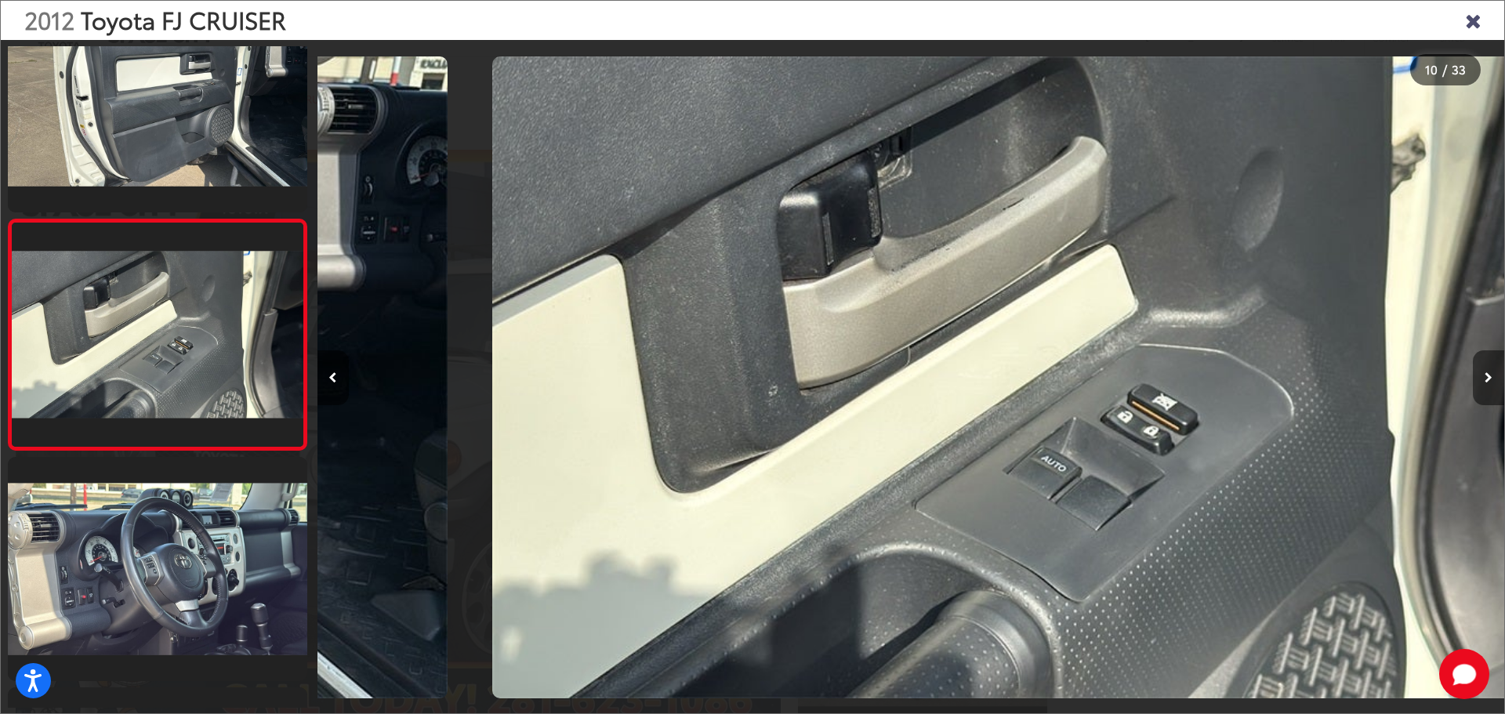
scroll to position [0, 0]
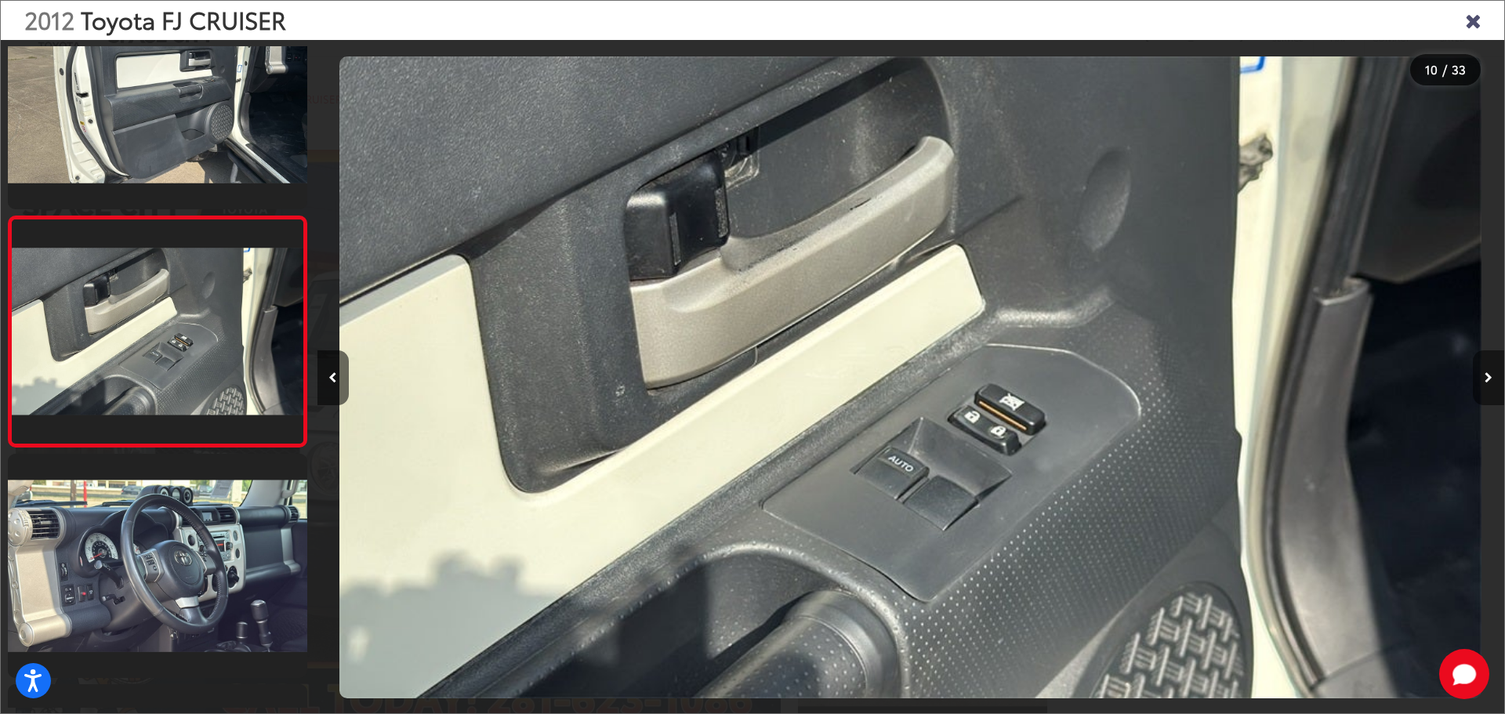
click at [1488, 382] on icon "Next image" at bounding box center [1489, 377] width 8 height 11
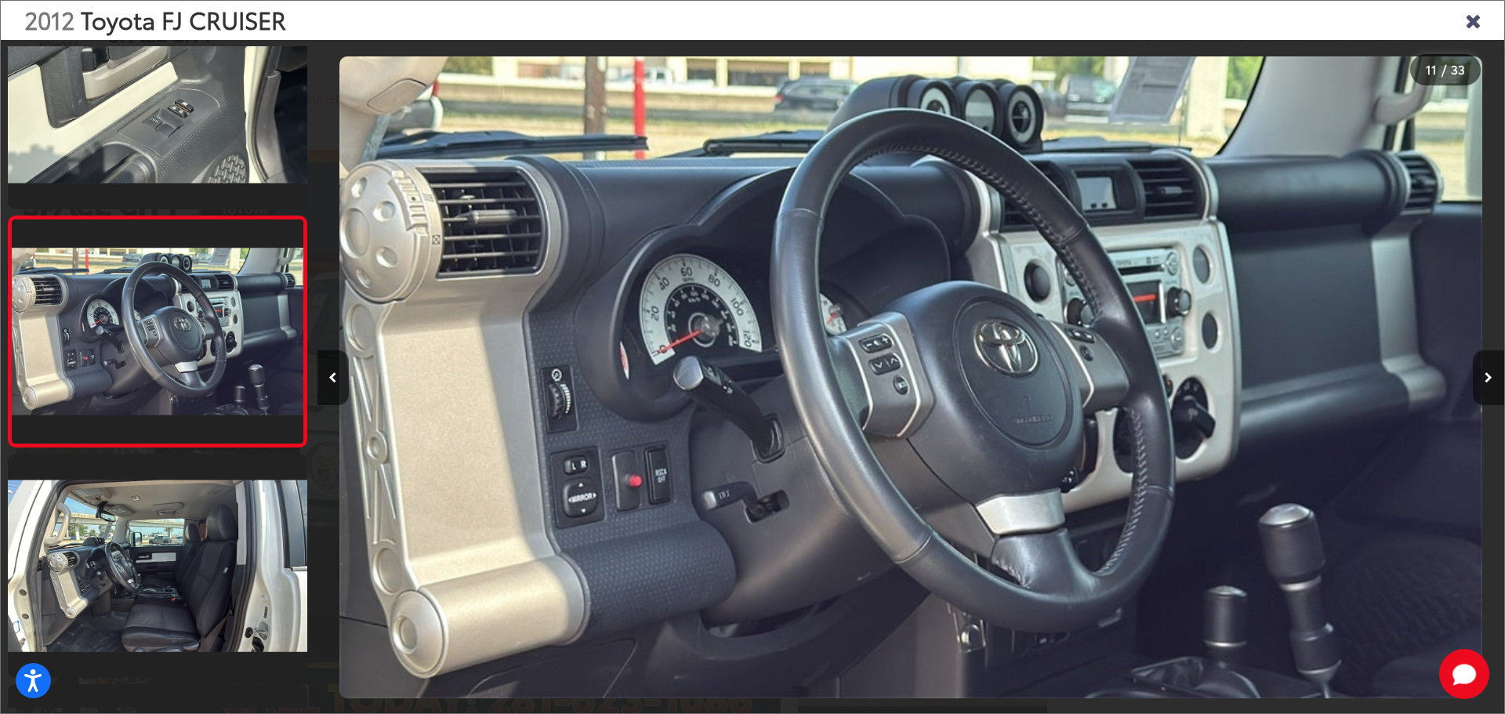
click at [1488, 382] on icon "Next image" at bounding box center [1489, 377] width 8 height 11
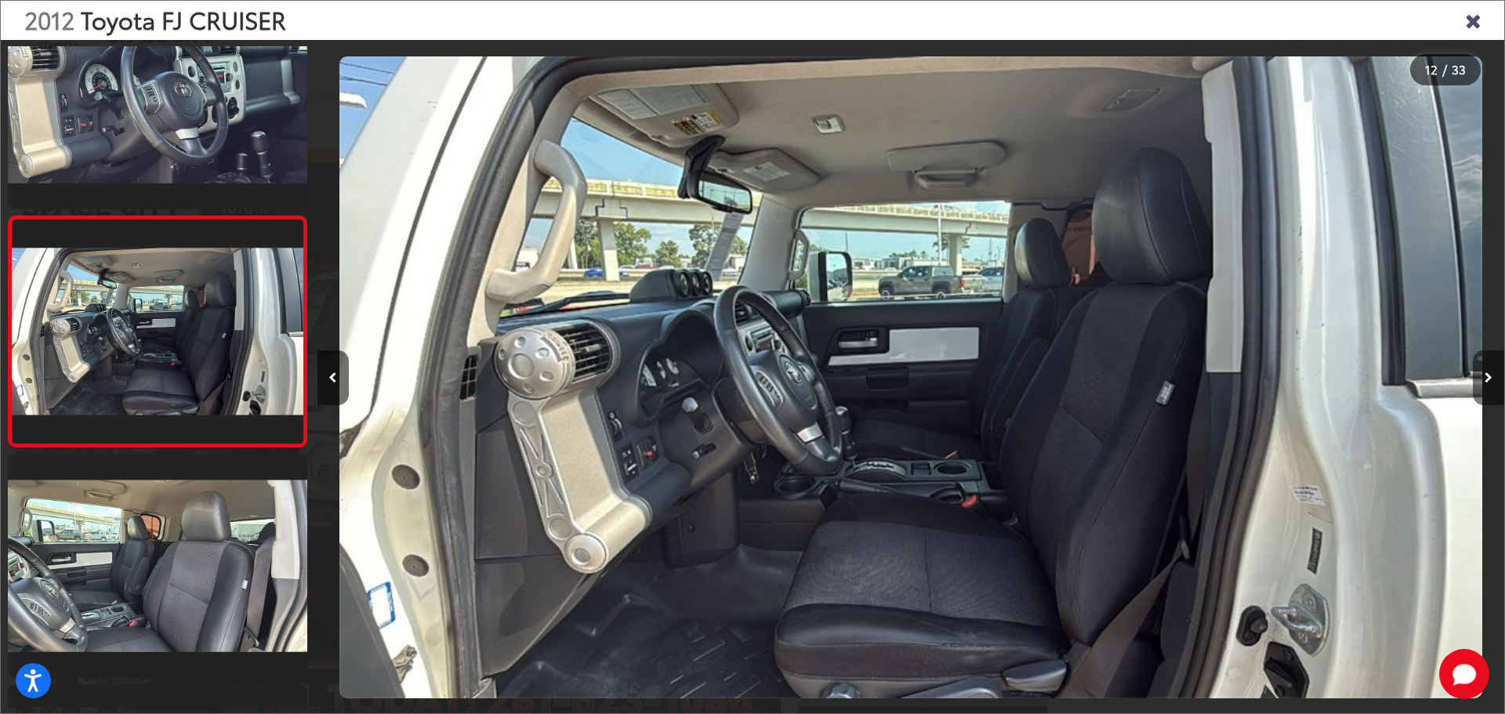
click at [1488, 382] on icon "Next image" at bounding box center [1489, 377] width 8 height 11
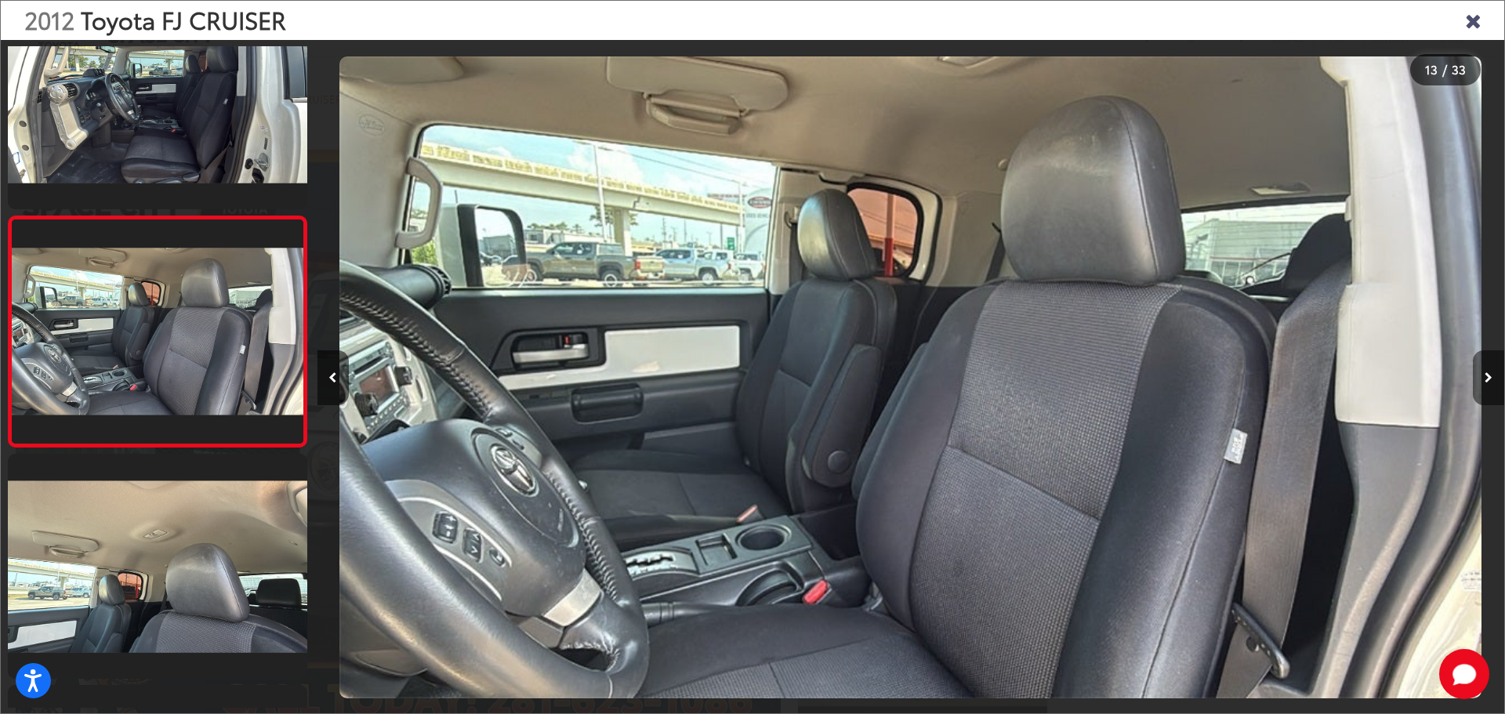
click at [1488, 382] on icon "Next image" at bounding box center [1489, 377] width 8 height 11
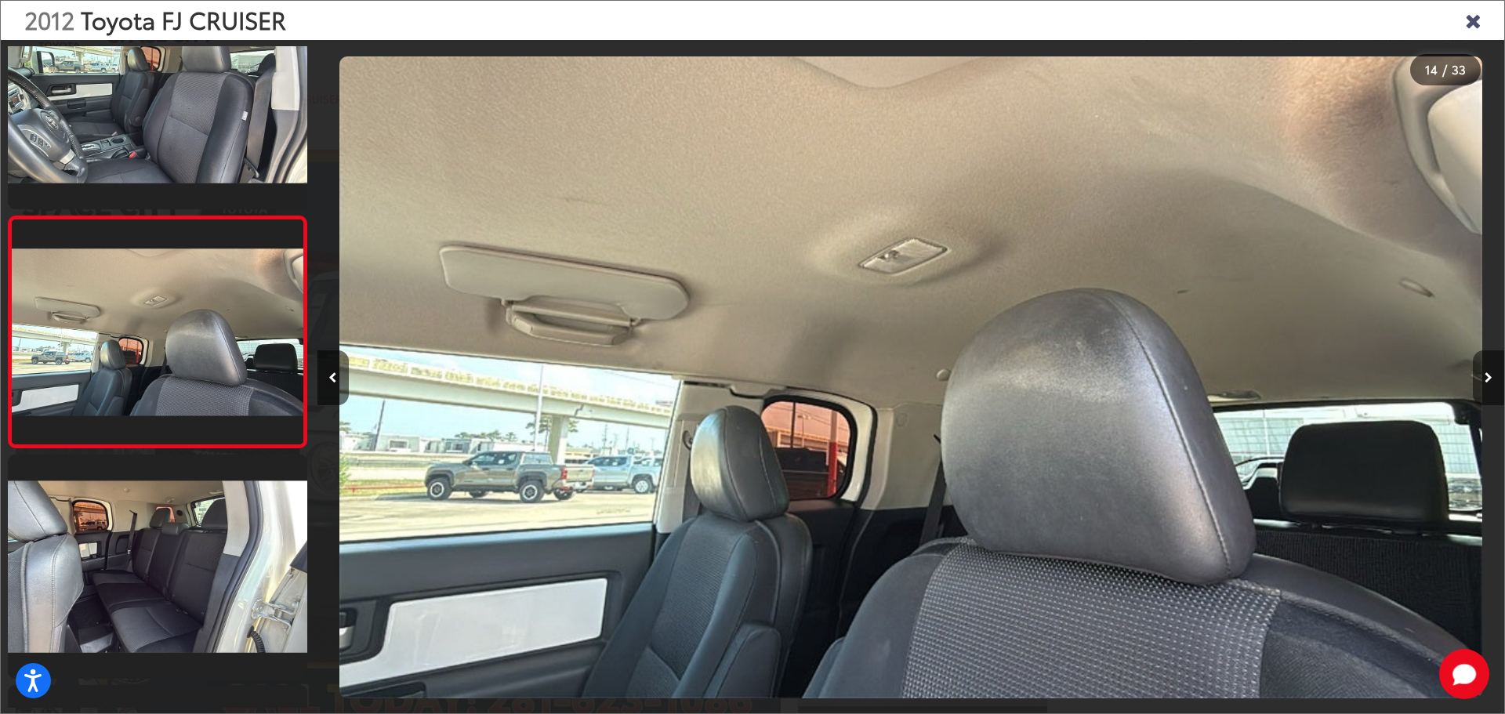
click at [1488, 382] on icon "Next image" at bounding box center [1489, 377] width 8 height 11
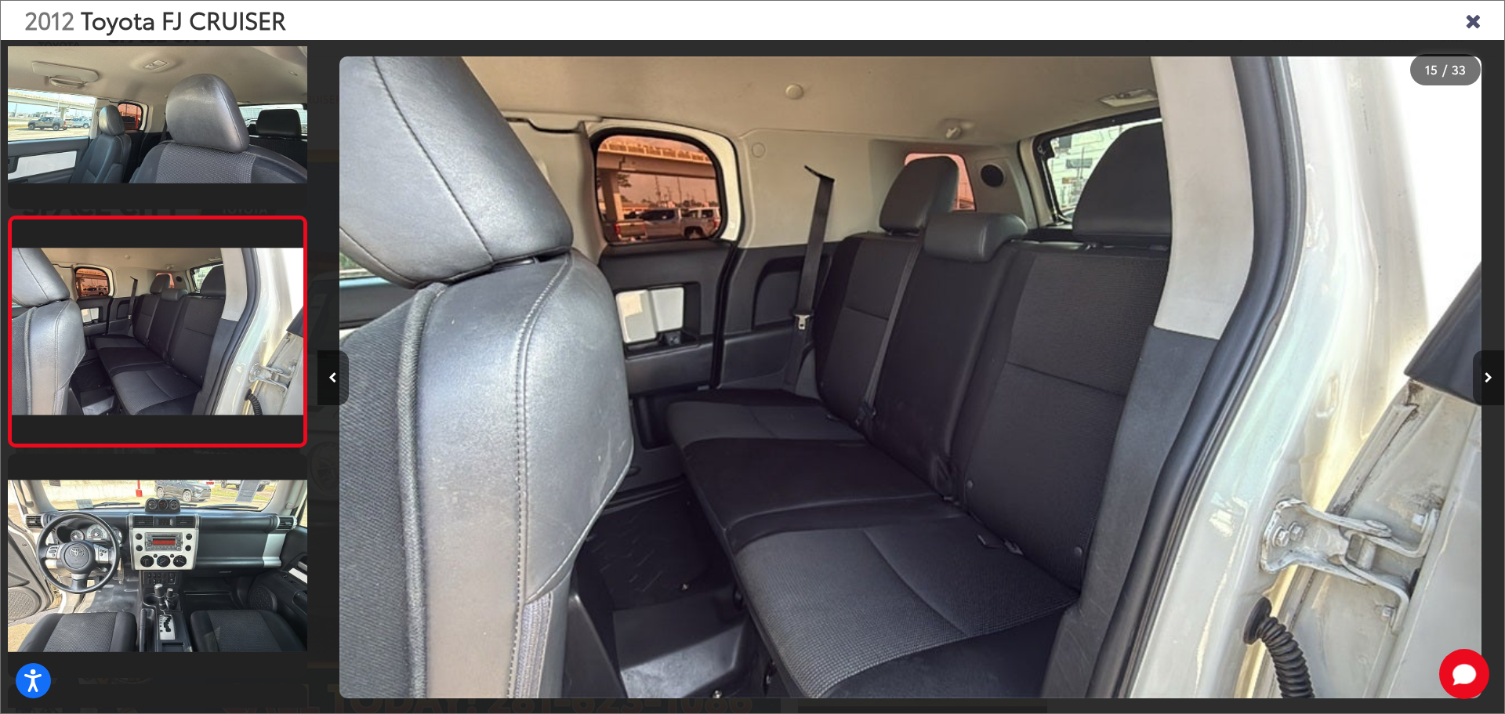
click at [1488, 382] on icon "Next image" at bounding box center [1489, 377] width 8 height 11
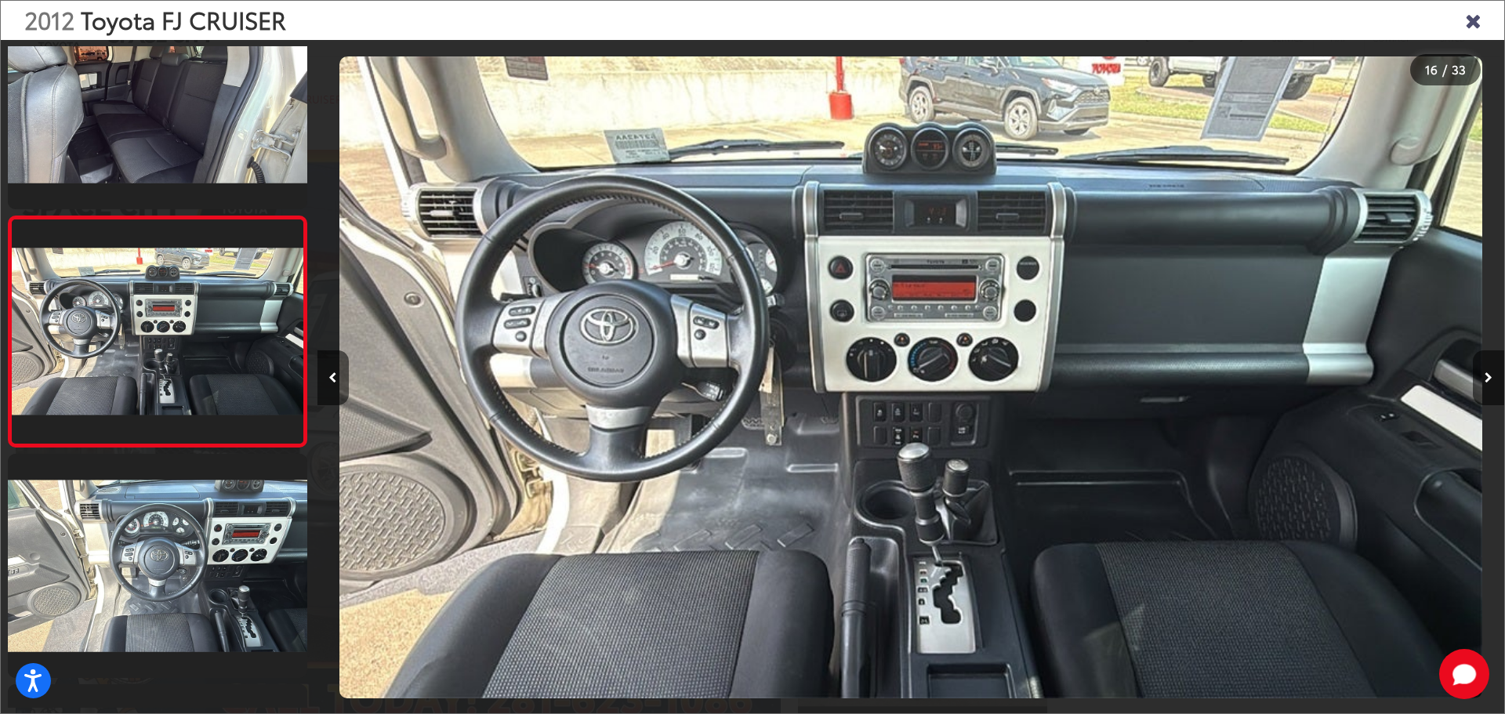
click at [1478, 25] on icon "Close gallery" at bounding box center [1473, 19] width 16 height 20
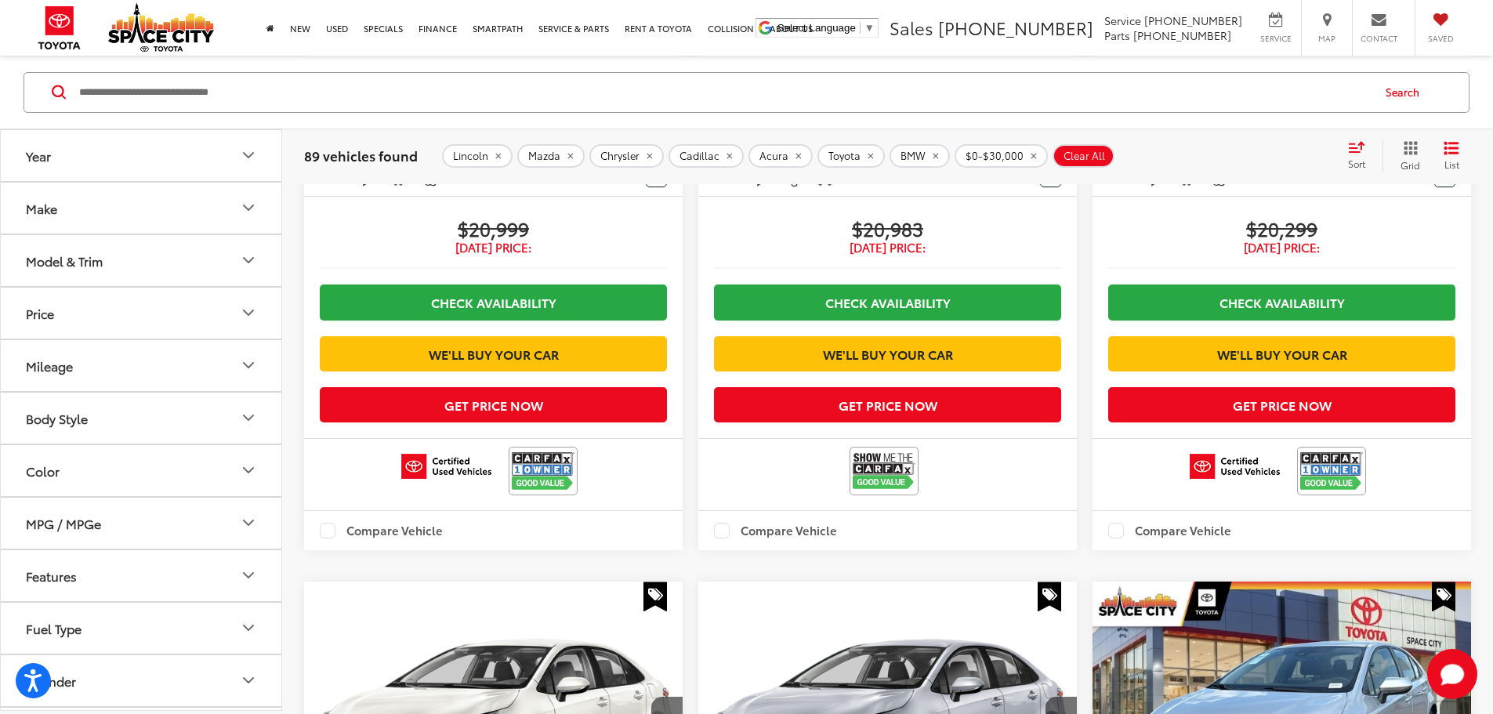
scroll to position [17156, 0]
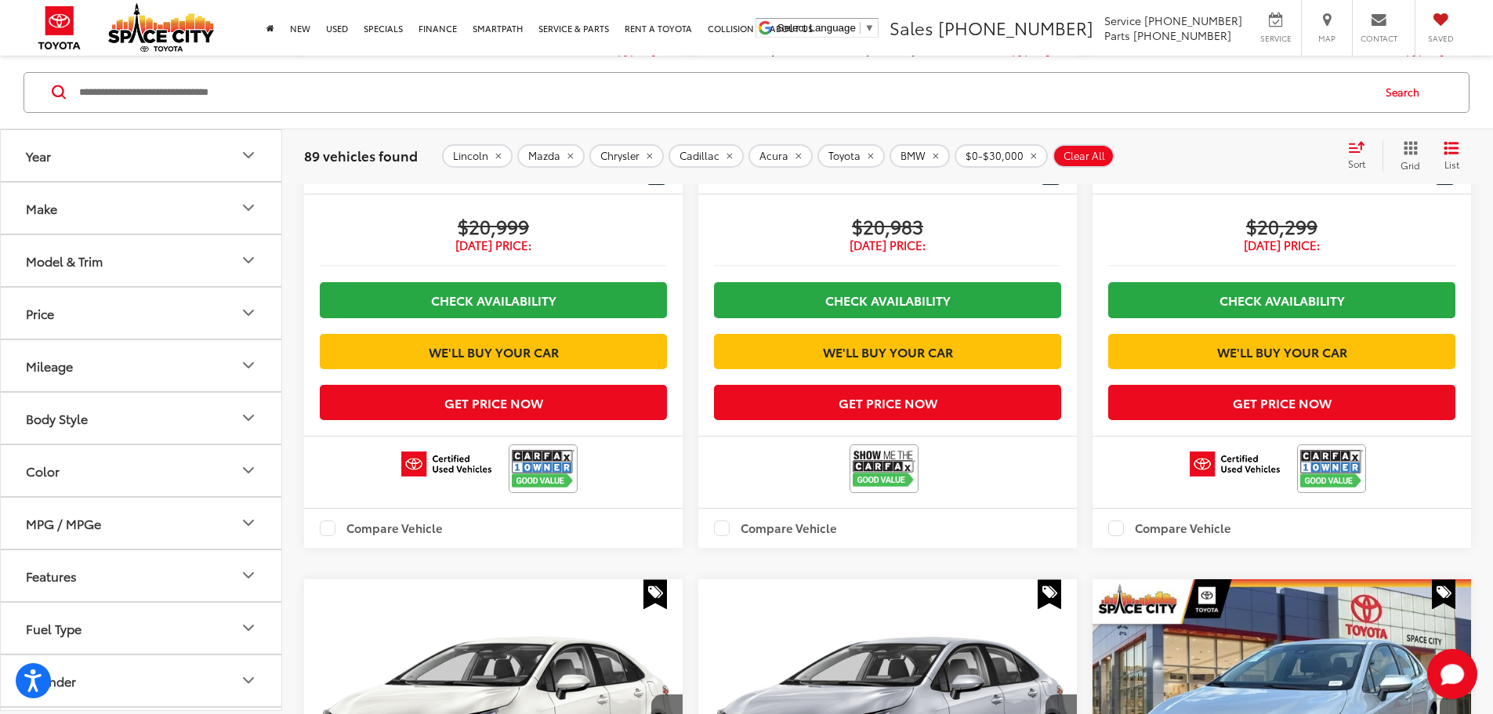
click at [130, 208] on button "Make" at bounding box center [142, 207] width 282 height 51
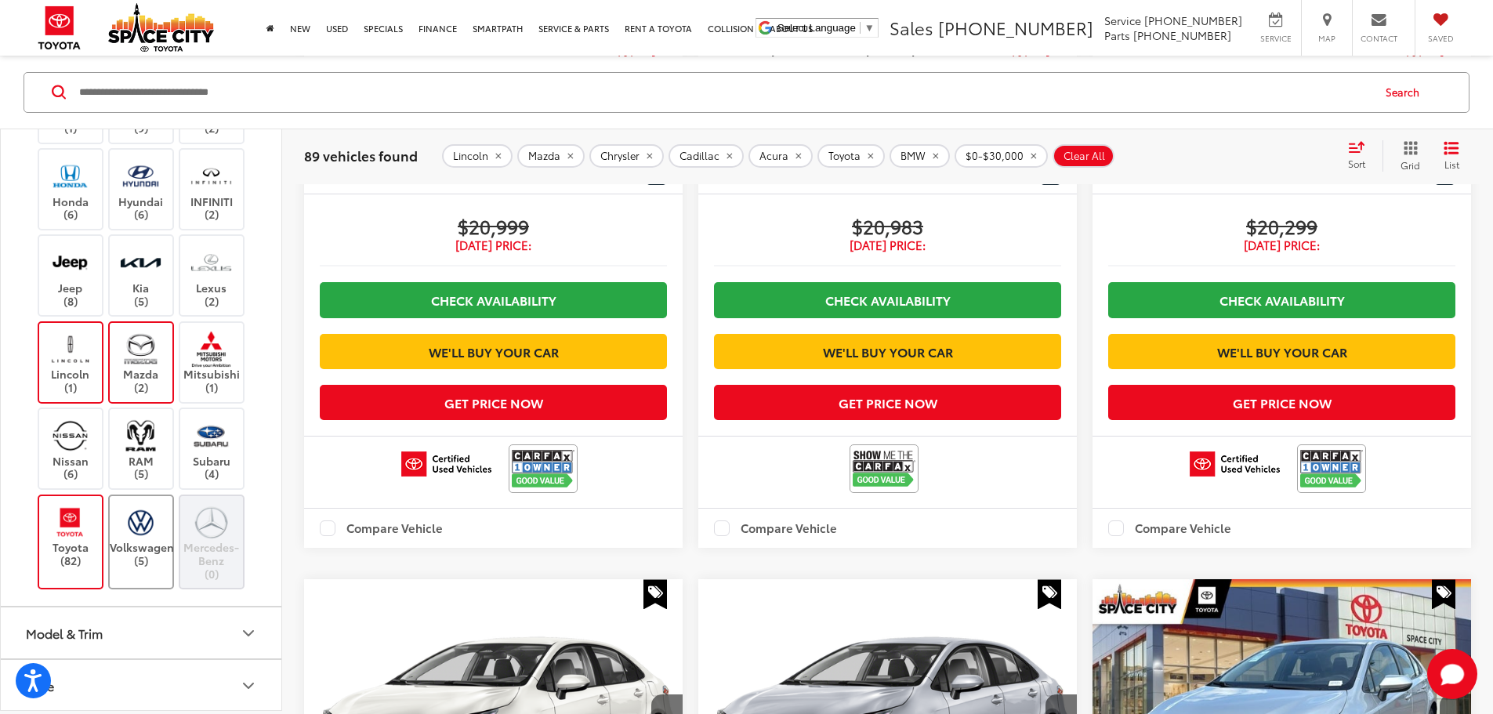
scroll to position [470, 0]
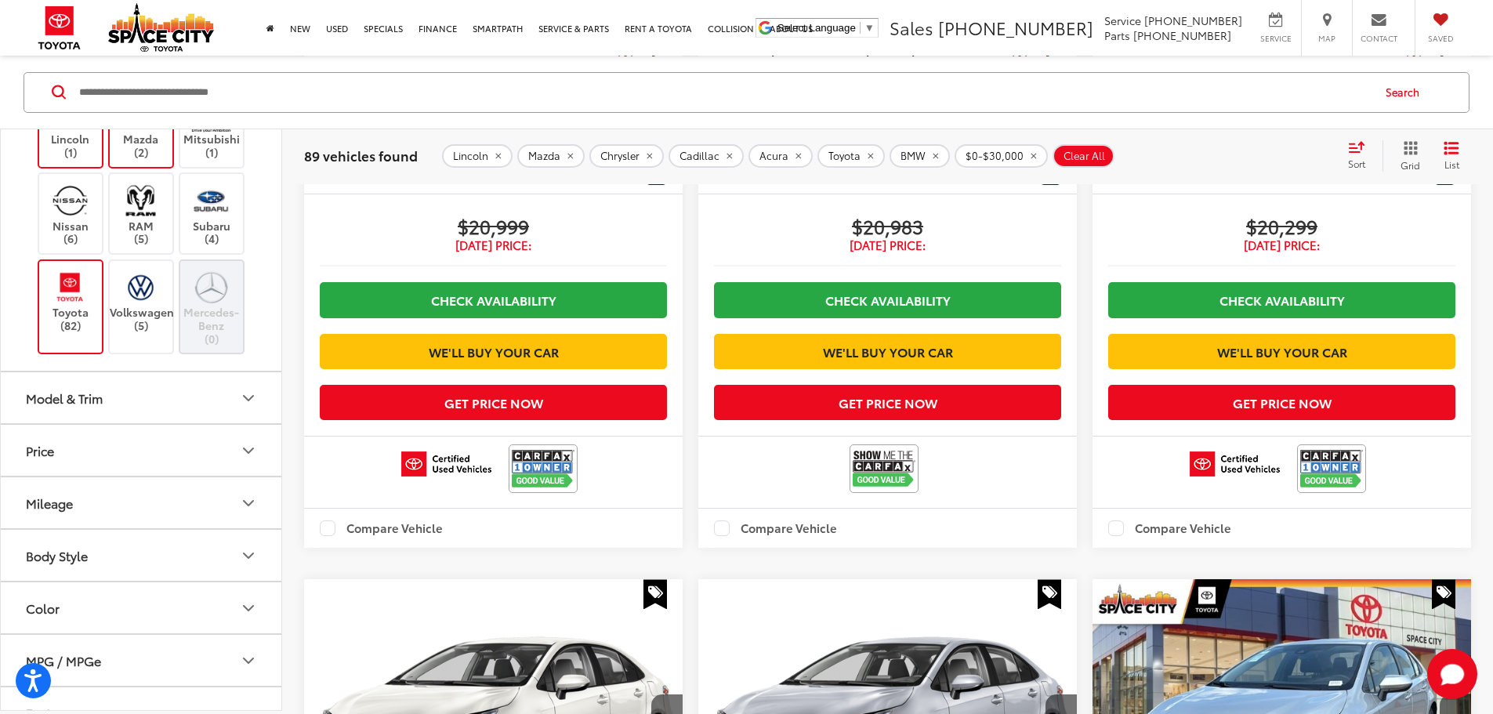
click at [74, 332] on label "Toyota (82)" at bounding box center [70, 299] width 63 height 63
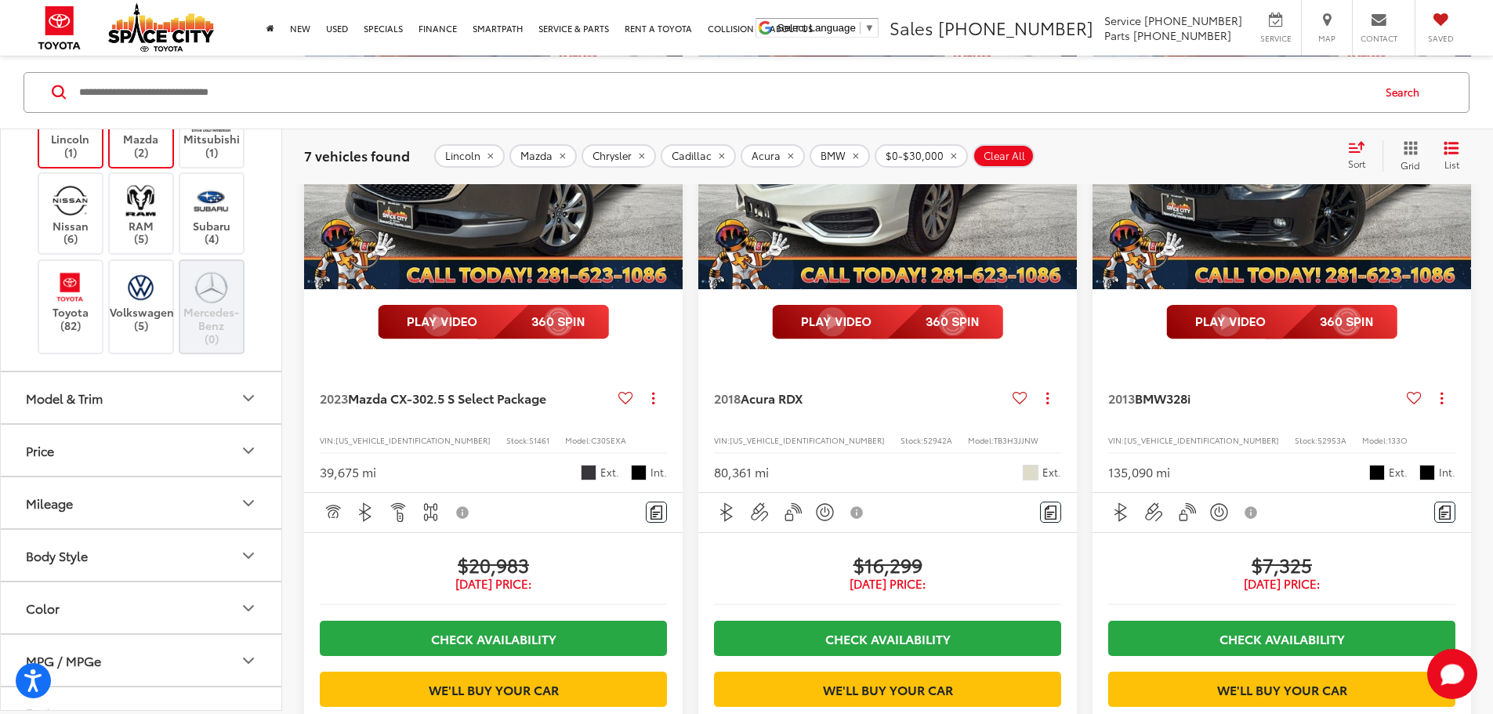
scroll to position [1012, 0]
